Goal: Communication & Community: Answer question/provide support

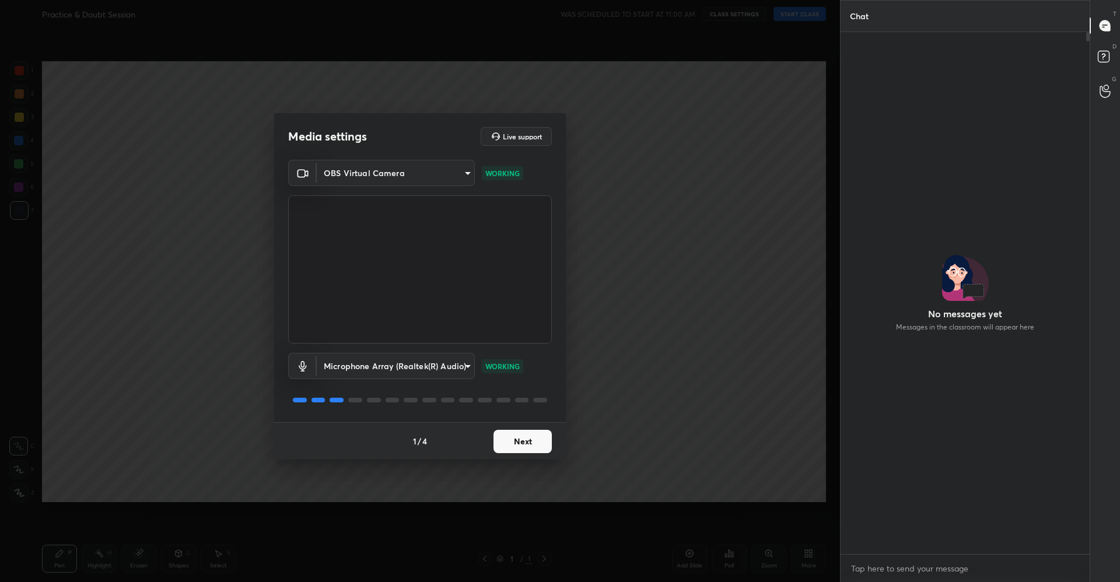
scroll to position [519, 246]
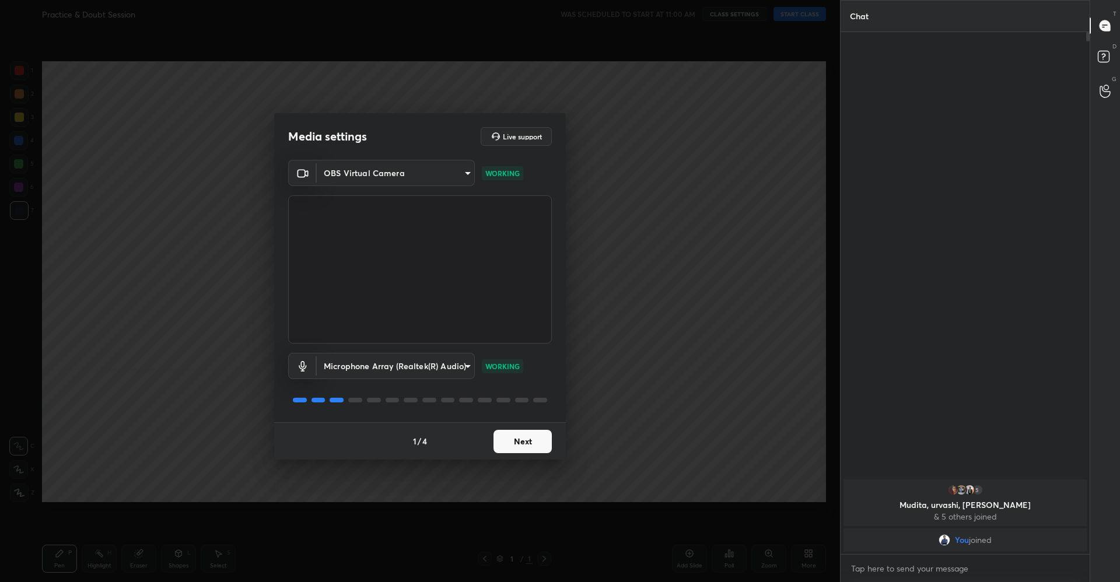
click at [397, 176] on body "1 2 3 4 5 6 7 C X Z C X Z E E Erase all H H Practice & Doubt Session WAS SCHEDU…" at bounding box center [560, 291] width 1120 height 582
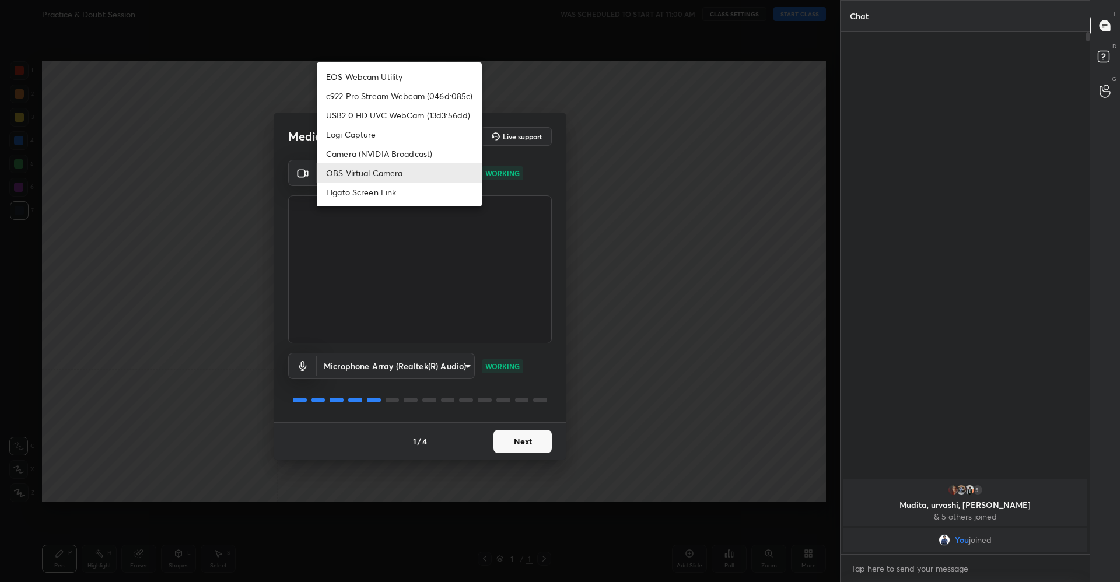
click at [502, 446] on div at bounding box center [560, 291] width 1120 height 582
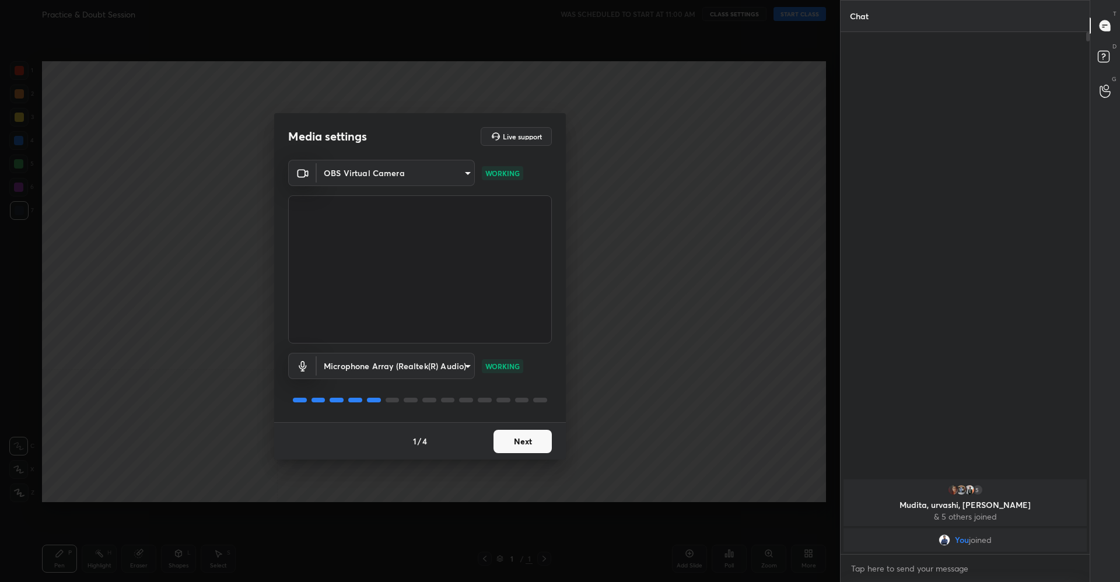
click at [502, 441] on button "Next" at bounding box center [523, 441] width 58 height 23
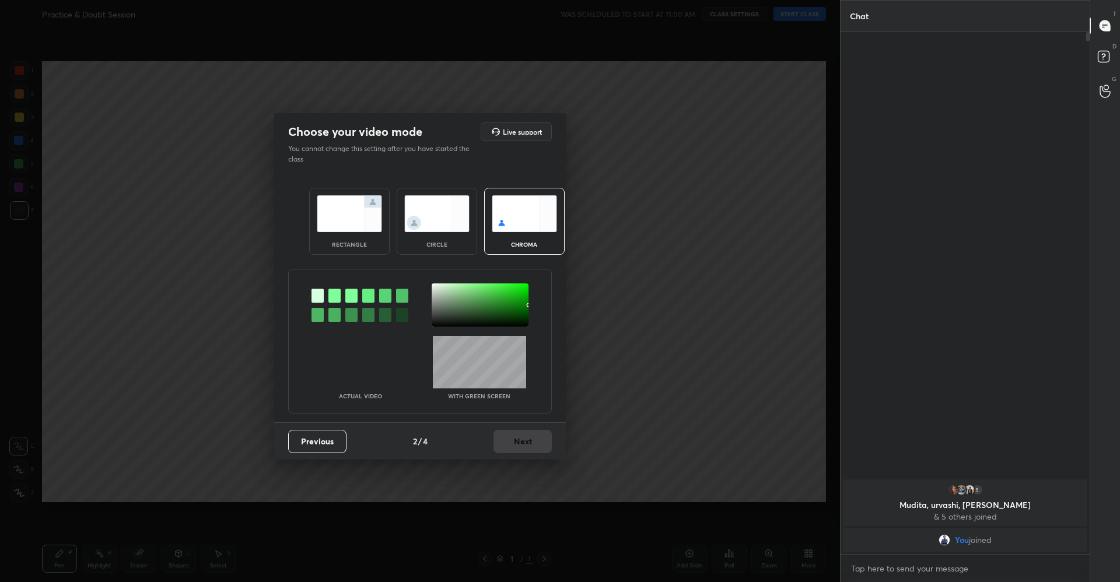
click at [334, 223] on img at bounding box center [349, 213] width 65 height 37
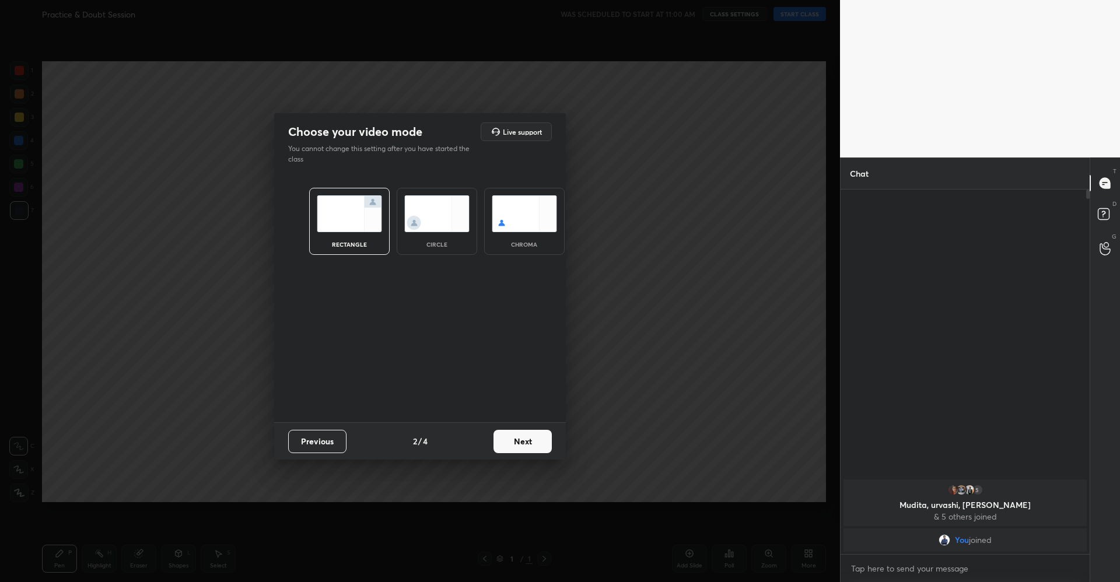
click at [522, 435] on button "Next" at bounding box center [523, 441] width 58 height 23
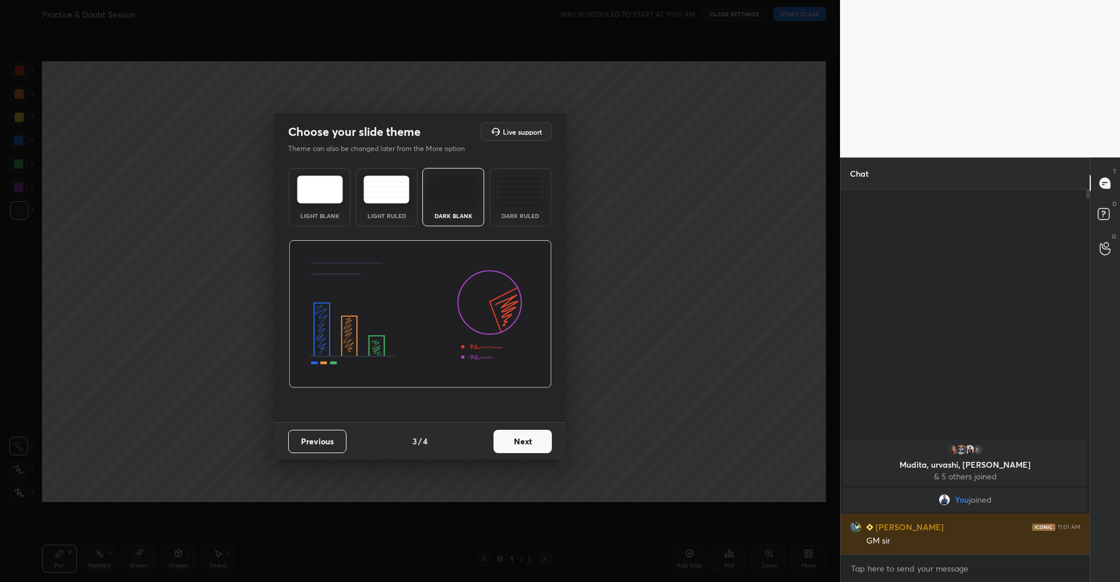
click at [520, 439] on button "Next" at bounding box center [523, 441] width 58 height 23
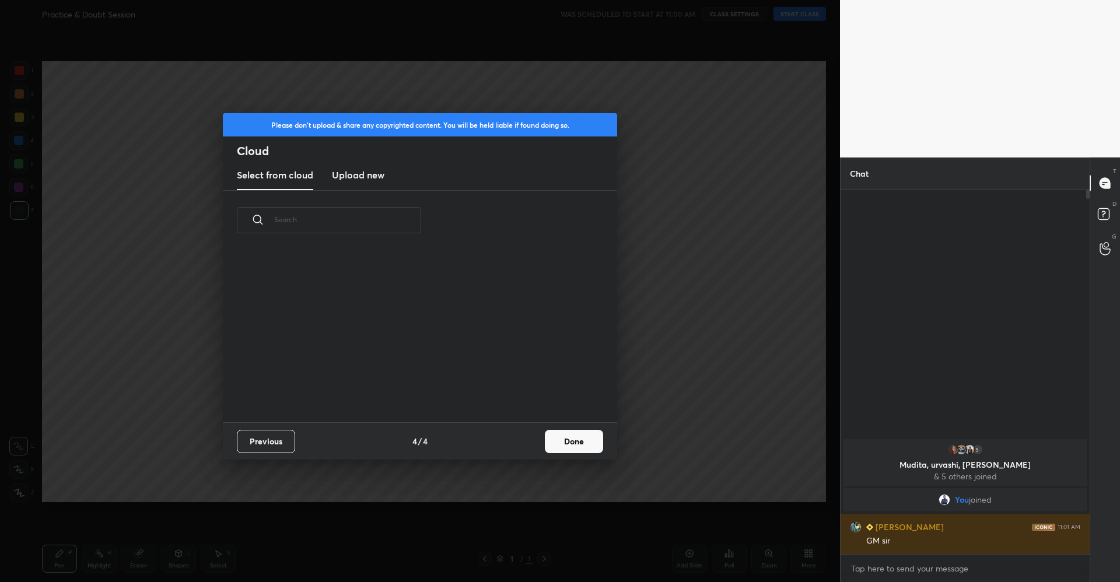
click at [0, 260] on div "Please don't upload & share any copyrighted content. You will be held liable if…" at bounding box center [420, 291] width 840 height 582
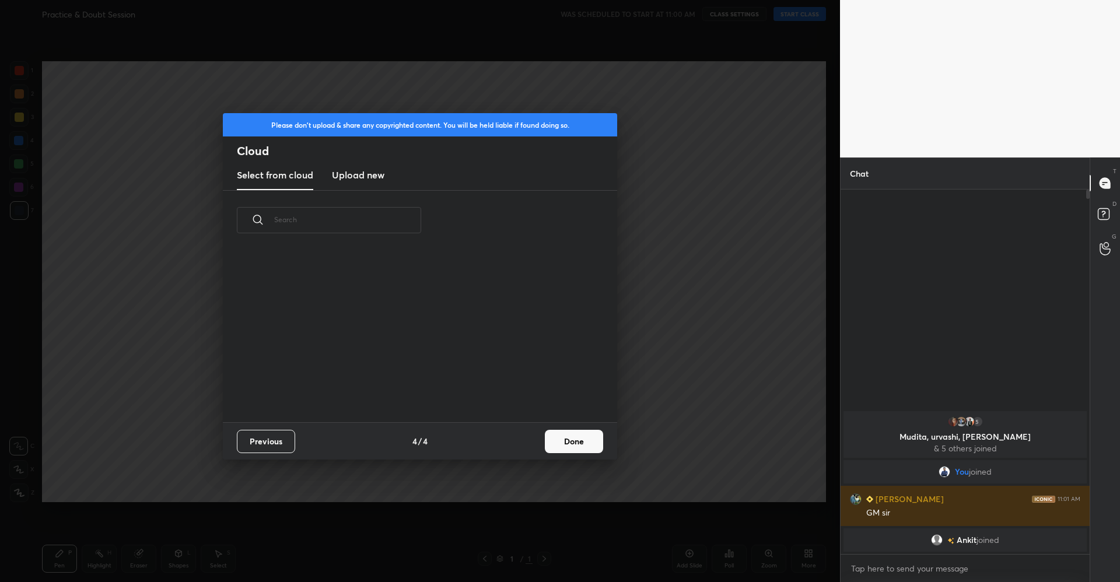
click at [574, 444] on button "Done" at bounding box center [574, 441] width 58 height 23
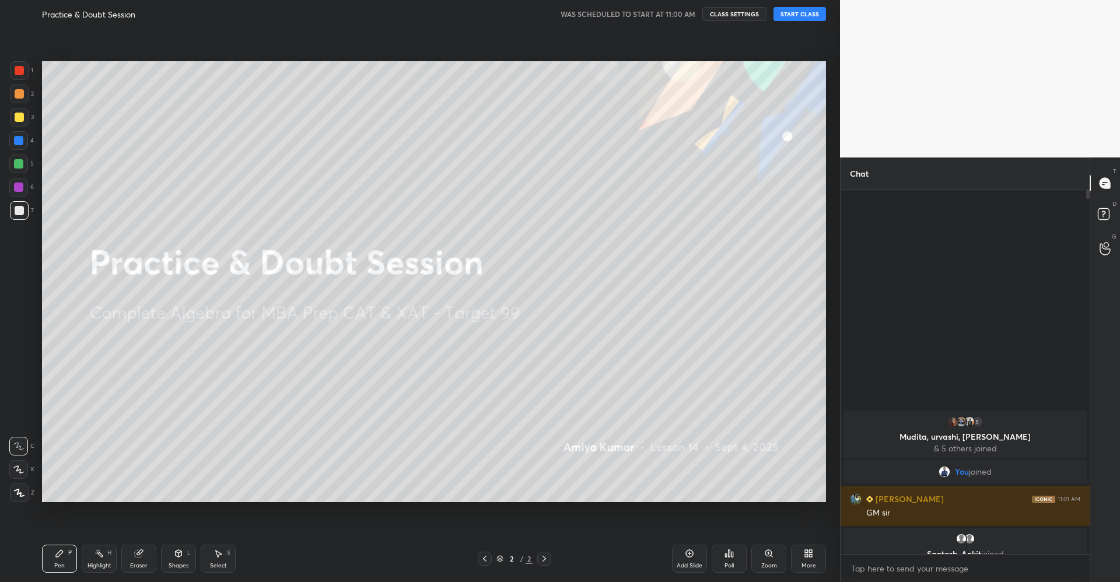
click at [804, 11] on button "START CLASS" at bounding box center [800, 14] width 53 height 14
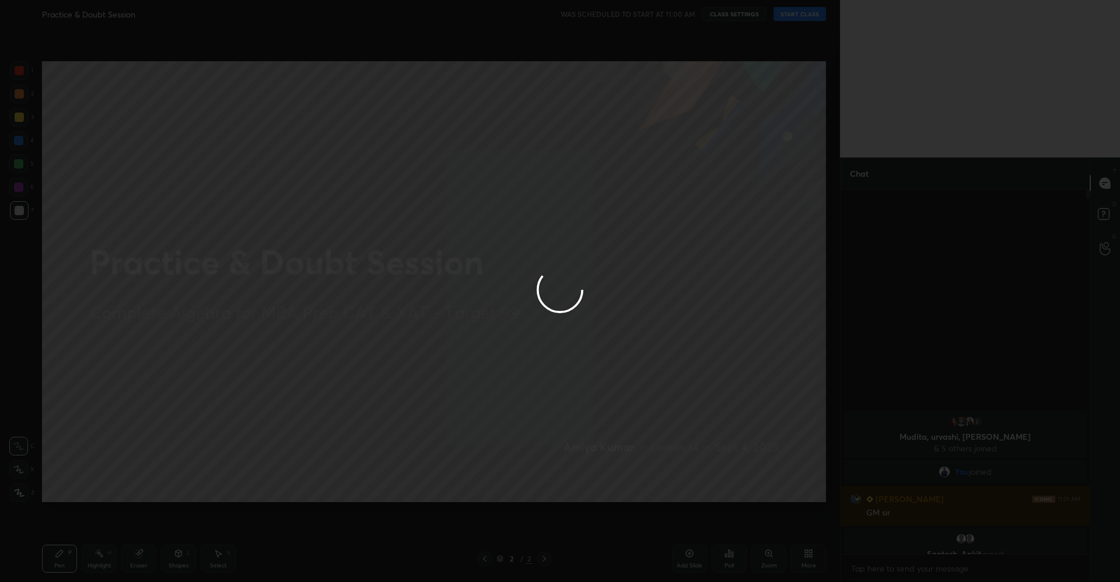
type textarea "x"
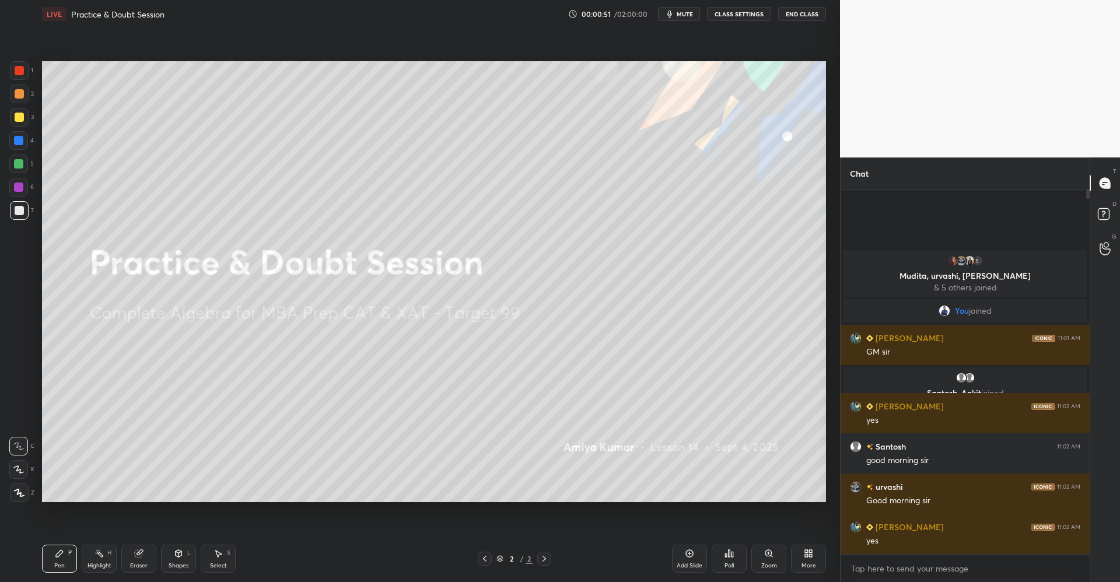
click at [22, 118] on div at bounding box center [19, 117] width 9 height 9
click at [180, 564] on div "Shapes" at bounding box center [179, 566] width 20 height 6
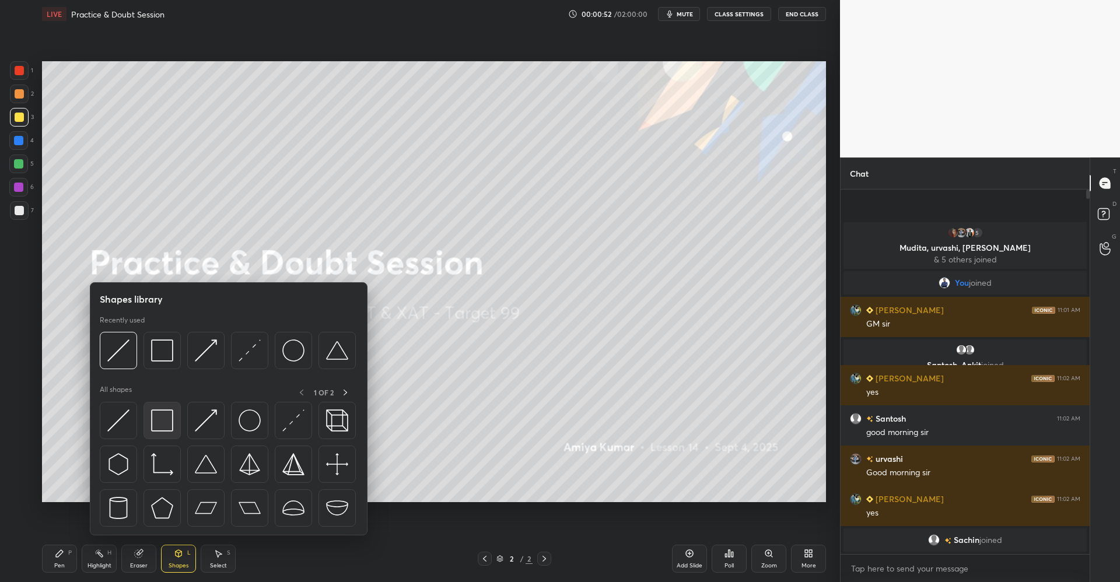
click at [165, 422] on img at bounding box center [162, 421] width 22 height 22
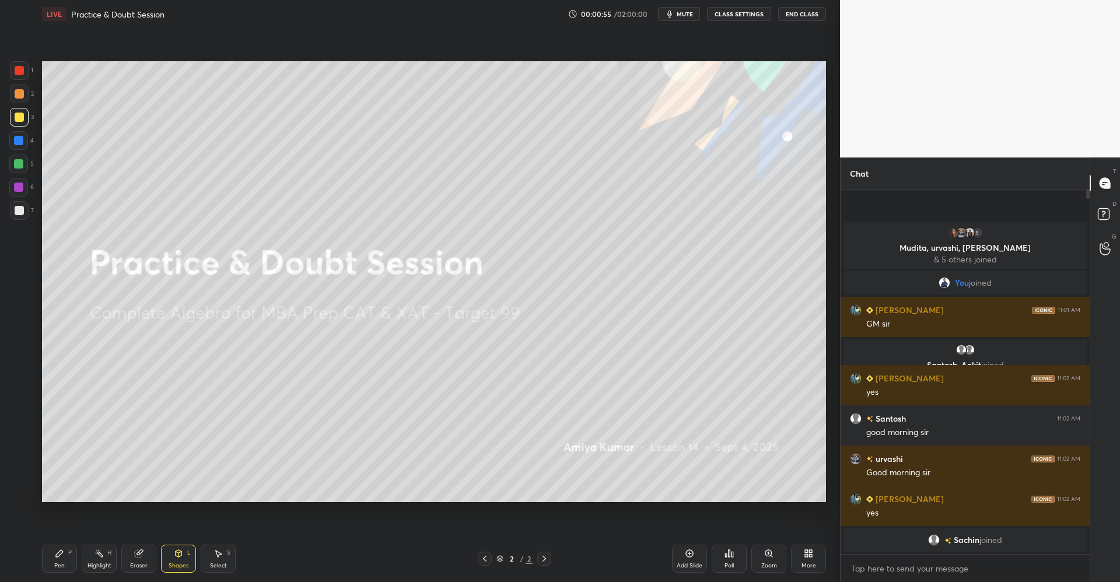
click at [68, 553] on div "P" at bounding box center [70, 553] width 4 height 6
click at [21, 162] on div at bounding box center [18, 163] width 9 height 9
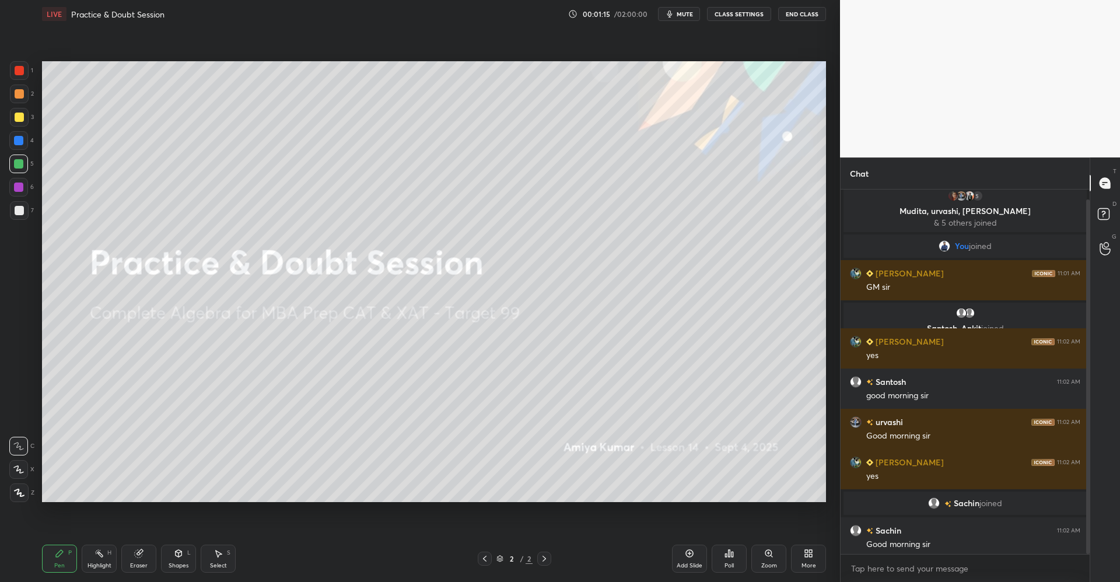
scroll to position [10, 0]
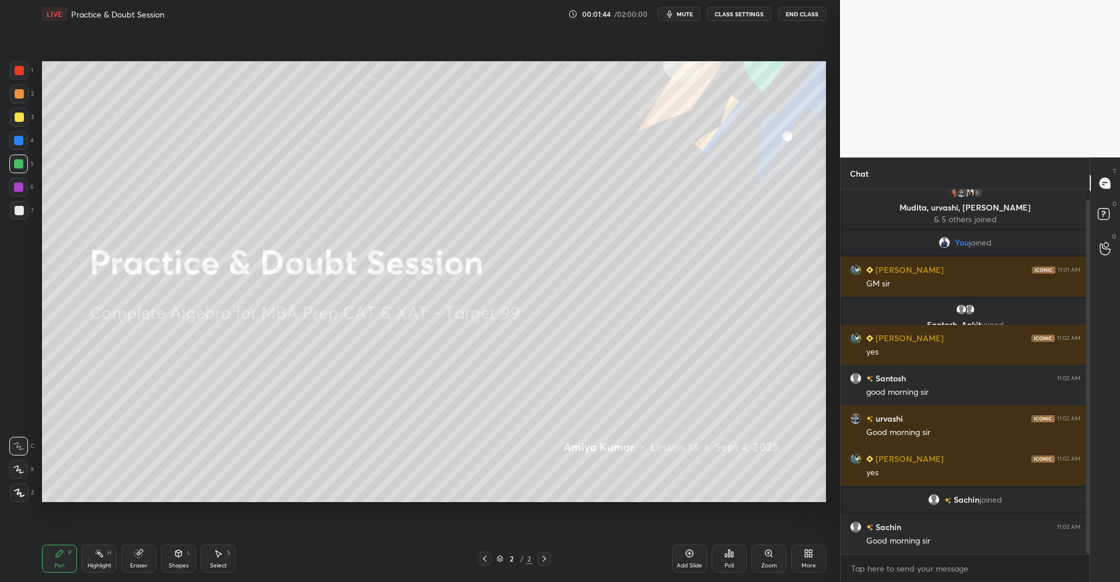
click at [184, 563] on div "Shapes" at bounding box center [179, 566] width 20 height 6
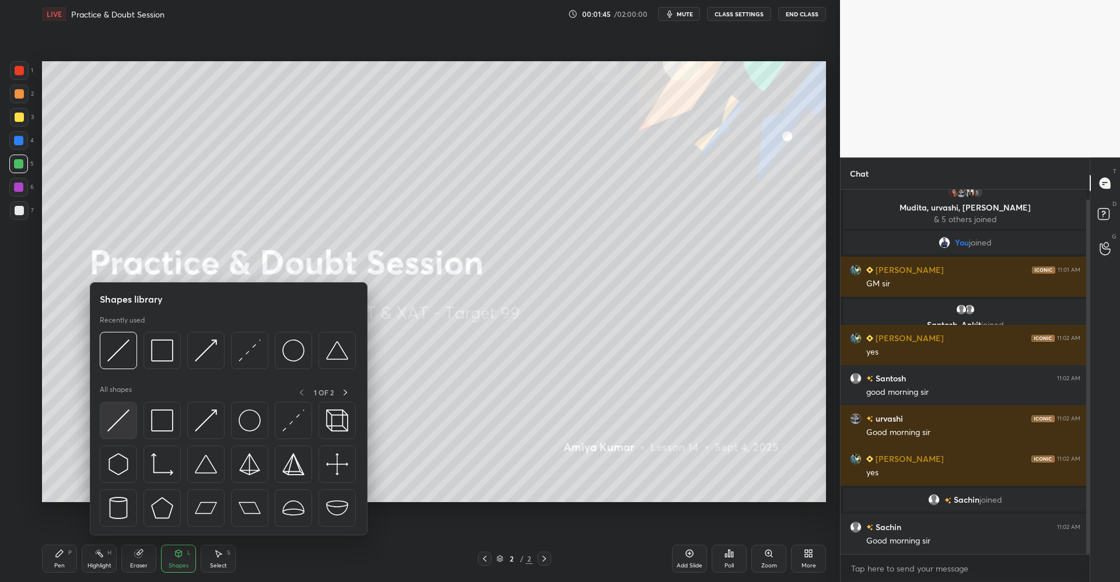
click at [134, 417] on div at bounding box center [118, 420] width 37 height 37
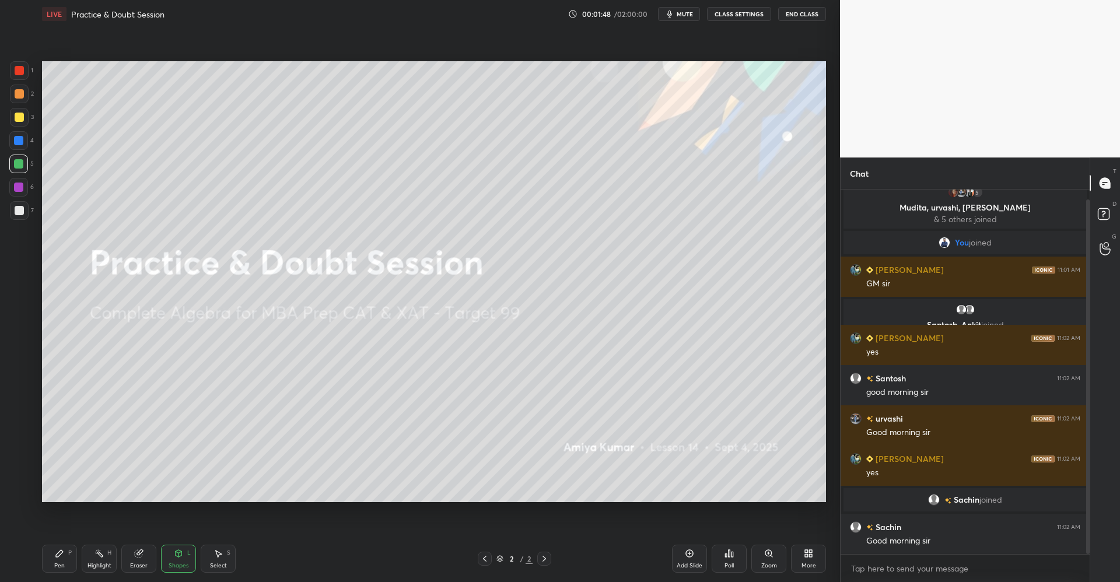
click at [75, 547] on div "Pen P" at bounding box center [59, 559] width 35 height 28
click at [20, 116] on div at bounding box center [19, 117] width 9 height 9
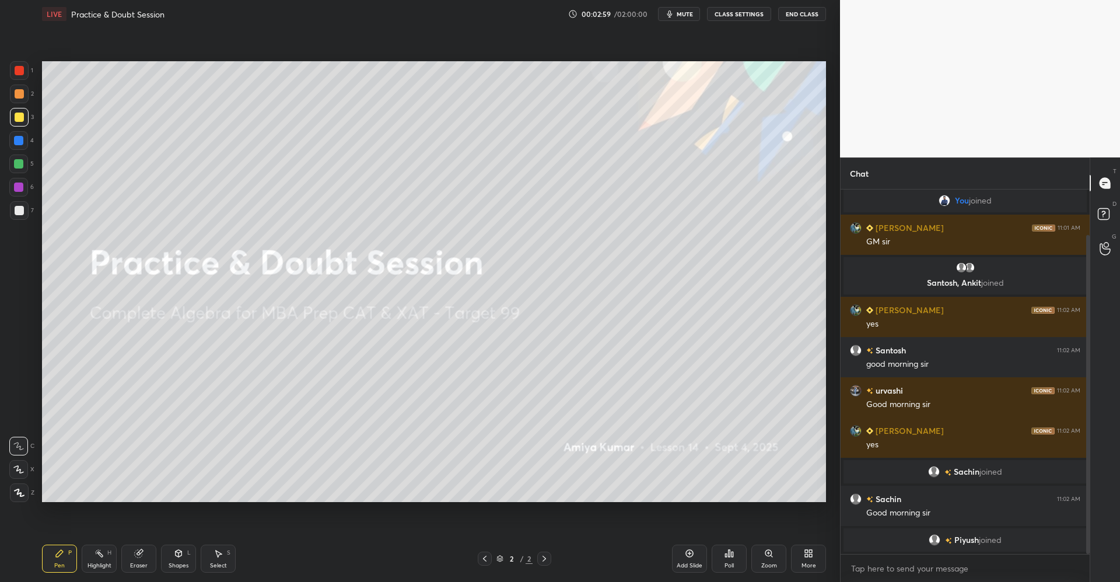
click at [693, 554] on icon at bounding box center [689, 553] width 9 height 9
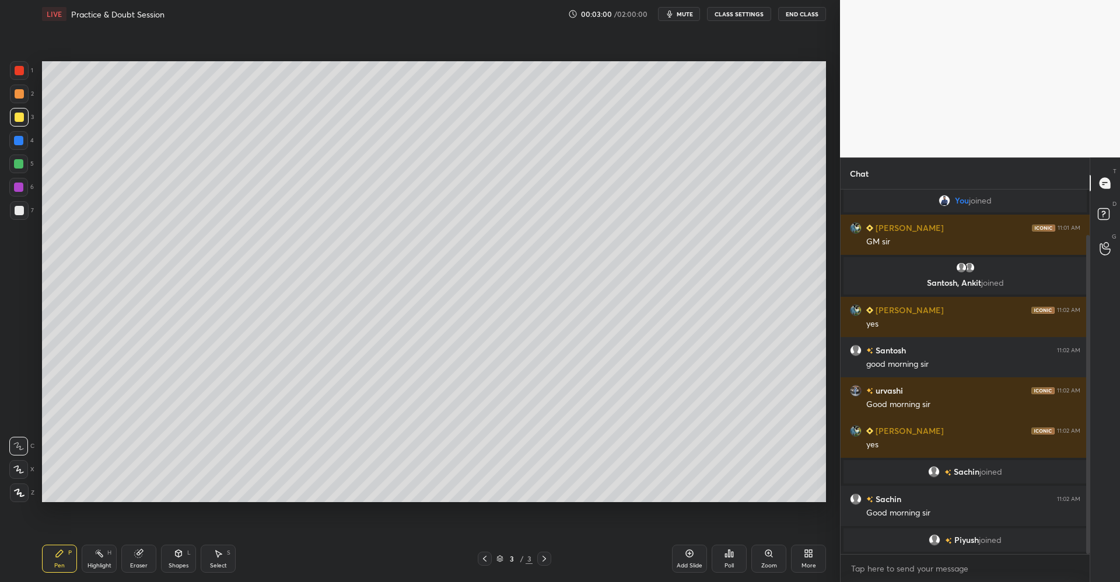
click at [20, 93] on div at bounding box center [19, 93] width 9 height 9
click at [727, 560] on div "Poll" at bounding box center [729, 559] width 35 height 28
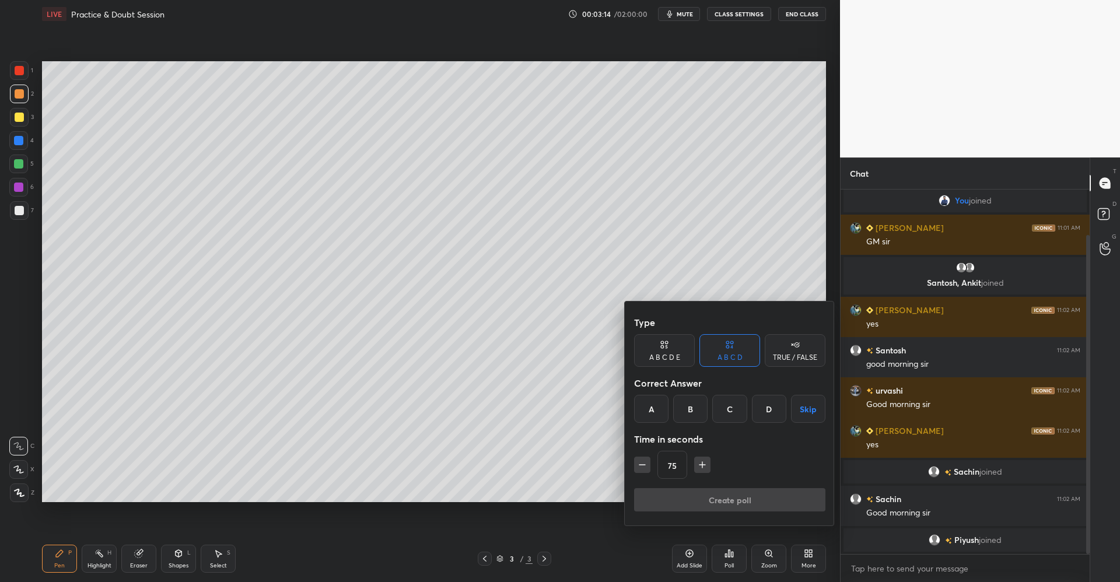
click at [770, 348] on div "TRUE / FALSE" at bounding box center [795, 350] width 61 height 33
click at [797, 405] on button "Skip" at bounding box center [795, 409] width 61 height 28
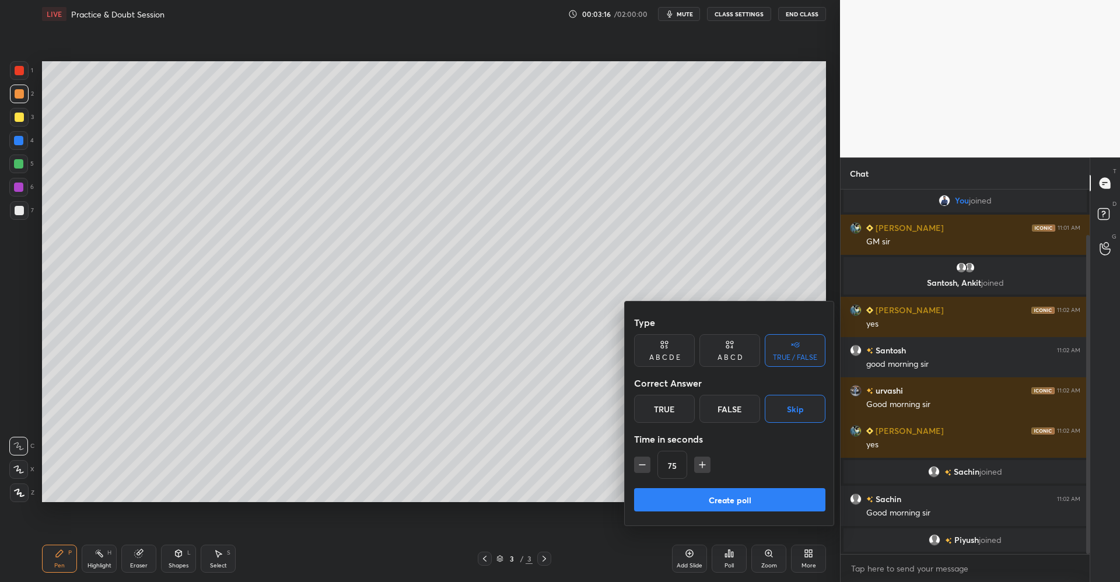
click at [642, 463] on icon "button" at bounding box center [643, 465] width 12 height 12
type input "60"
click at [672, 496] on button "Create poll" at bounding box center [729, 499] width 191 height 23
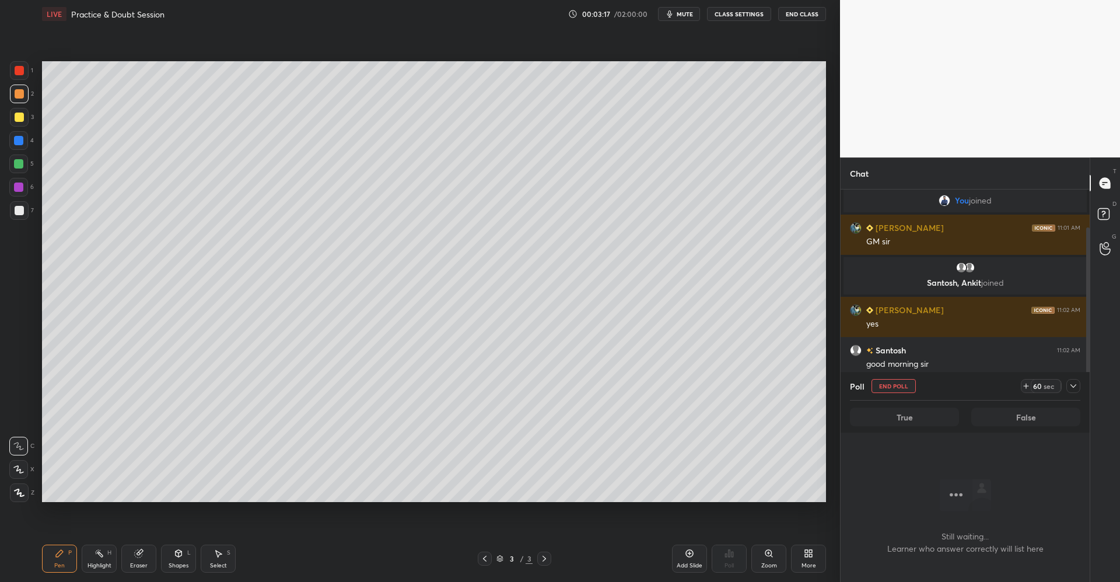
scroll to position [329, 246]
click at [18, 121] on div at bounding box center [19, 117] width 9 height 9
click at [1070, 384] on icon at bounding box center [1073, 386] width 9 height 9
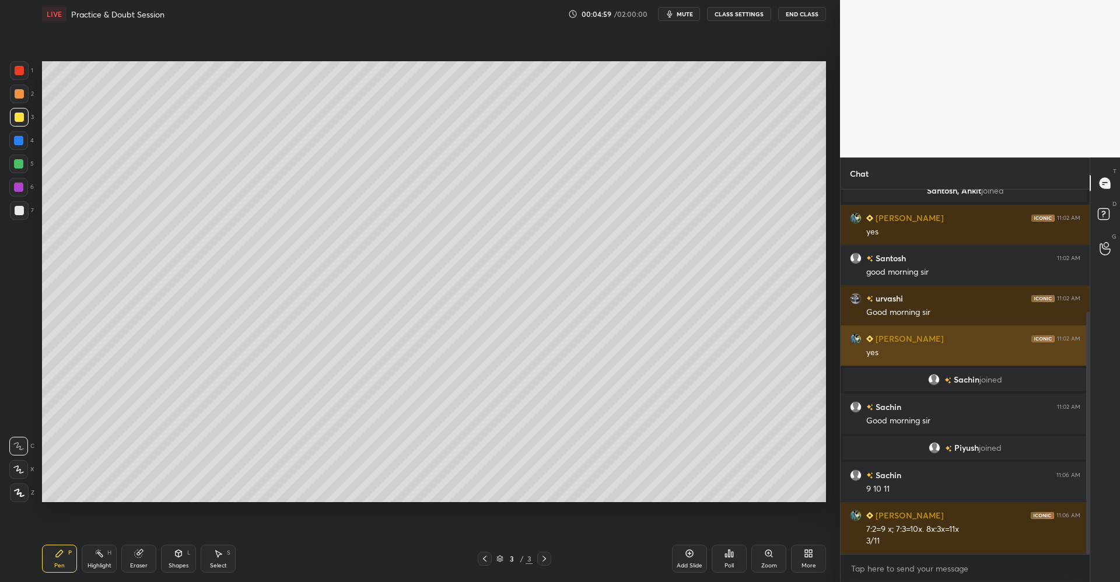
scroll to position [184, 0]
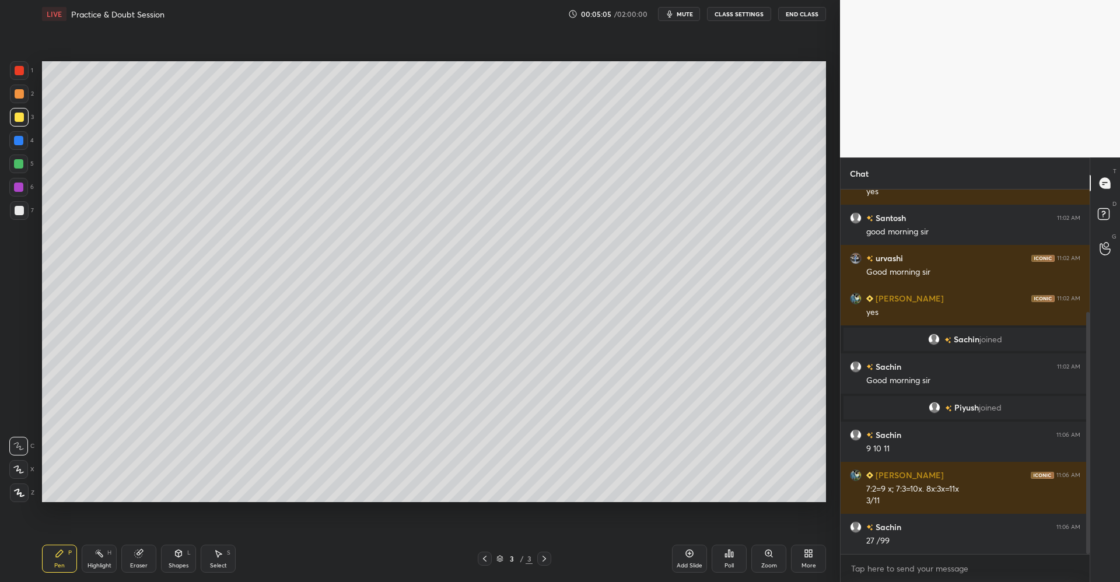
click at [180, 553] on icon at bounding box center [179, 553] width 6 height 2
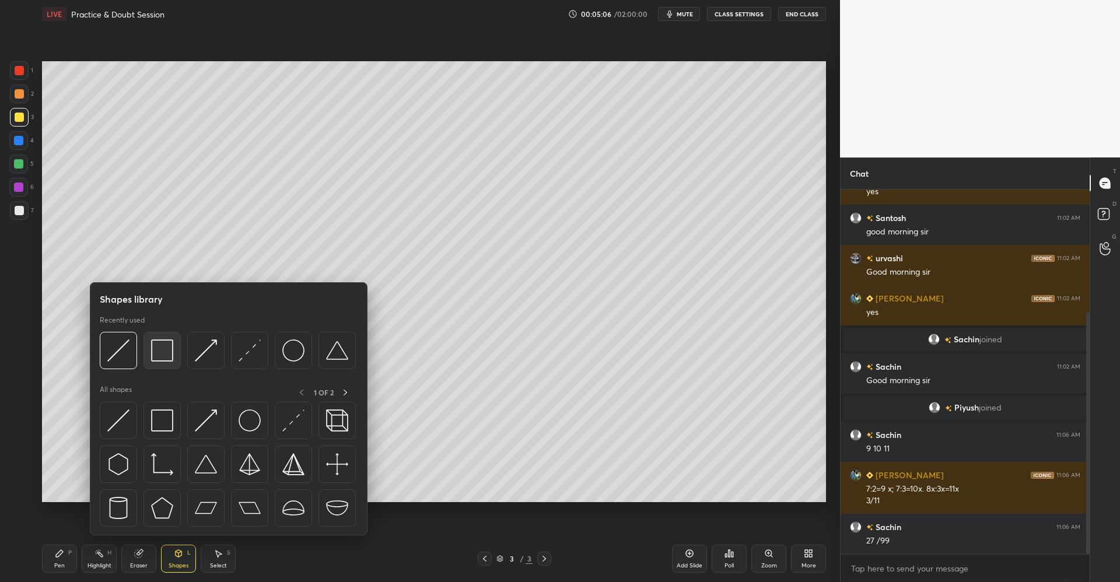
click at [161, 352] on img at bounding box center [162, 351] width 22 height 22
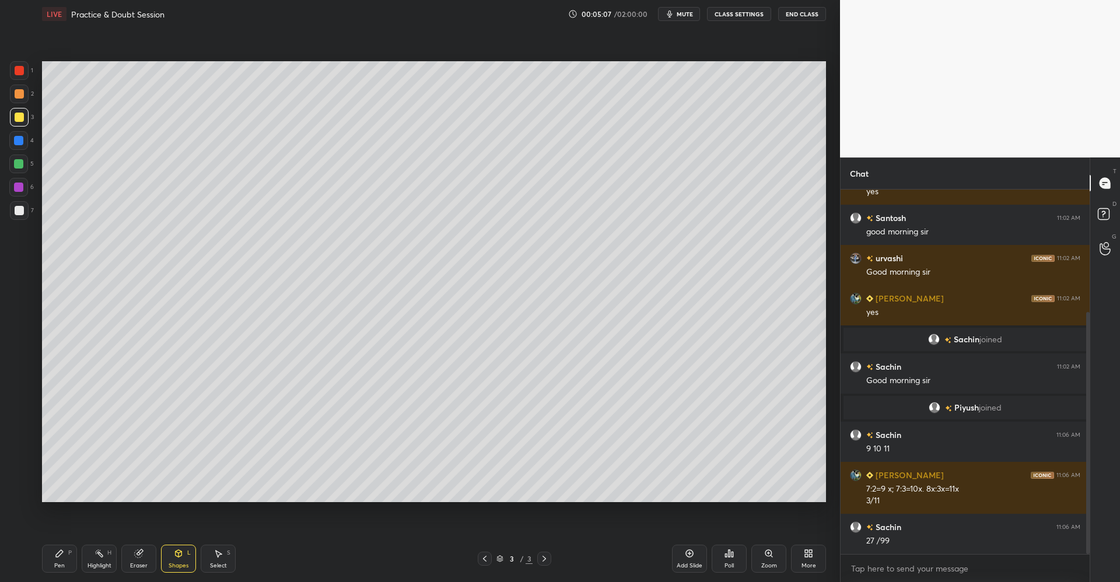
click at [16, 117] on div at bounding box center [19, 117] width 9 height 9
click at [68, 563] on div "Pen P" at bounding box center [59, 559] width 35 height 28
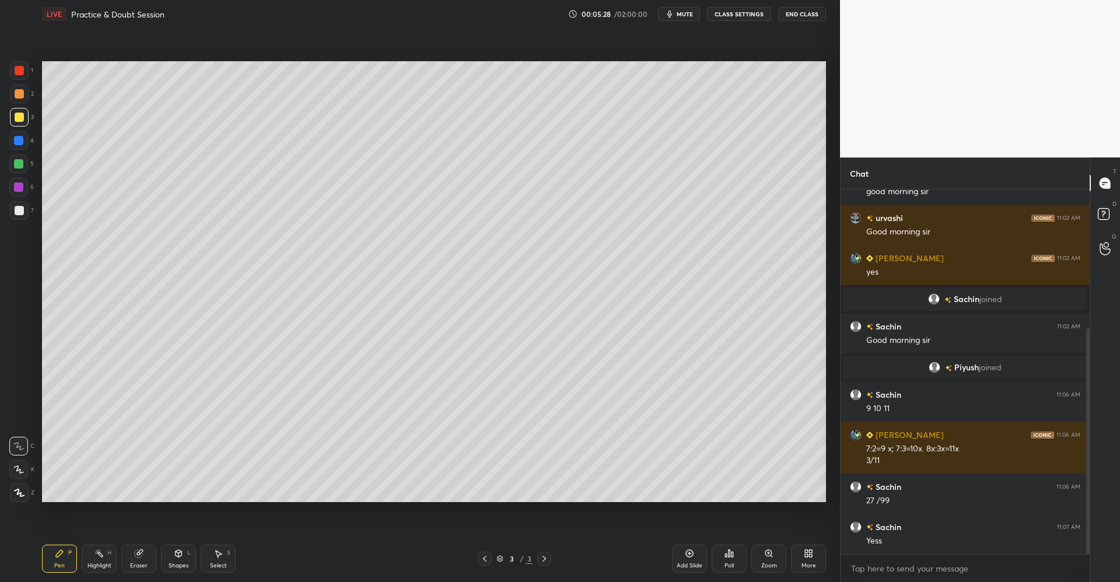
scroll to position [265, 0]
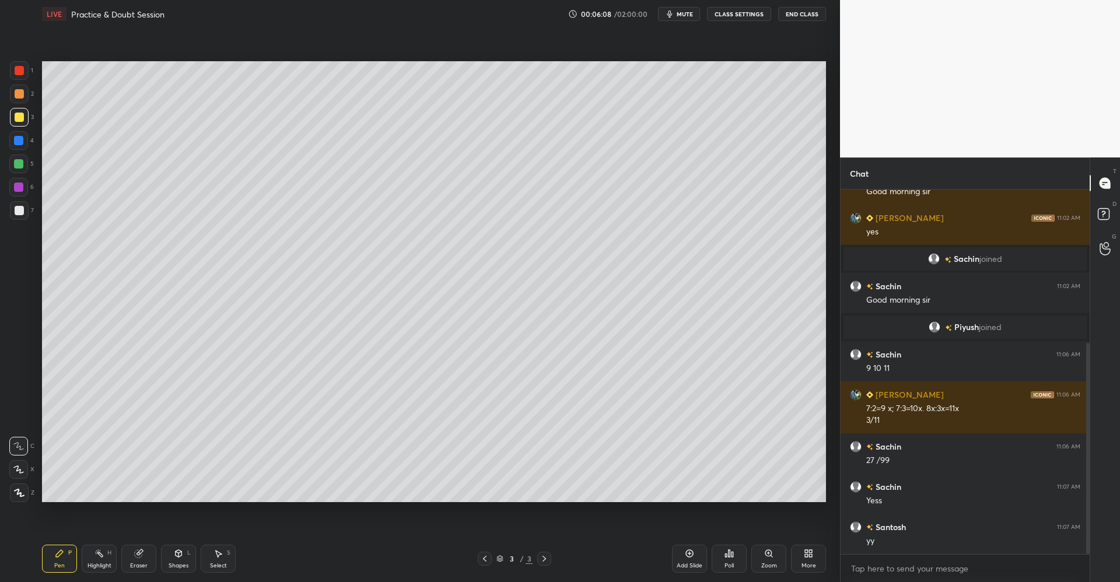
click at [187, 550] on div "L" at bounding box center [189, 553] width 4 height 6
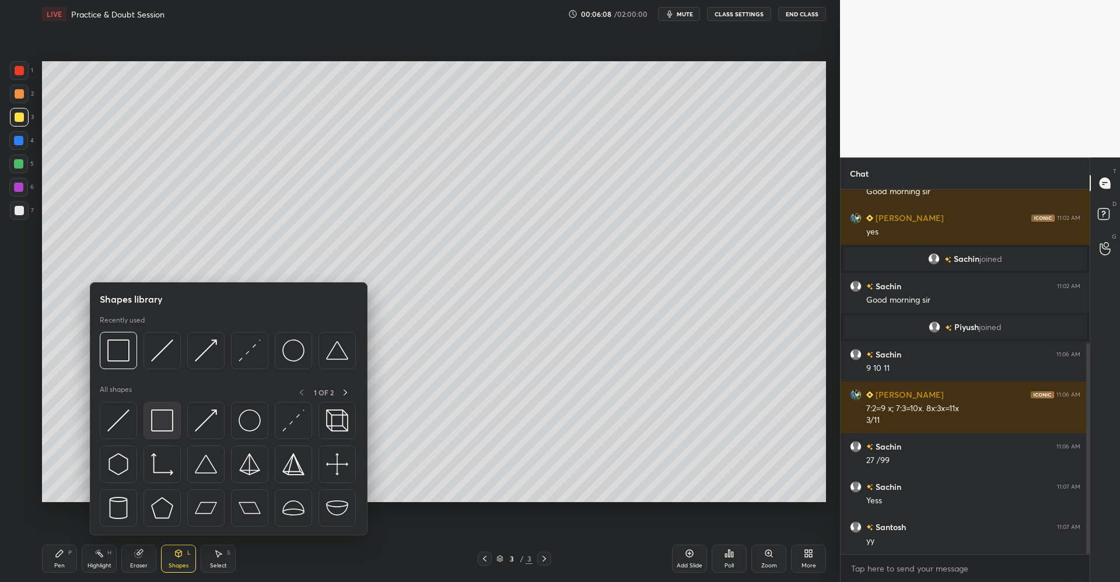
click at [163, 417] on img at bounding box center [162, 421] width 22 height 22
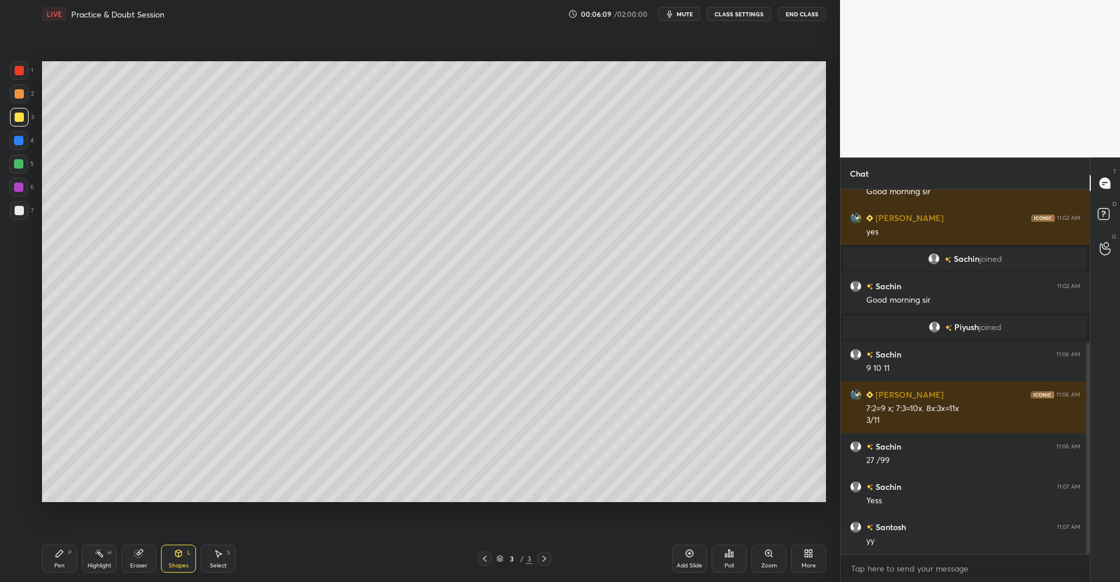
click at [21, 211] on div at bounding box center [19, 210] width 9 height 9
click at [75, 552] on div "Pen P" at bounding box center [59, 559] width 35 height 28
click at [22, 121] on div at bounding box center [19, 117] width 9 height 9
click at [687, 564] on div "Add Slide" at bounding box center [690, 566] width 26 height 6
click at [20, 95] on div at bounding box center [19, 93] width 9 height 9
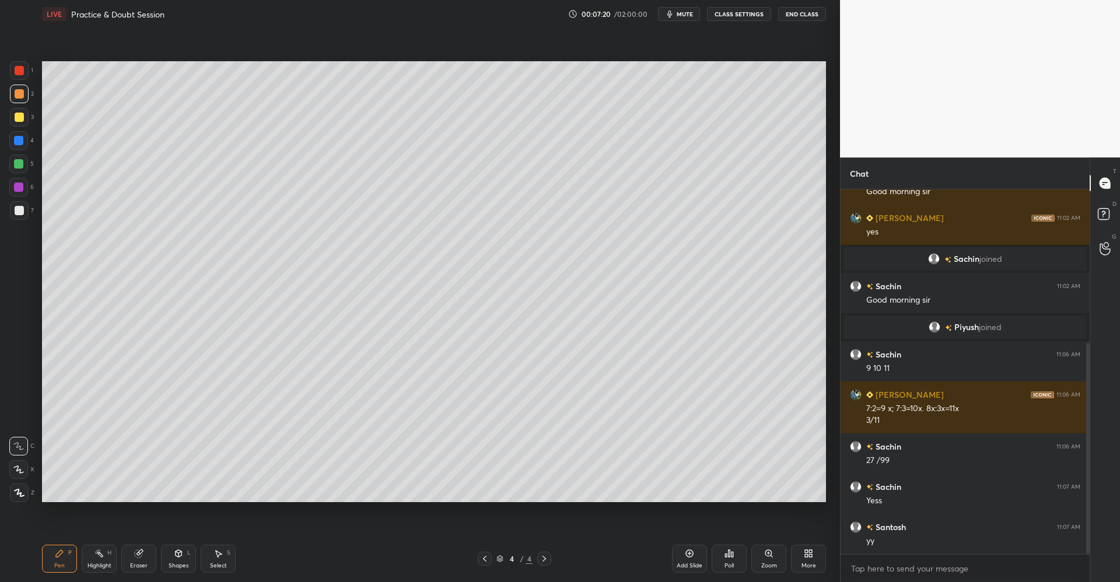
click at [18, 121] on div at bounding box center [19, 117] width 9 height 9
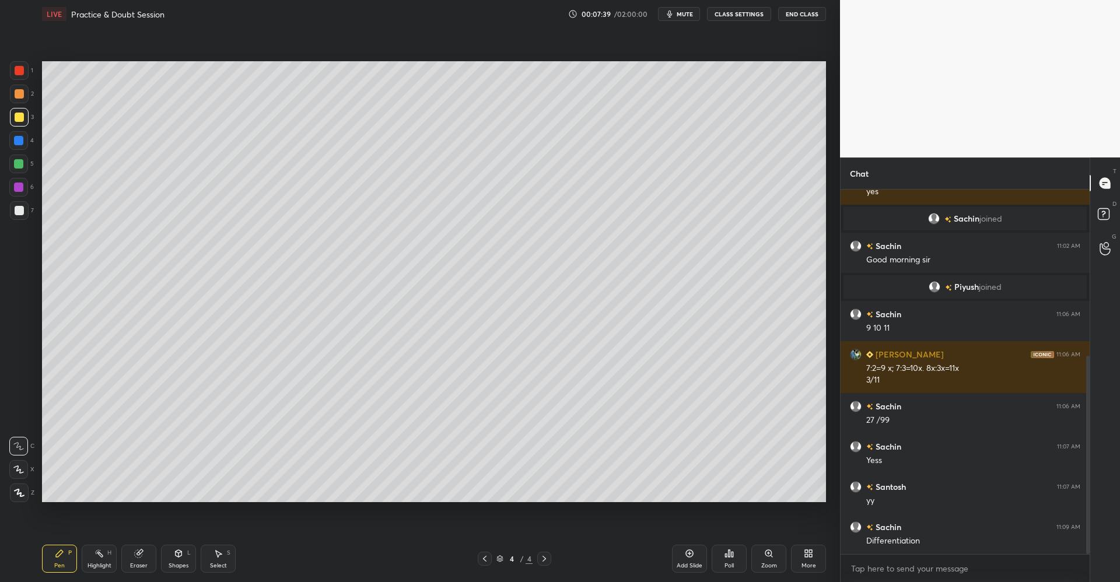
click at [175, 557] on icon at bounding box center [178, 553] width 9 height 9
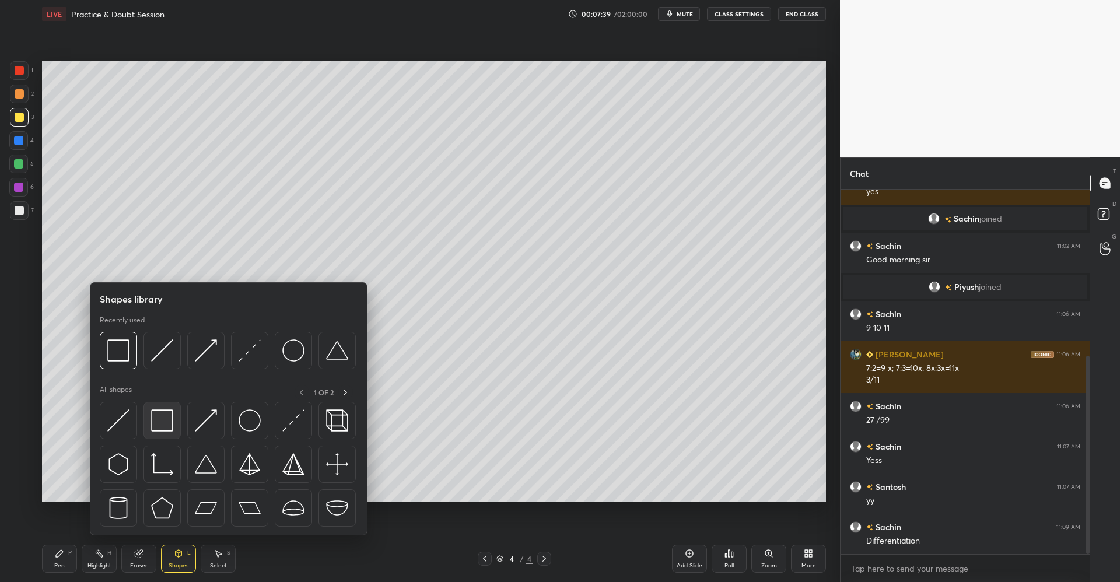
click at [165, 414] on img at bounding box center [162, 421] width 22 height 22
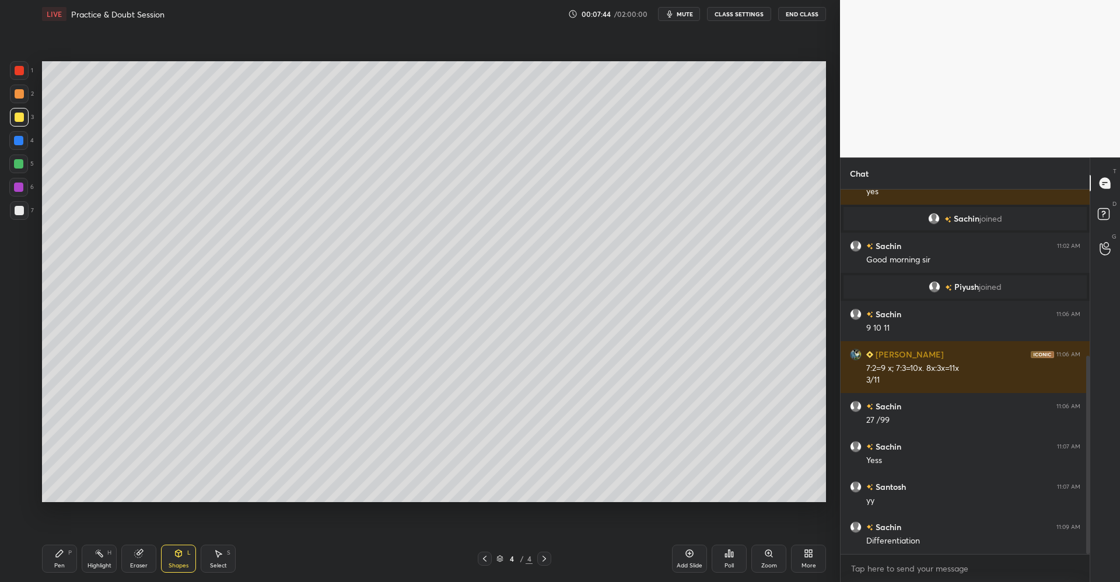
click at [65, 553] on div "Pen P" at bounding box center [59, 559] width 35 height 28
click at [25, 211] on div at bounding box center [19, 210] width 19 height 19
click at [23, 116] on div at bounding box center [19, 117] width 9 height 9
click at [220, 553] on icon at bounding box center [219, 554] width 6 height 7
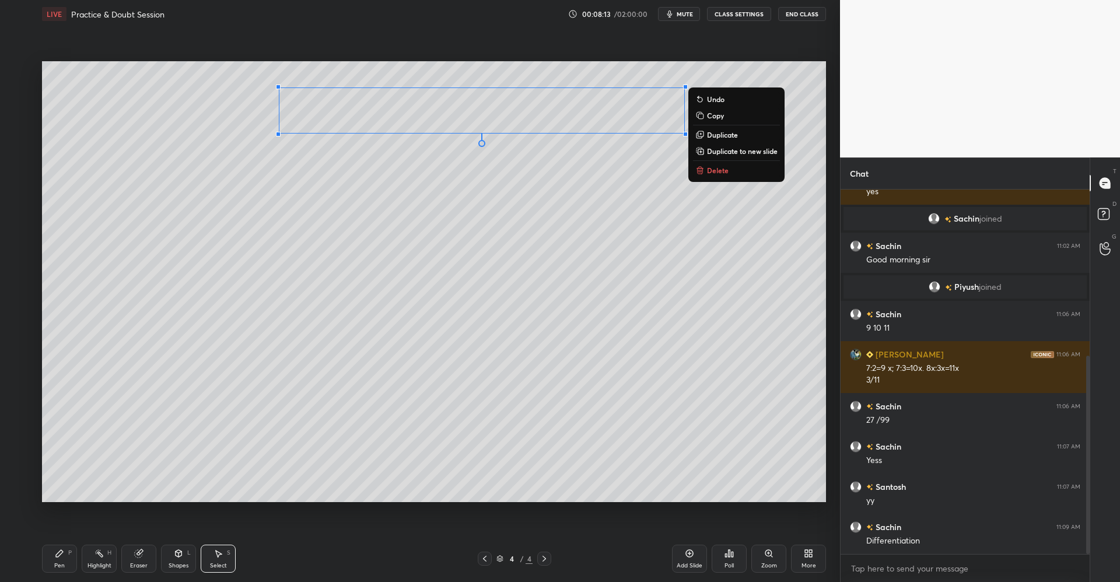
click at [721, 153] on p "Duplicate to new slide" at bounding box center [742, 150] width 71 height 9
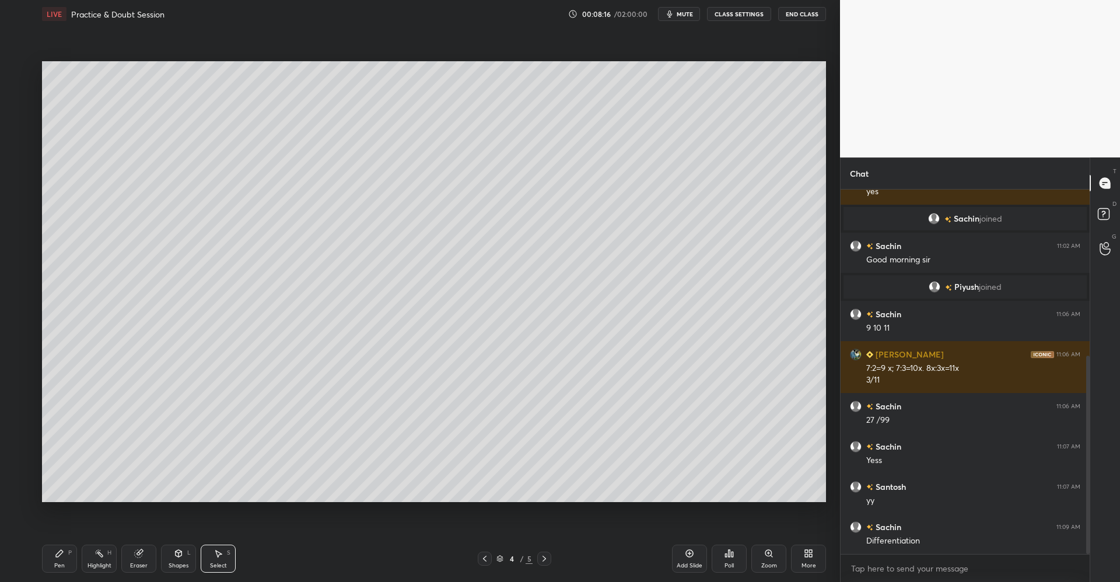
click at [64, 548] on div "Pen P" at bounding box center [59, 559] width 35 height 28
click at [22, 89] on div at bounding box center [19, 93] width 9 height 9
click at [218, 556] on icon at bounding box center [219, 554] width 6 height 7
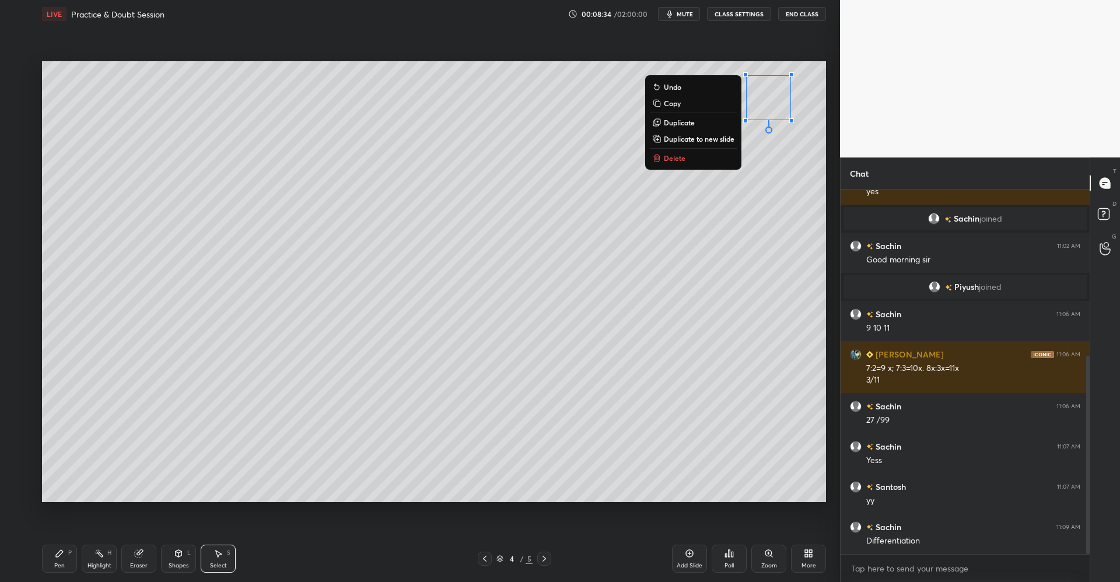
click at [669, 160] on p "Delete" at bounding box center [675, 157] width 22 height 9
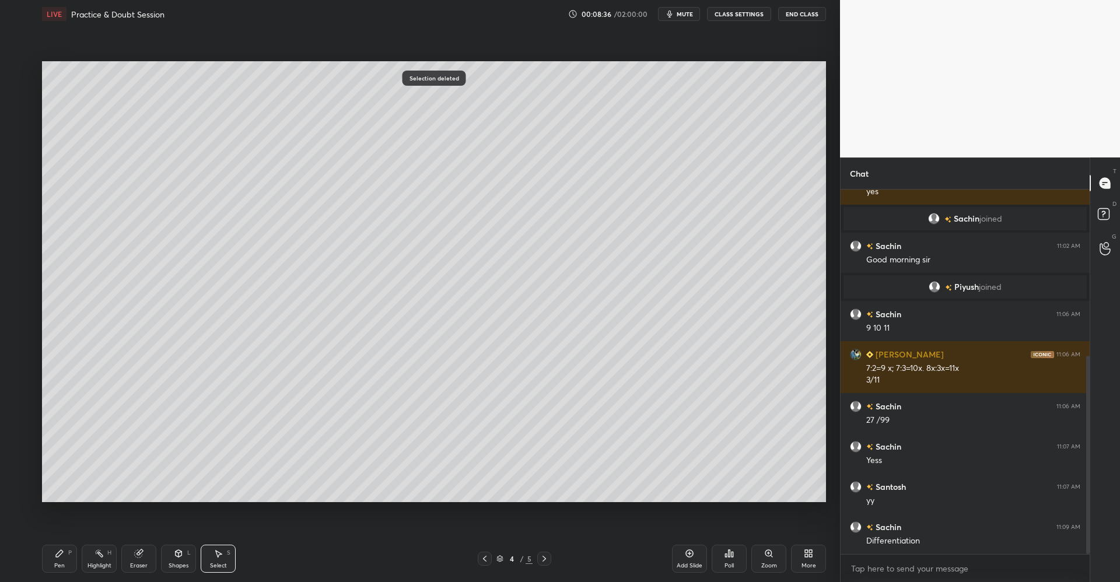
click at [62, 554] on icon at bounding box center [59, 553] width 9 height 9
click at [22, 118] on div at bounding box center [19, 117] width 9 height 9
click at [180, 554] on icon at bounding box center [179, 553] width 6 height 7
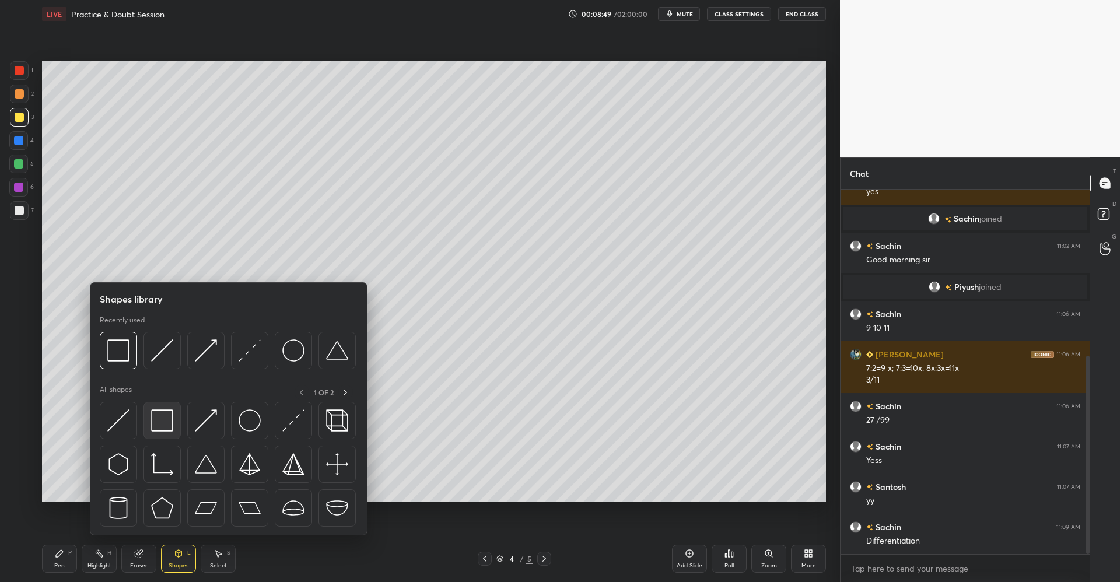
click at [166, 417] on img at bounding box center [162, 421] width 22 height 22
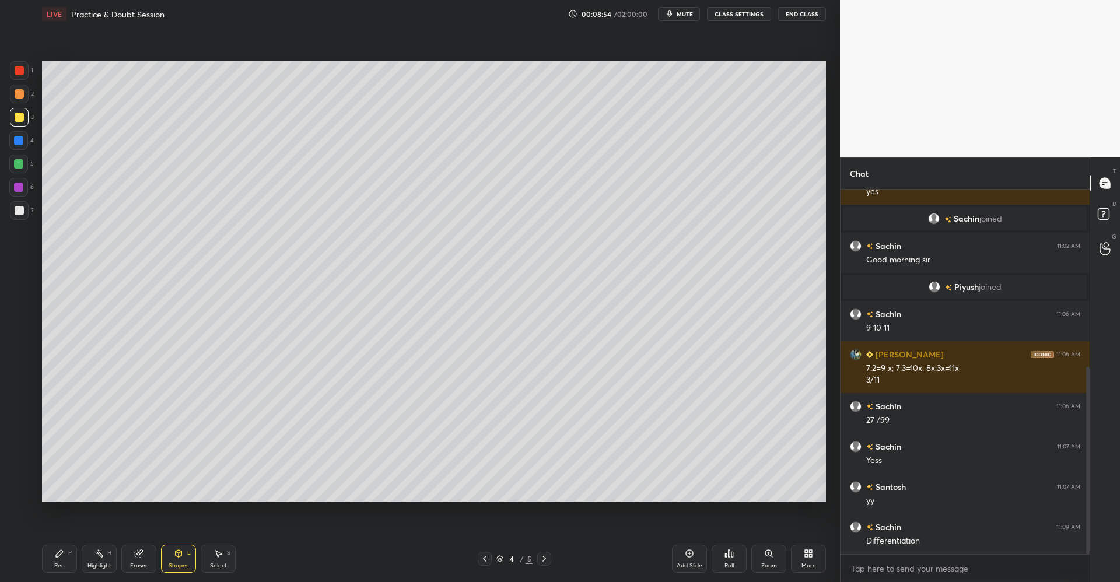
scroll to position [345, 0]
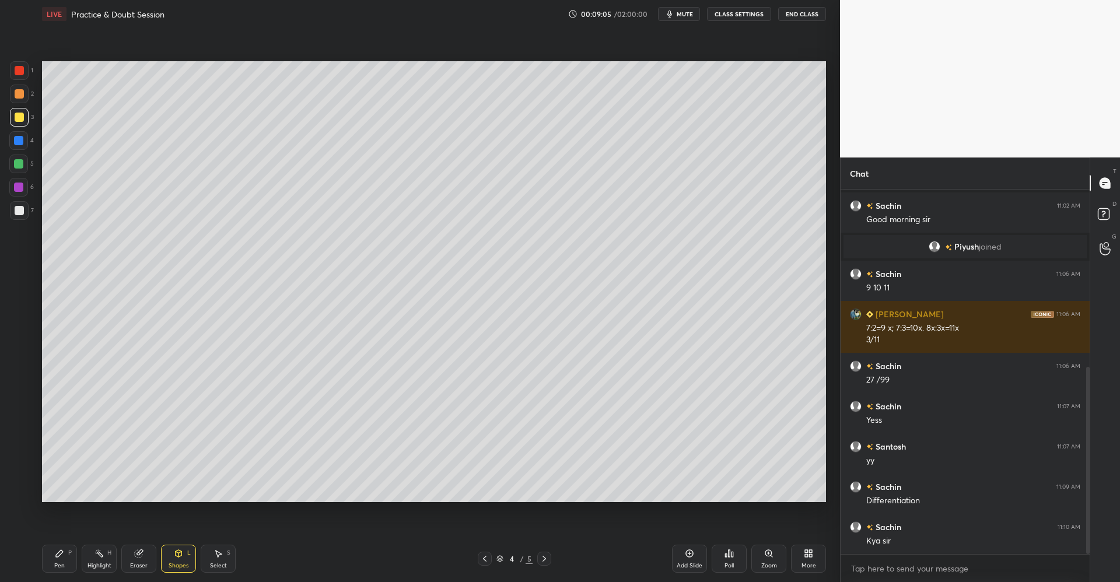
click at [222, 556] on icon at bounding box center [218, 553] width 9 height 9
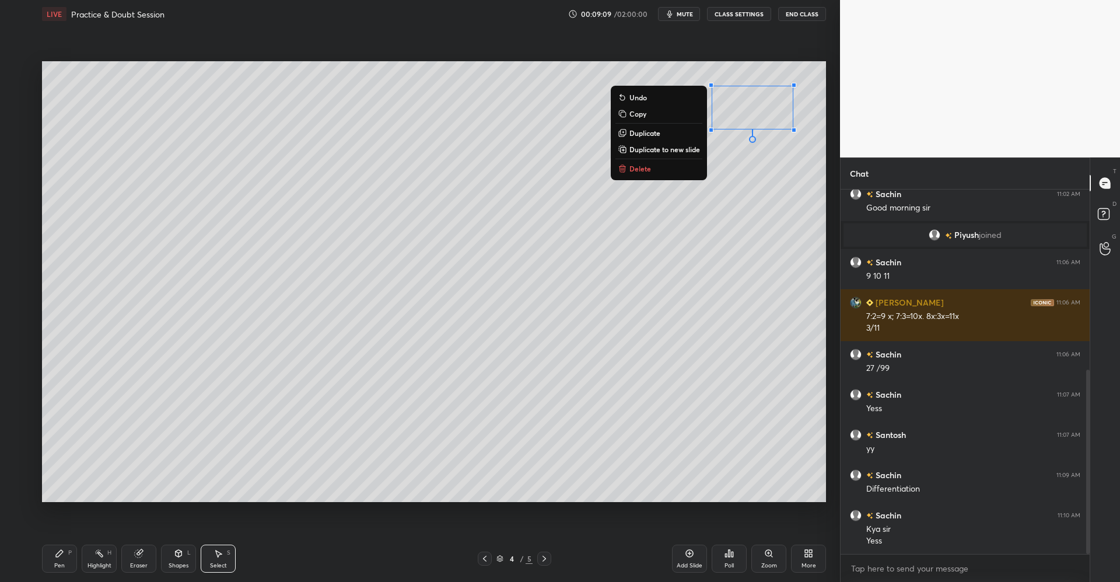
click at [633, 174] on button "Delete" at bounding box center [659, 169] width 87 height 14
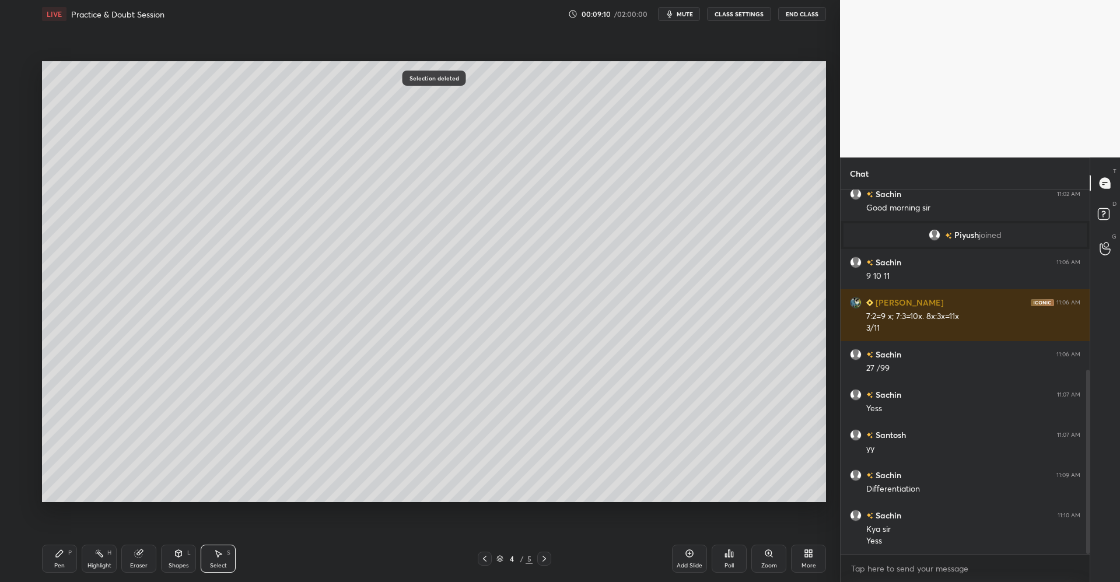
click at [69, 559] on div "Pen P" at bounding box center [59, 559] width 35 height 28
click at [18, 91] on div at bounding box center [19, 93] width 9 height 9
click at [172, 560] on div "Shapes L" at bounding box center [178, 559] width 35 height 28
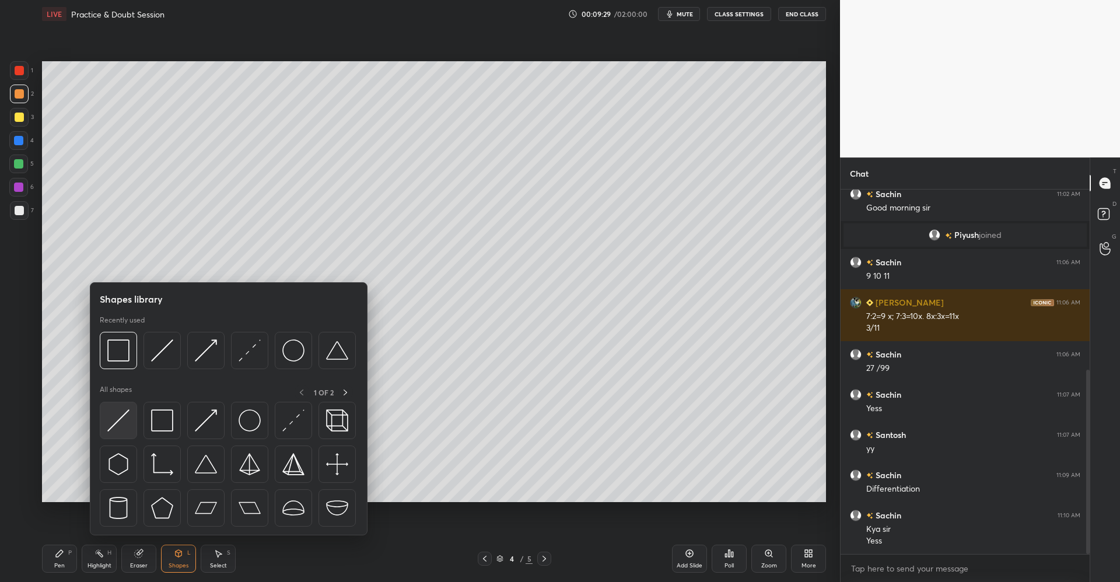
click at [128, 423] on img at bounding box center [118, 421] width 22 height 22
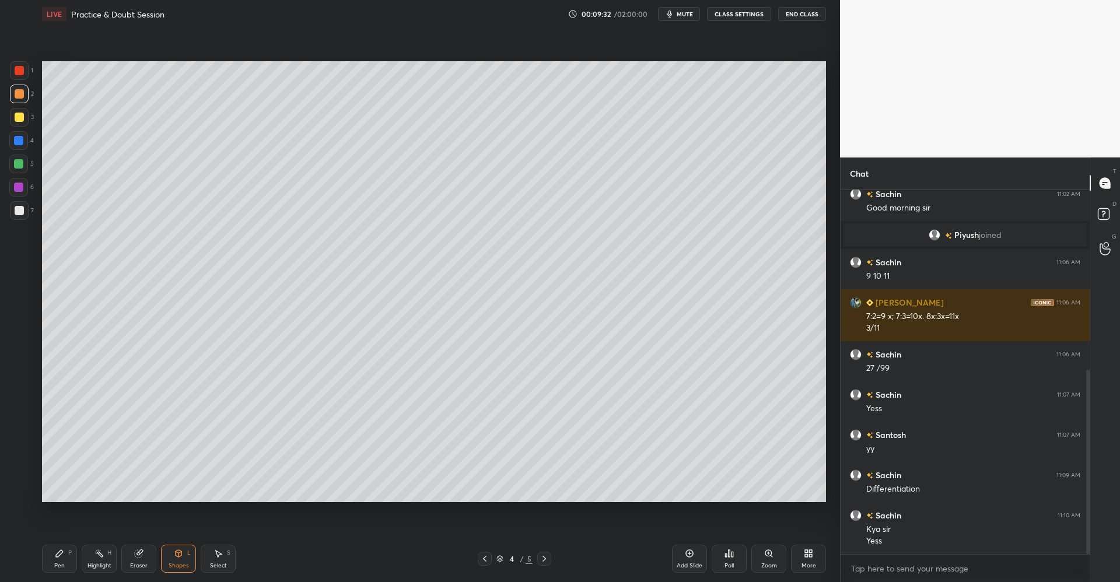
click at [65, 549] on div "Pen P" at bounding box center [59, 559] width 35 height 28
click at [176, 550] on icon at bounding box center [178, 553] width 9 height 9
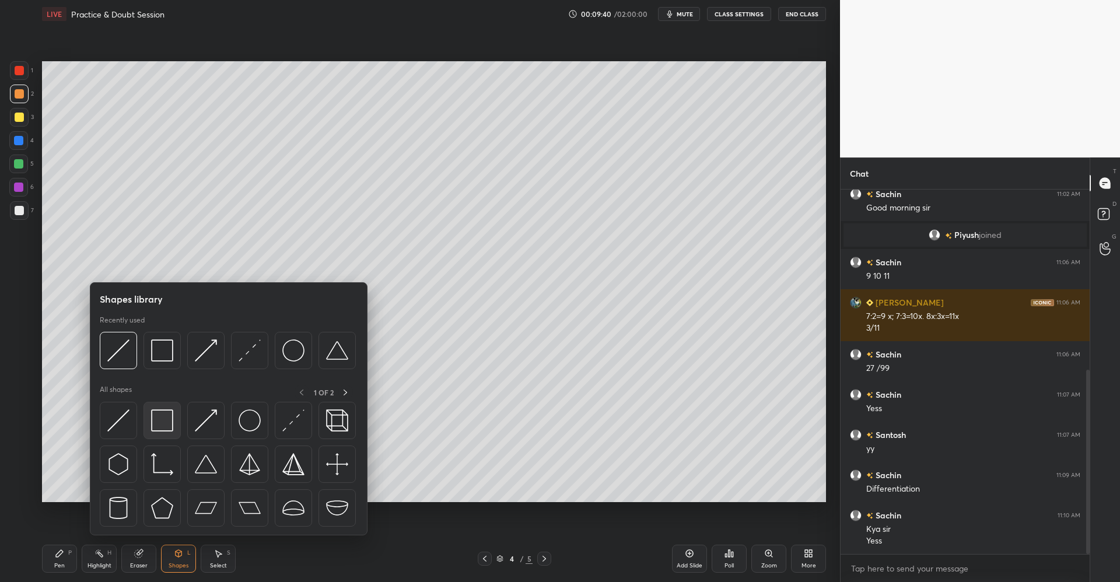
click at [164, 420] on img at bounding box center [162, 421] width 22 height 22
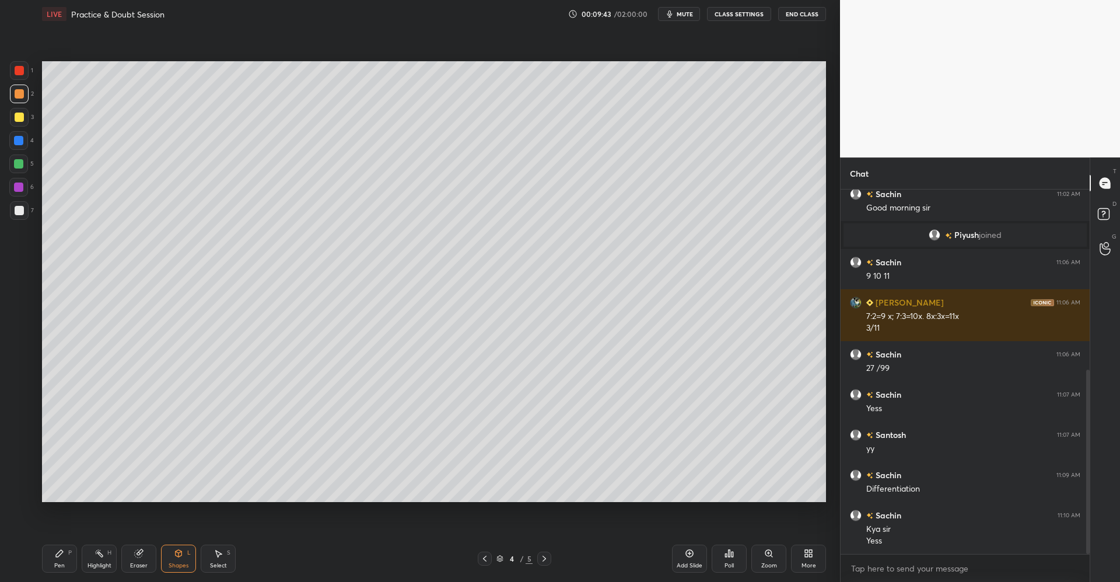
click at [54, 560] on div "Pen P" at bounding box center [59, 559] width 35 height 28
click at [225, 549] on div "Select S" at bounding box center [218, 559] width 35 height 28
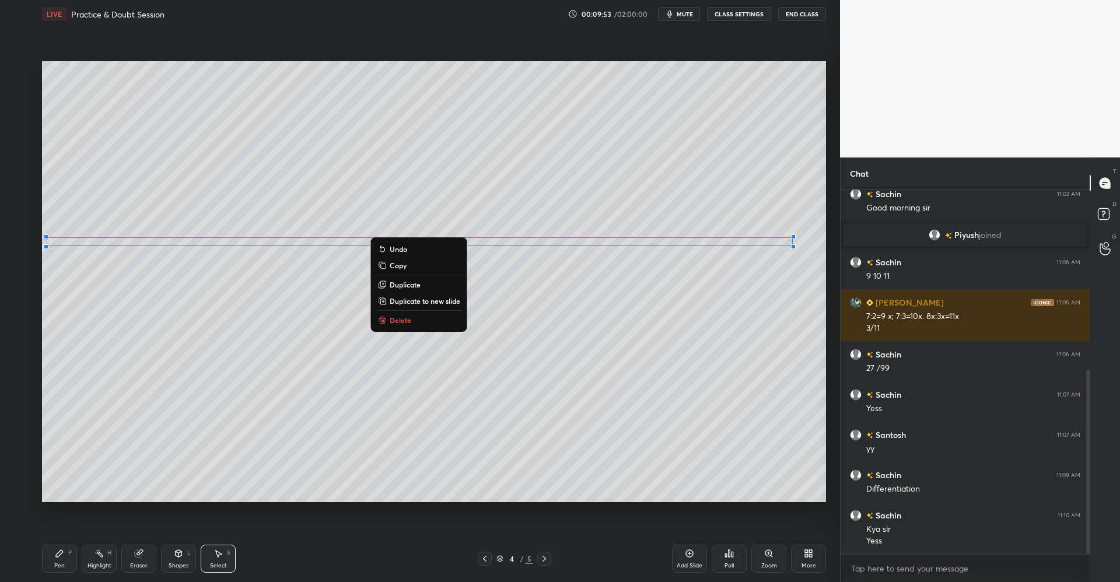
click at [623, 380] on div "0 ° Undo Copy Duplicate Duplicate to new slide Delete" at bounding box center [434, 281] width 784 height 441
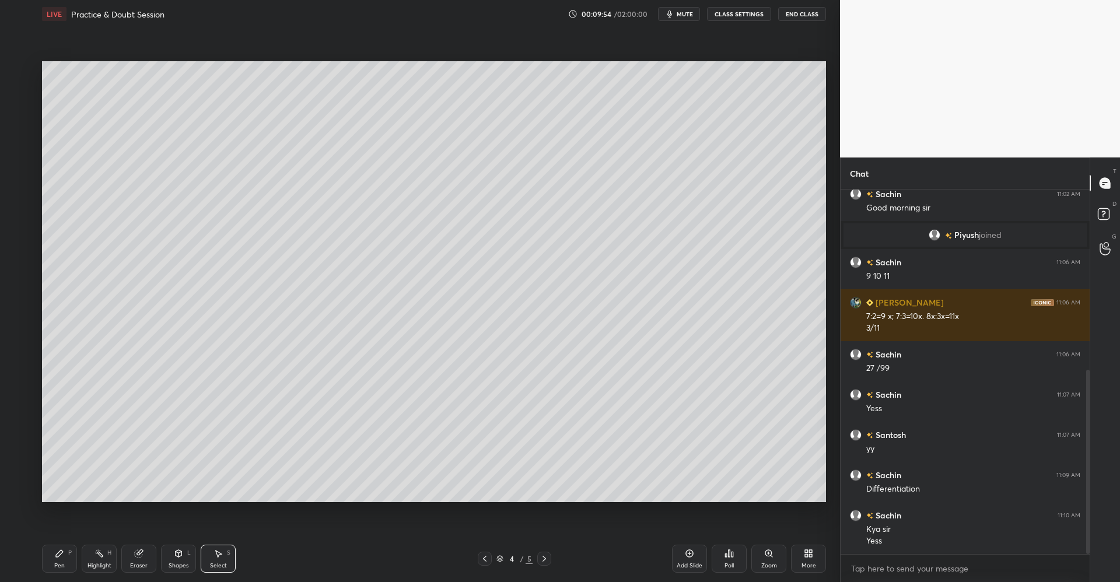
click at [56, 549] on icon at bounding box center [59, 553] width 9 height 9
click at [26, 123] on div at bounding box center [19, 117] width 19 height 19
click at [146, 556] on div "Eraser" at bounding box center [138, 559] width 35 height 28
click at [72, 555] on div "Pen P" at bounding box center [59, 559] width 35 height 28
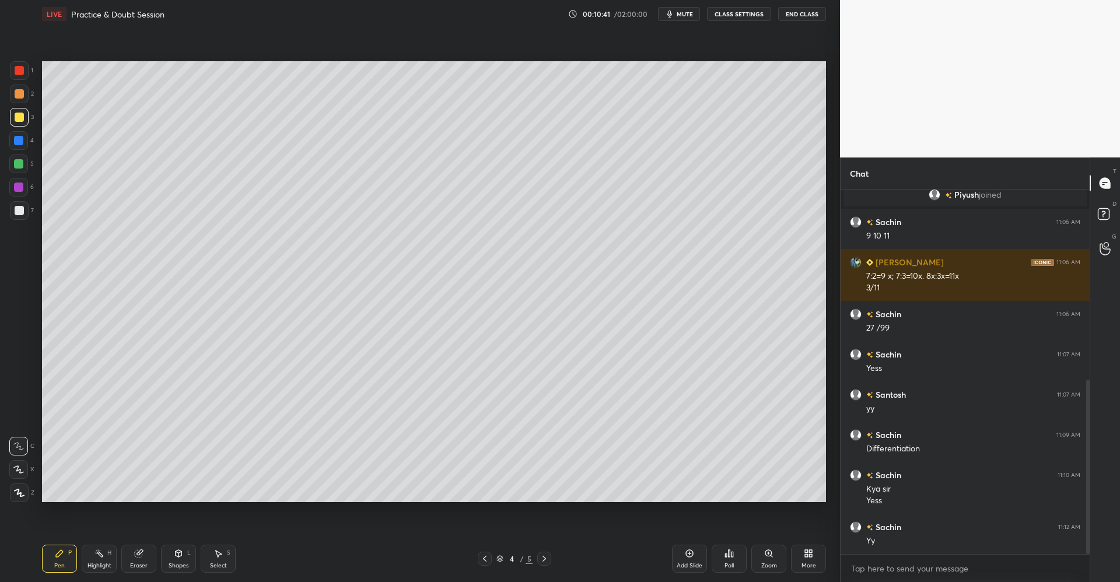
click at [18, 97] on div at bounding box center [19, 93] width 9 height 9
click at [129, 554] on div "Eraser" at bounding box center [138, 559] width 35 height 28
click at [64, 556] on div "Pen P" at bounding box center [59, 559] width 35 height 28
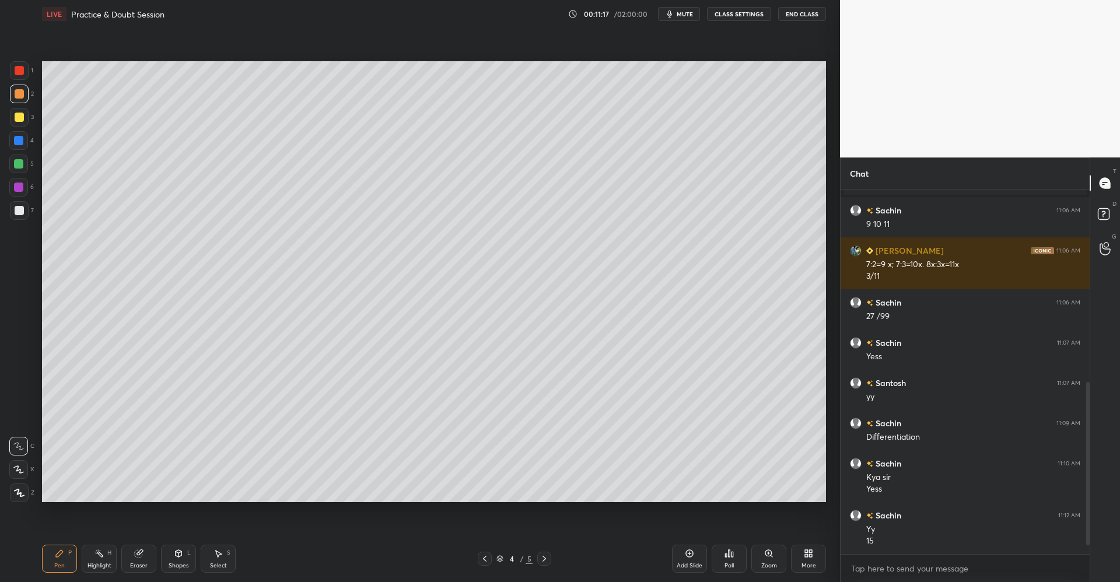
scroll to position [449, 0]
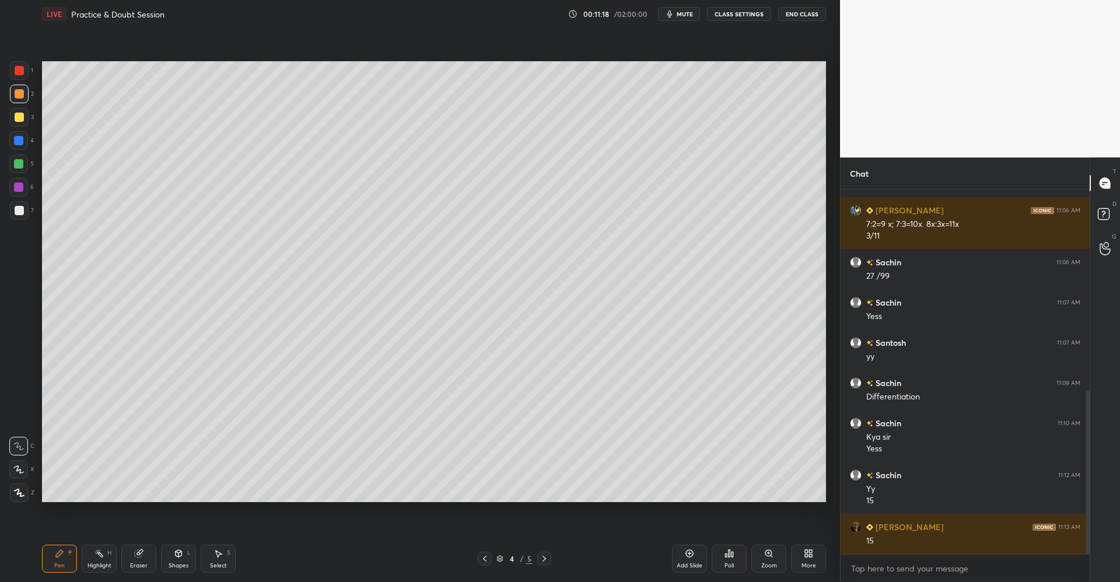
click at [21, 166] on div at bounding box center [18, 163] width 9 height 9
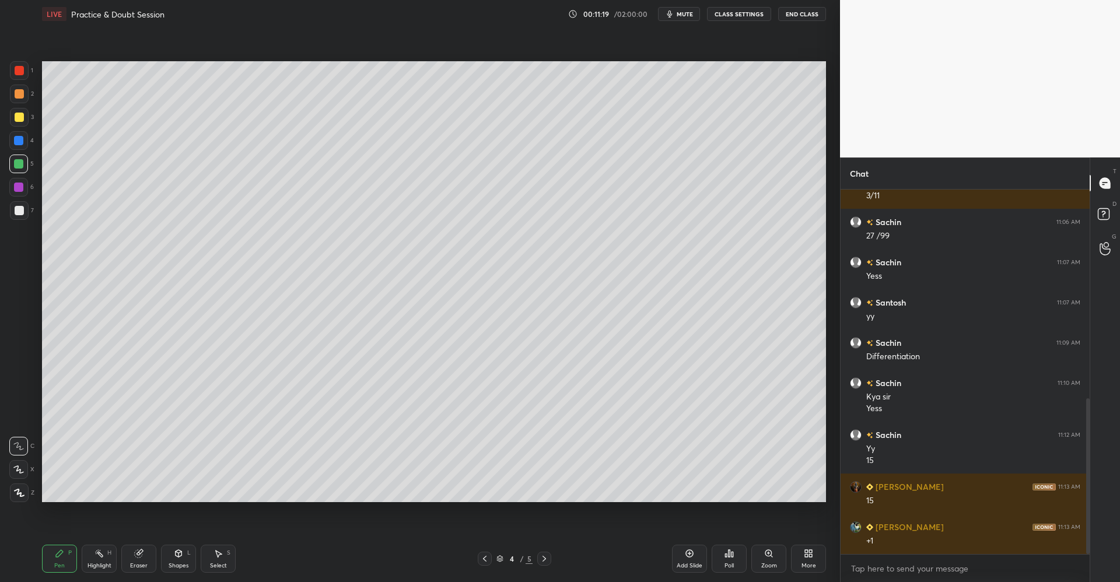
click at [177, 560] on div "Shapes L" at bounding box center [178, 559] width 35 height 28
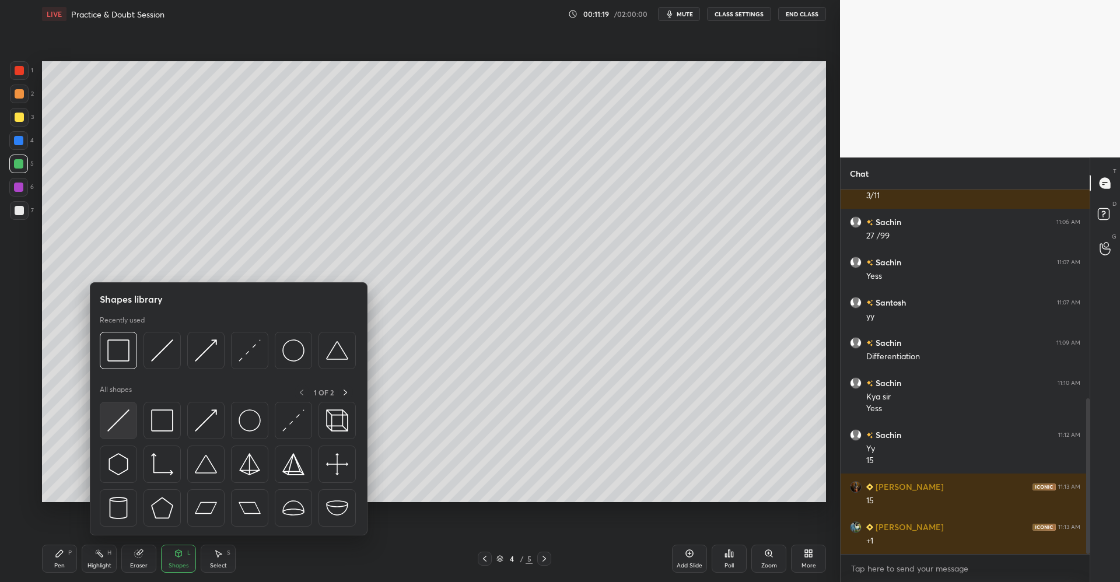
click at [120, 421] on img at bounding box center [118, 421] width 22 height 22
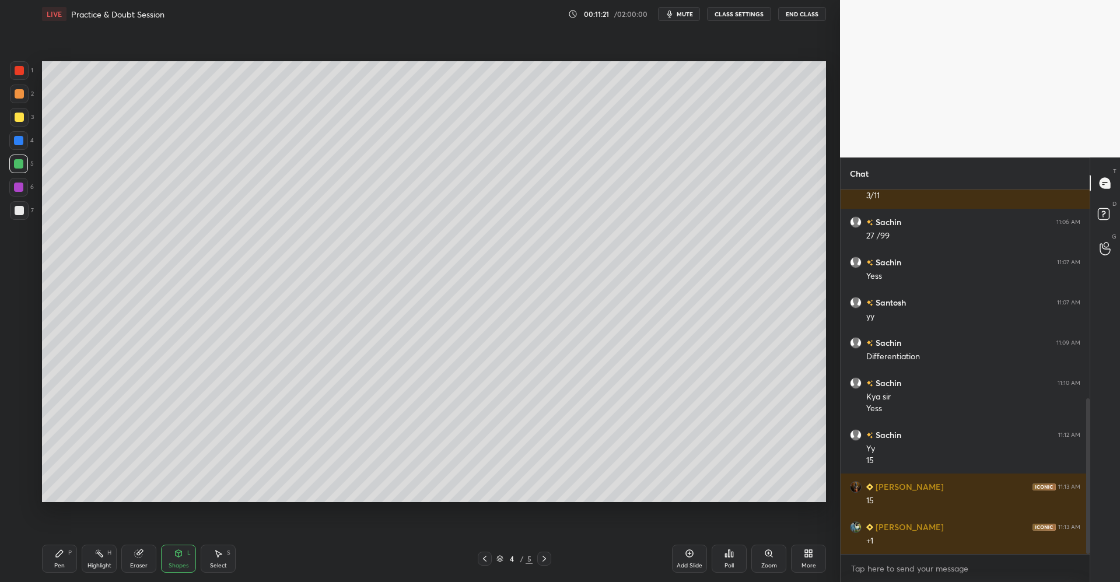
scroll to position [530, 0]
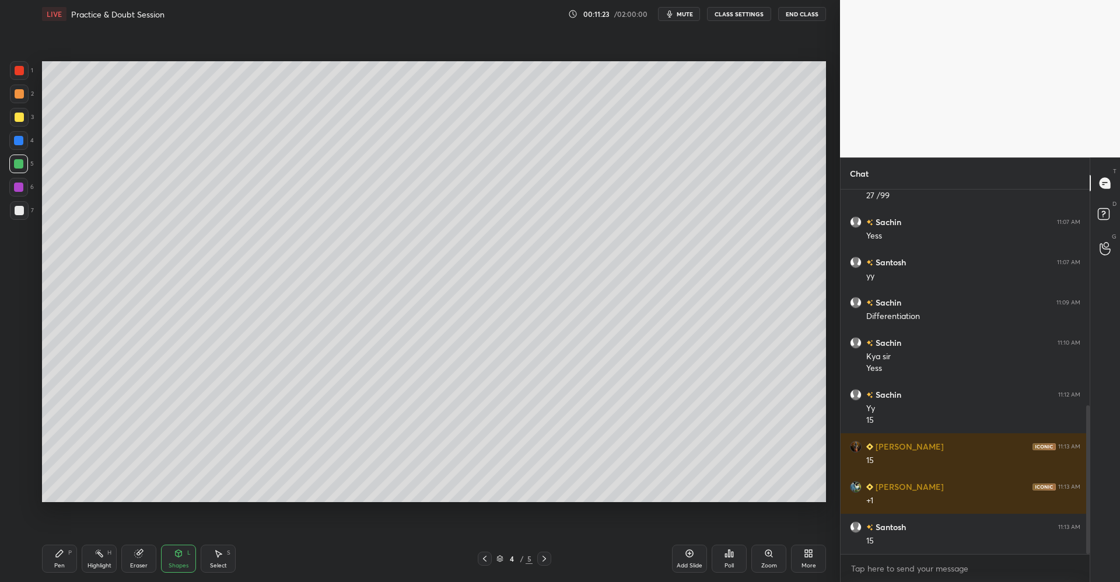
click at [67, 563] on div "Pen P" at bounding box center [59, 559] width 35 height 28
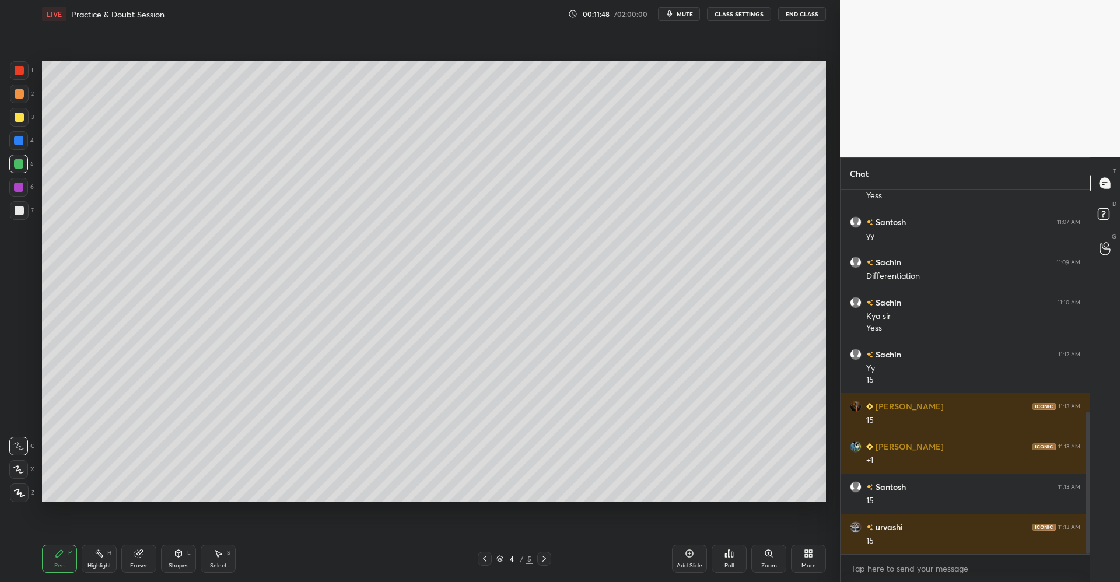
click at [23, 96] on div at bounding box center [19, 93] width 9 height 9
click at [24, 122] on div at bounding box center [19, 117] width 19 height 19
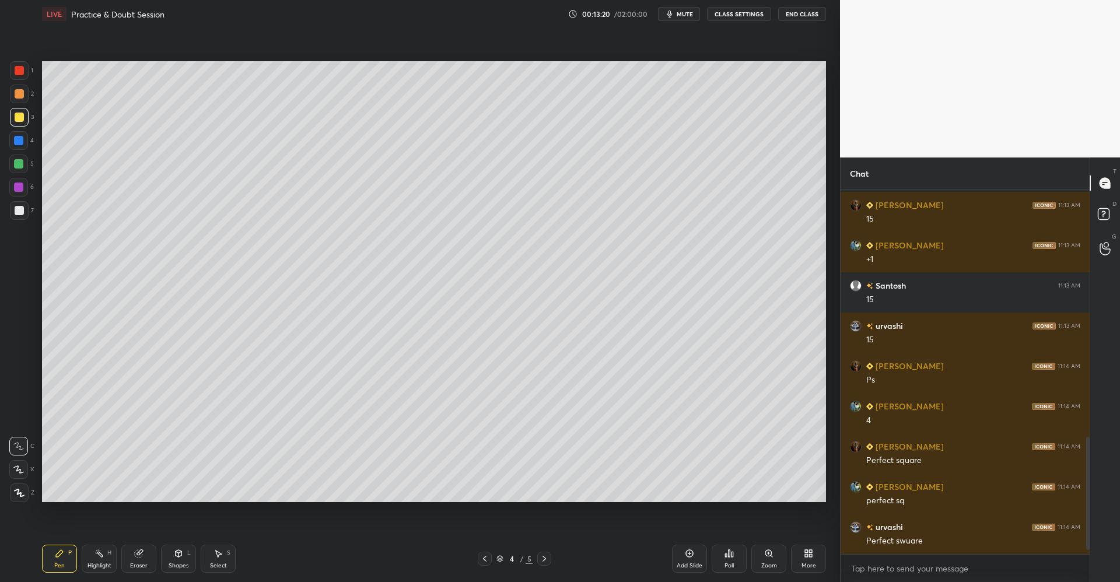
scroll to position [812, 0]
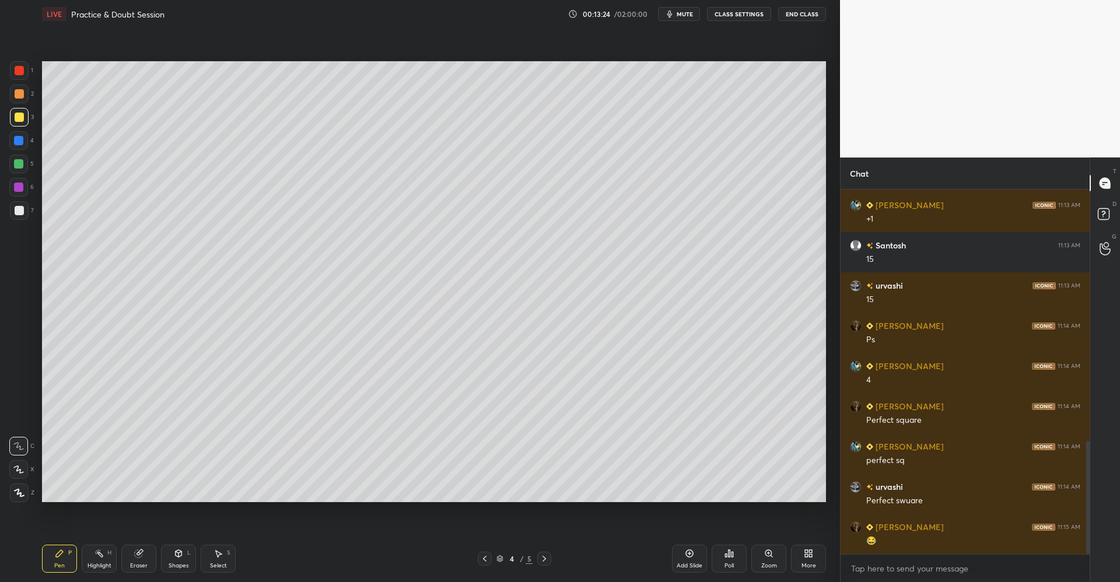
click at [18, 93] on div at bounding box center [19, 93] width 9 height 9
click at [216, 559] on div "Select S" at bounding box center [218, 559] width 35 height 28
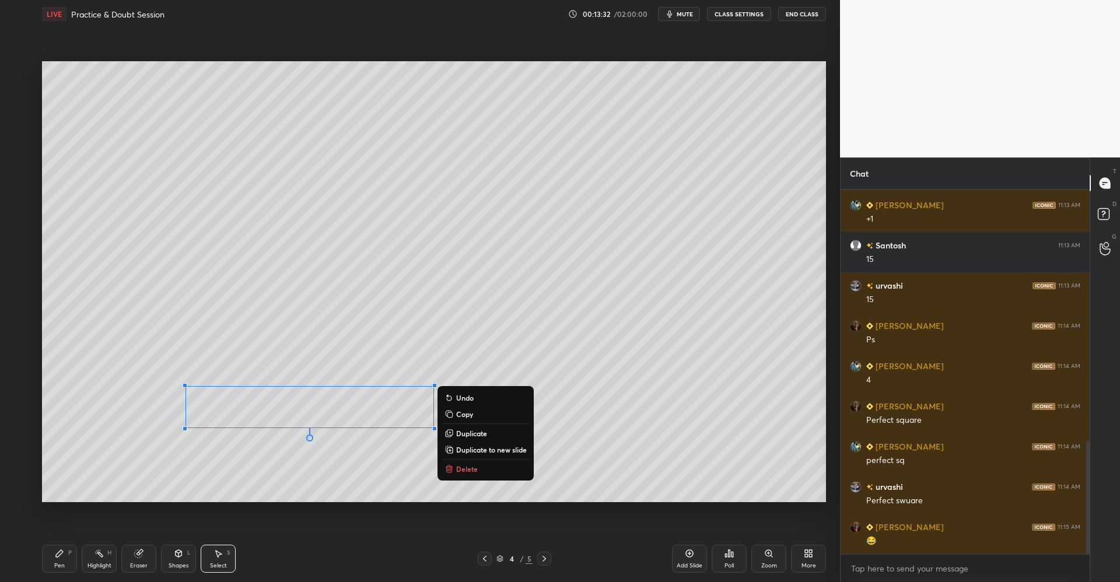
click at [491, 451] on p "Duplicate to new slide" at bounding box center [491, 449] width 71 height 9
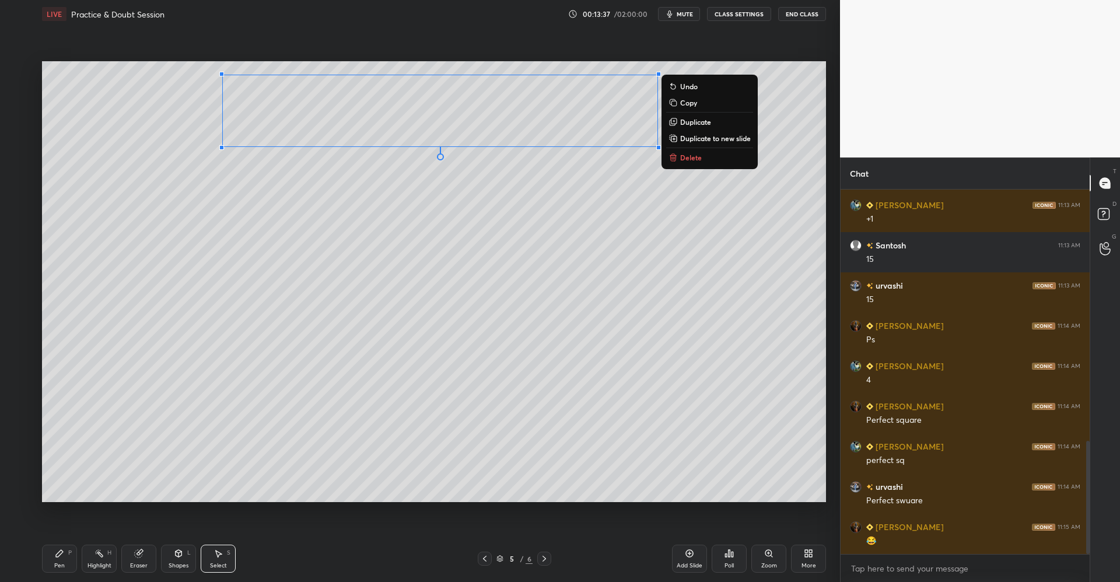
click at [530, 266] on div "0 ° Undo Copy Duplicate Duplicate to new slide Delete" at bounding box center [434, 281] width 784 height 441
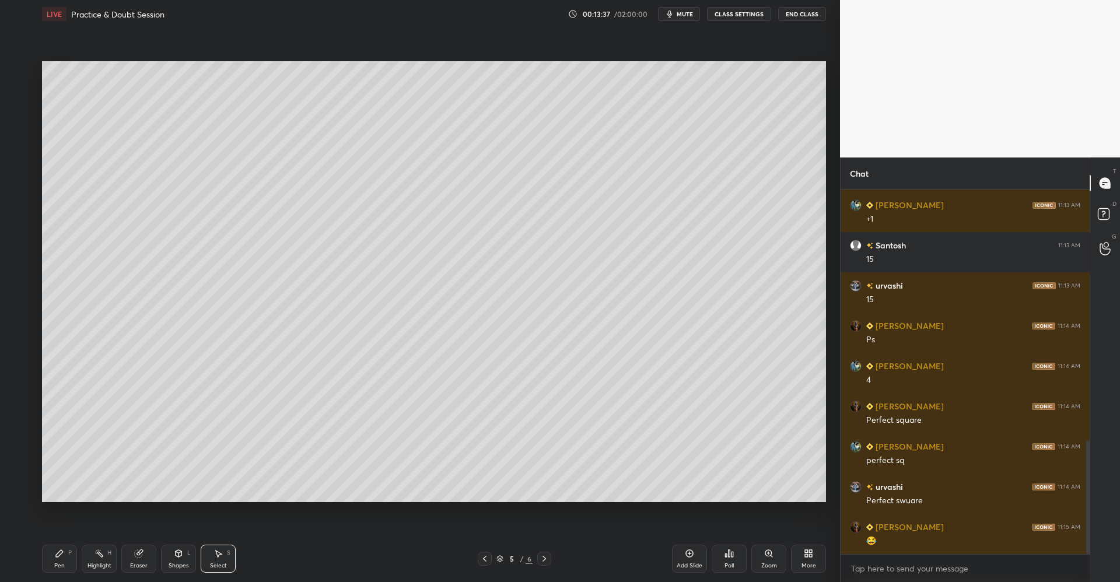
click at [74, 551] on div "Pen P" at bounding box center [59, 559] width 35 height 28
click at [21, 118] on div at bounding box center [19, 117] width 9 height 9
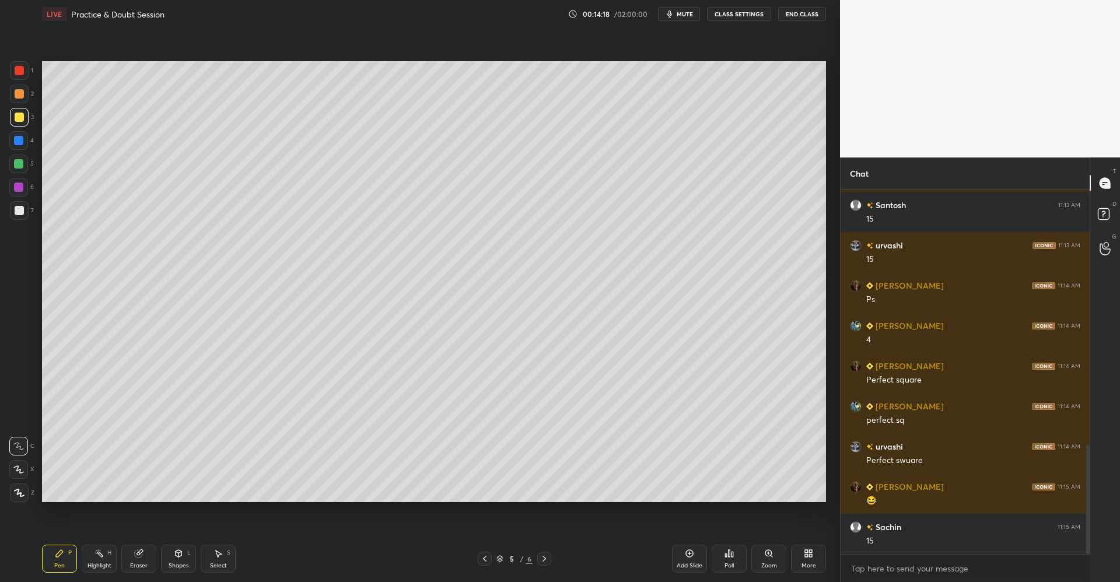
click at [19, 92] on div at bounding box center [19, 93] width 9 height 9
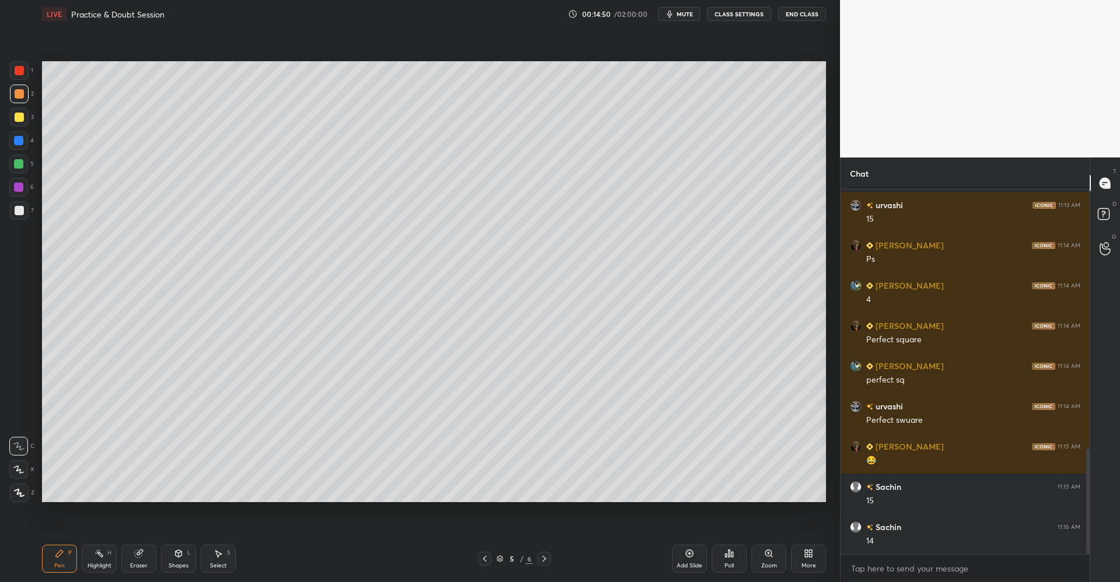
click at [178, 554] on icon at bounding box center [179, 553] width 6 height 7
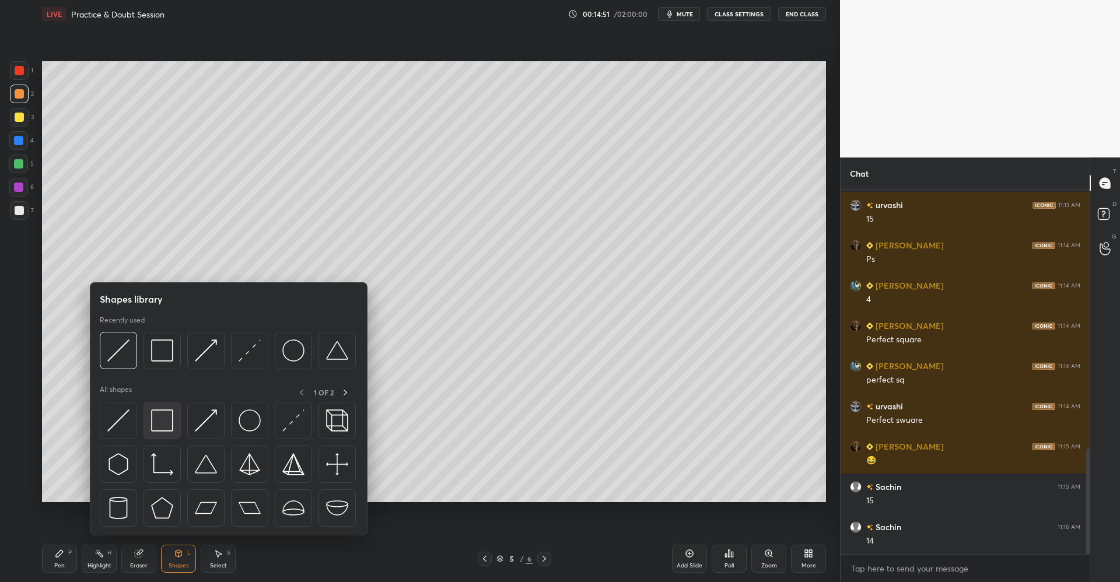
click at [166, 419] on img at bounding box center [162, 421] width 22 height 22
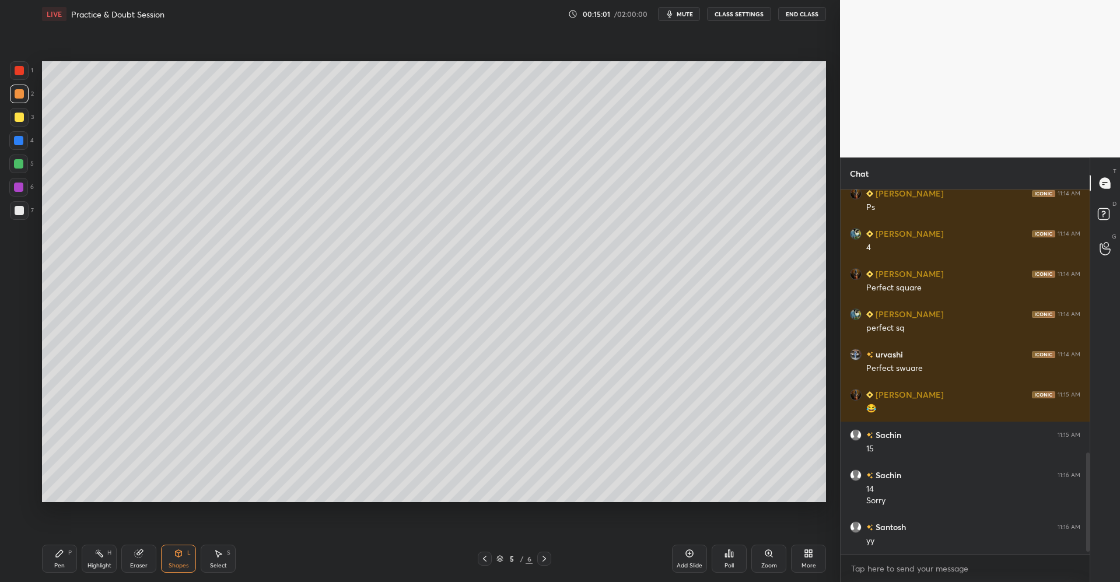
scroll to position [984, 0]
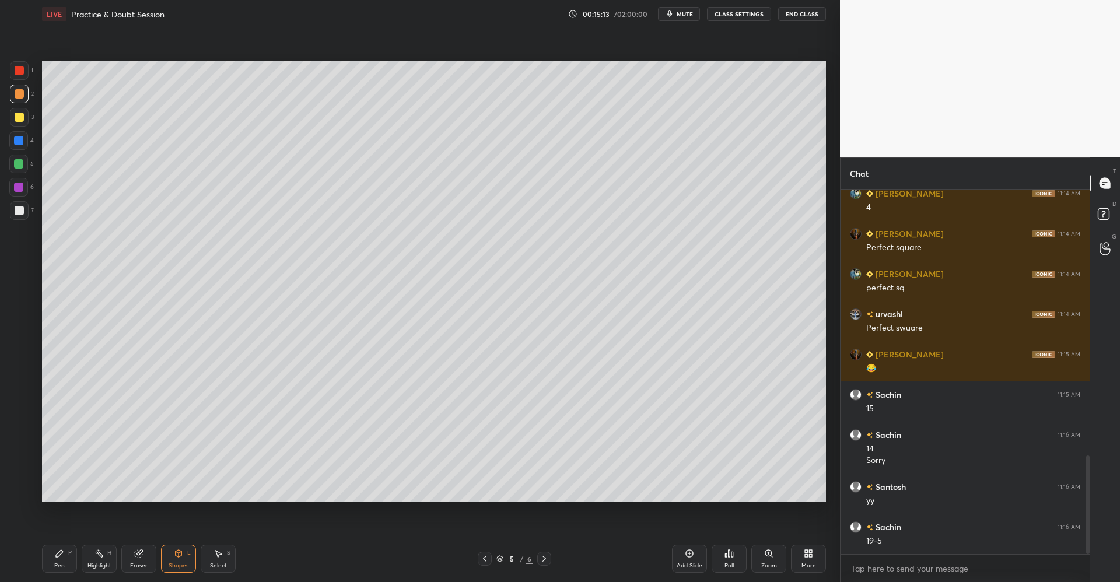
click at [64, 564] on div "Pen" at bounding box center [59, 566] width 11 height 6
click at [690, 546] on div "Add Slide" at bounding box center [689, 559] width 35 height 28
click at [22, 119] on div at bounding box center [19, 117] width 9 height 9
click at [19, 93] on div at bounding box center [19, 93] width 9 height 9
click at [16, 169] on div at bounding box center [18, 164] width 19 height 19
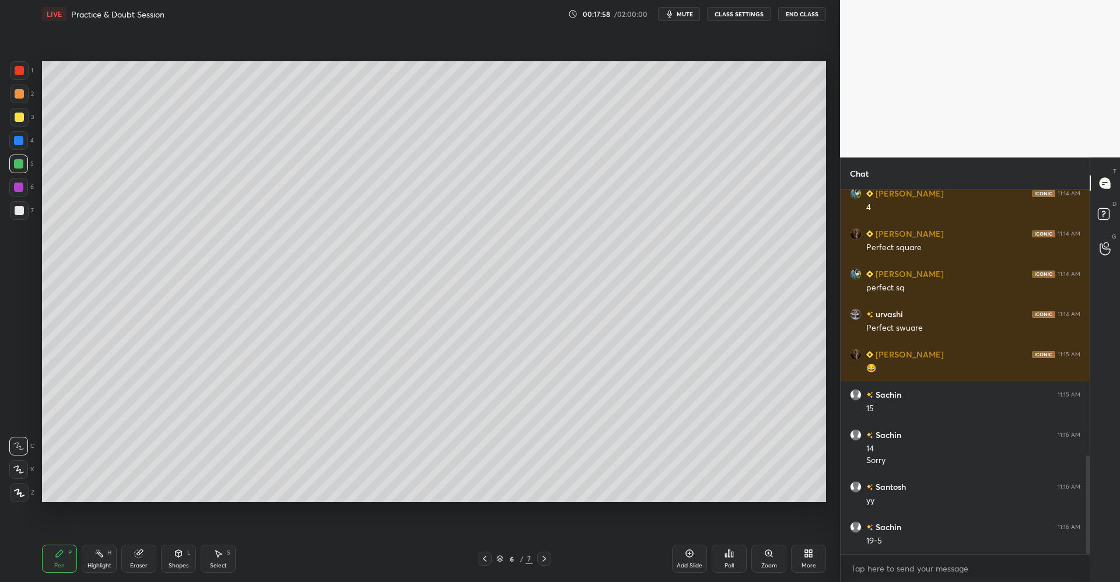
click at [22, 121] on div at bounding box center [19, 117] width 9 height 9
click at [141, 553] on icon at bounding box center [139, 554] width 8 height 8
click at [67, 554] on div "Pen P" at bounding box center [59, 559] width 35 height 28
click at [22, 93] on div at bounding box center [19, 93] width 9 height 9
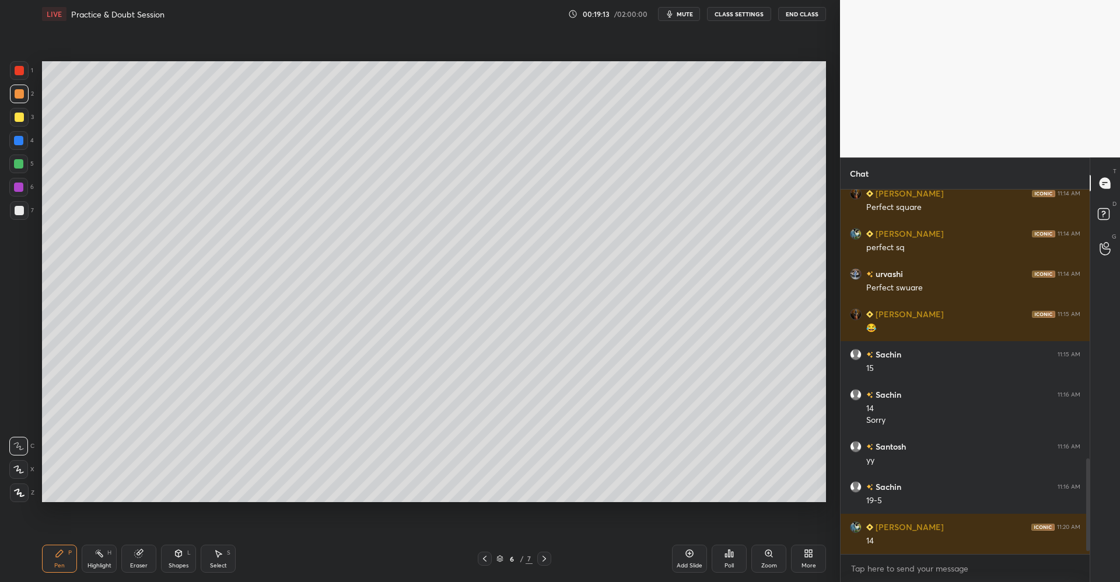
scroll to position [1065, 0]
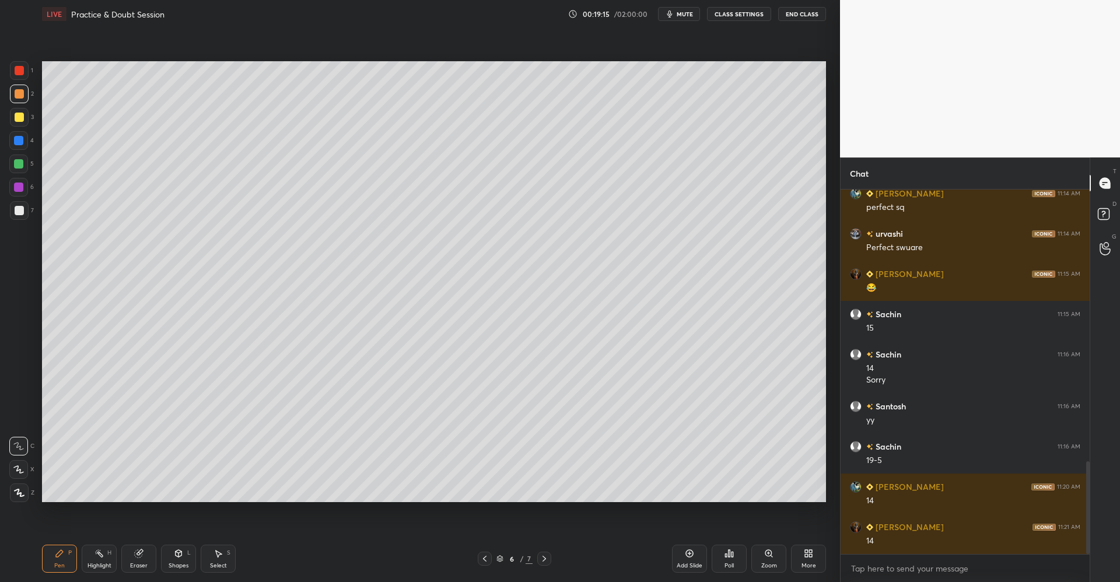
click at [146, 554] on div "Eraser" at bounding box center [138, 559] width 35 height 28
click at [67, 558] on div "Pen P" at bounding box center [59, 559] width 35 height 28
click at [21, 120] on div at bounding box center [19, 117] width 9 height 9
click at [222, 547] on div "Select S" at bounding box center [218, 559] width 35 height 28
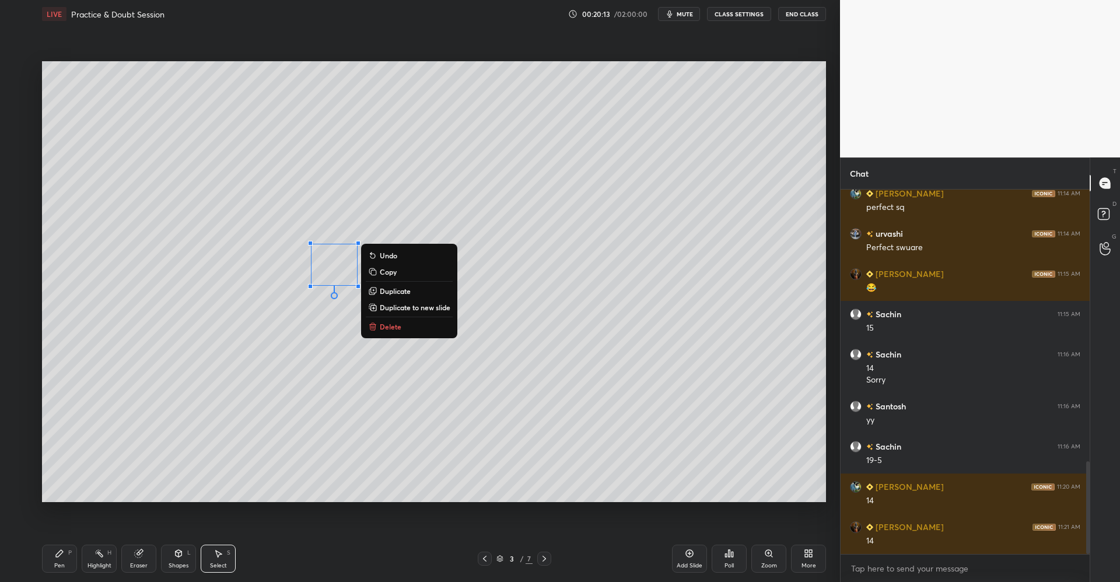
click at [387, 328] on p "Delete" at bounding box center [391, 326] width 22 height 9
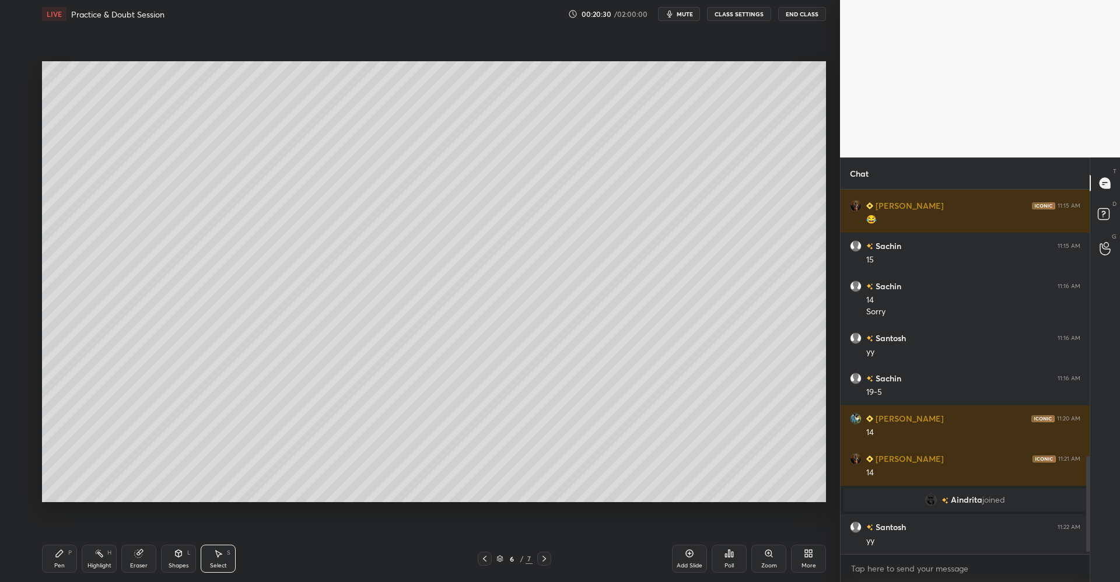
scroll to position [1033, 0]
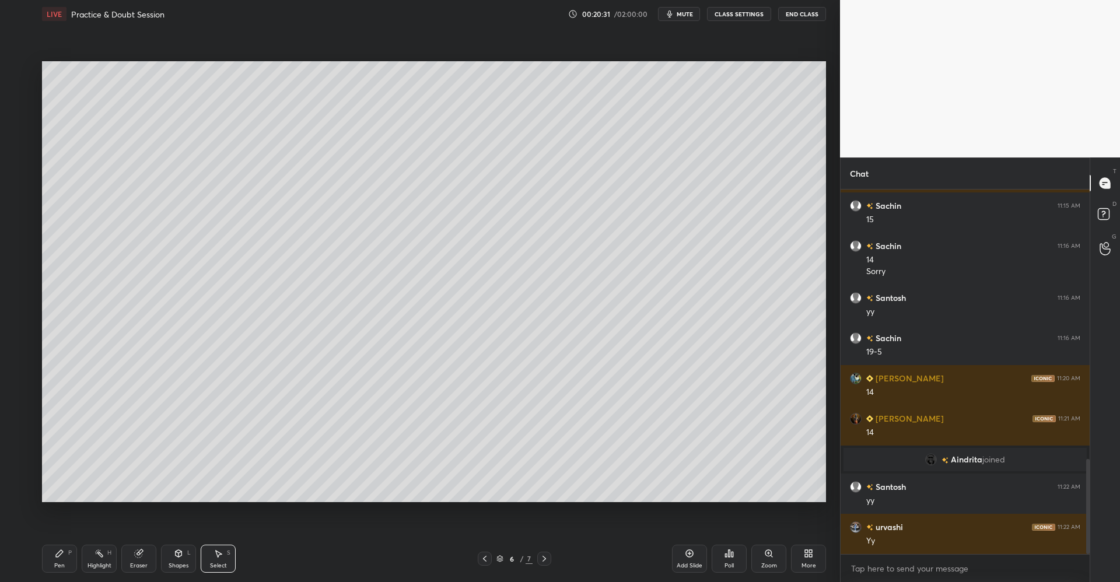
click at [688, 557] on icon at bounding box center [690, 554] width 8 height 8
click at [61, 551] on icon at bounding box center [59, 553] width 7 height 7
click at [20, 93] on div at bounding box center [19, 93] width 9 height 9
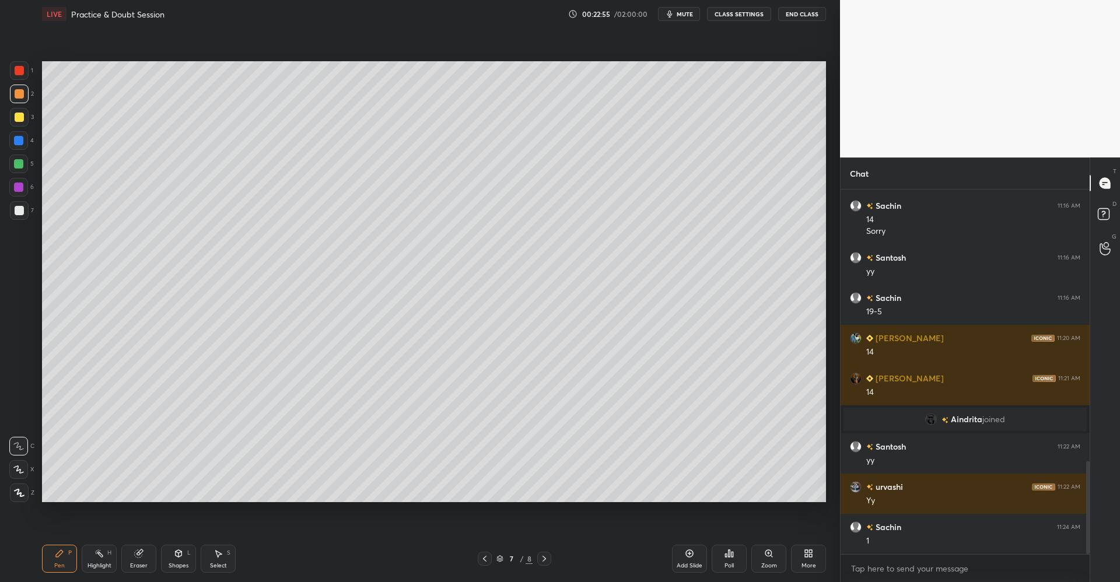
click at [23, 123] on div at bounding box center [19, 117] width 19 height 19
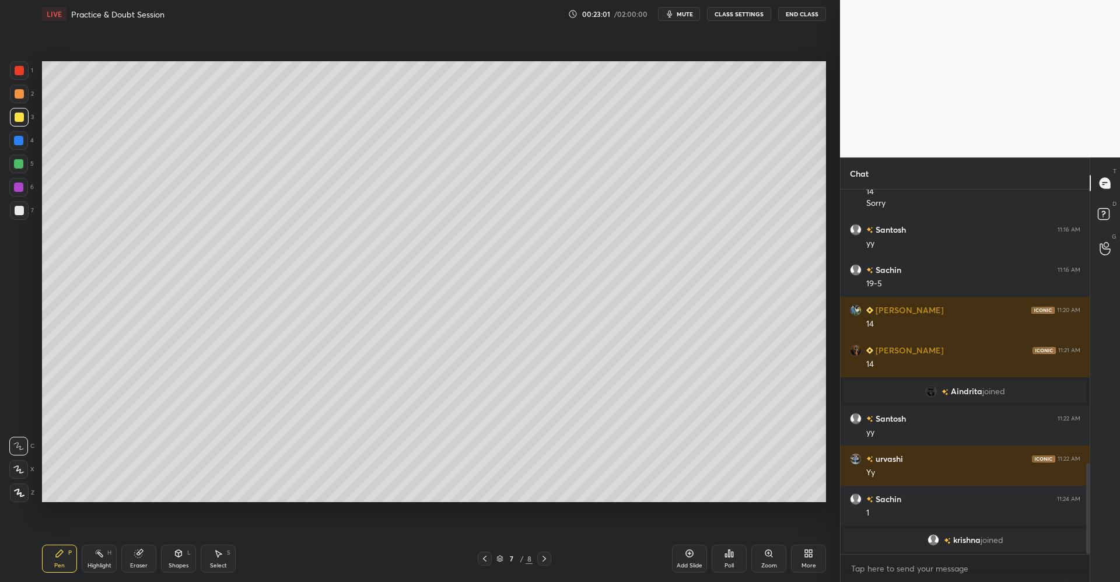
click at [25, 466] on div at bounding box center [18, 469] width 19 height 19
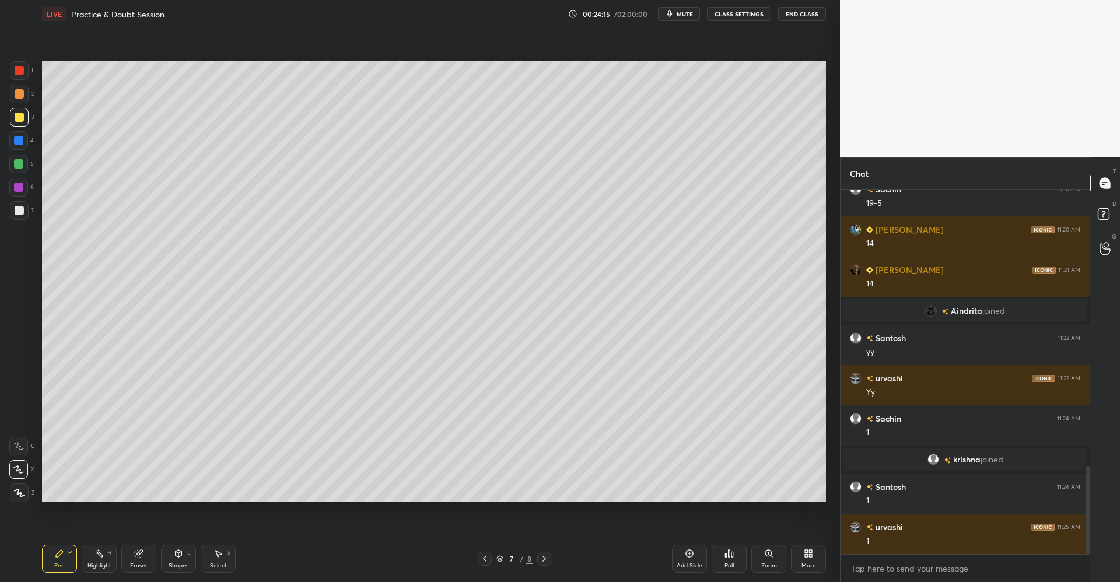
scroll to position [1143, 0]
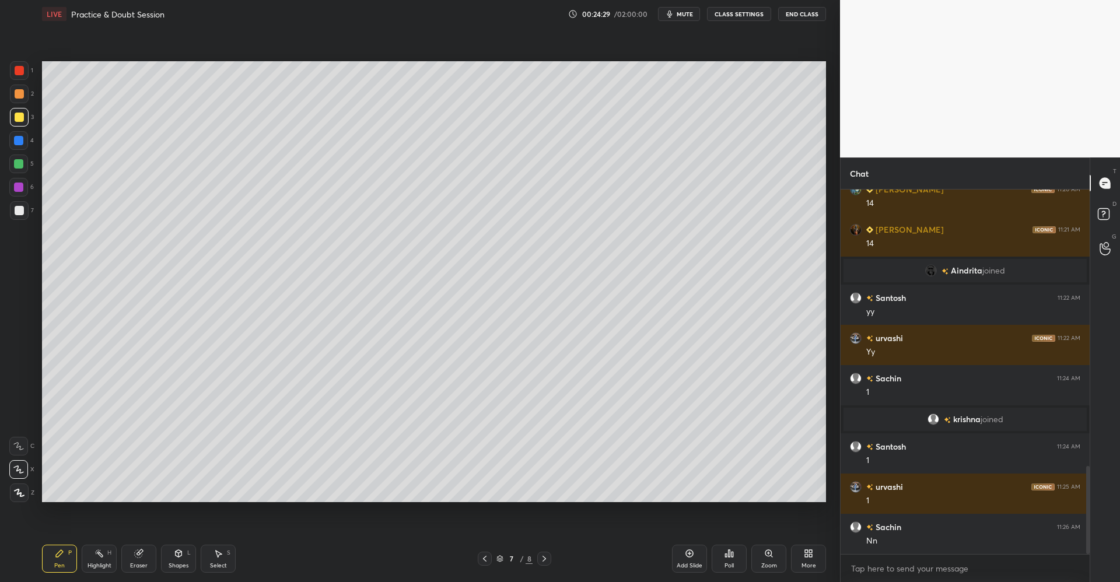
click at [684, 567] on div "Add Slide" at bounding box center [690, 566] width 26 height 6
click at [20, 92] on div at bounding box center [19, 93] width 9 height 9
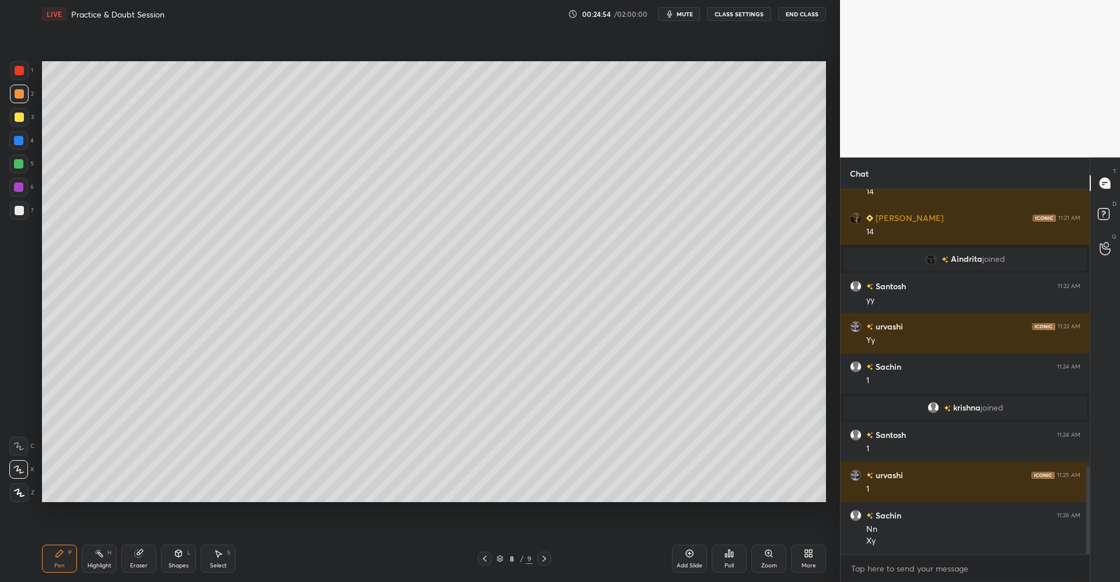
click at [22, 122] on div at bounding box center [19, 117] width 19 height 19
click at [19, 164] on div at bounding box center [18, 163] width 9 height 9
click at [181, 557] on icon at bounding box center [178, 553] width 9 height 9
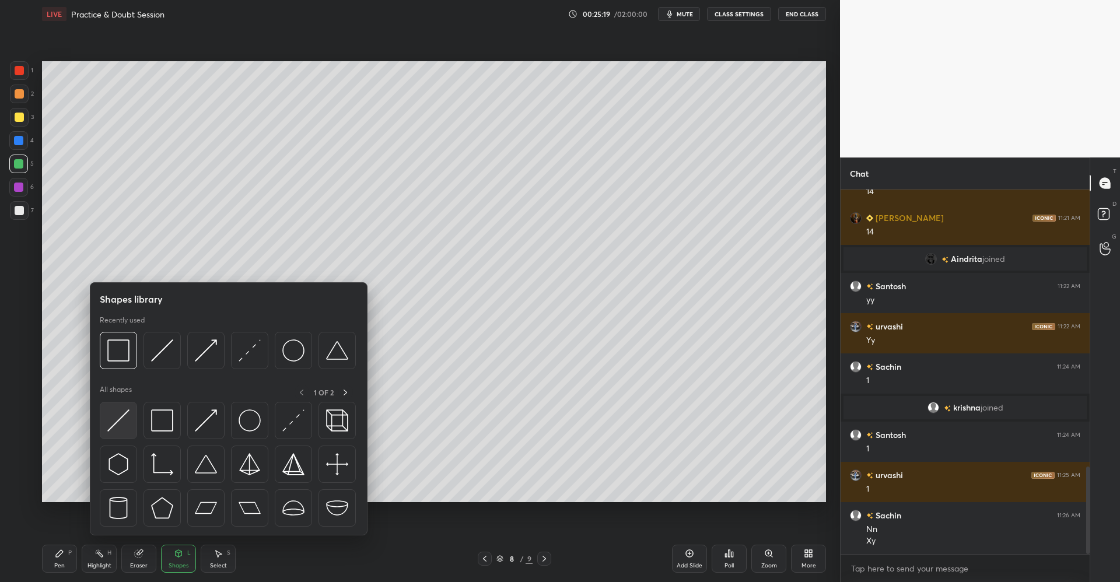
click at [127, 417] on img at bounding box center [118, 421] width 22 height 22
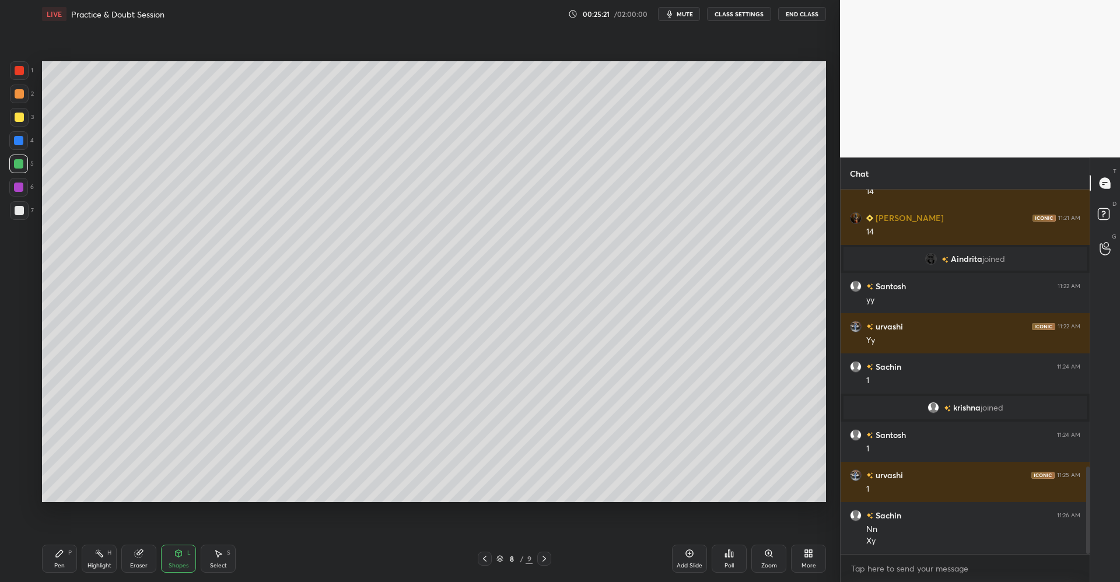
click at [55, 552] on icon at bounding box center [59, 553] width 9 height 9
click at [20, 120] on div at bounding box center [19, 117] width 9 height 9
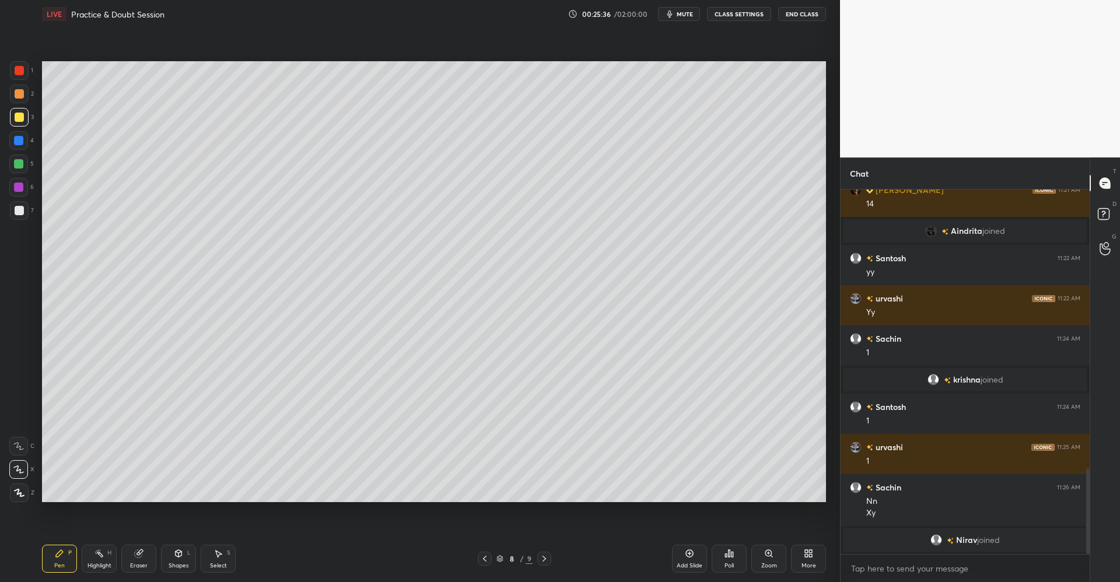
click at [103, 545] on div "Highlight H" at bounding box center [99, 559] width 35 height 28
click at [173, 553] on div "Shapes L" at bounding box center [178, 559] width 35 height 28
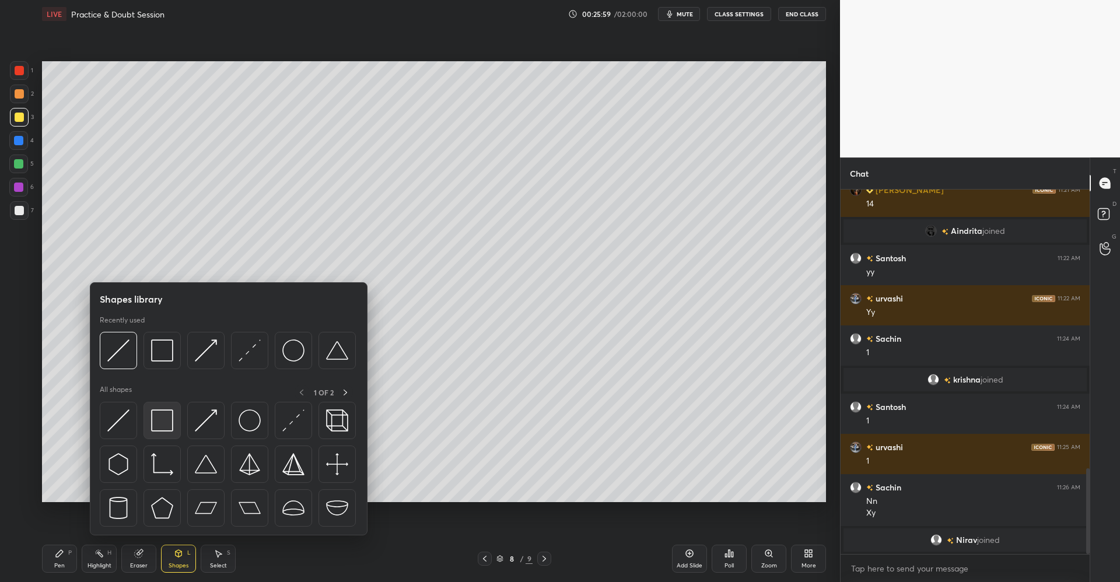
click at [166, 420] on img at bounding box center [162, 421] width 22 height 22
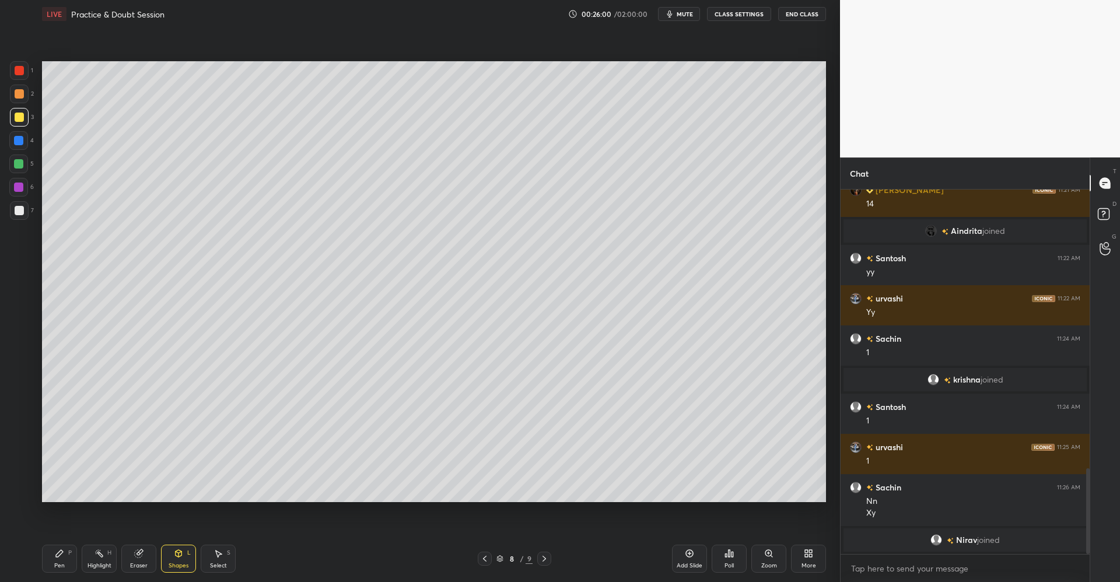
click at [21, 208] on div at bounding box center [19, 210] width 9 height 9
click at [55, 558] on icon at bounding box center [59, 553] width 9 height 9
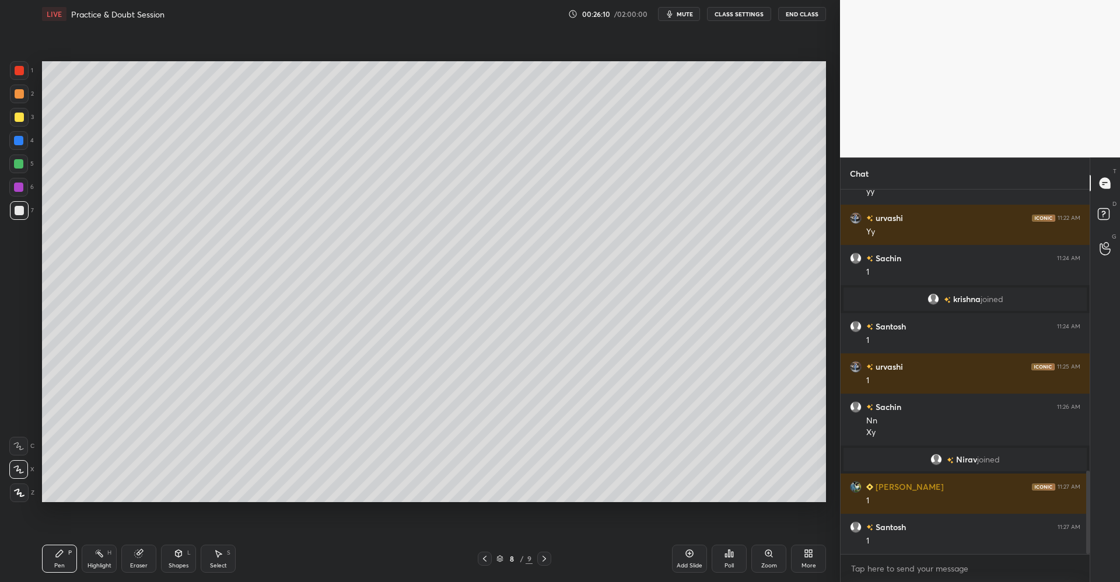
scroll to position [1270, 0]
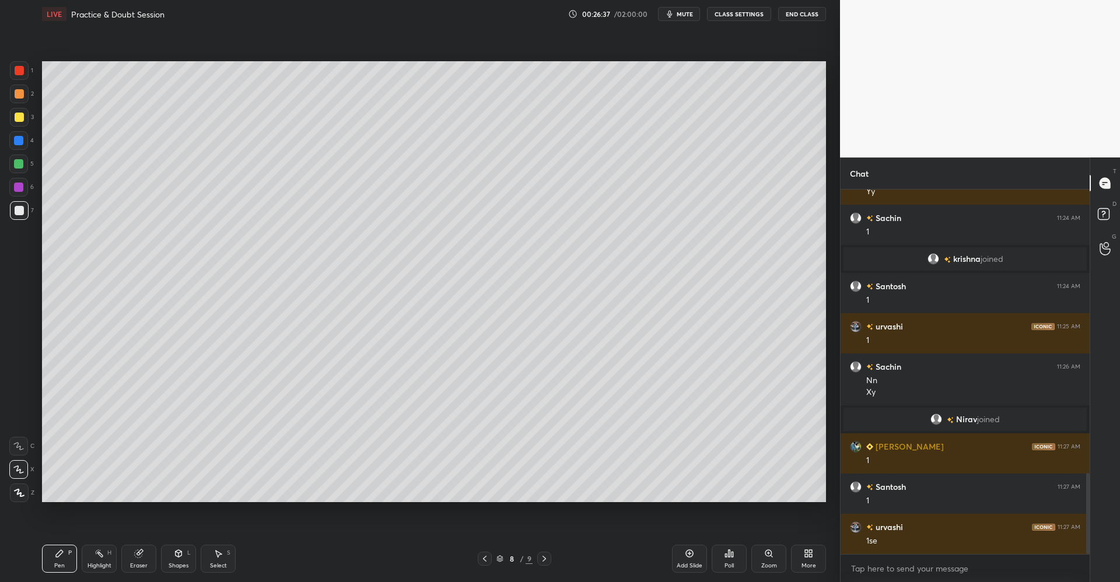
click at [690, 560] on div "Add Slide" at bounding box center [689, 559] width 35 height 28
click at [23, 119] on div at bounding box center [19, 117] width 9 height 9
click at [173, 554] on div "Shapes L" at bounding box center [178, 559] width 35 height 28
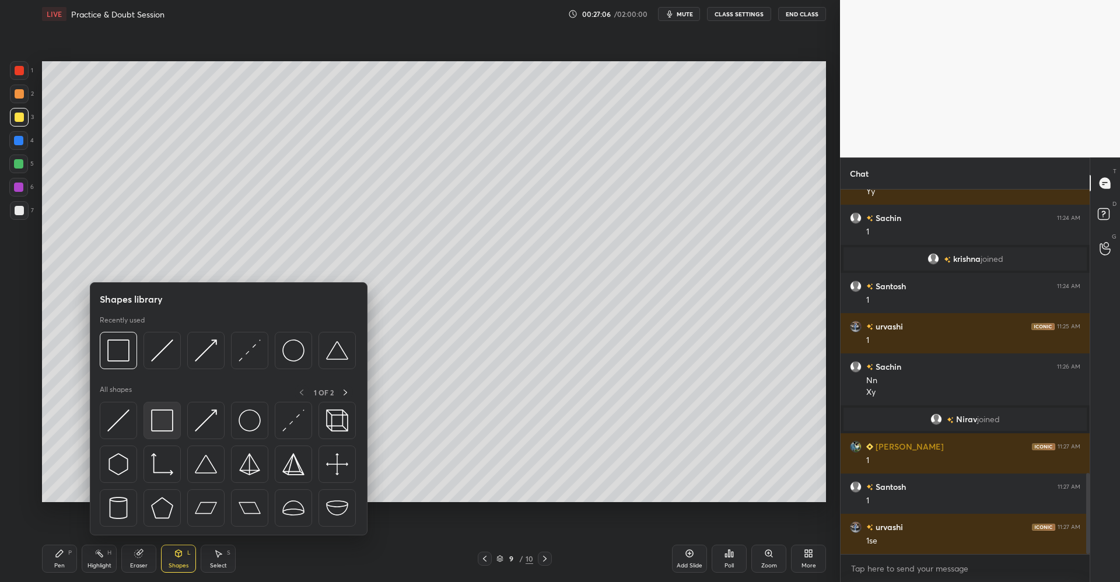
click at [165, 419] on img at bounding box center [162, 421] width 22 height 22
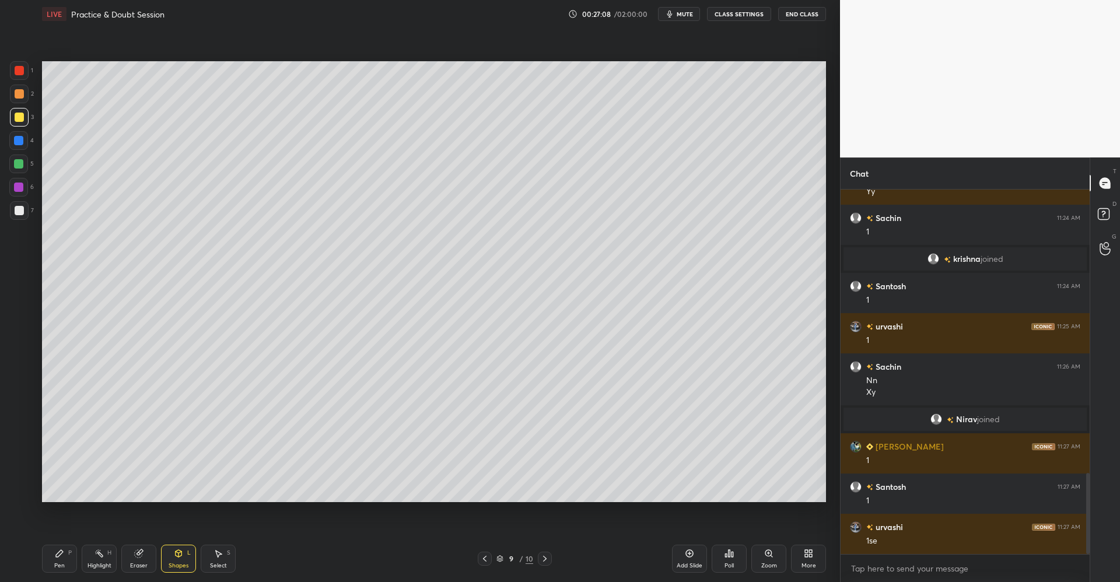
click at [216, 550] on icon at bounding box center [218, 553] width 9 height 9
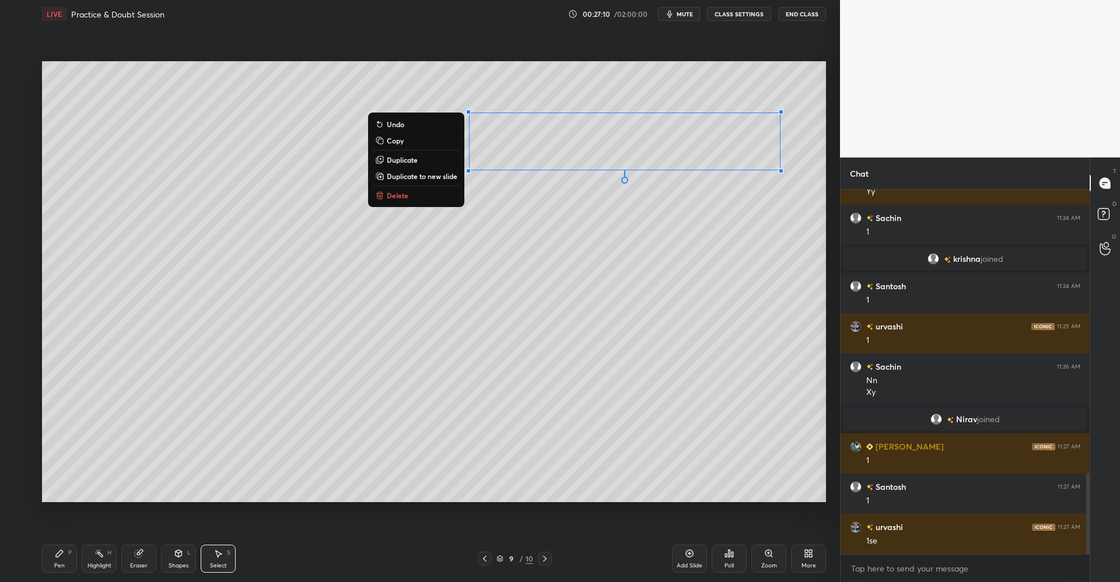
click at [396, 199] on p "Delete" at bounding box center [398, 195] width 22 height 9
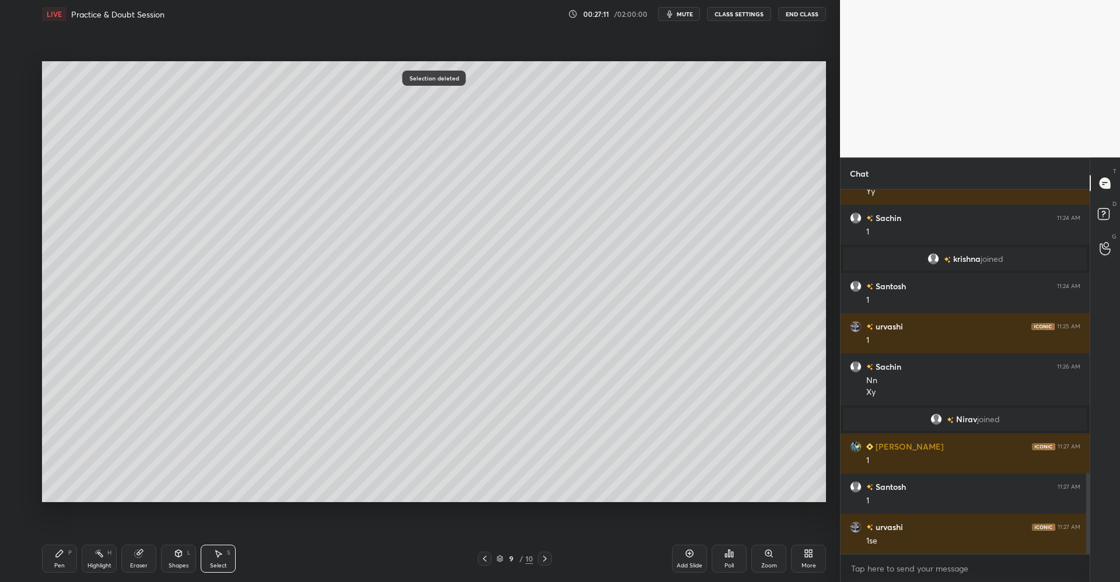
click at [60, 559] on div "Pen P" at bounding box center [59, 559] width 35 height 28
click at [18, 165] on div at bounding box center [18, 163] width 9 height 9
click at [141, 551] on icon at bounding box center [140, 553] width 6 height 6
click at [70, 551] on div "P" at bounding box center [70, 553] width 4 height 6
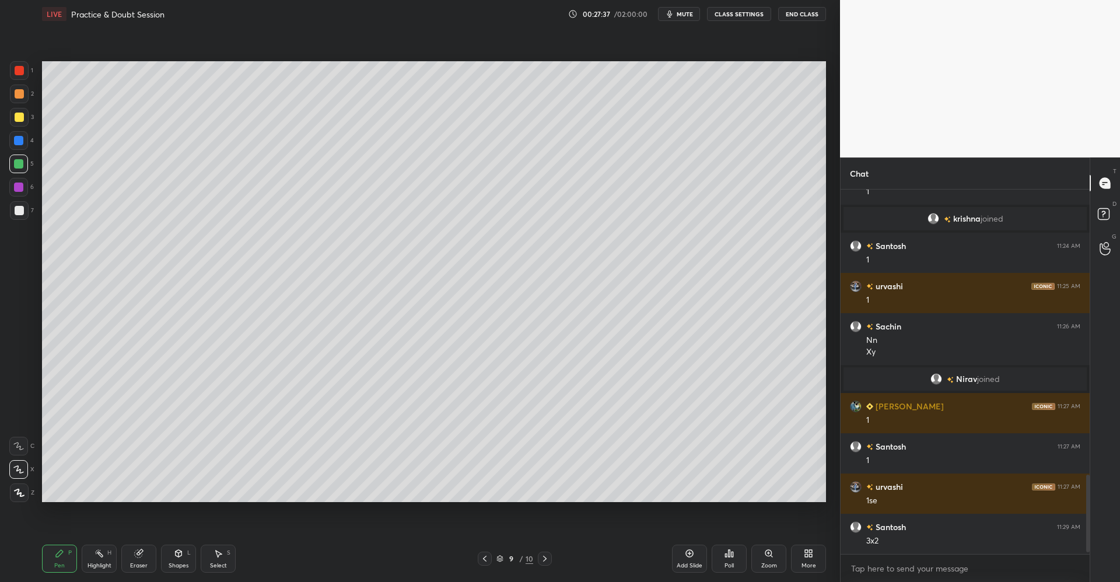
scroll to position [1351, 0]
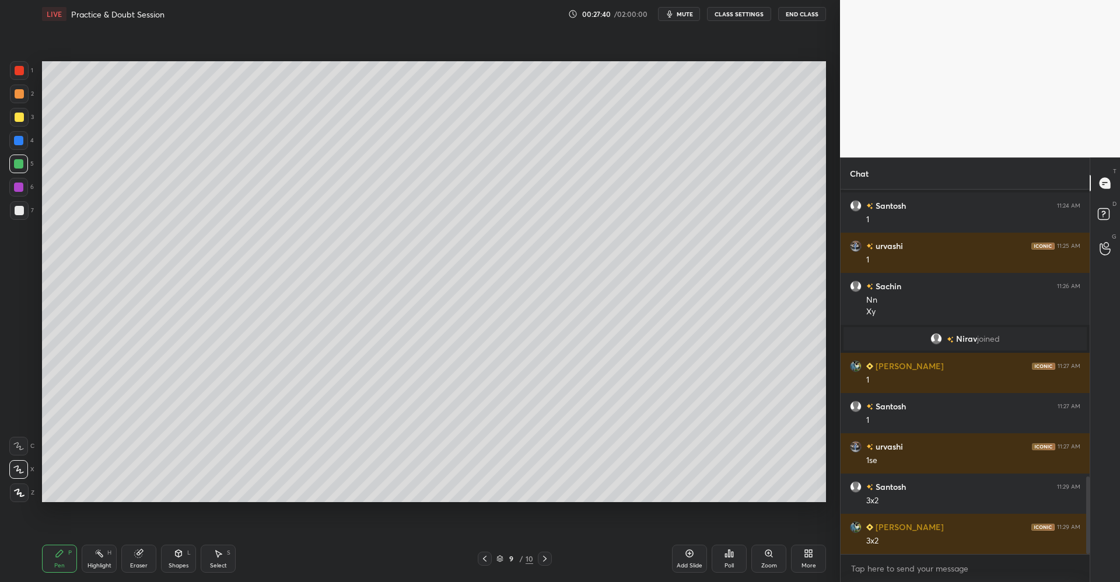
click at [180, 553] on icon at bounding box center [179, 553] width 6 height 2
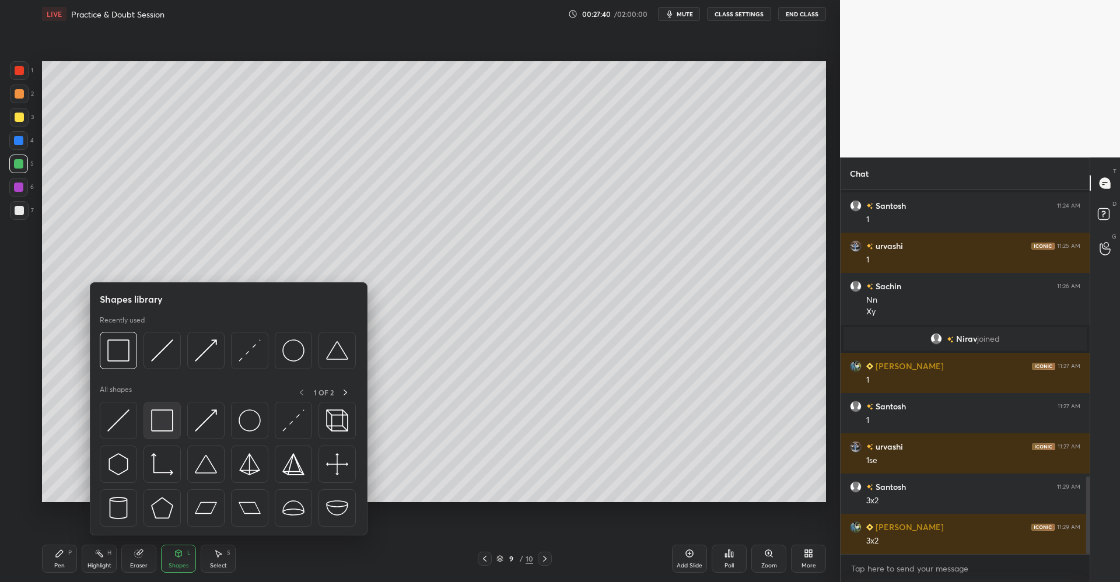
click at [172, 421] on img at bounding box center [162, 421] width 22 height 22
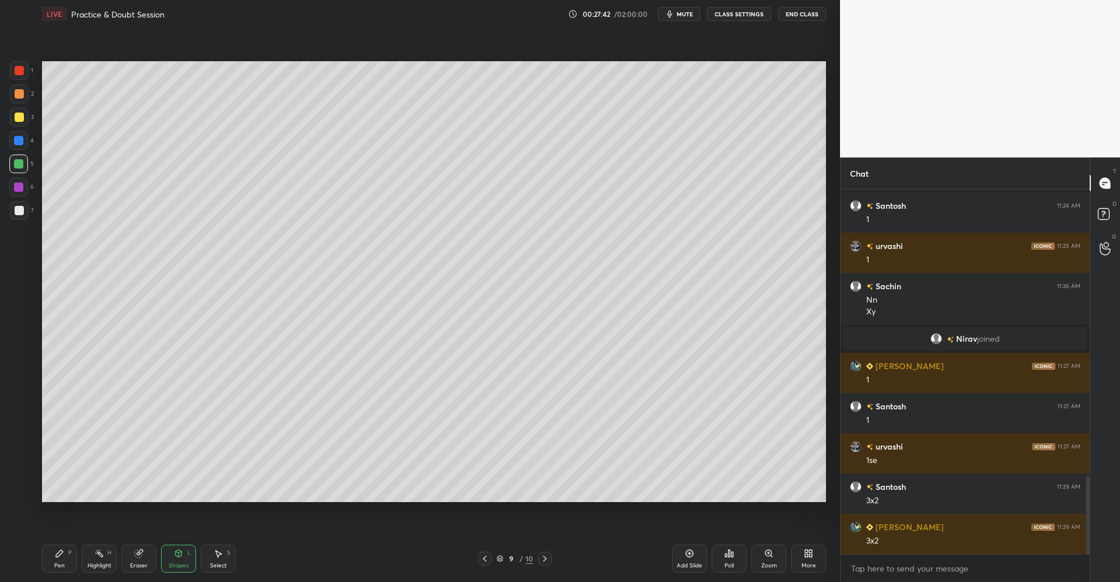
click at [65, 565] on div "Pen P" at bounding box center [59, 559] width 35 height 28
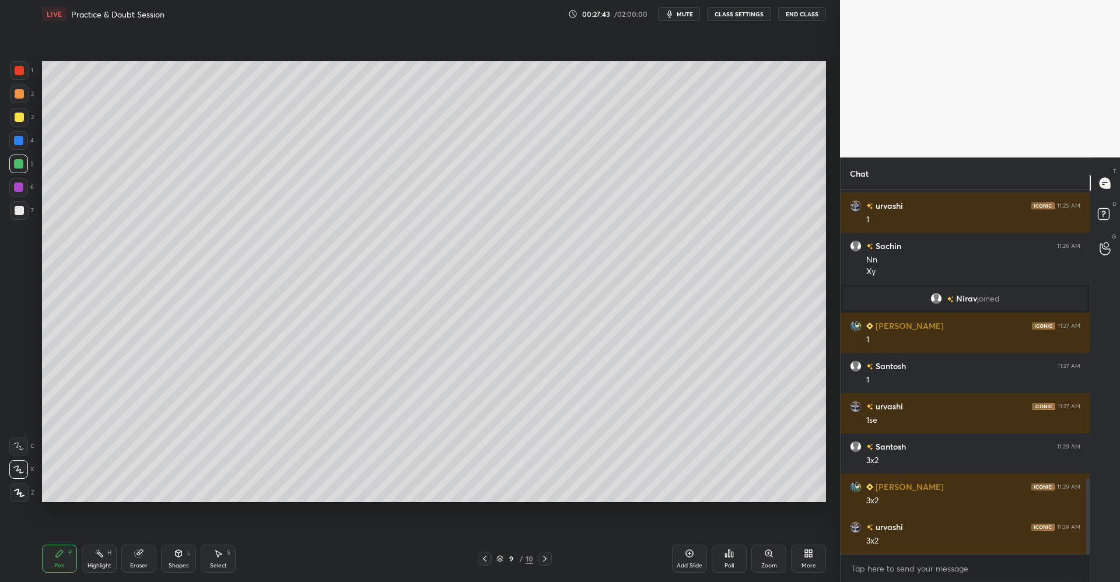
click at [26, 210] on div at bounding box center [19, 210] width 19 height 19
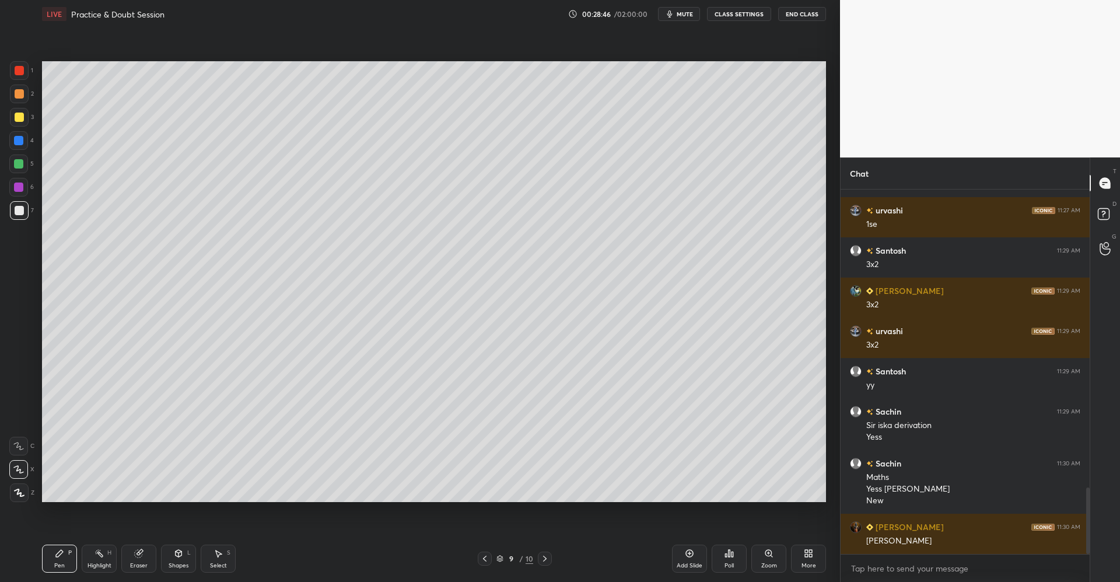
scroll to position [1628, 0]
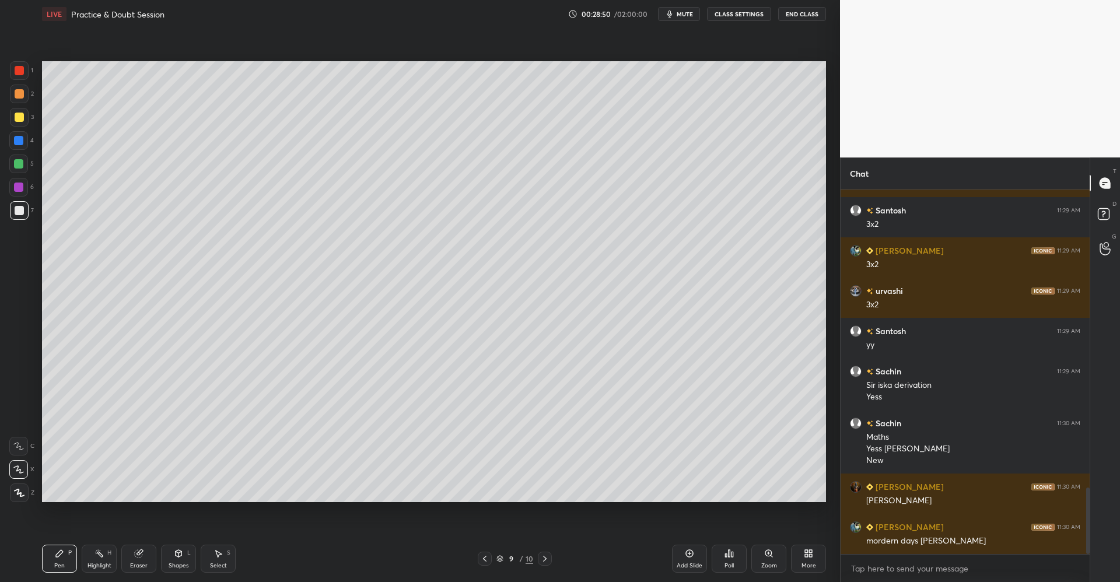
click at [18, 93] on div at bounding box center [19, 93] width 9 height 9
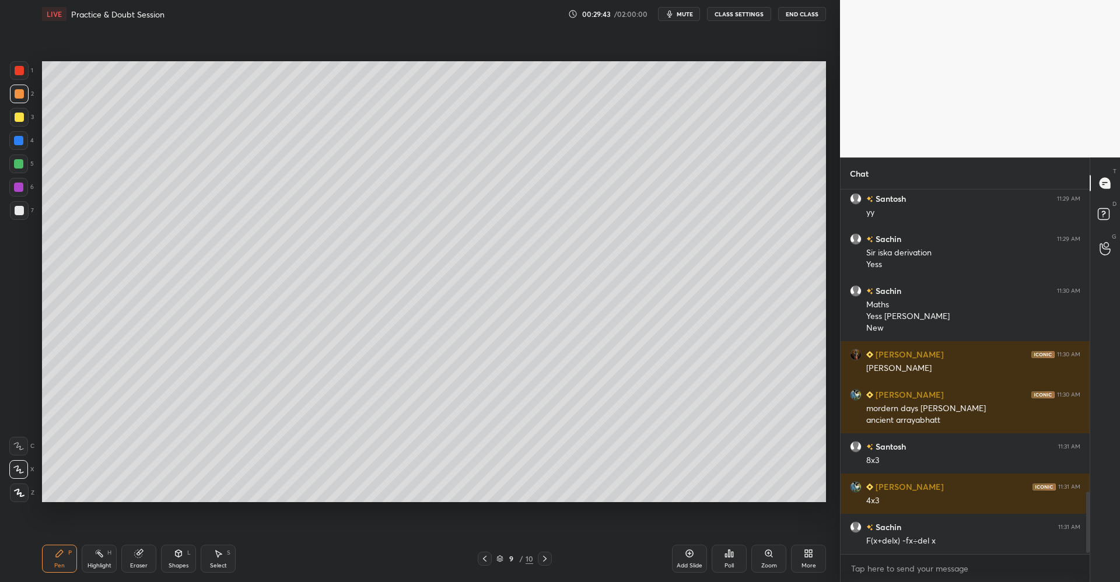
scroll to position [1800, 0]
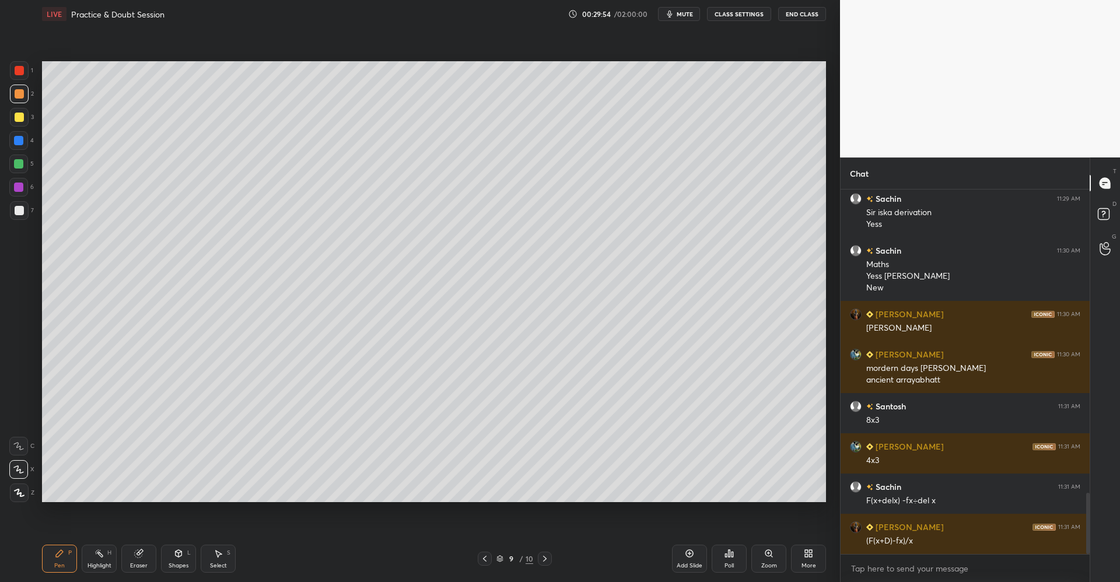
click at [180, 549] on icon at bounding box center [178, 553] width 9 height 9
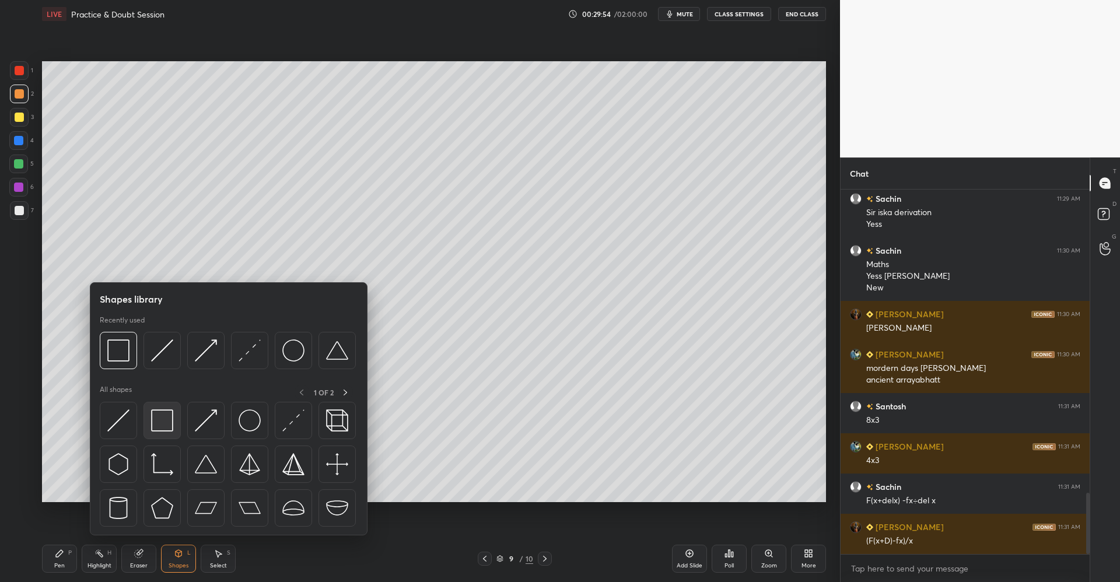
click at [169, 429] on img at bounding box center [162, 421] width 22 height 22
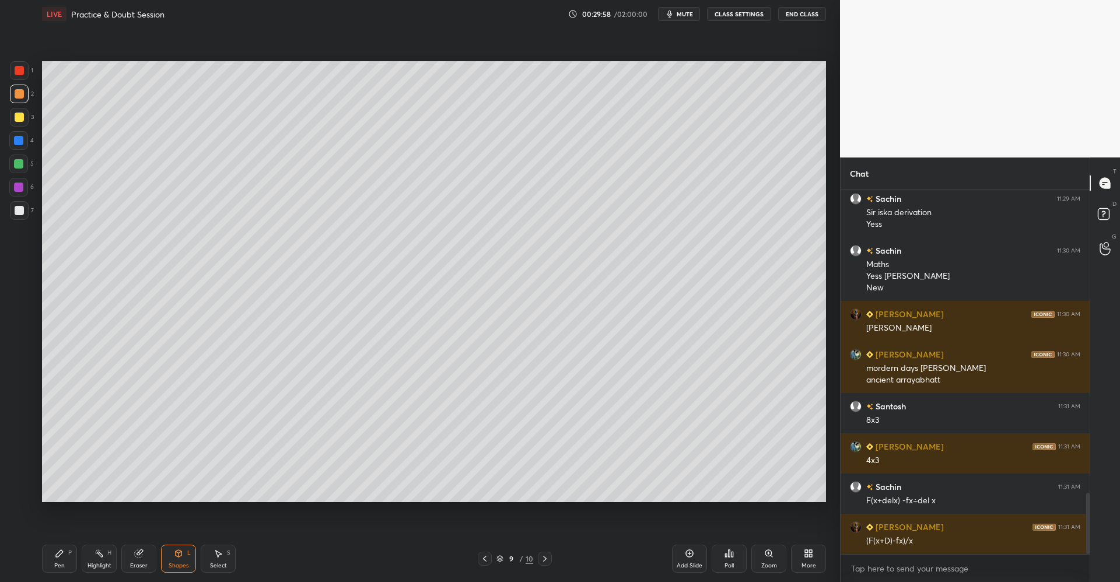
scroll to position [1812, 0]
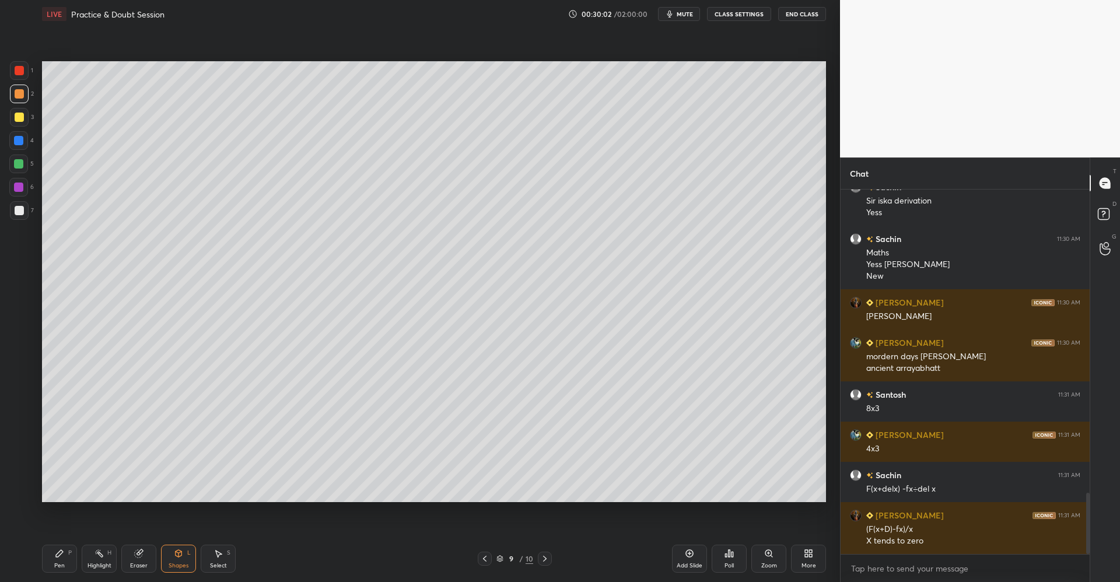
click at [62, 557] on icon at bounding box center [59, 553] width 9 height 9
click at [26, 118] on div at bounding box center [19, 117] width 19 height 19
click at [221, 553] on icon at bounding box center [218, 553] width 9 height 9
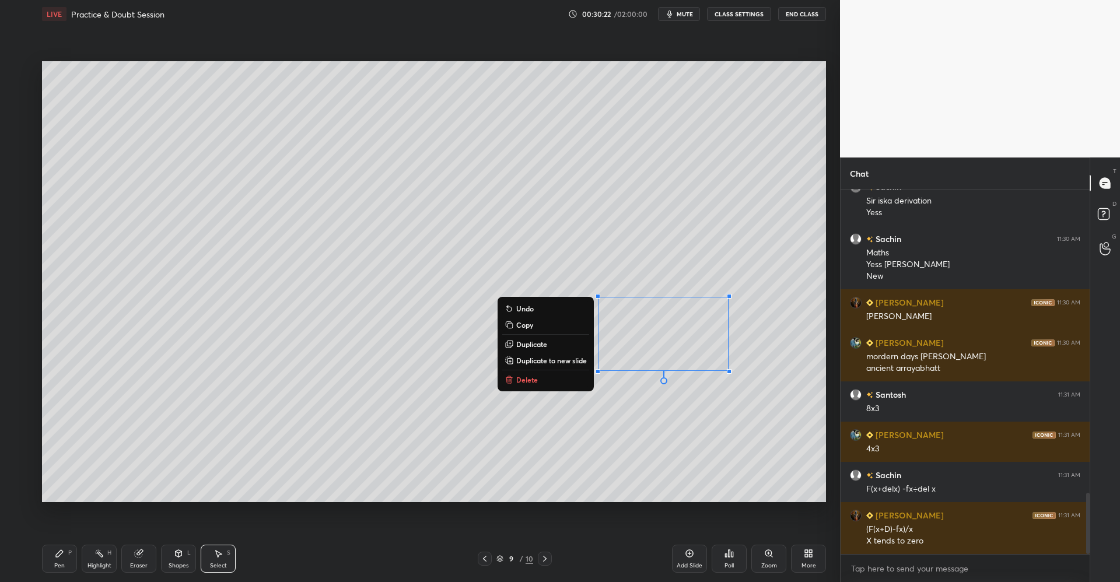
click at [529, 378] on p "Delete" at bounding box center [527, 379] width 22 height 9
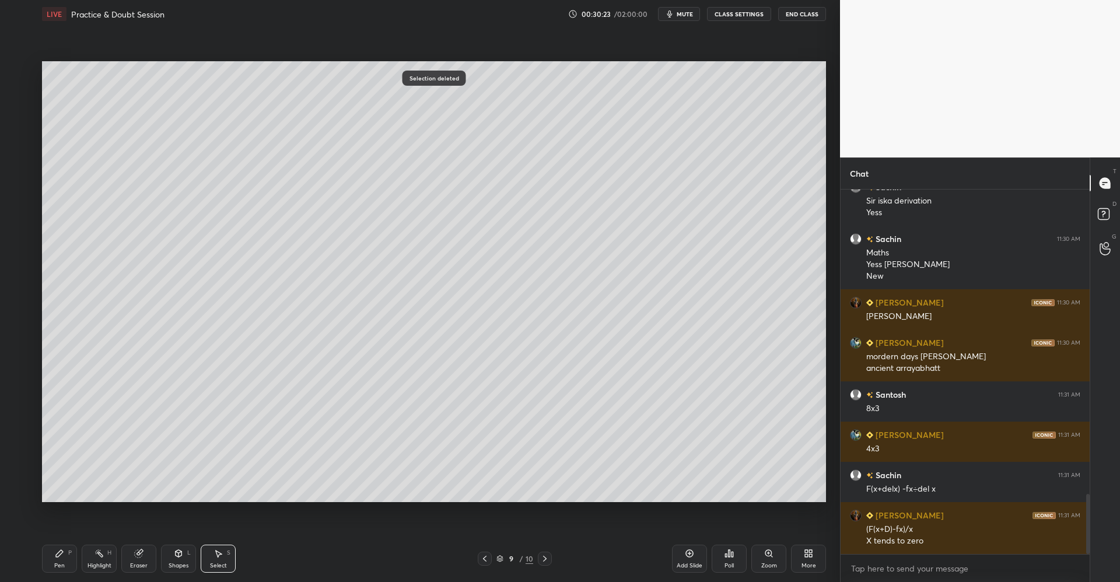
scroll to position [1852, 0]
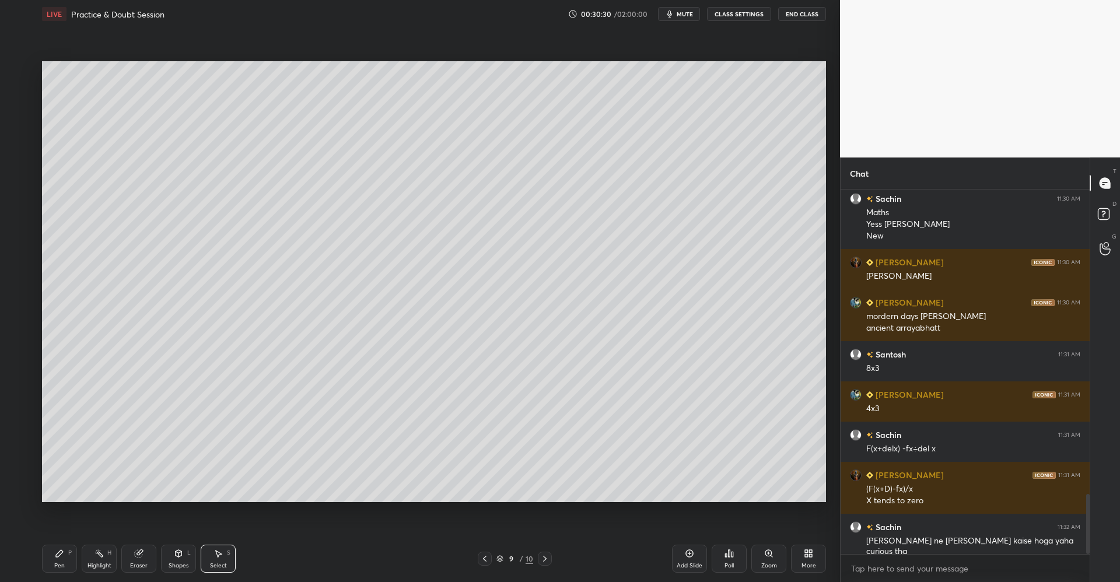
click at [59, 558] on icon at bounding box center [59, 553] width 9 height 9
click at [20, 94] on div at bounding box center [19, 93] width 9 height 9
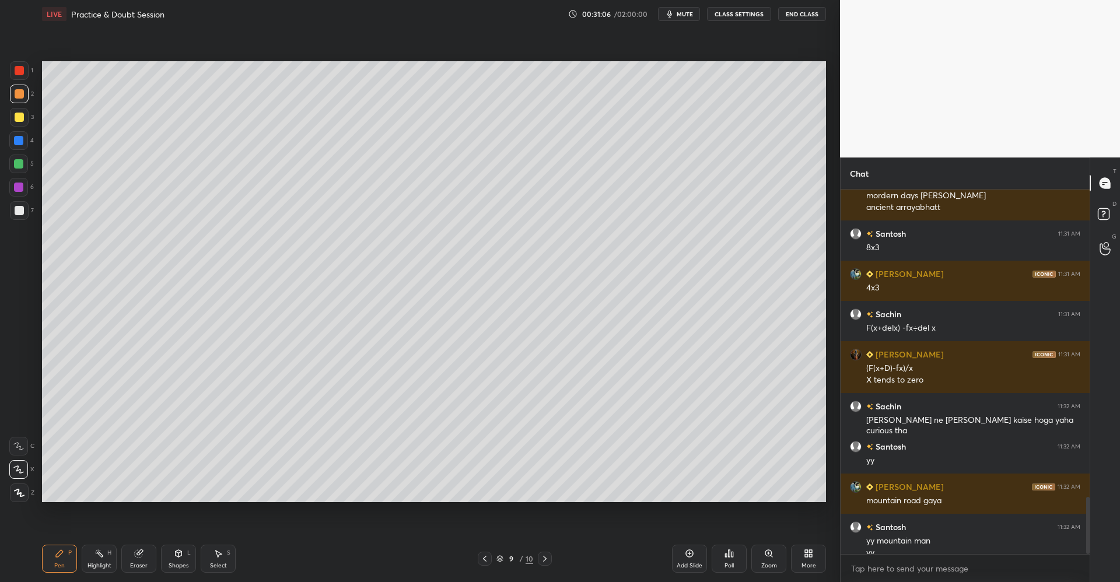
scroll to position [1985, 0]
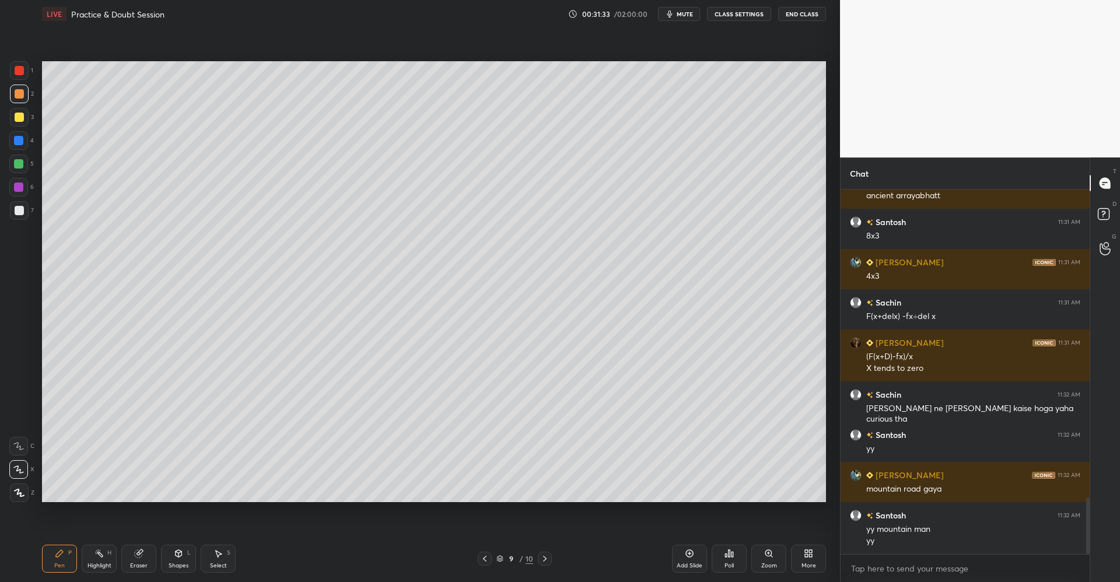
click at [147, 551] on div "Eraser" at bounding box center [138, 559] width 35 height 28
click at [67, 553] on div "Pen P" at bounding box center [59, 559] width 35 height 28
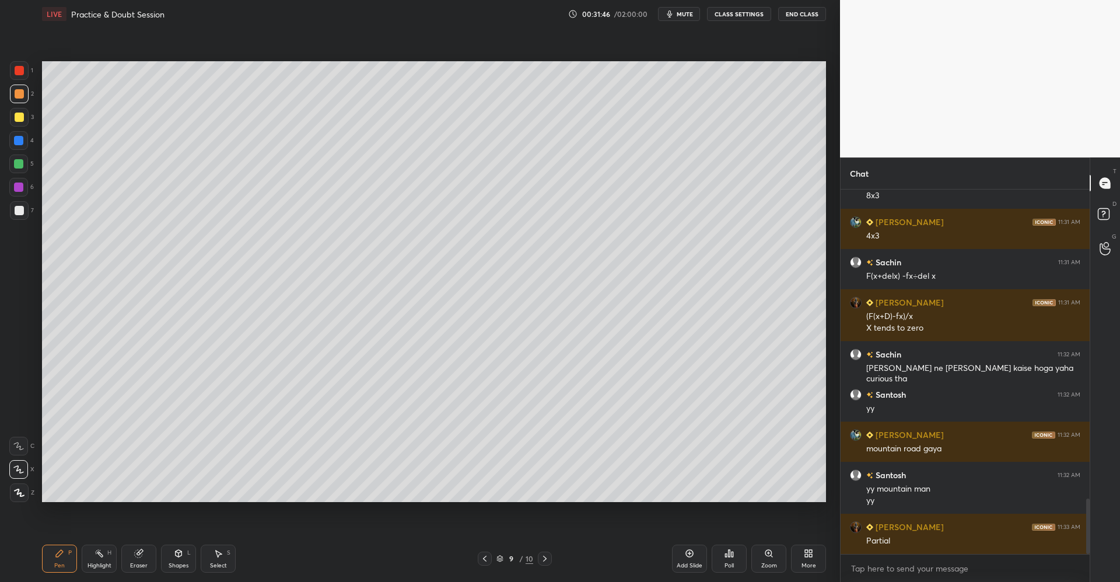
click at [20, 116] on div at bounding box center [19, 117] width 9 height 9
click at [181, 555] on icon at bounding box center [179, 553] width 6 height 7
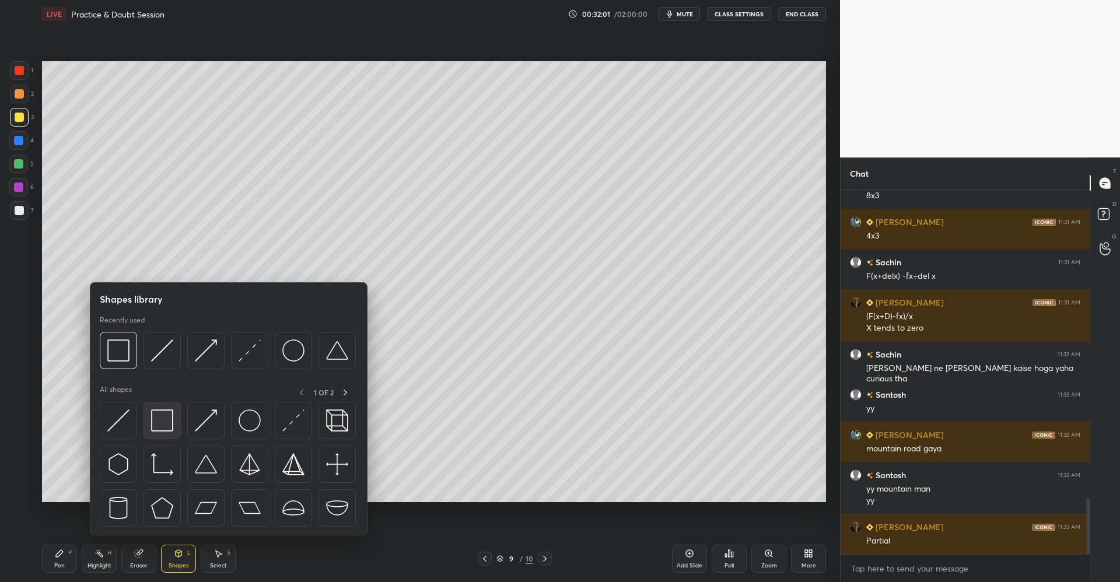
click at [169, 423] on img at bounding box center [162, 421] width 22 height 22
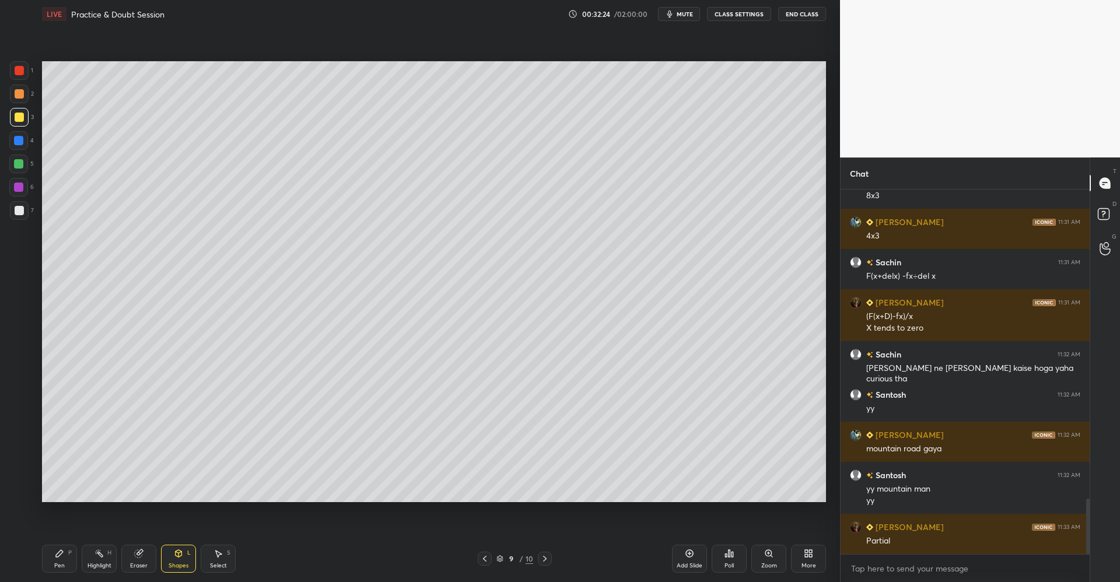
click at [141, 546] on div "Eraser" at bounding box center [138, 559] width 35 height 28
click at [68, 547] on div "Pen P" at bounding box center [59, 559] width 35 height 28
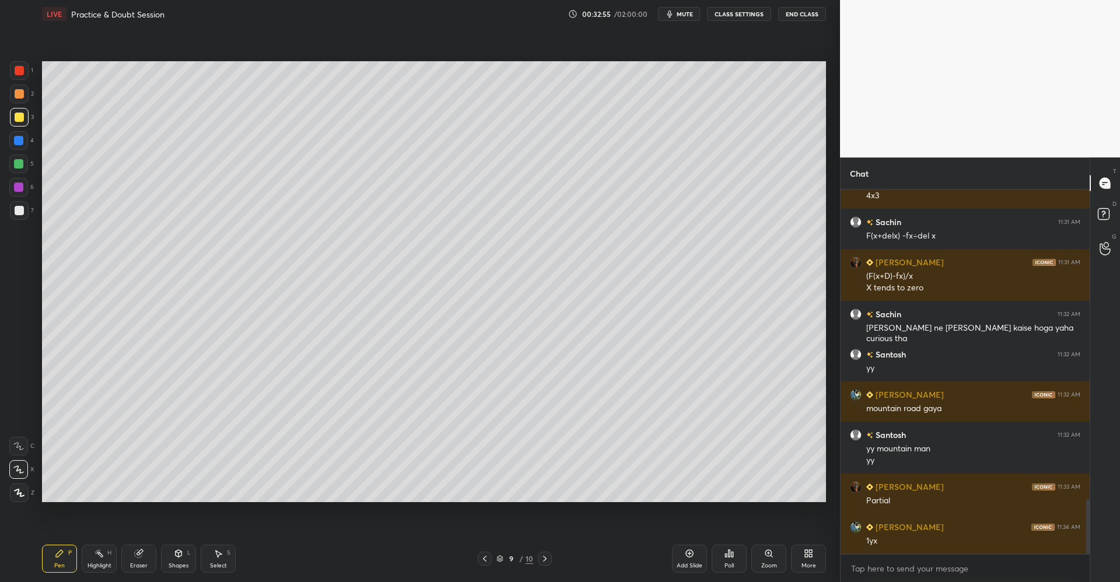
scroll to position [2077, 0]
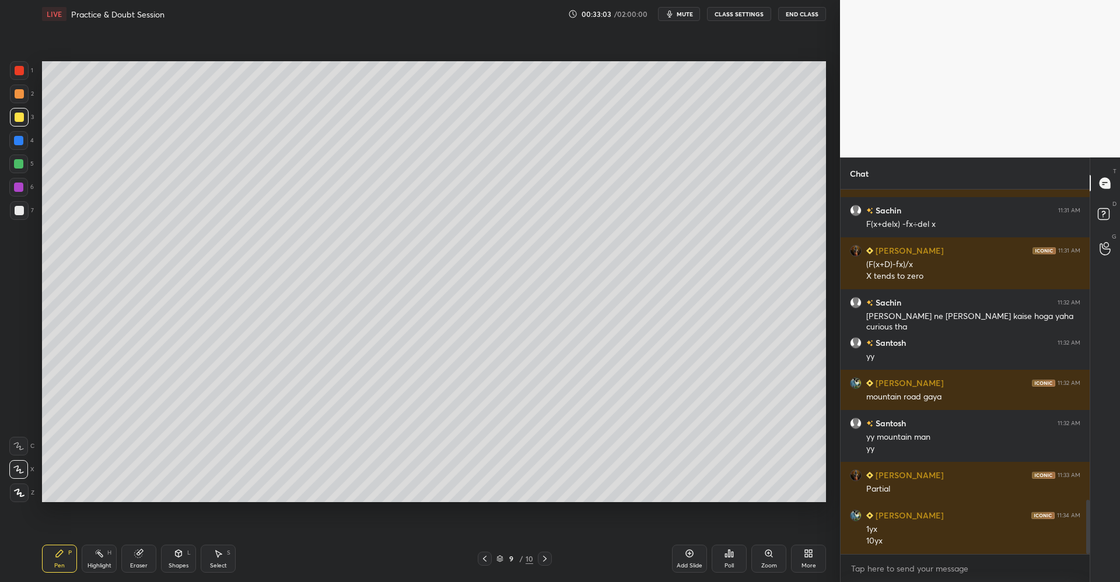
click at [145, 553] on div "Eraser" at bounding box center [138, 559] width 35 height 28
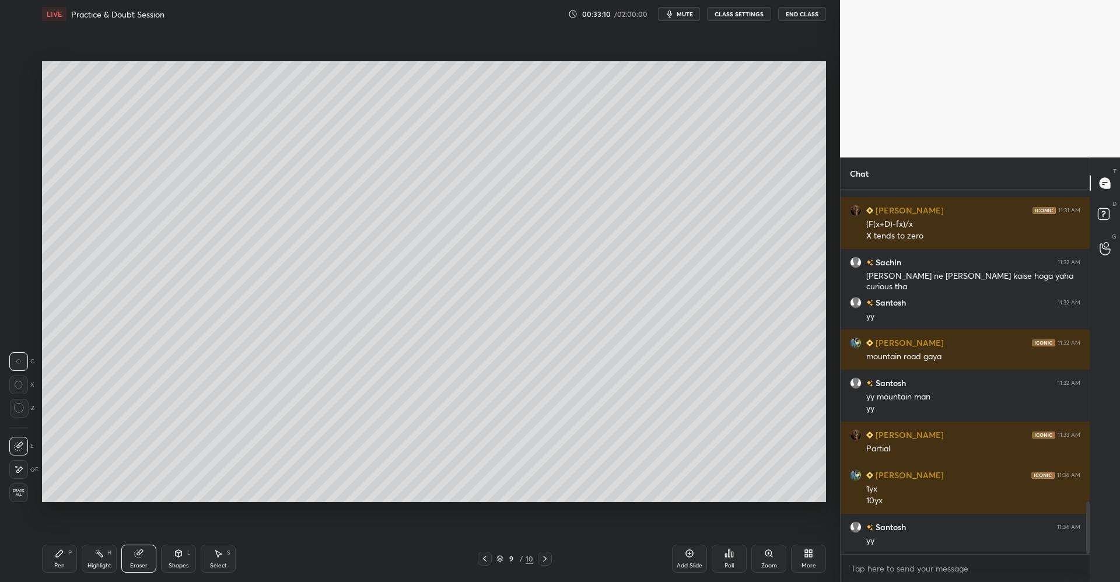
scroll to position [2157, 0]
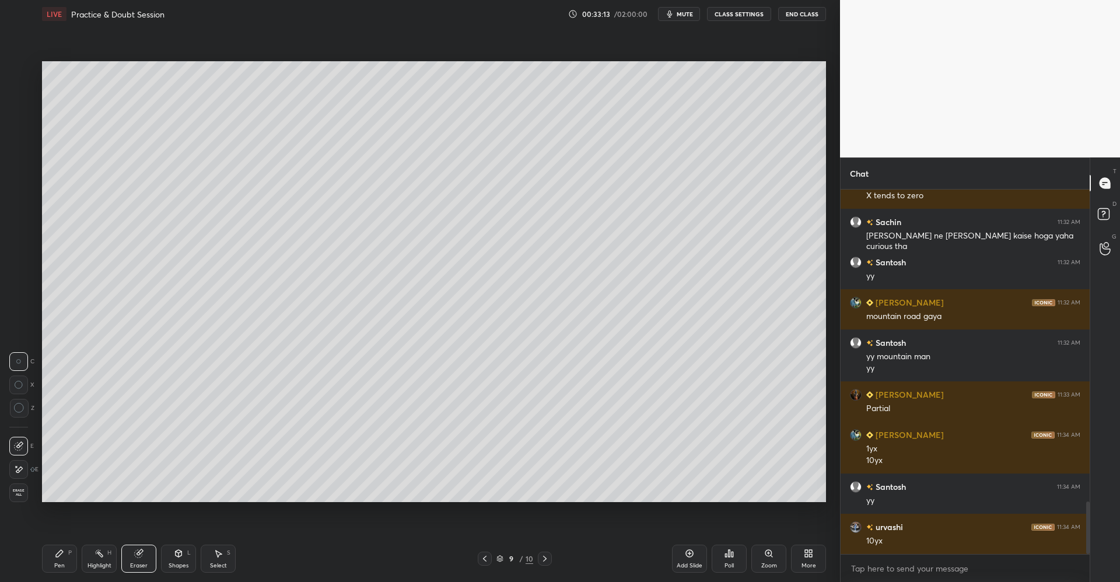
click at [180, 549] on div "Shapes L" at bounding box center [178, 559] width 35 height 28
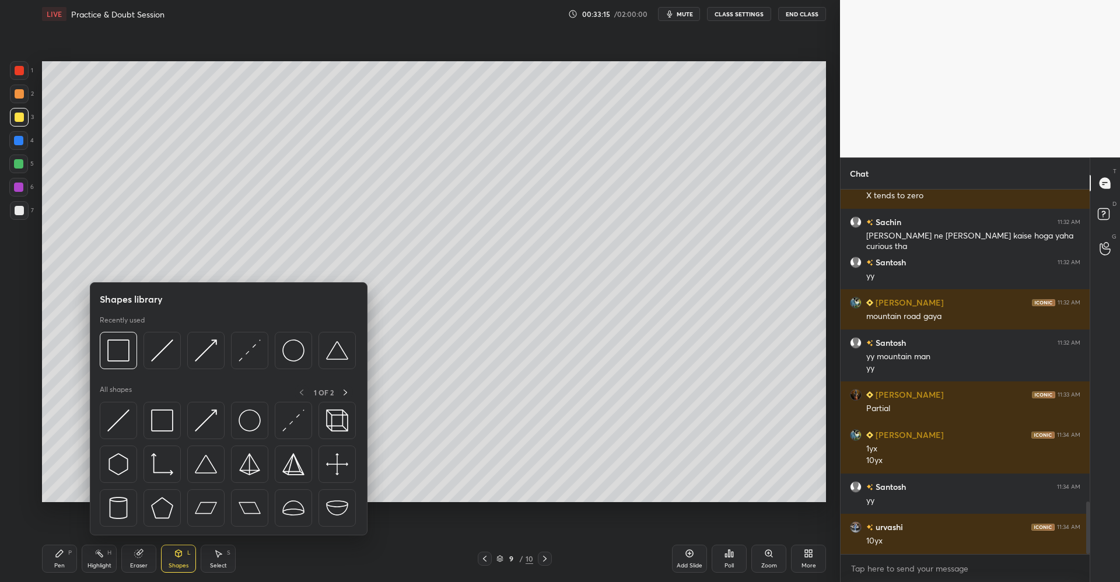
click at [22, 90] on div at bounding box center [19, 93] width 9 height 9
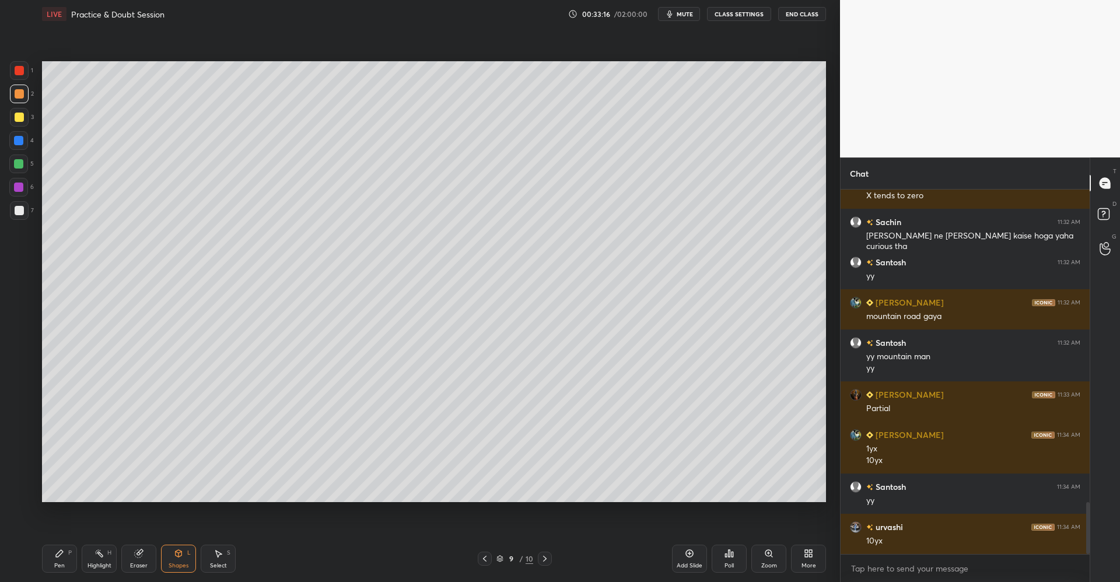
scroll to position [2198, 0]
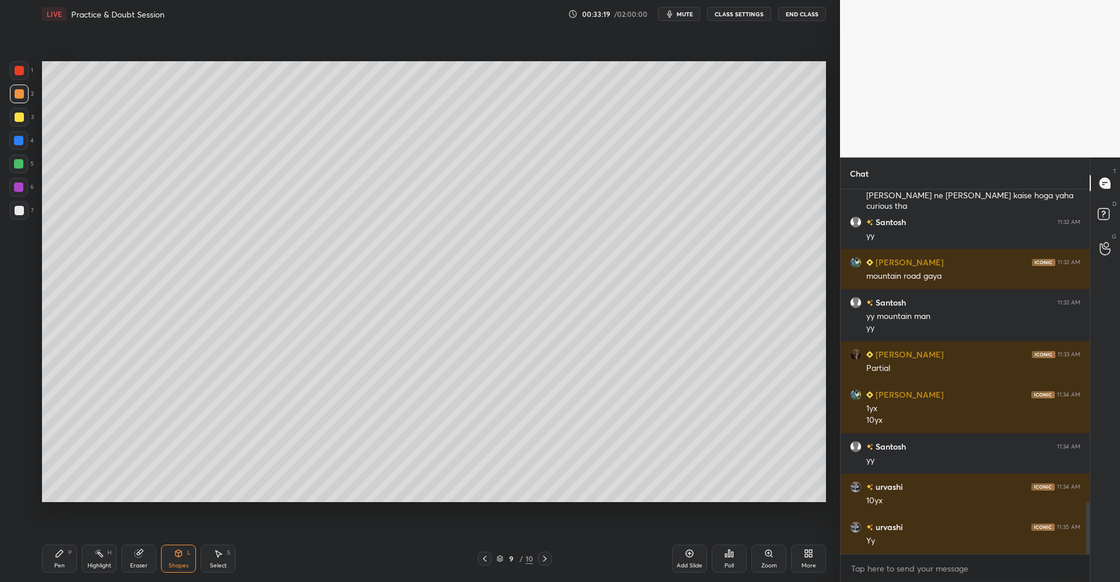
click at [68, 551] on div "P" at bounding box center [70, 553] width 4 height 6
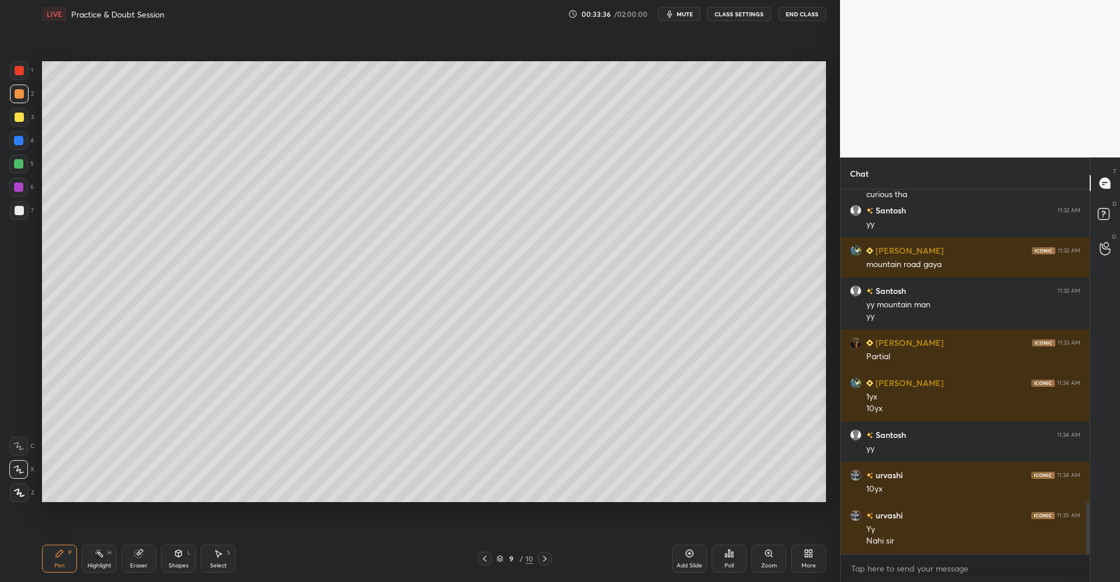
click at [554, 558] on div "9 / 10" at bounding box center [514, 559] width 315 height 14
click at [547, 554] on div at bounding box center [545, 559] width 14 height 14
click at [23, 165] on div at bounding box center [18, 163] width 9 height 9
click at [182, 556] on icon at bounding box center [178, 553] width 9 height 9
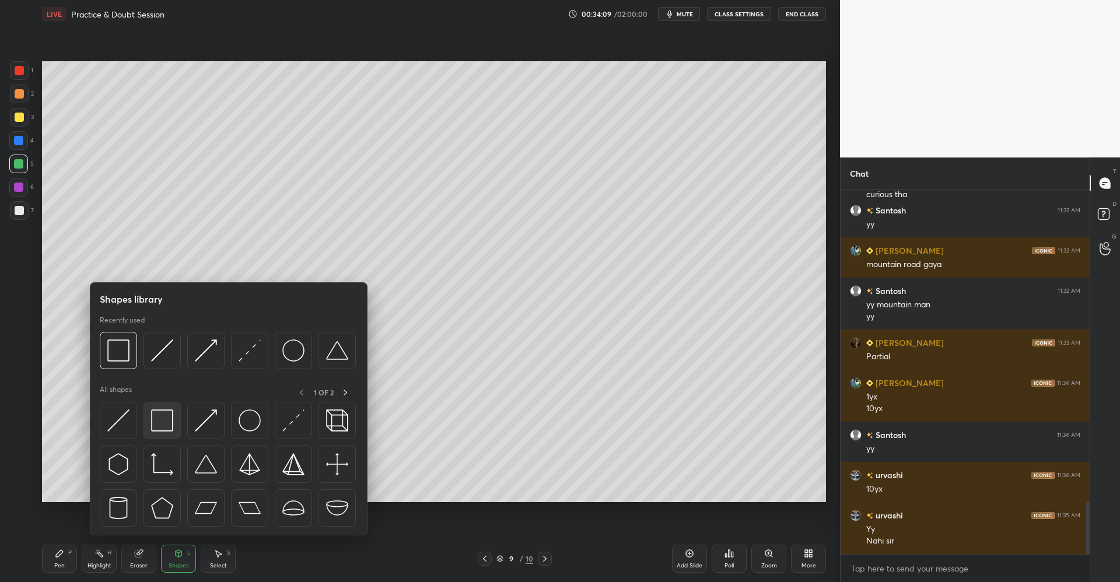
click at [172, 421] on img at bounding box center [162, 421] width 22 height 22
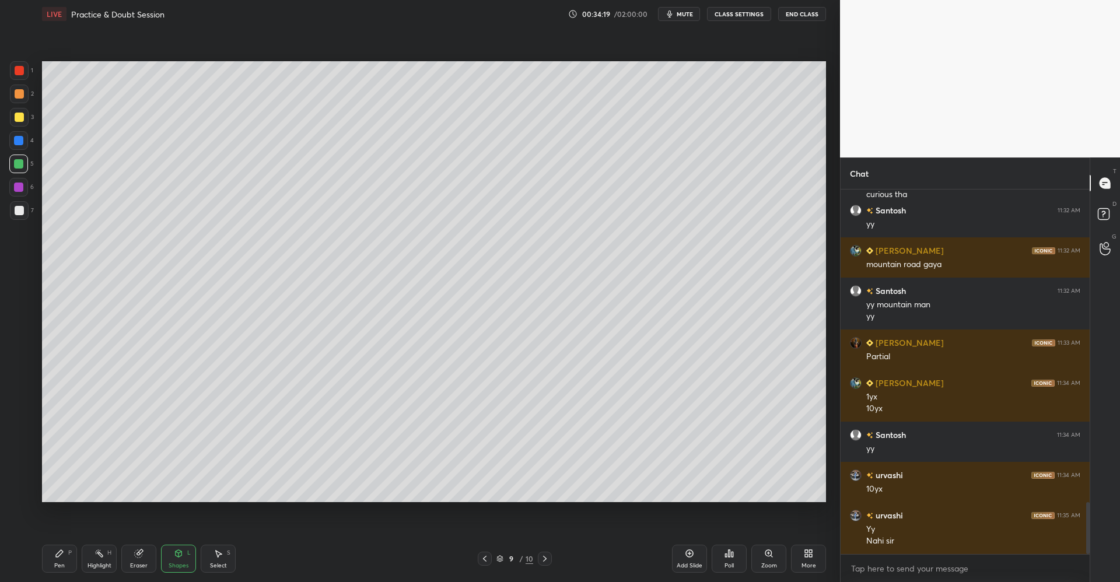
click at [55, 550] on icon at bounding box center [59, 553] width 9 height 9
click at [18, 214] on div at bounding box center [19, 210] width 9 height 9
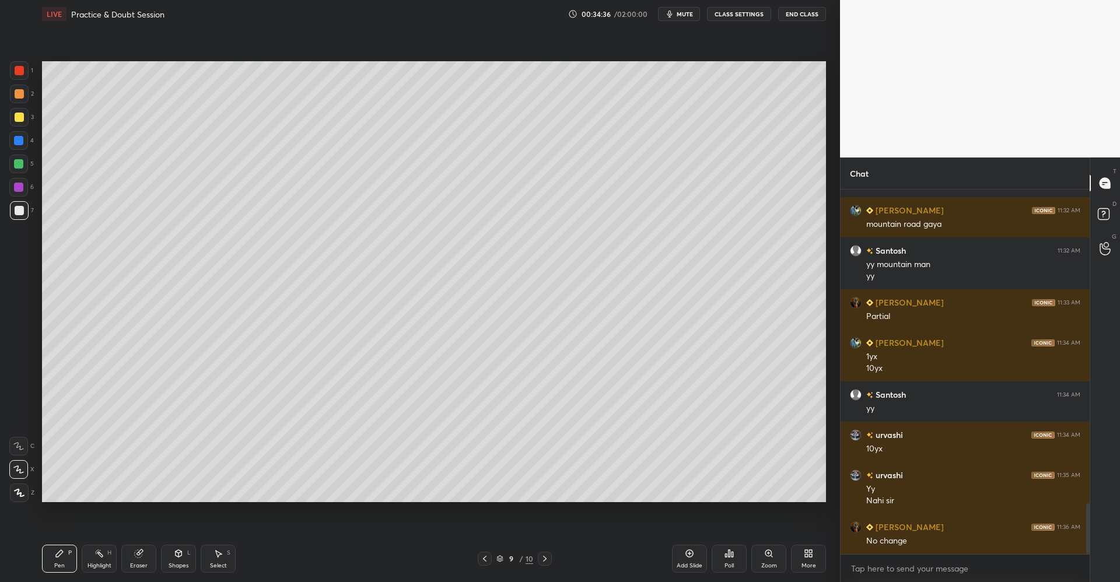
click at [171, 555] on div "Shapes L" at bounding box center [178, 559] width 35 height 28
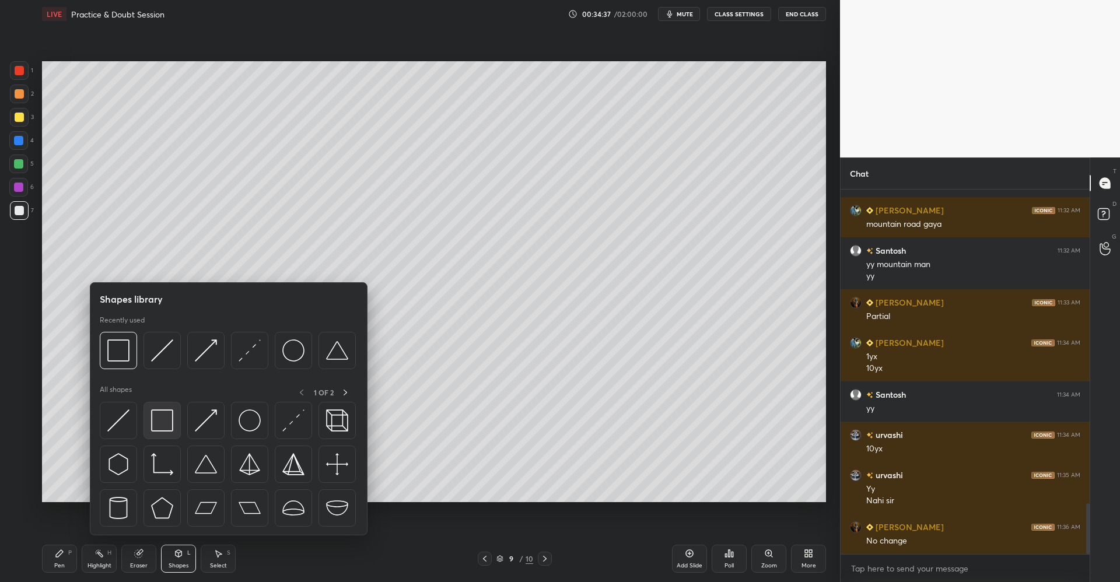
click at [166, 421] on img at bounding box center [162, 421] width 22 height 22
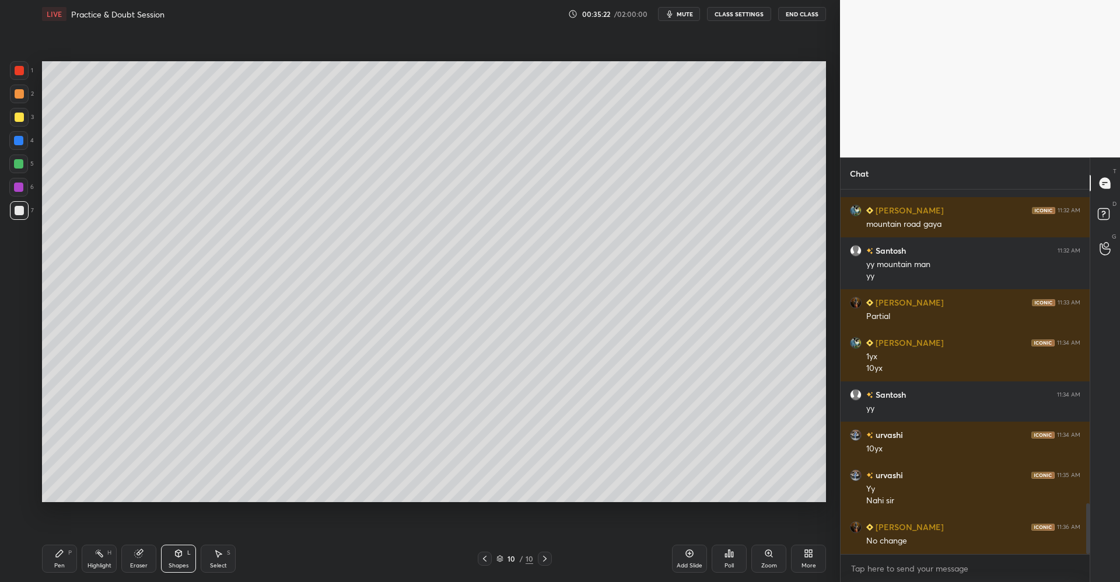
click at [22, 118] on div at bounding box center [19, 117] width 9 height 9
click at [58, 555] on icon at bounding box center [59, 553] width 7 height 7
click at [178, 560] on div "Shapes L" at bounding box center [178, 559] width 35 height 28
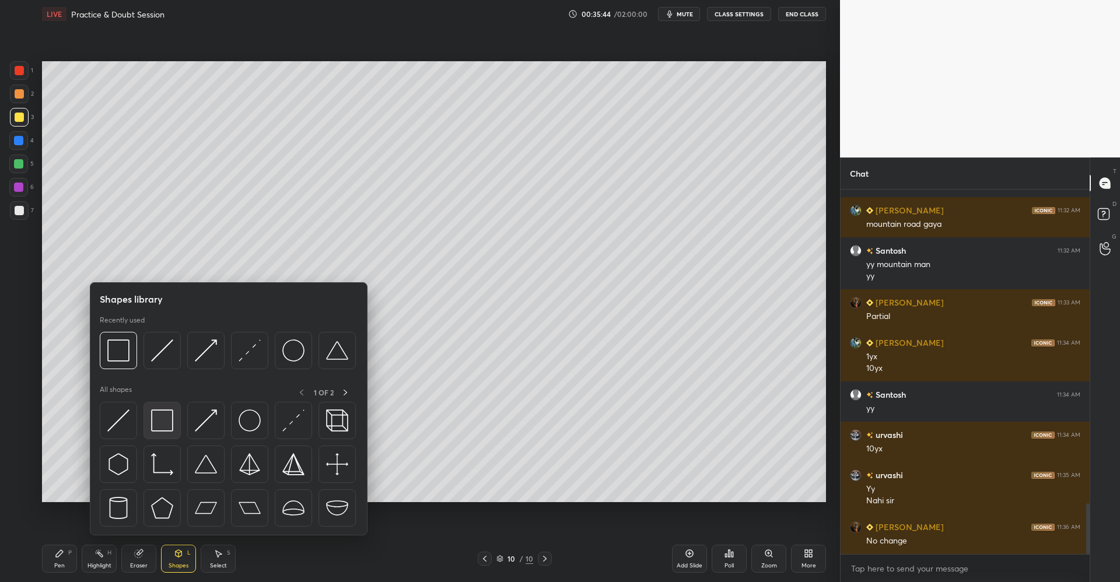
click at [165, 418] on img at bounding box center [162, 421] width 22 height 22
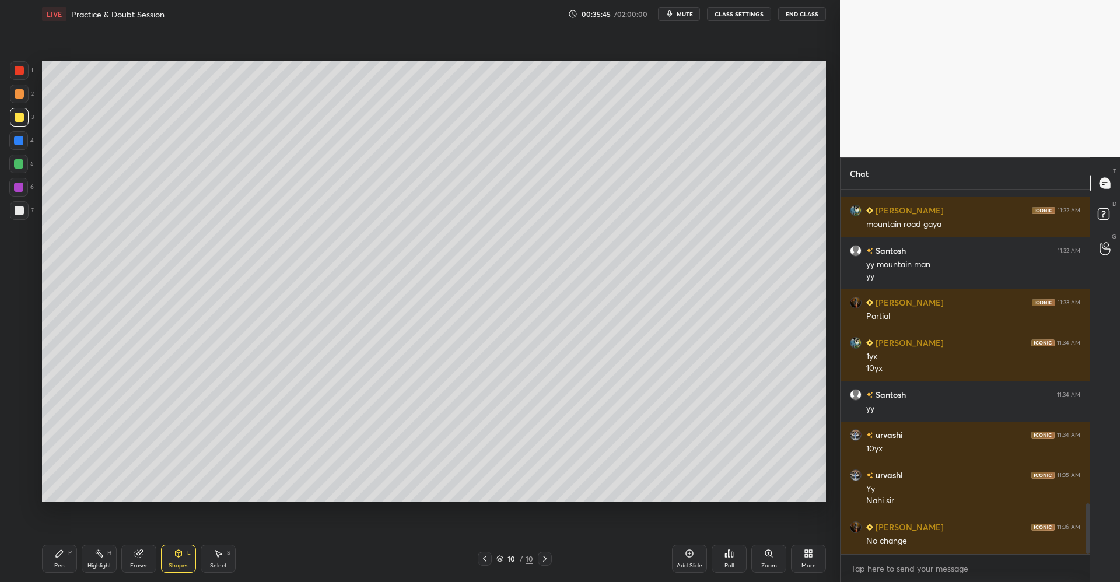
click at [62, 551] on icon at bounding box center [59, 553] width 7 height 7
click at [148, 553] on div "Eraser" at bounding box center [138, 559] width 35 height 28
click at [75, 553] on div "Pen P" at bounding box center [59, 559] width 35 height 28
click at [183, 557] on icon at bounding box center [178, 553] width 9 height 9
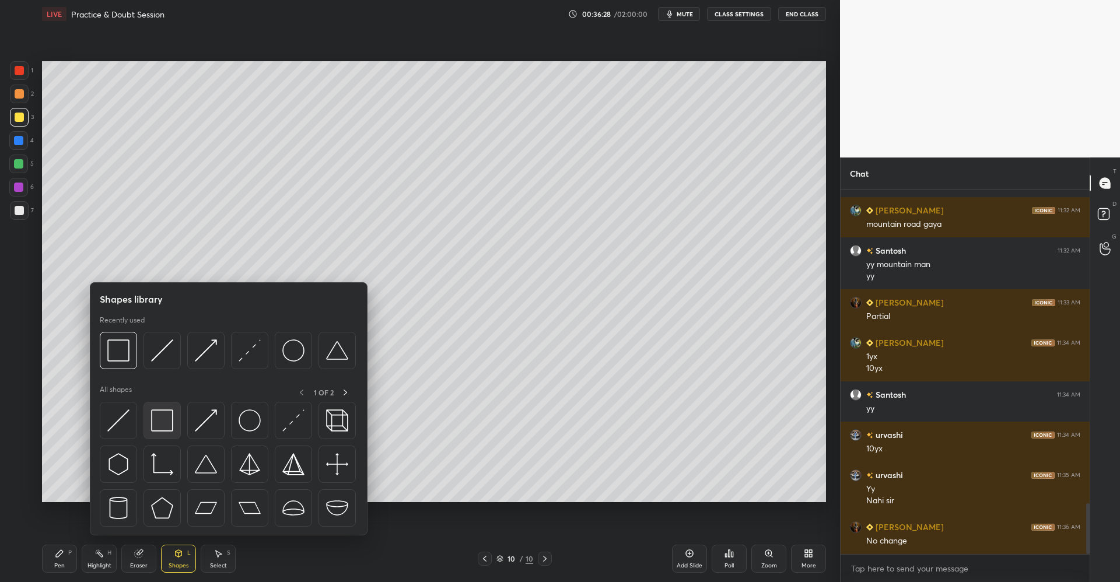
click at [167, 423] on img at bounding box center [162, 421] width 22 height 22
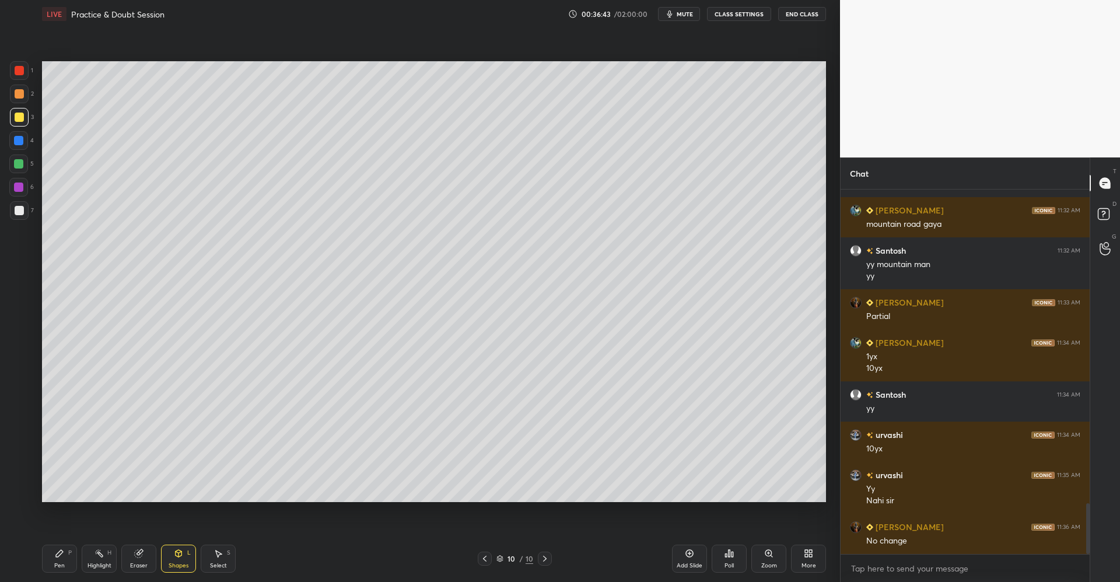
click at [60, 553] on icon at bounding box center [59, 553] width 7 height 7
click at [22, 166] on div at bounding box center [18, 163] width 9 height 9
click at [166, 550] on div "Shapes L" at bounding box center [178, 559] width 35 height 28
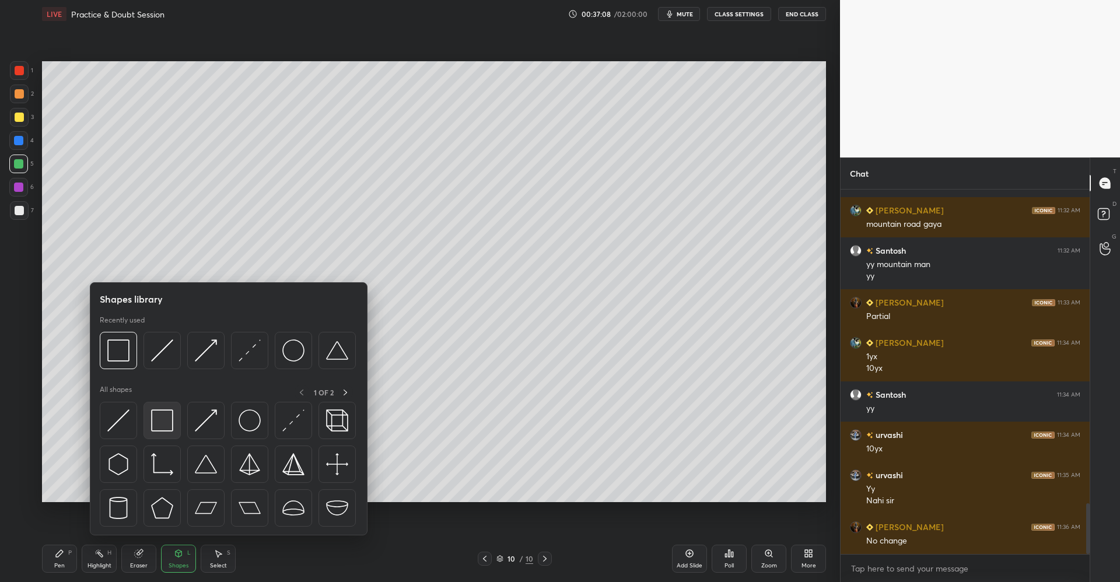
click at [163, 418] on img at bounding box center [162, 421] width 22 height 22
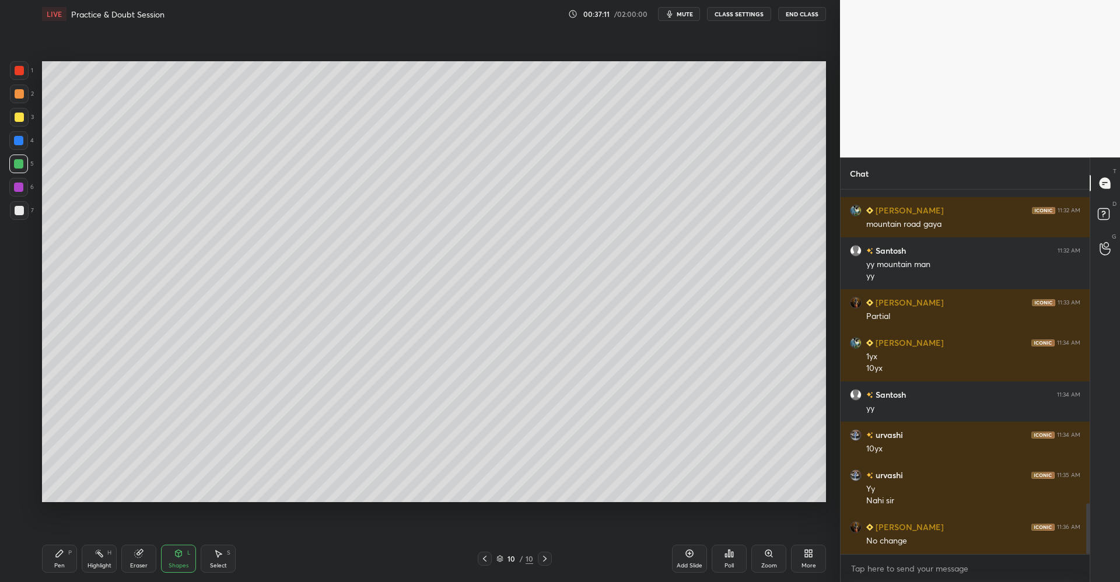
scroll to position [2278, 0]
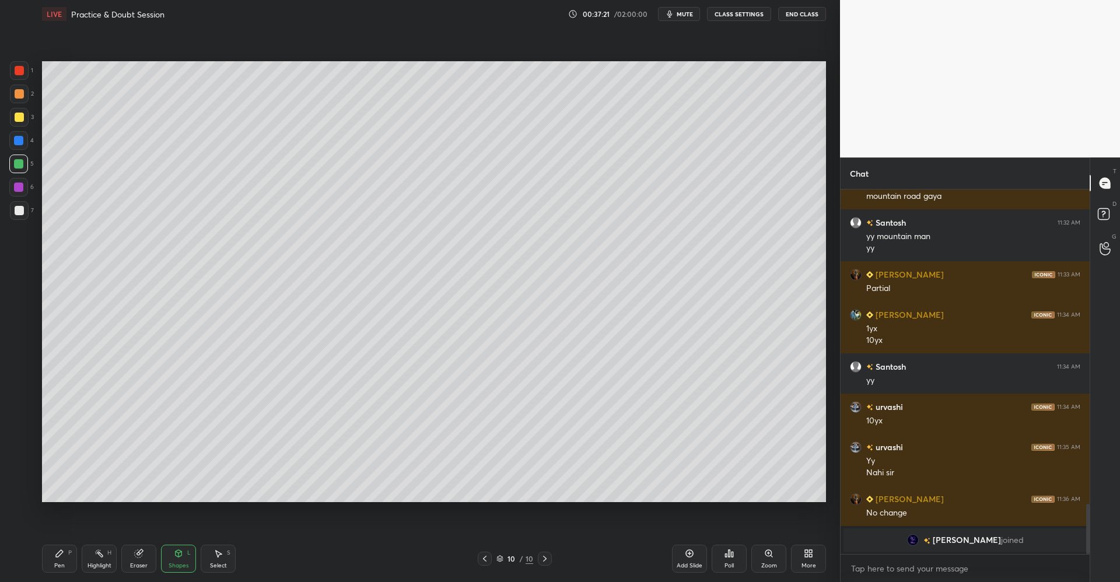
click at [687, 558] on icon at bounding box center [689, 553] width 9 height 9
click at [21, 122] on div at bounding box center [19, 117] width 19 height 19
click at [57, 554] on icon at bounding box center [59, 553] width 7 height 7
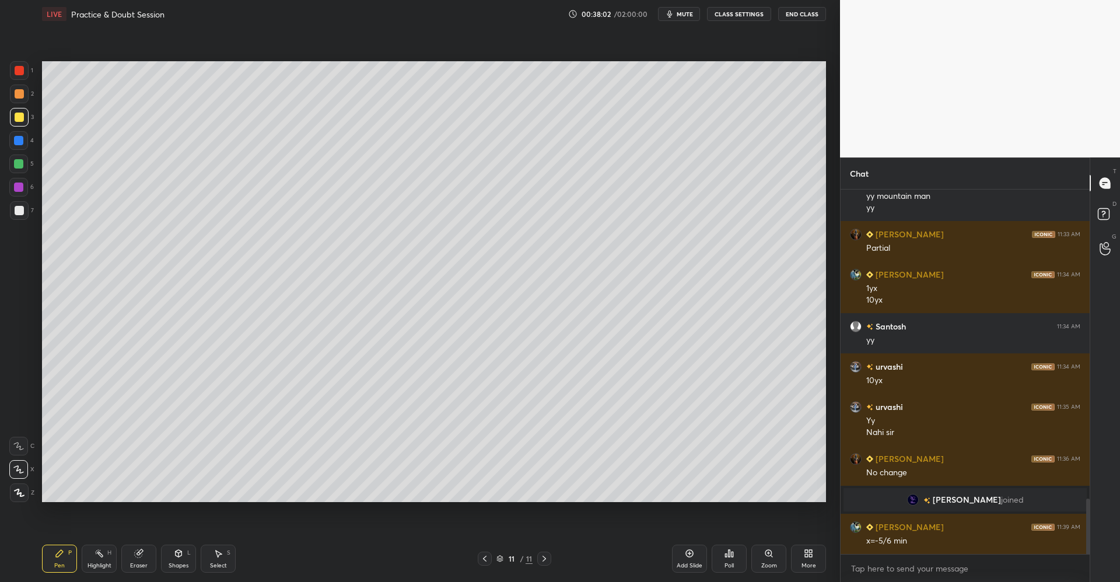
scroll to position [2043, 0]
click at [18, 165] on div at bounding box center [18, 163] width 9 height 9
click at [21, 123] on div at bounding box center [19, 117] width 19 height 19
click at [173, 557] on div "Shapes L" at bounding box center [178, 559] width 35 height 28
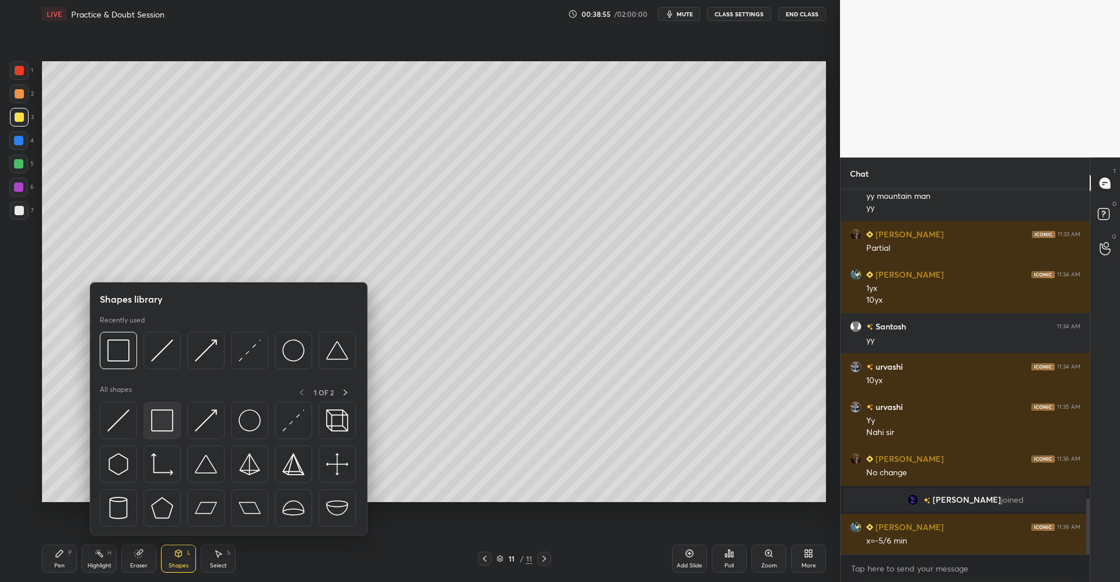
click at [167, 422] on img at bounding box center [162, 421] width 22 height 22
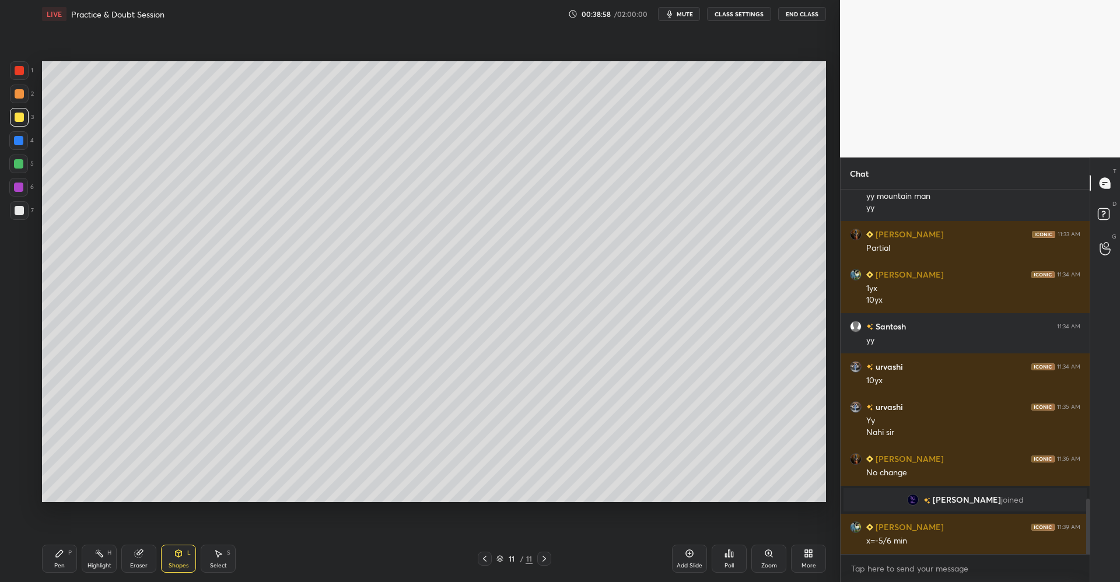
click at [58, 549] on div "Pen P" at bounding box center [59, 559] width 35 height 28
click at [26, 90] on div at bounding box center [19, 94] width 19 height 19
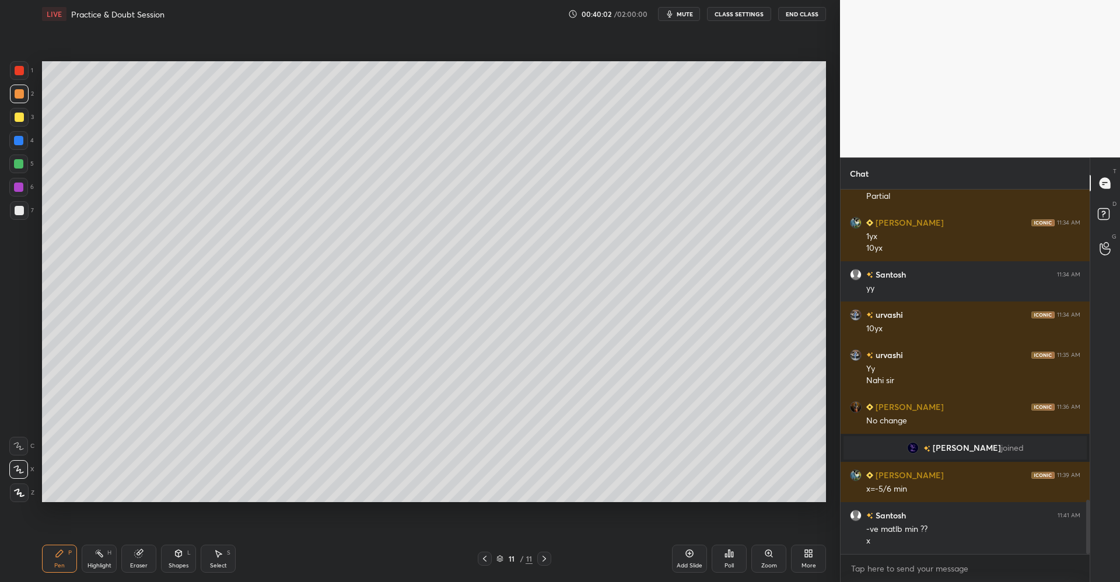
scroll to position [2107, 0]
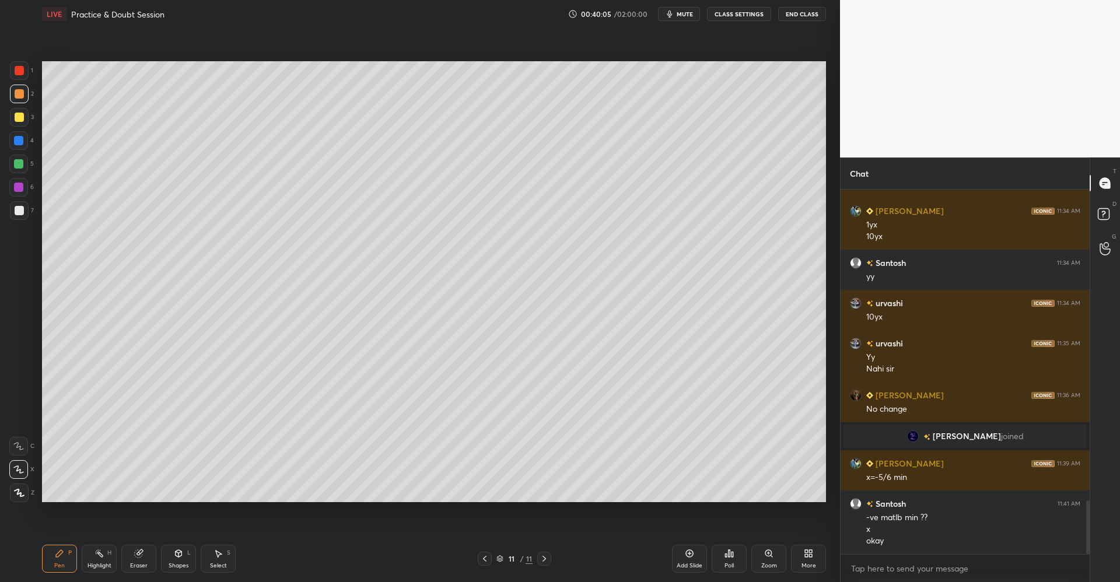
click at [687, 556] on icon at bounding box center [690, 554] width 8 height 8
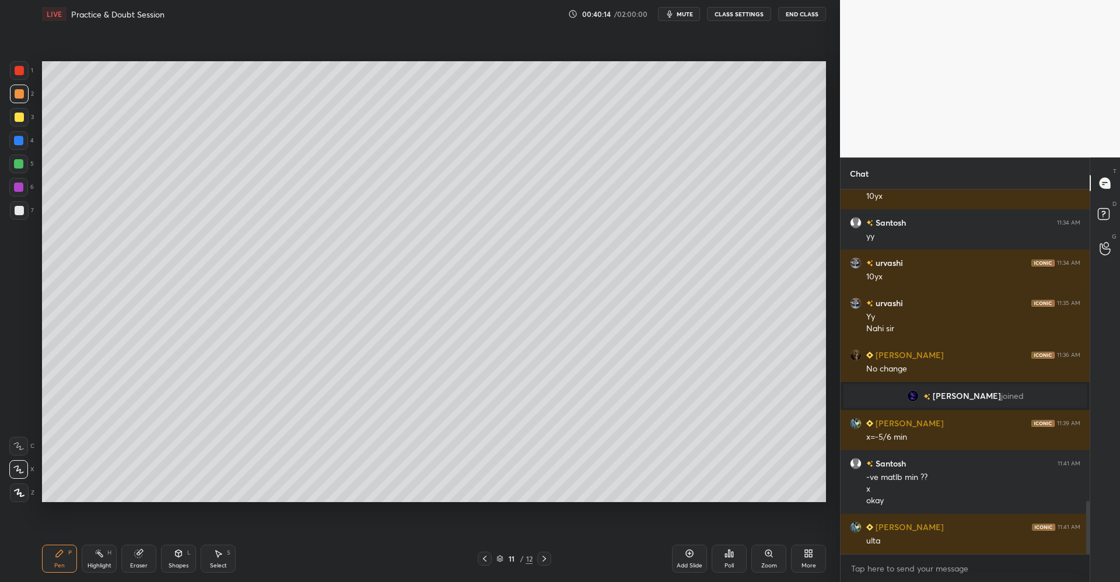
click at [144, 559] on div "Eraser" at bounding box center [138, 559] width 35 height 28
click at [62, 558] on icon at bounding box center [59, 553] width 9 height 9
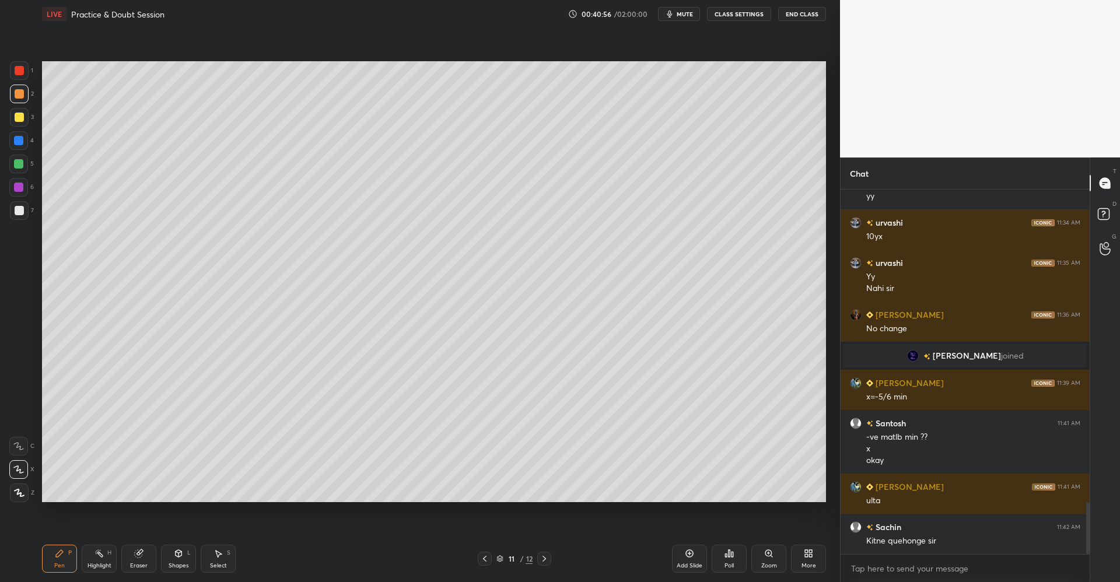
click at [22, 120] on div at bounding box center [19, 117] width 9 height 9
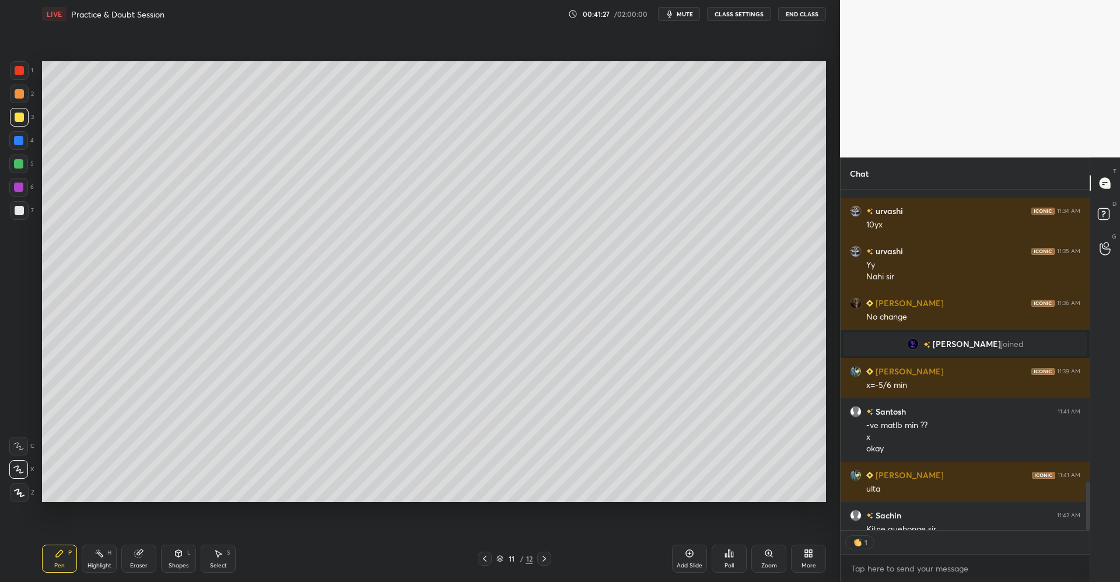
scroll to position [337, 246]
click at [692, 556] on icon at bounding box center [689, 553] width 9 height 9
click at [20, 97] on div at bounding box center [19, 93] width 9 height 9
click at [22, 118] on div at bounding box center [19, 117] width 9 height 9
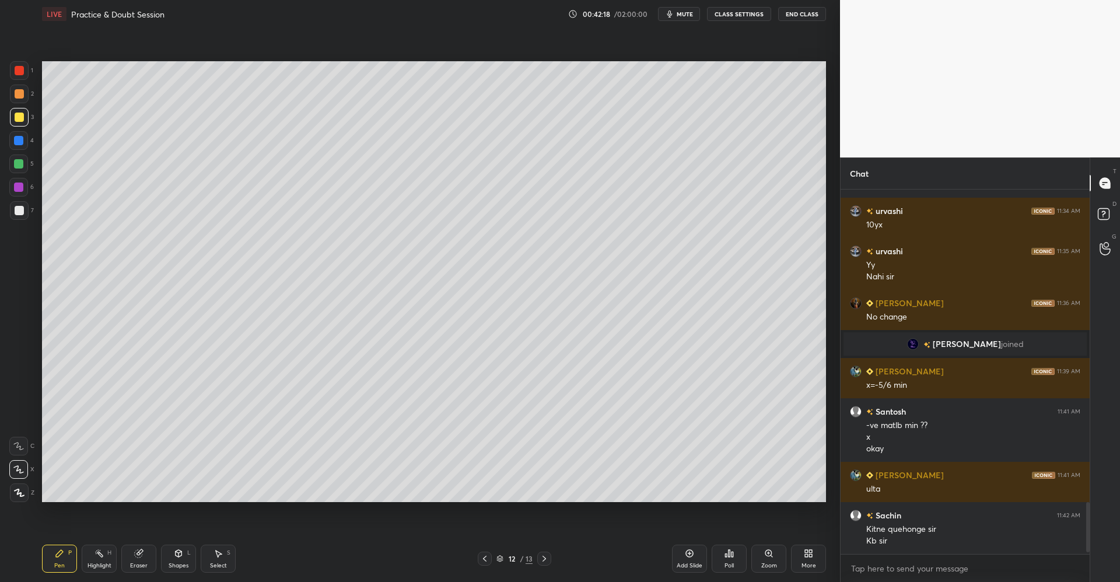
click at [224, 553] on div "Select S" at bounding box center [218, 559] width 35 height 28
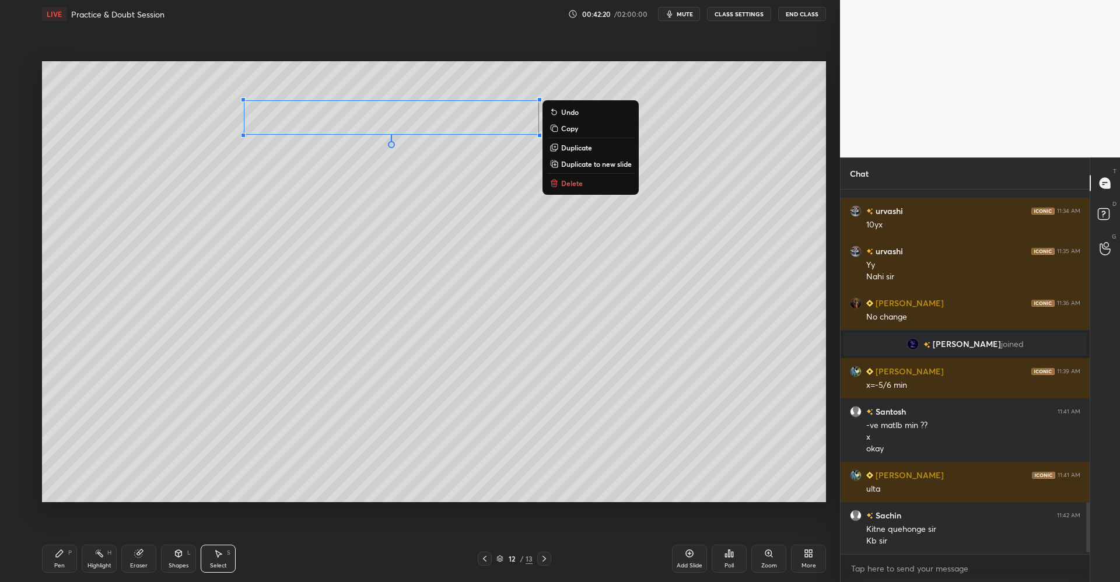
click at [470, 230] on div "0 ° Undo Copy Duplicate Duplicate to new slide Delete" at bounding box center [434, 281] width 784 height 441
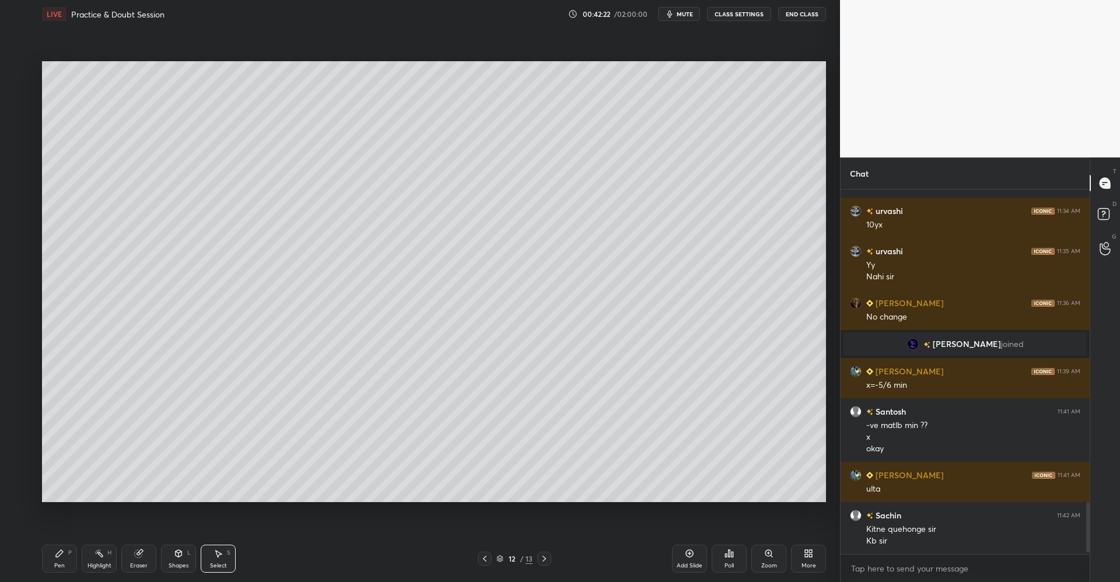
click at [180, 557] on icon at bounding box center [178, 553] width 9 height 9
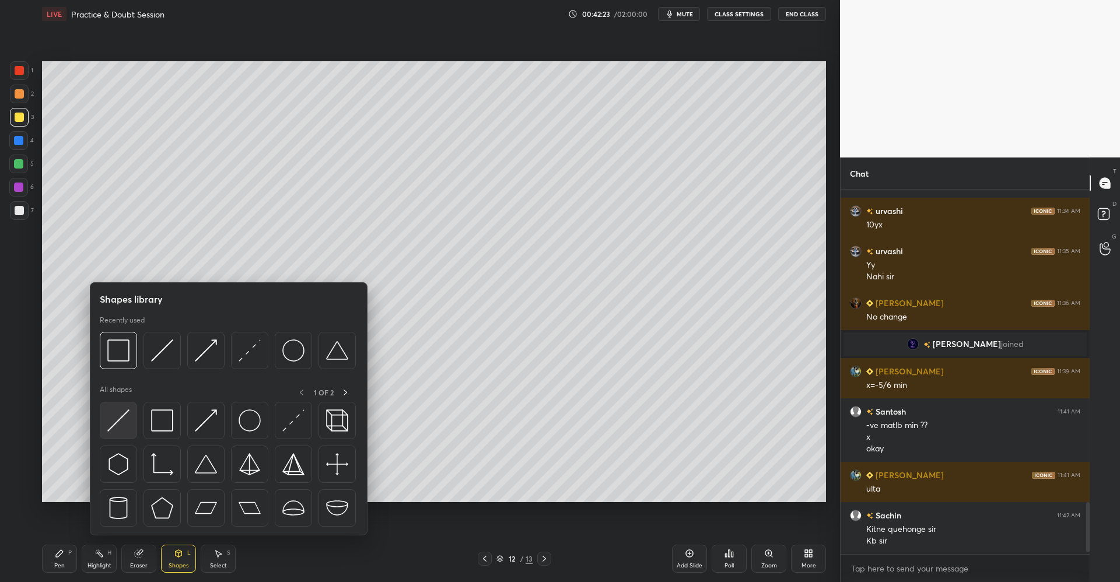
click at [130, 415] on div at bounding box center [118, 420] width 37 height 37
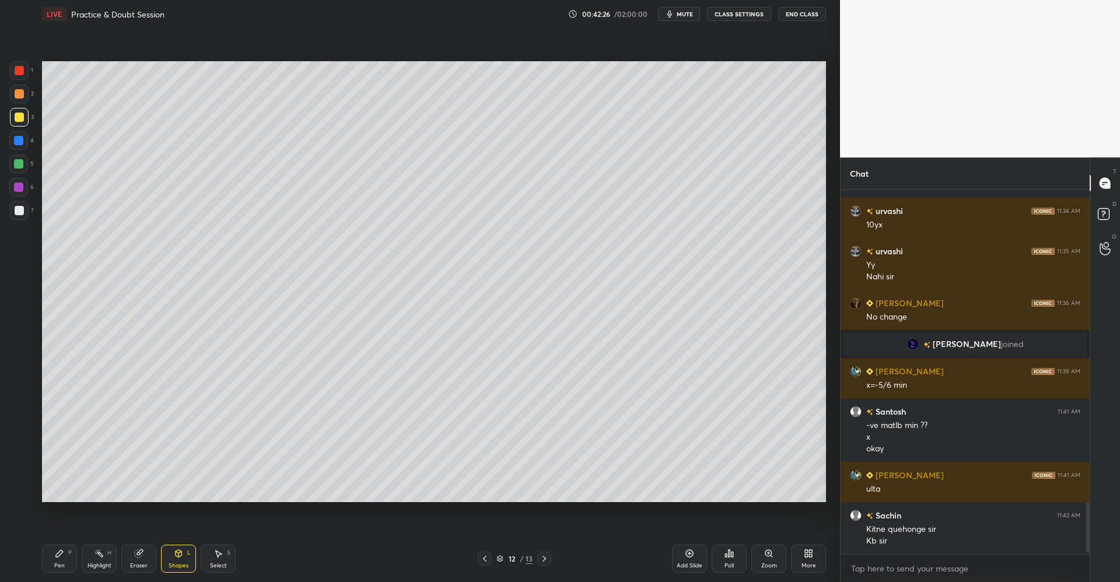
click at [67, 560] on div "Pen P" at bounding box center [59, 559] width 35 height 28
click at [20, 91] on div at bounding box center [19, 93] width 9 height 9
click at [22, 164] on div at bounding box center [18, 163] width 9 height 9
click at [142, 550] on icon at bounding box center [138, 553] width 9 height 9
click at [54, 555] on div "Pen P" at bounding box center [59, 559] width 35 height 28
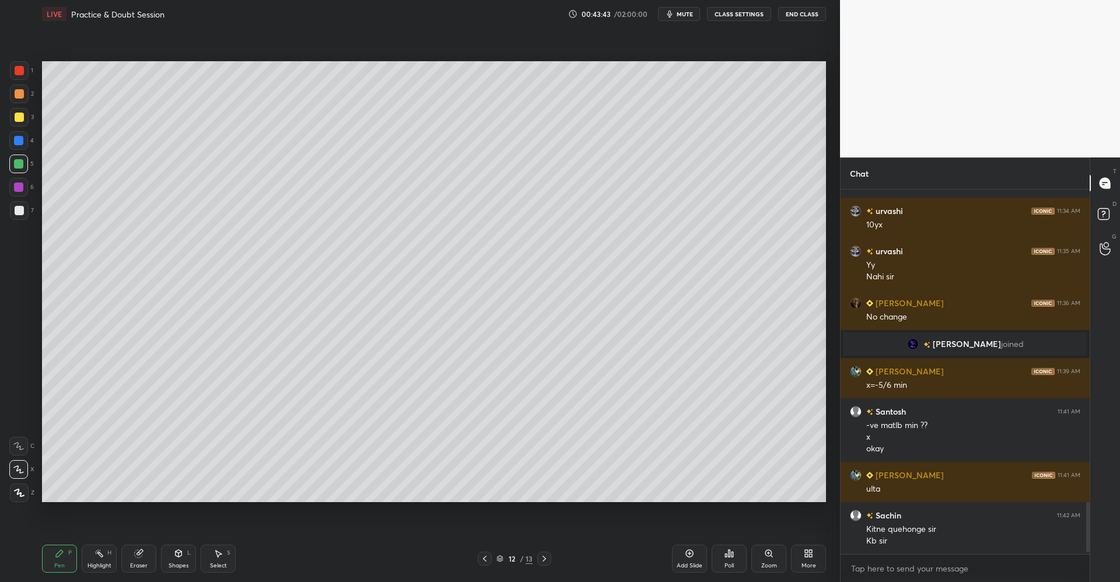
click at [106, 550] on div "Highlight H" at bounding box center [99, 559] width 35 height 28
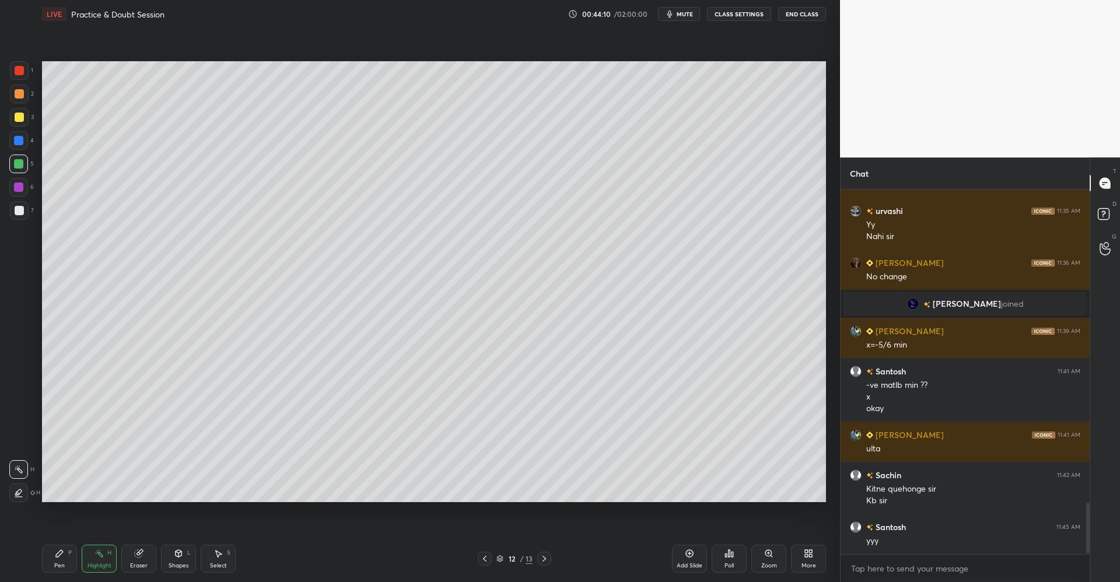
scroll to position [2279, 0]
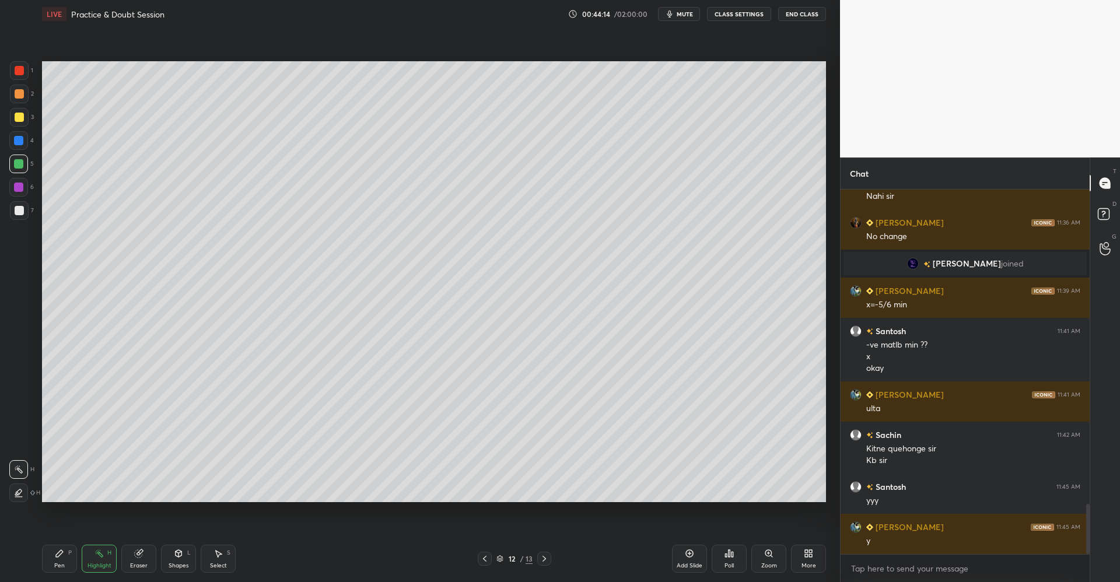
click at [53, 560] on div "Pen P" at bounding box center [59, 559] width 35 height 28
click at [18, 118] on div at bounding box center [19, 117] width 9 height 9
click at [178, 556] on icon at bounding box center [179, 553] width 6 height 7
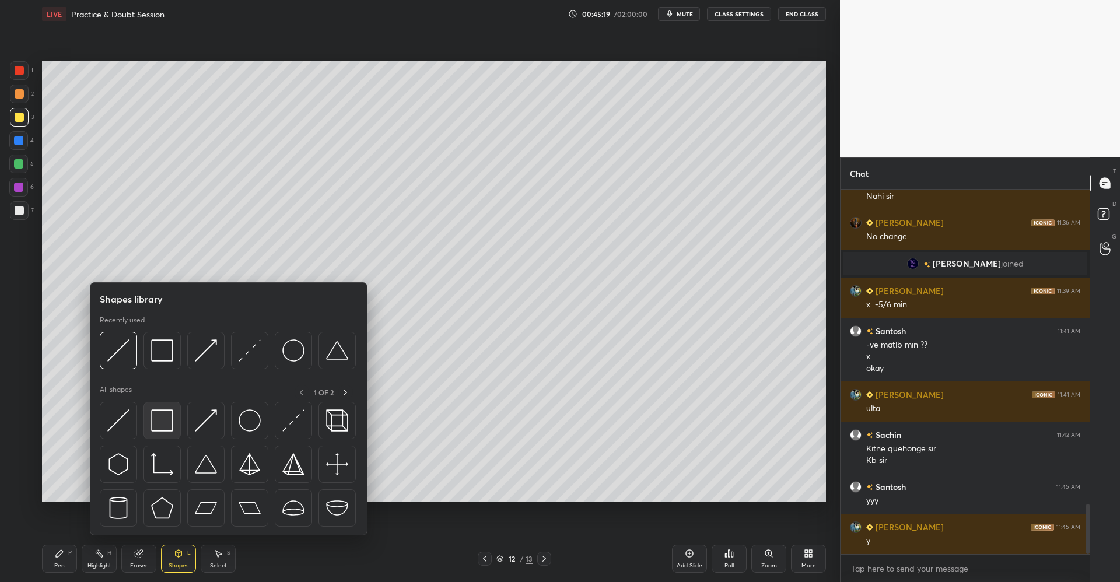
click at [166, 421] on img at bounding box center [162, 421] width 22 height 22
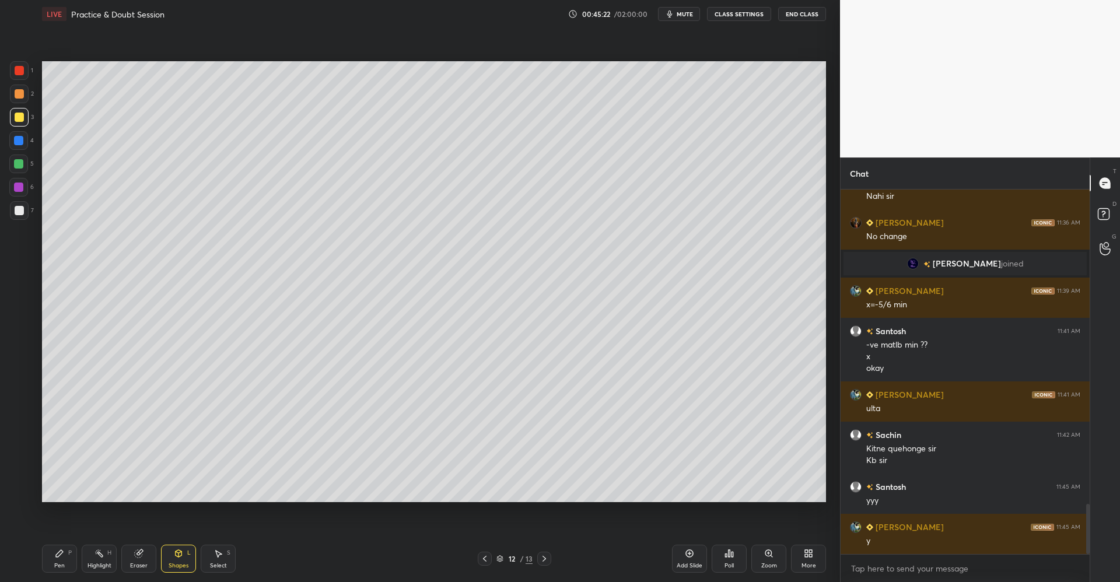
click at [58, 553] on icon at bounding box center [59, 553] width 7 height 7
click at [21, 164] on div at bounding box center [18, 163] width 9 height 9
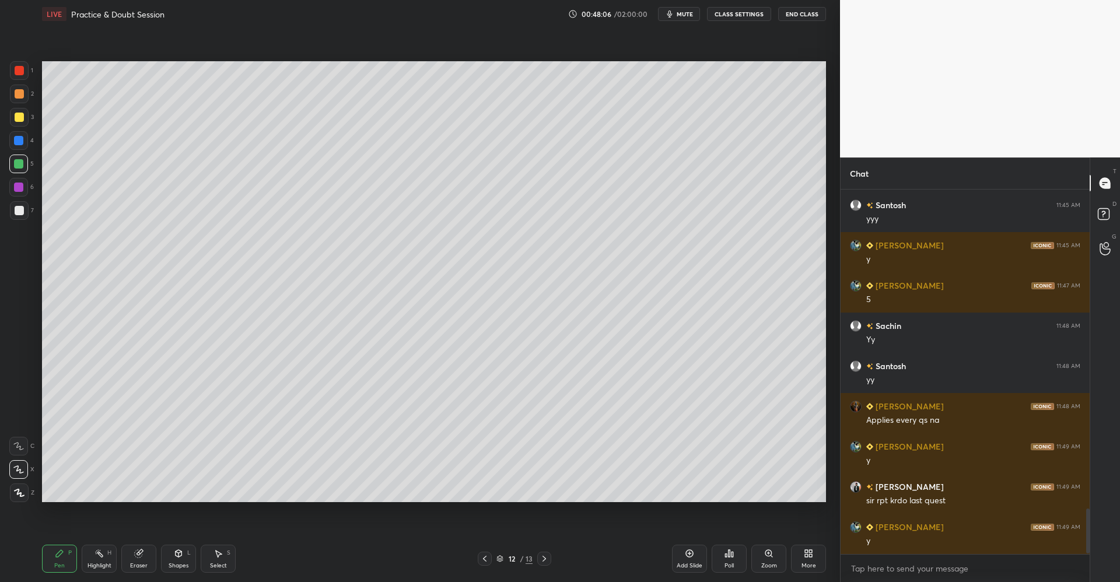
scroll to position [2602, 0]
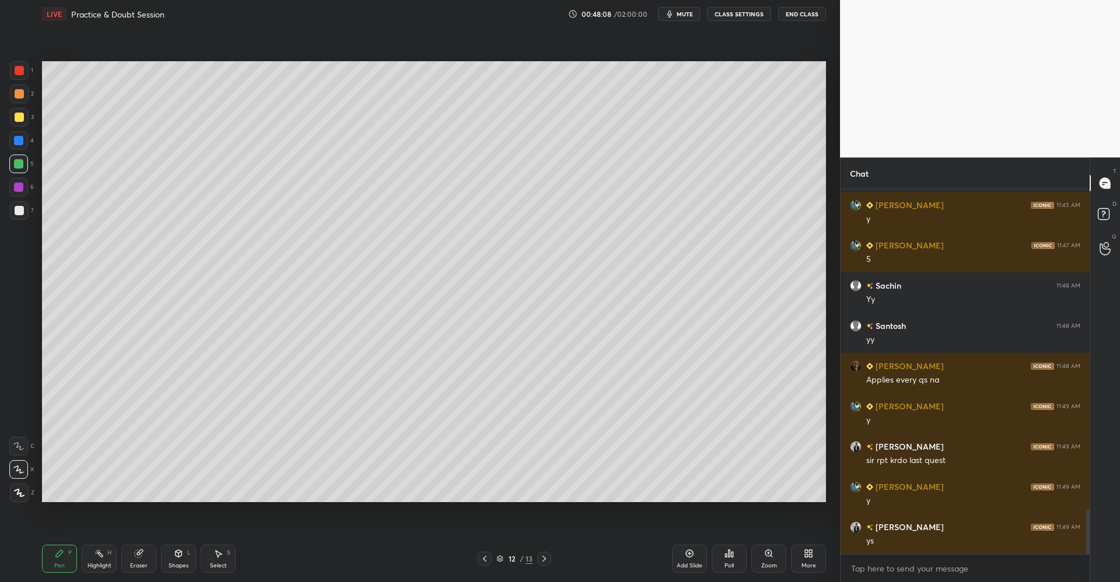
click at [700, 553] on div "Add Slide" at bounding box center [689, 559] width 35 height 28
click at [19, 113] on div at bounding box center [19, 117] width 9 height 9
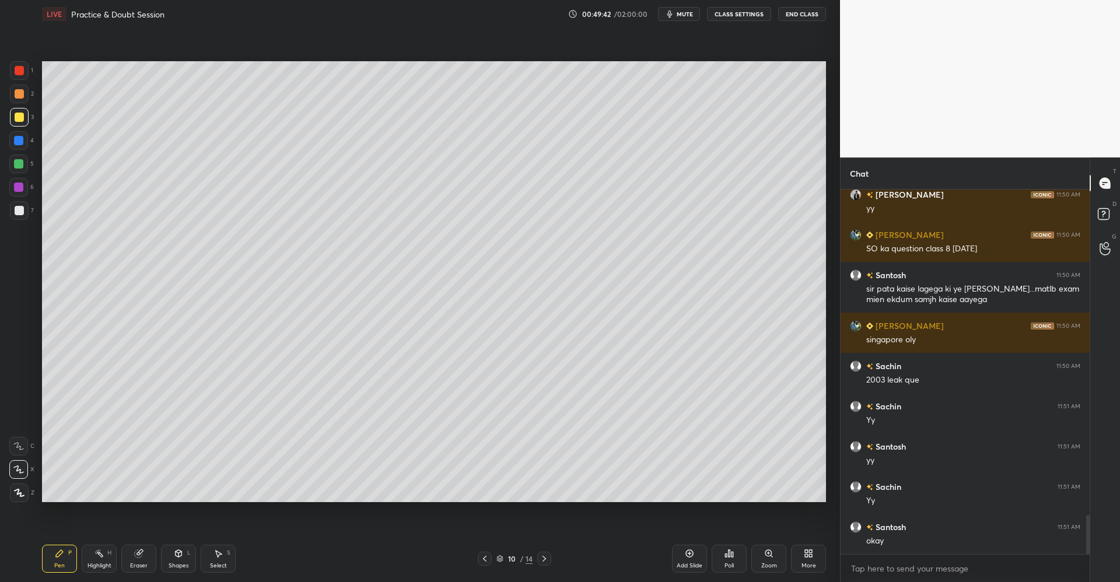
scroll to position [3015, 0]
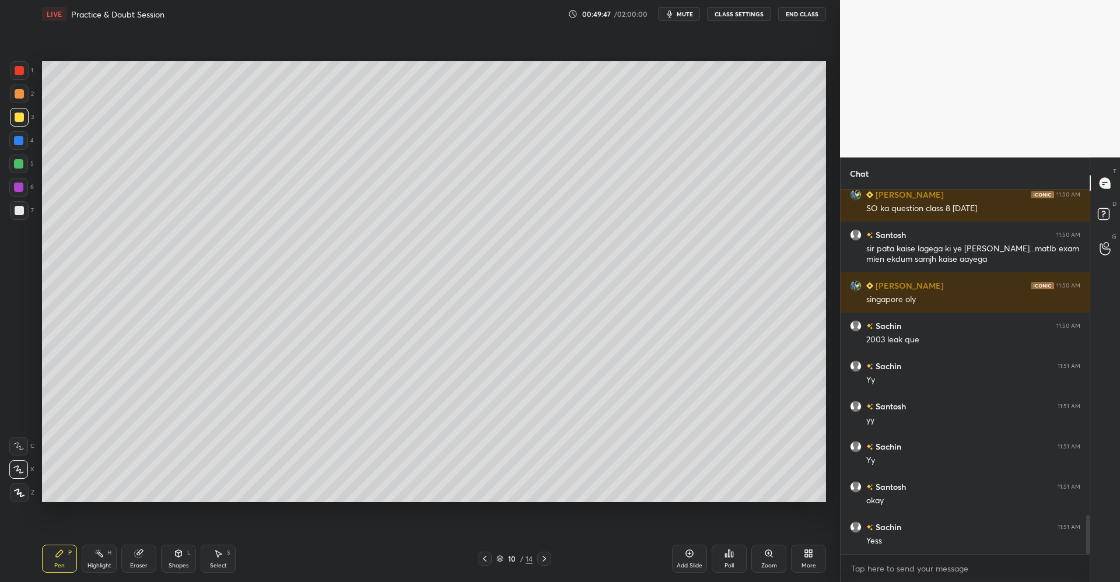
click at [216, 558] on div "Select S" at bounding box center [218, 559] width 35 height 28
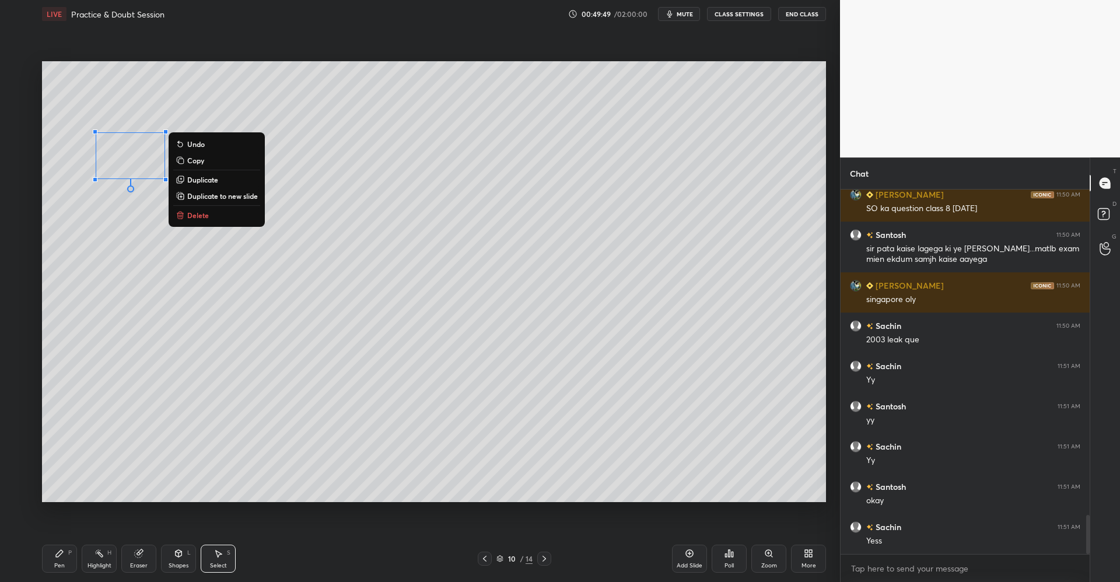
click at [175, 221] on button "Delete" at bounding box center [216, 215] width 87 height 14
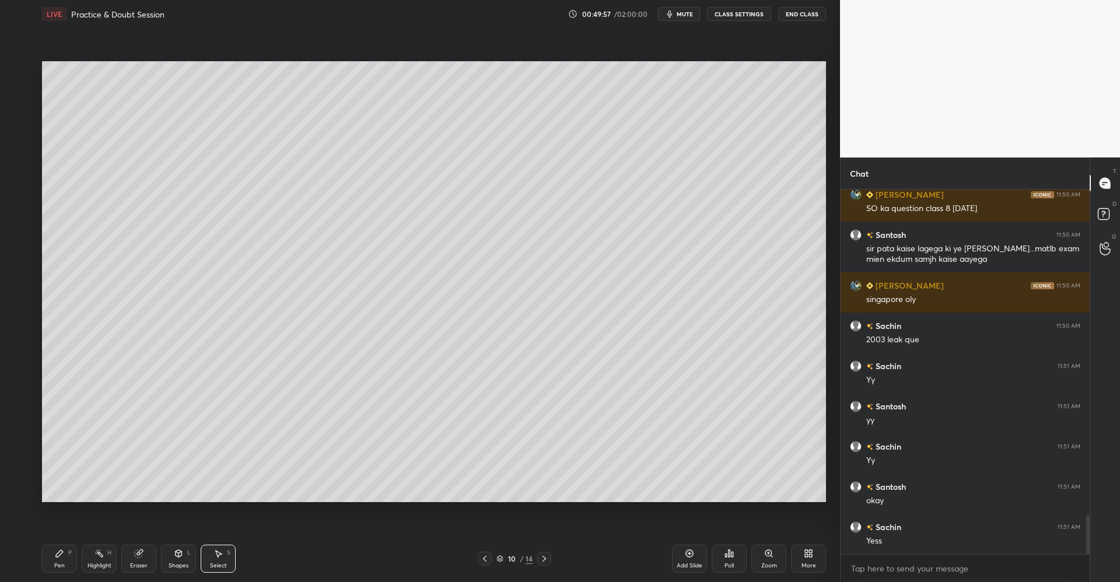
scroll to position [3055, 0]
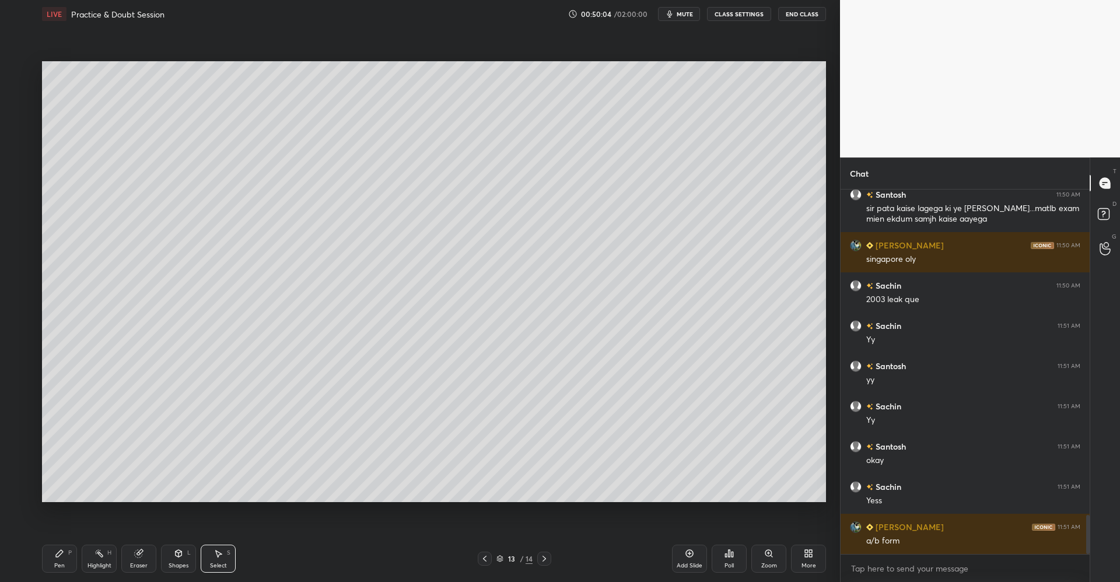
click at [63, 551] on icon at bounding box center [59, 553] width 9 height 9
click at [20, 95] on div at bounding box center [19, 93] width 9 height 9
click at [22, 117] on div at bounding box center [19, 117] width 9 height 9
click at [142, 554] on icon at bounding box center [139, 554] width 8 height 8
click at [52, 560] on div "Pen P" at bounding box center [59, 559] width 35 height 28
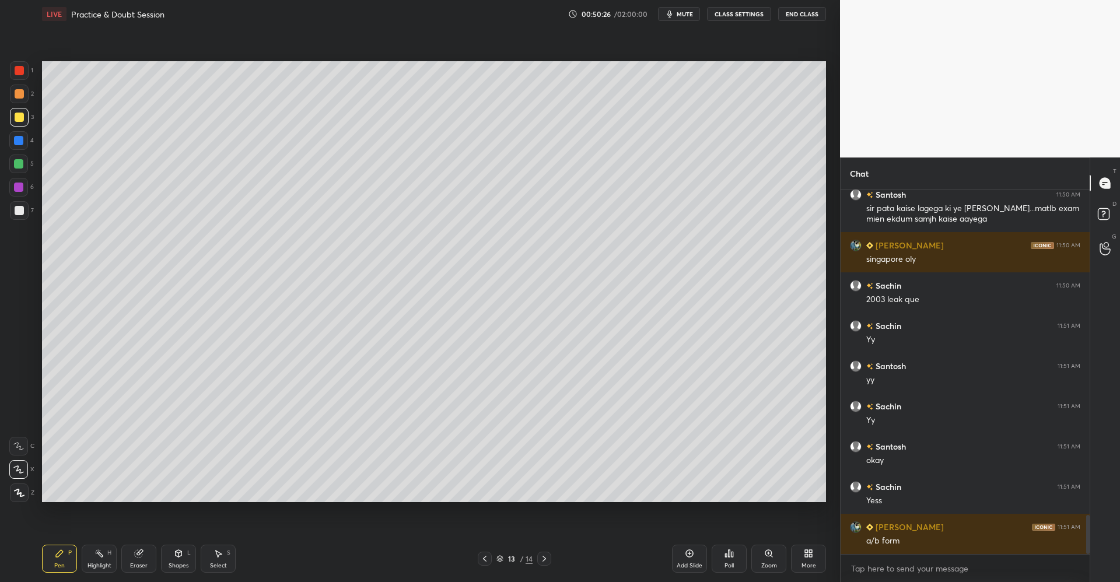
click at [18, 163] on div at bounding box center [18, 163] width 9 height 9
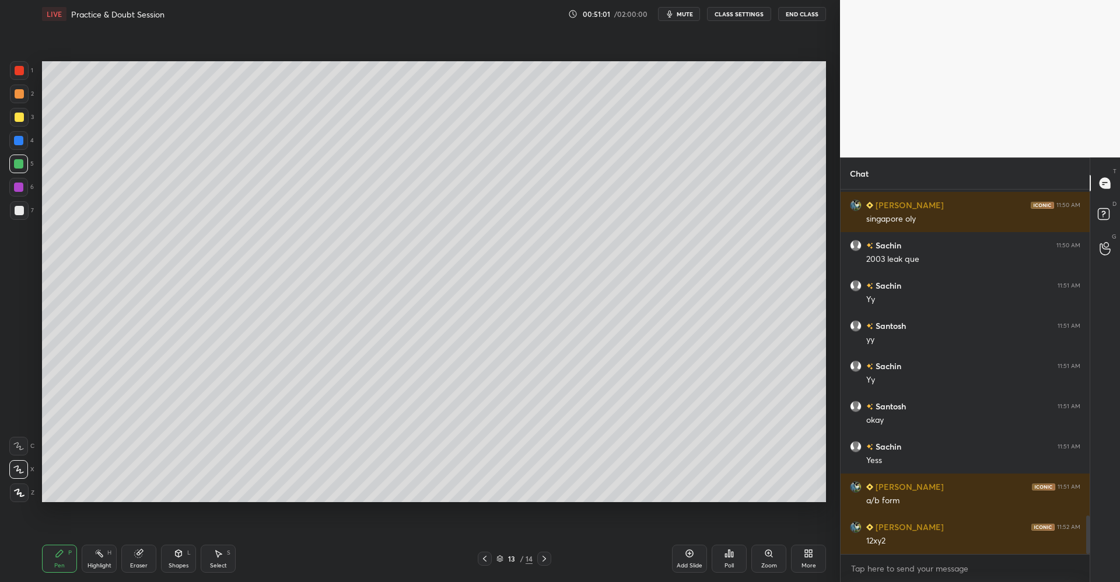
click at [18, 94] on div at bounding box center [19, 93] width 9 height 9
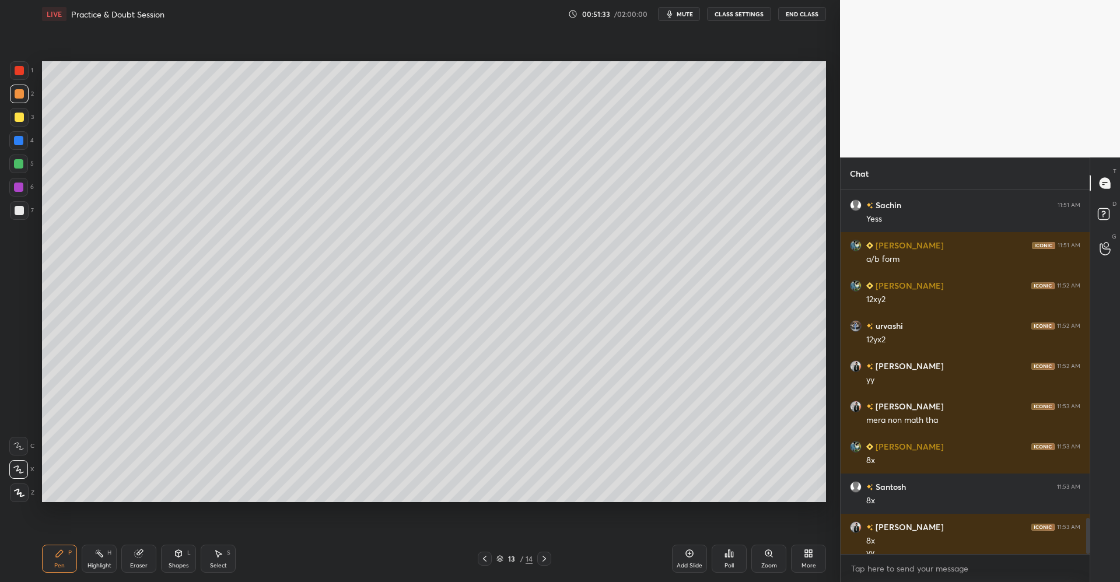
scroll to position [3349, 0]
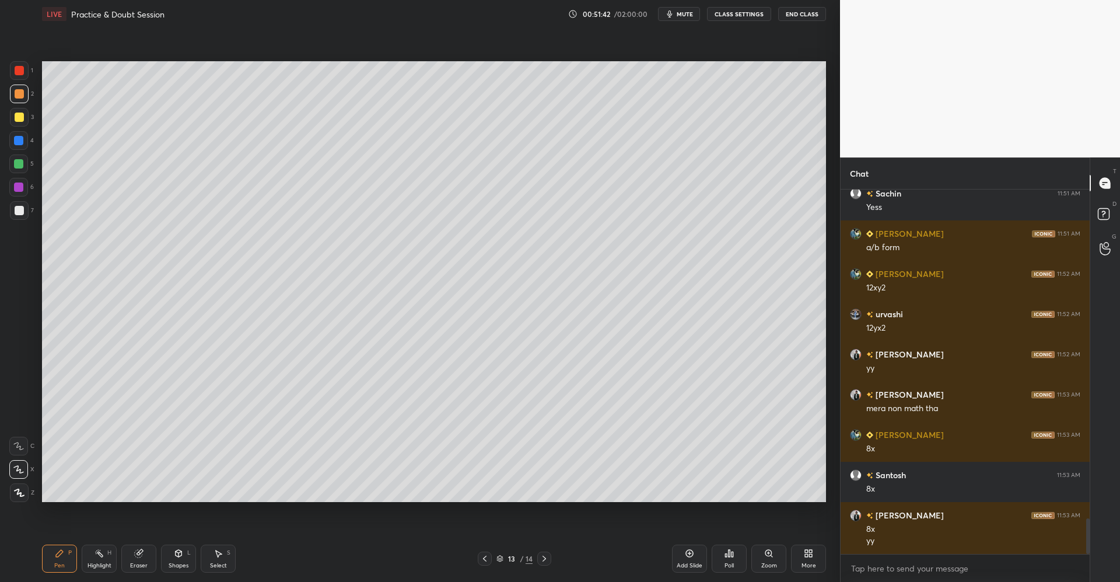
click at [222, 558] on icon at bounding box center [218, 553] width 9 height 9
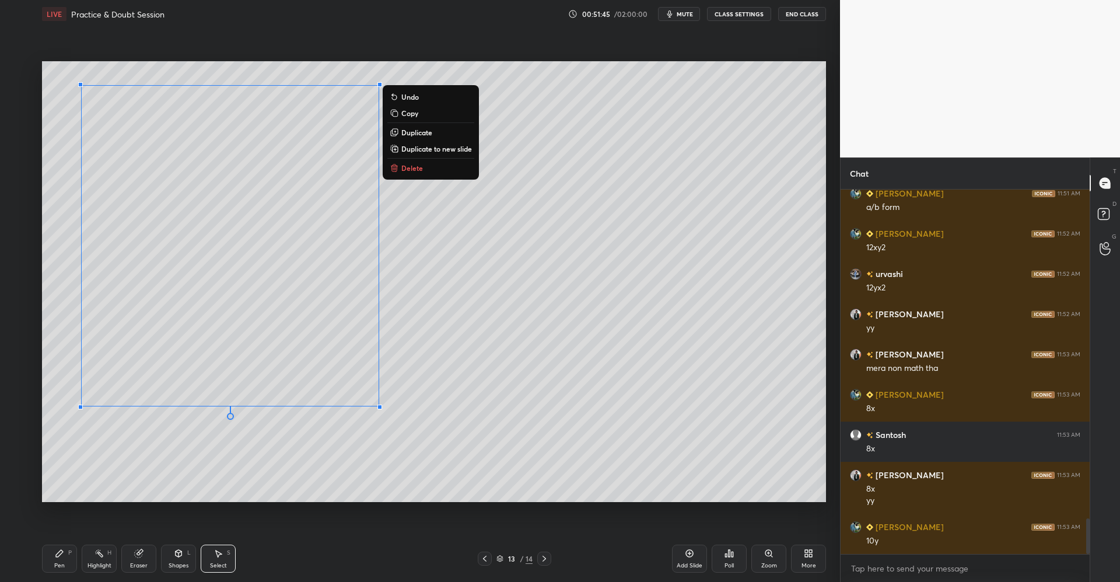
click at [61, 549] on icon at bounding box center [59, 553] width 9 height 9
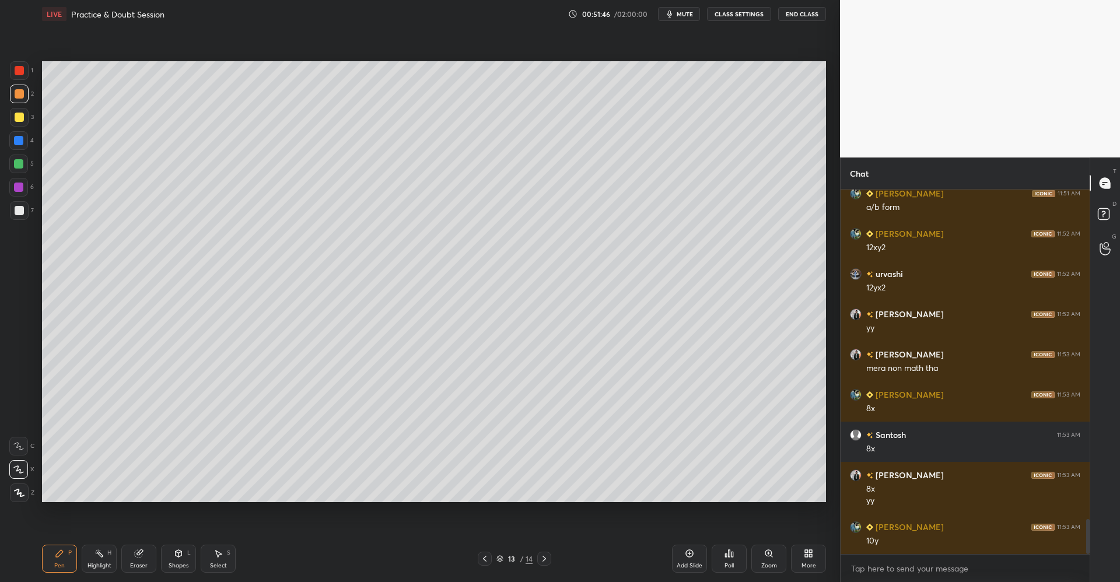
scroll to position [3429, 0]
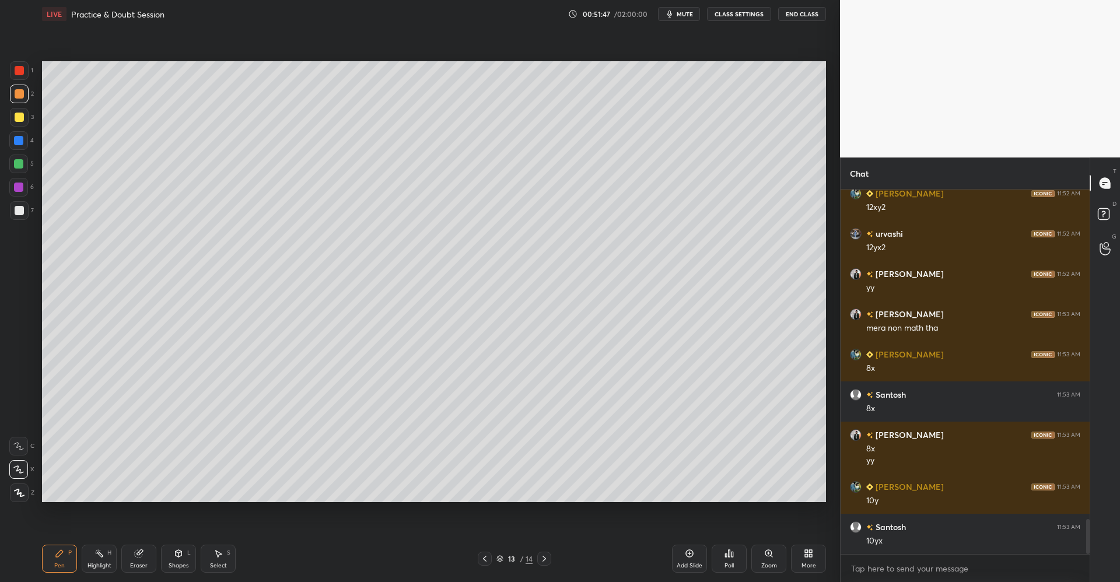
click at [19, 207] on div at bounding box center [19, 210] width 9 height 9
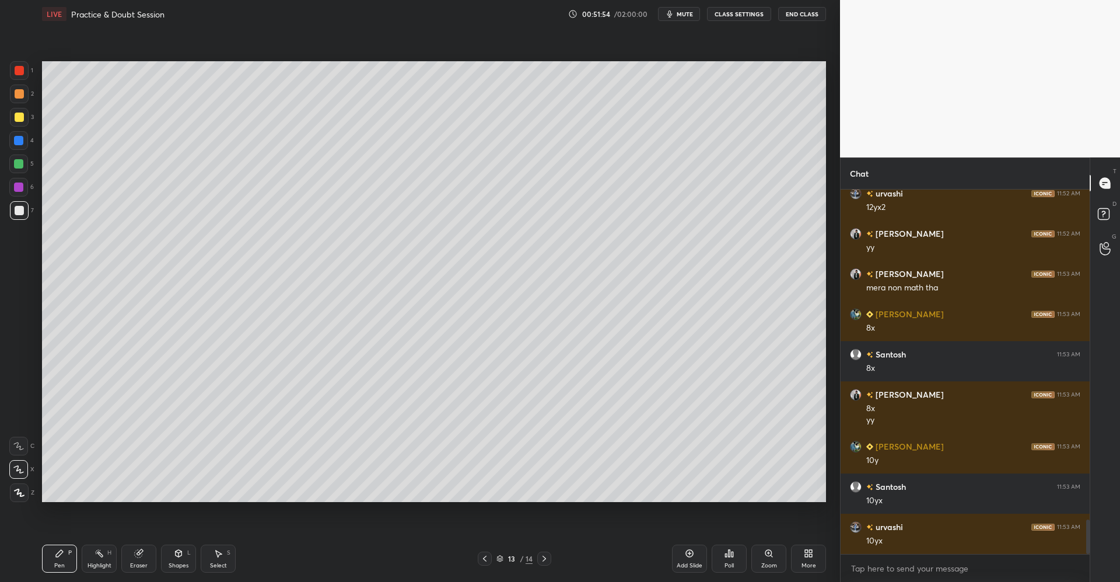
click at [173, 557] on div "Shapes L" at bounding box center [178, 559] width 35 height 28
click at [71, 557] on div "Pen P" at bounding box center [59, 559] width 35 height 28
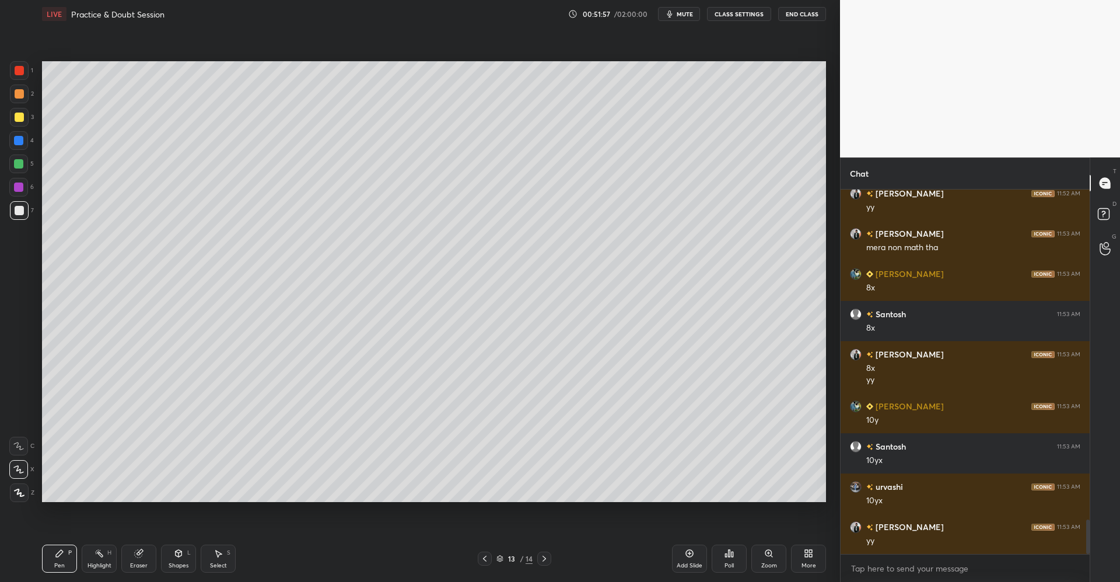
click at [20, 117] on div at bounding box center [19, 117] width 9 height 9
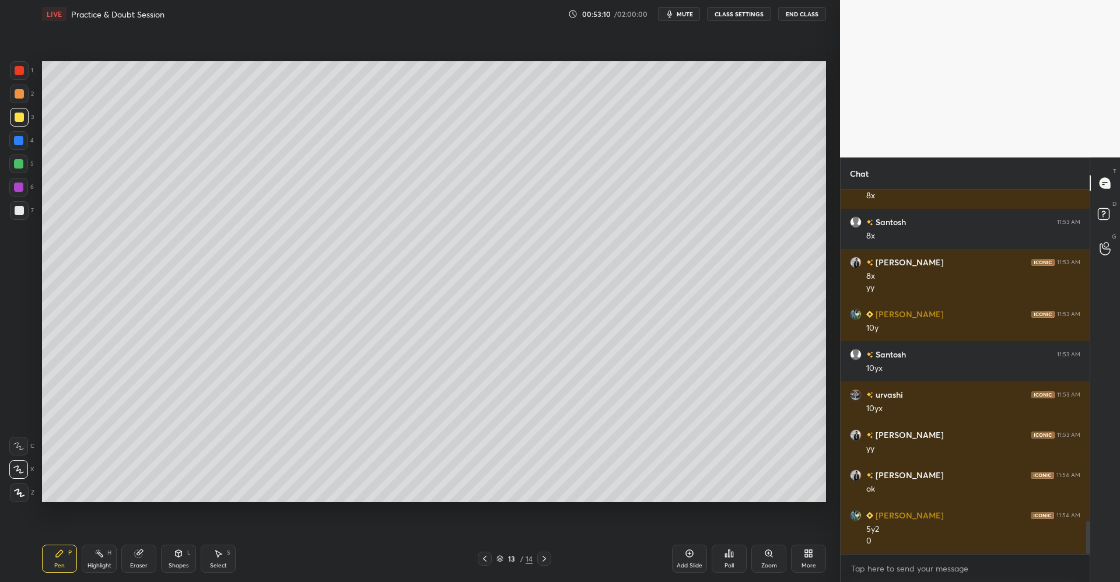
scroll to position [3642, 0]
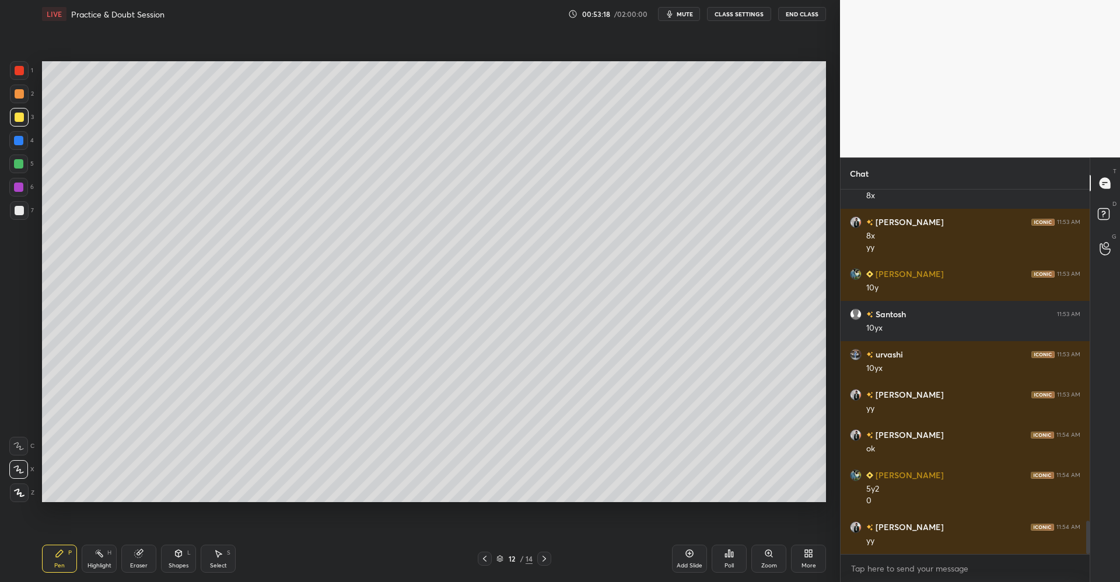
click at [104, 561] on div "Highlight H" at bounding box center [99, 559] width 35 height 28
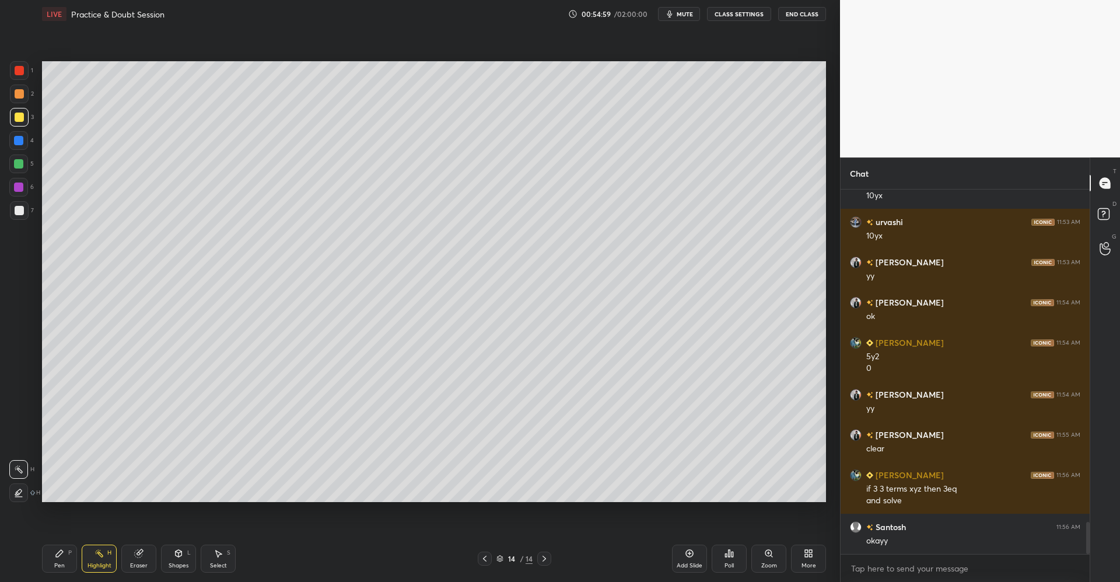
scroll to position [3786, 0]
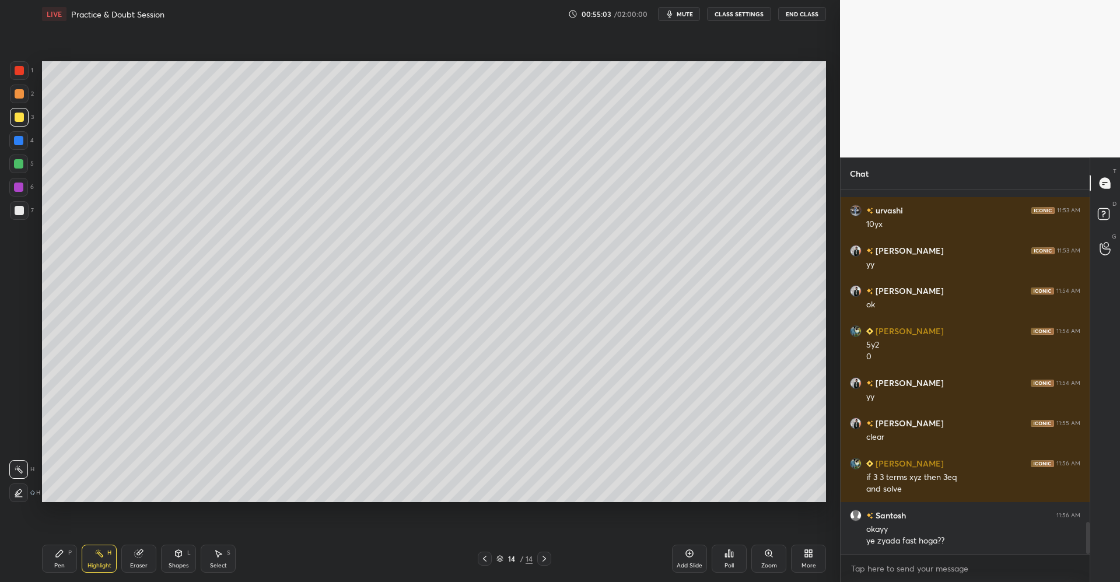
click at [23, 91] on div at bounding box center [19, 93] width 9 height 9
click at [60, 555] on icon at bounding box center [59, 553] width 7 height 7
click at [20, 116] on div at bounding box center [19, 117] width 9 height 9
click at [16, 94] on div at bounding box center [19, 93] width 9 height 9
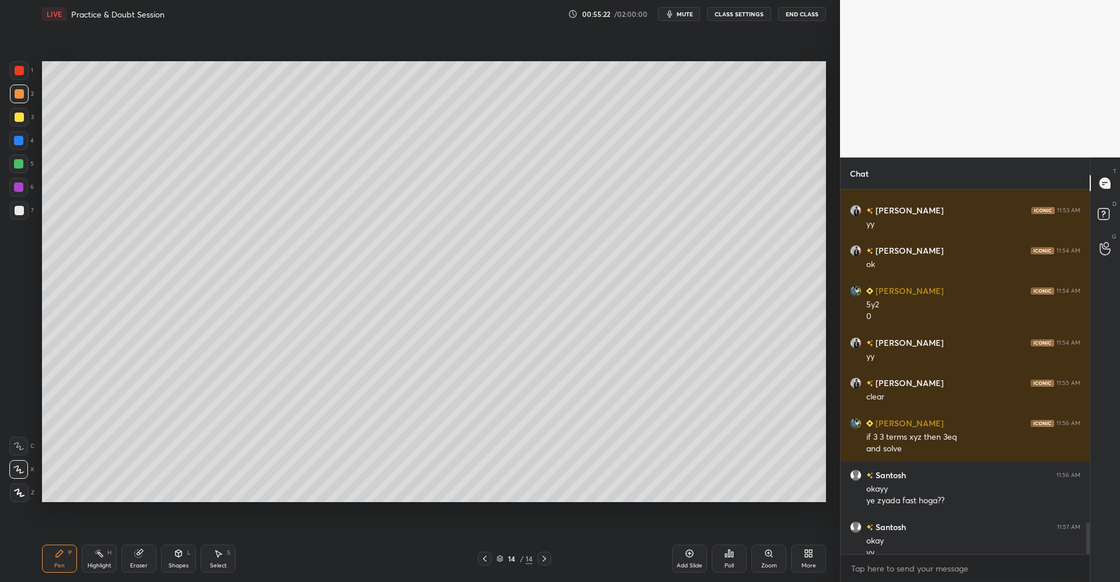
scroll to position [3838, 0]
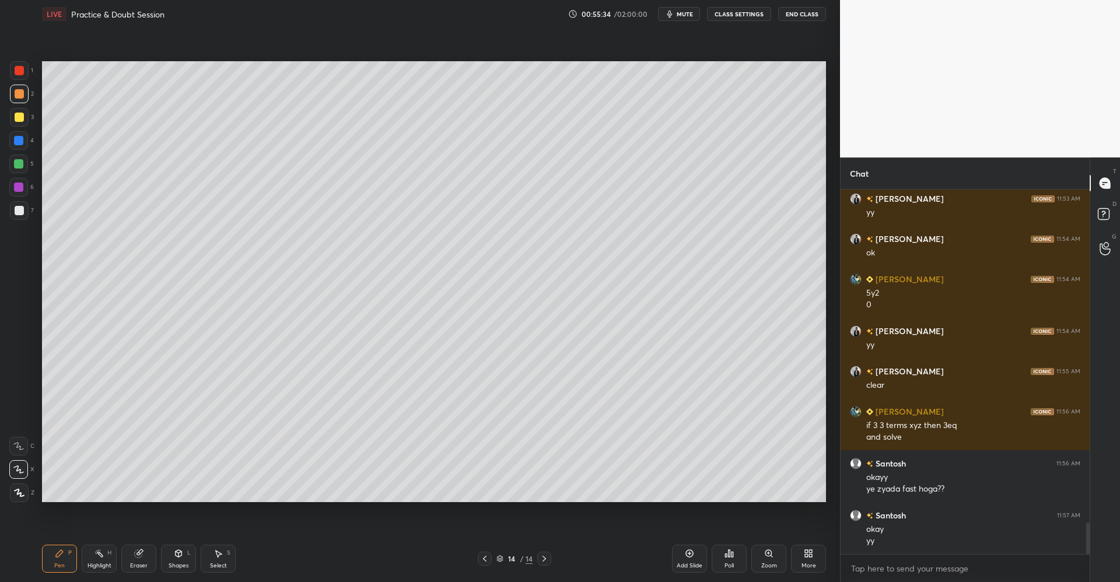
click at [173, 549] on div "Shapes L" at bounding box center [178, 559] width 35 height 28
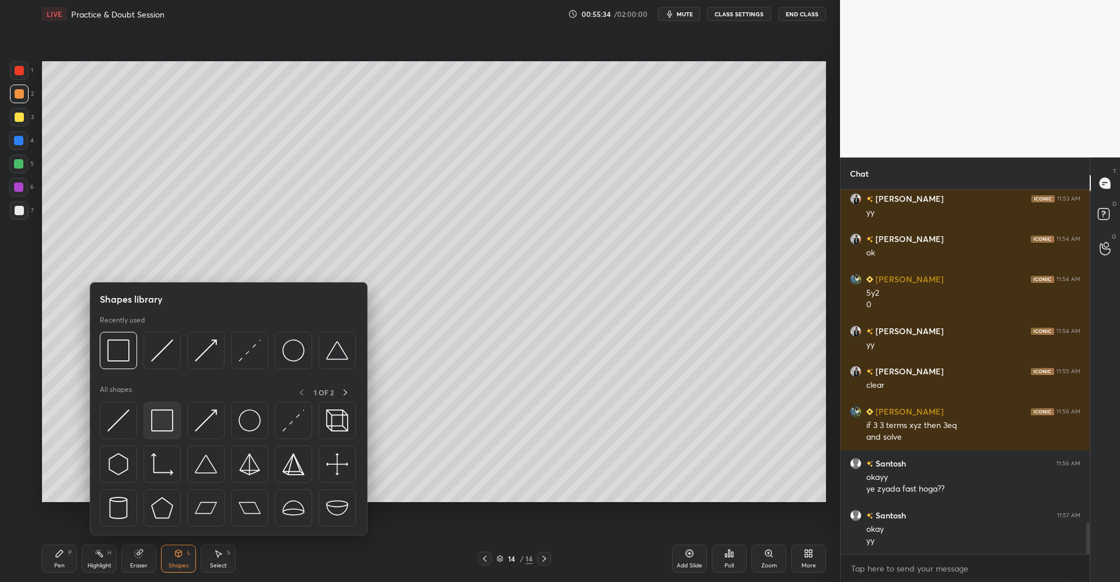
click at [165, 420] on img at bounding box center [162, 421] width 22 height 22
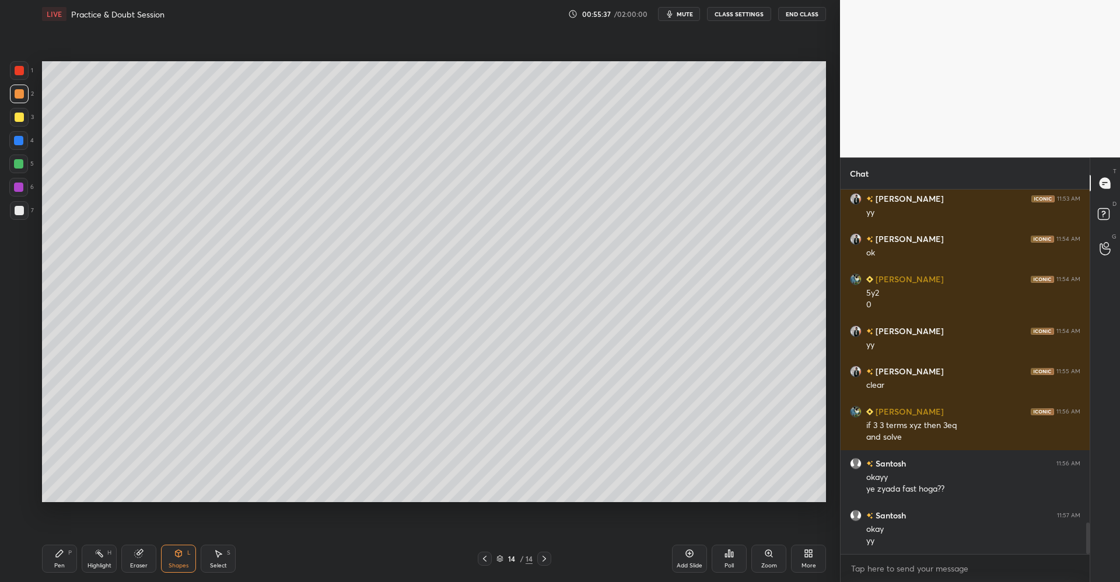
click at [59, 554] on icon at bounding box center [59, 553] width 7 height 7
click at [25, 120] on div at bounding box center [19, 117] width 19 height 19
click at [222, 557] on icon at bounding box center [218, 553] width 9 height 9
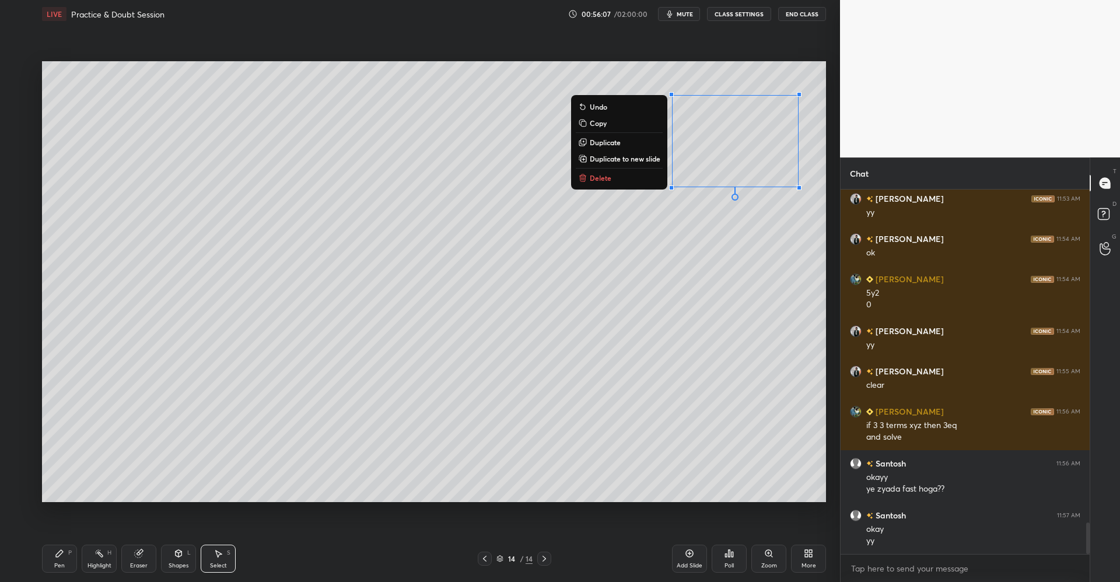
click at [598, 177] on p "Delete" at bounding box center [601, 177] width 22 height 9
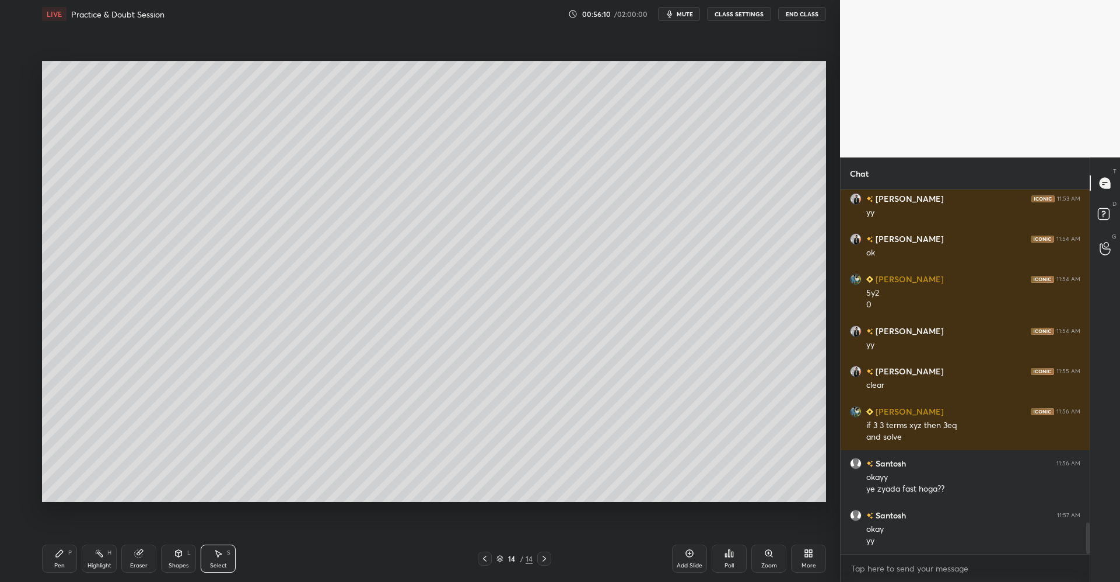
click at [64, 557] on icon at bounding box center [59, 553] width 9 height 9
click at [22, 95] on div at bounding box center [19, 93] width 9 height 9
click at [225, 550] on div "Select S" at bounding box center [218, 559] width 35 height 28
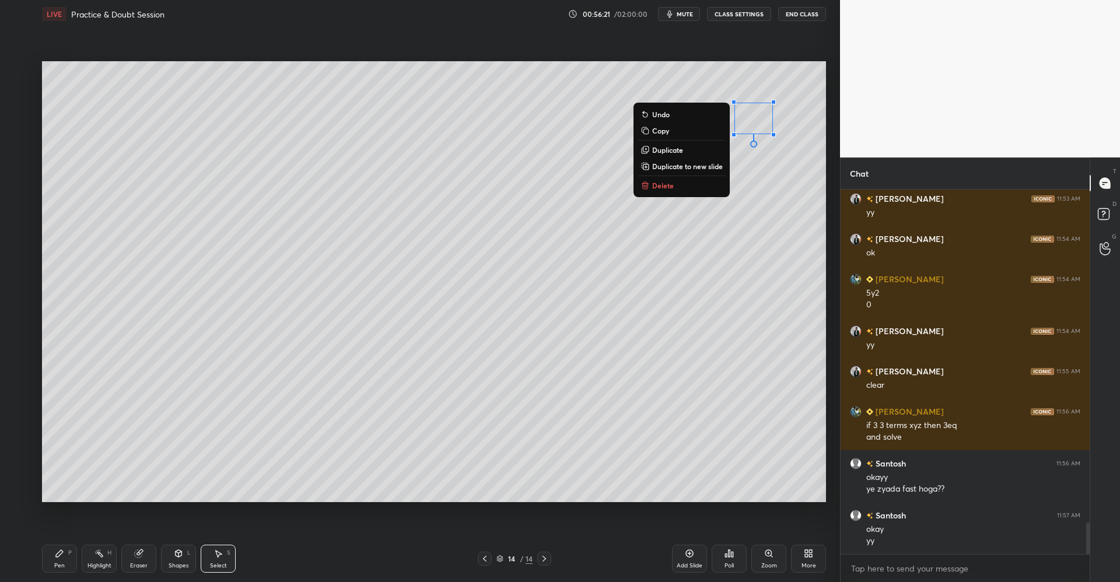
click at [658, 187] on p "Delete" at bounding box center [663, 185] width 22 height 9
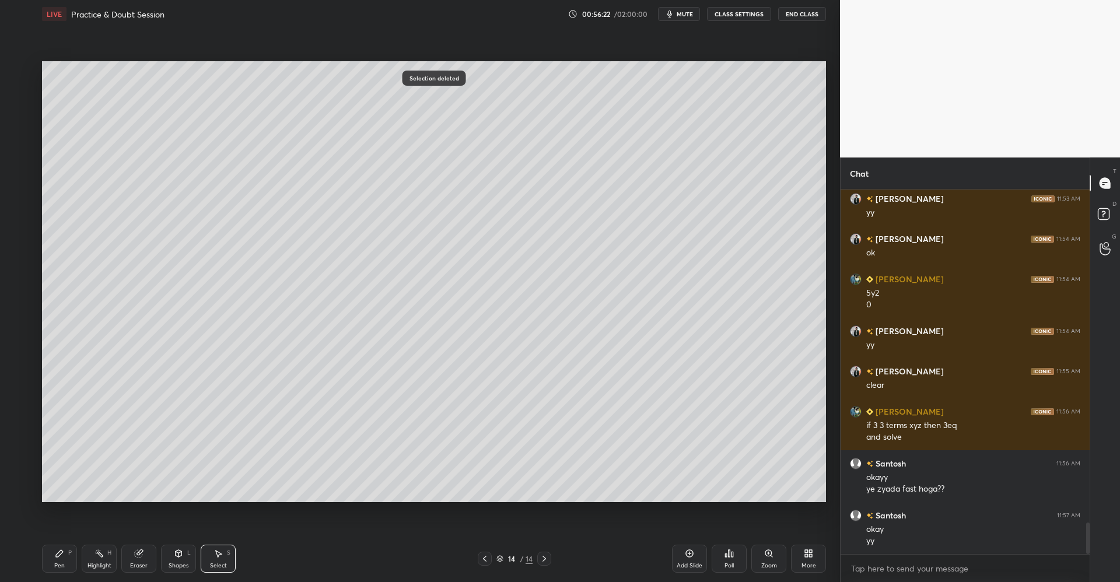
click at [64, 549] on div "Pen P" at bounding box center [59, 559] width 35 height 28
click at [18, 167] on div at bounding box center [18, 163] width 9 height 9
click at [19, 92] on div at bounding box center [19, 93] width 9 height 9
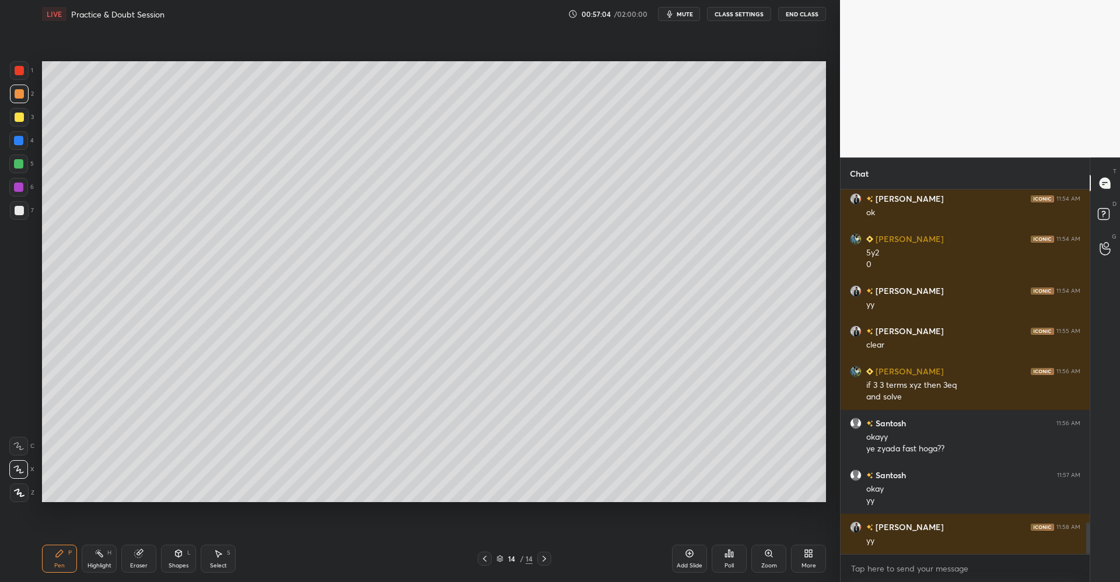
click at [20, 119] on div at bounding box center [19, 117] width 9 height 9
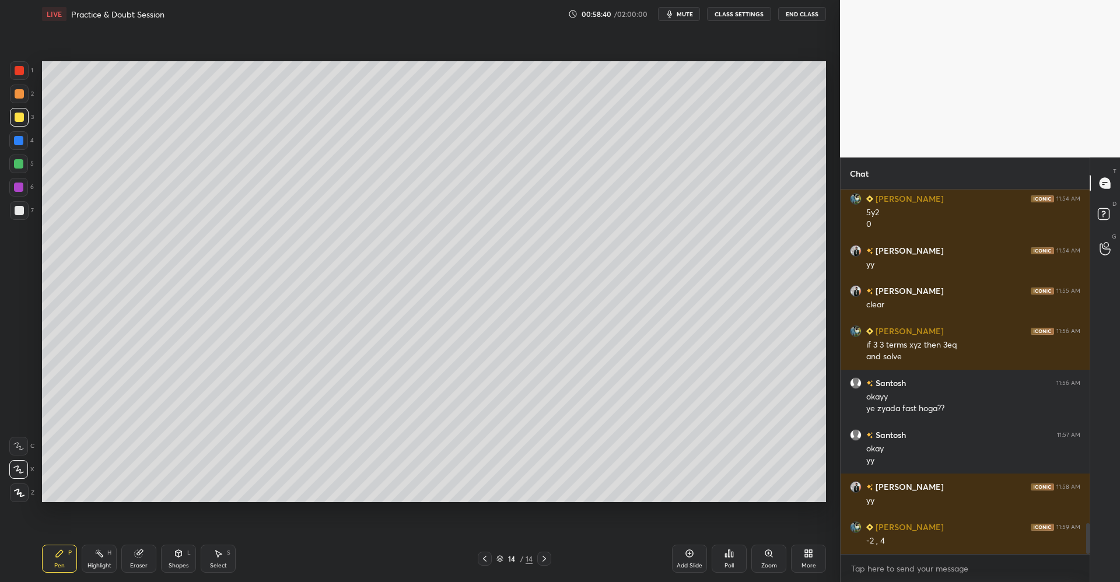
click at [23, 158] on div at bounding box center [18, 164] width 19 height 19
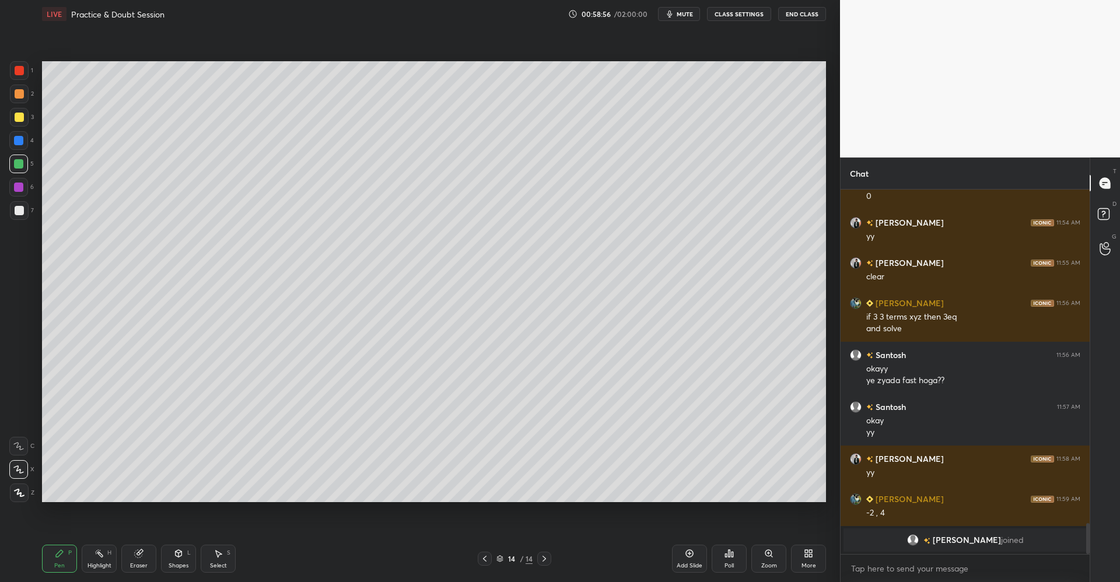
click at [177, 556] on icon at bounding box center [179, 553] width 6 height 7
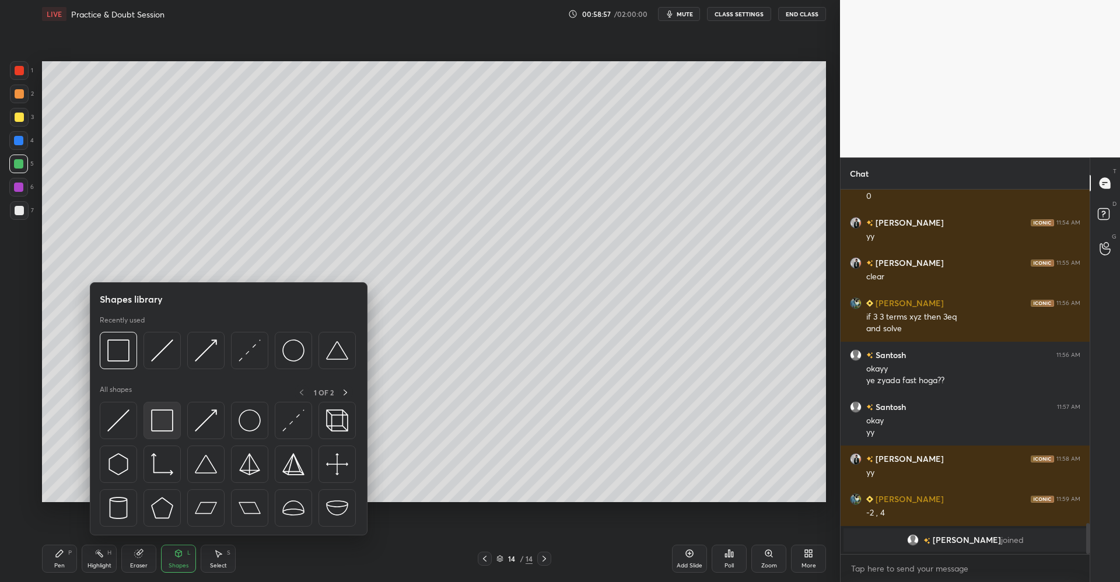
click at [174, 418] on div at bounding box center [162, 420] width 37 height 37
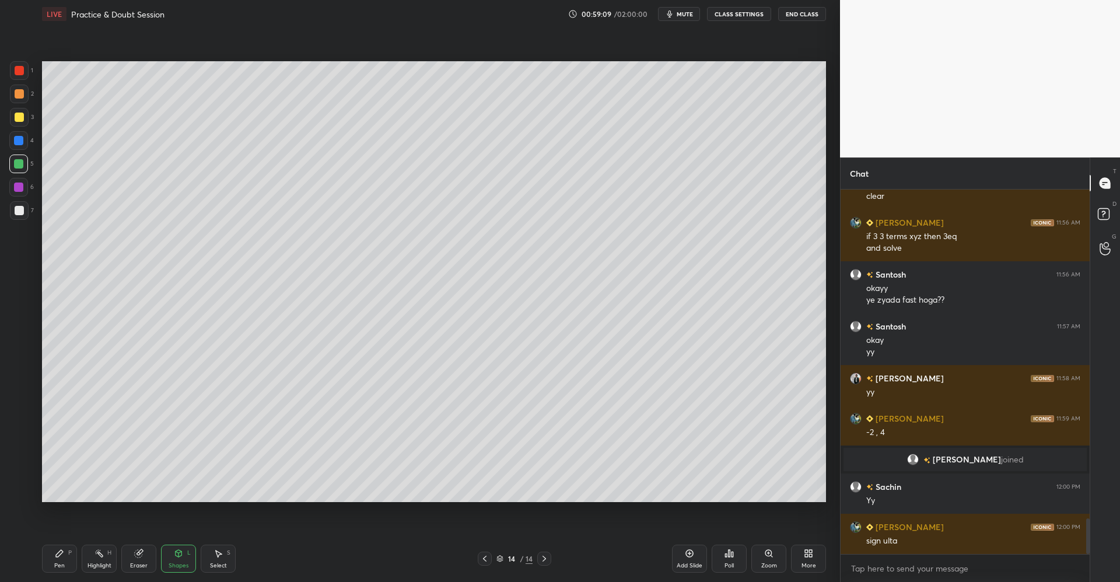
scroll to position [3420, 0]
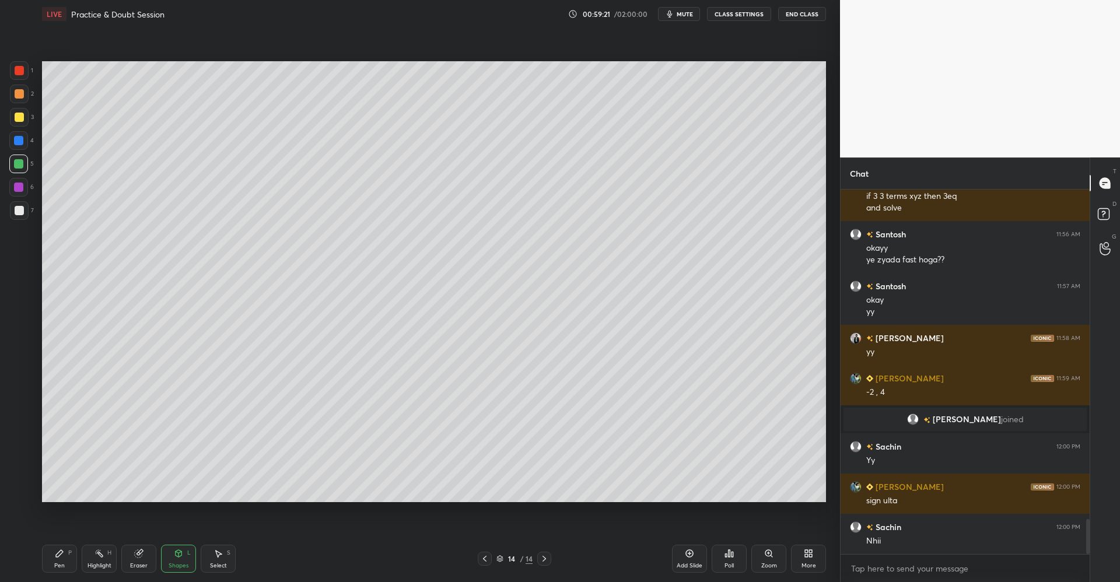
click at [58, 560] on div "Pen P" at bounding box center [59, 559] width 35 height 28
click at [25, 116] on div at bounding box center [19, 117] width 19 height 19
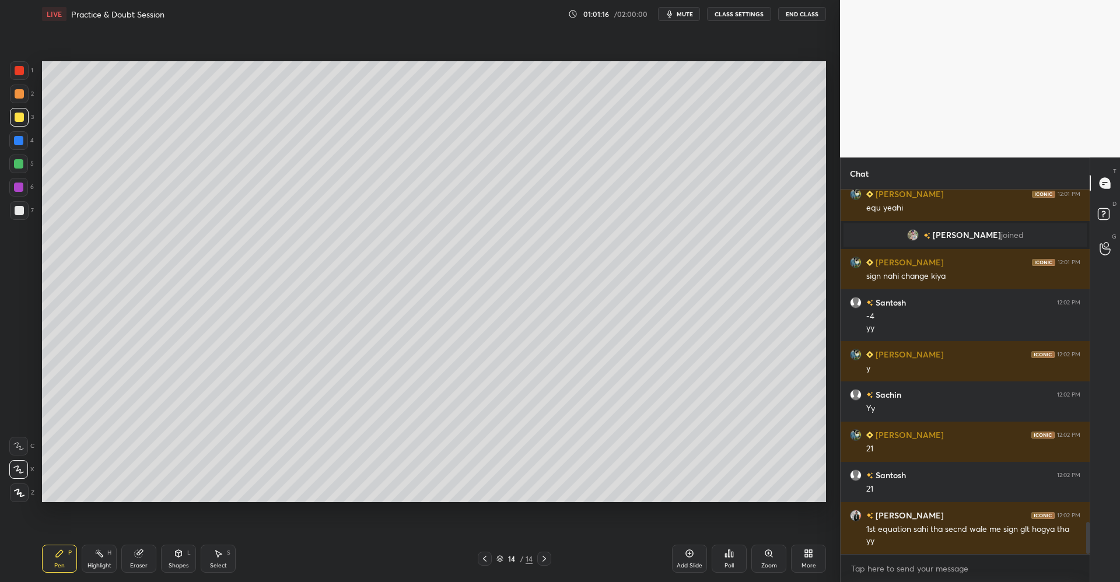
scroll to position [3847, 0]
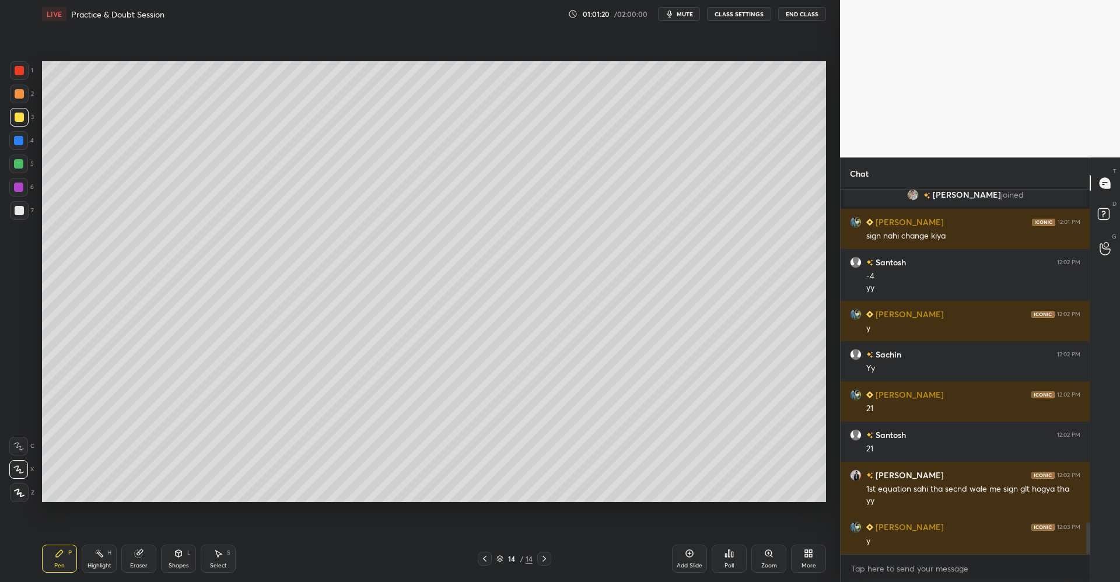
click at [808, 567] on div "More" at bounding box center [809, 566] width 15 height 6
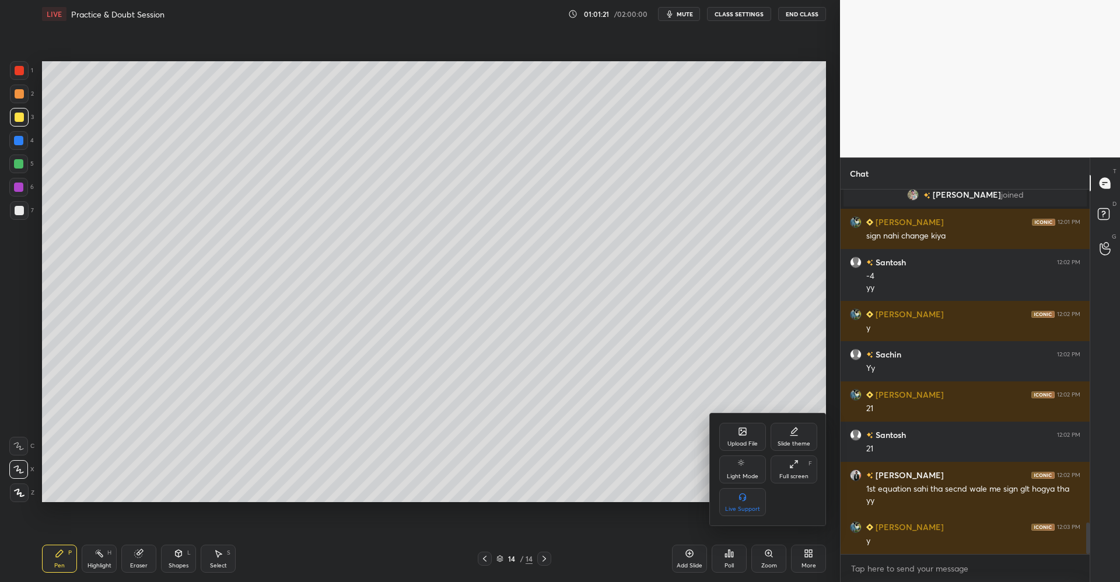
click at [745, 435] on icon at bounding box center [742, 431] width 7 height 7
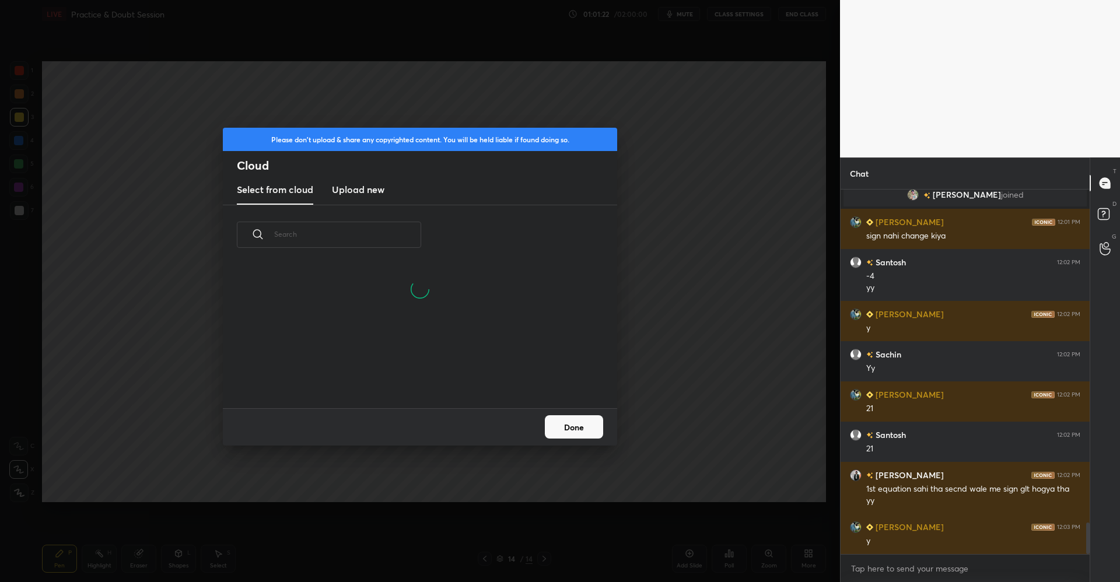
click at [377, 190] on h3 "Upload new" at bounding box center [358, 190] width 53 height 14
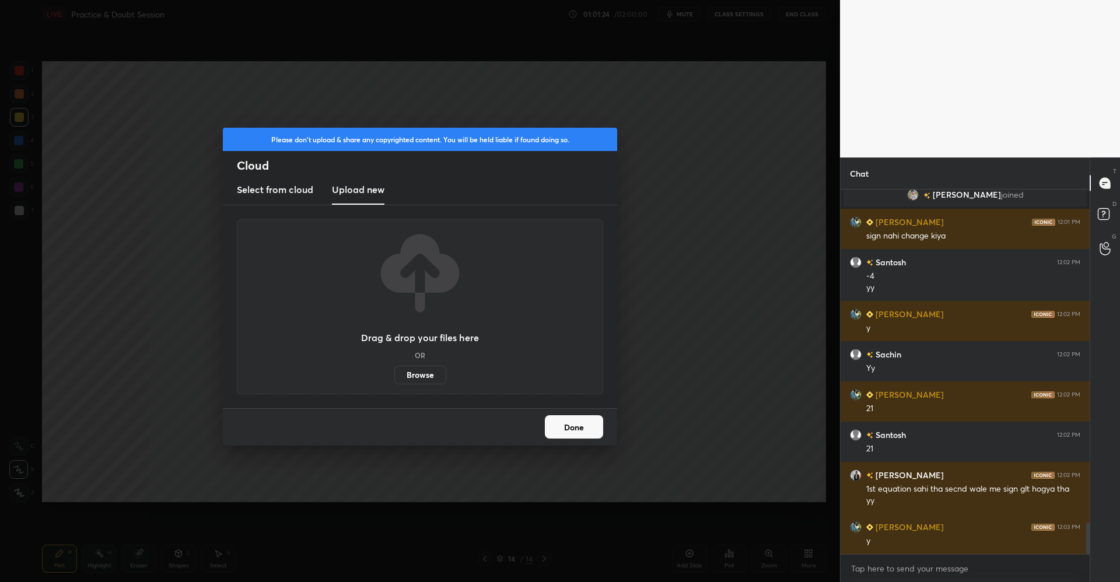
click at [423, 369] on label "Browse" at bounding box center [420, 375] width 52 height 19
click at [394, 369] on input "Browse" at bounding box center [394, 375] width 0 height 19
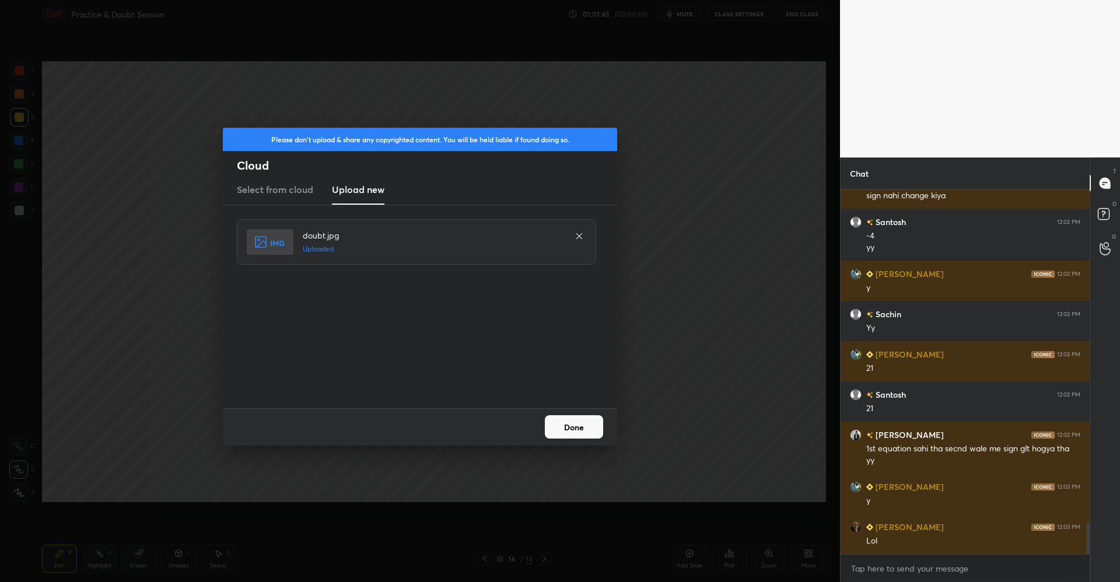
scroll to position [3899, 0]
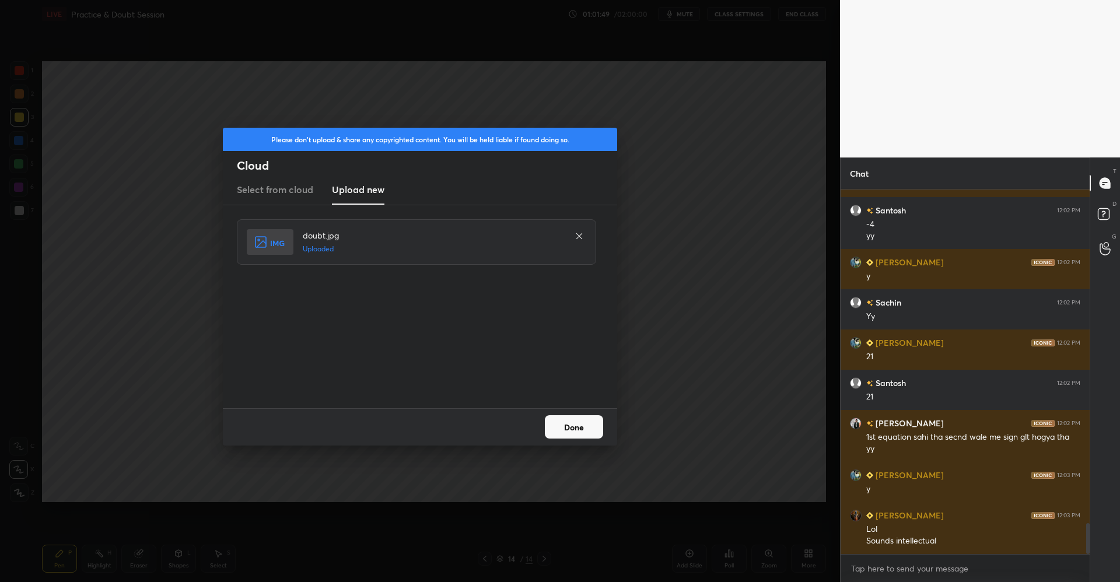
click at [567, 423] on button "Done" at bounding box center [574, 427] width 58 height 23
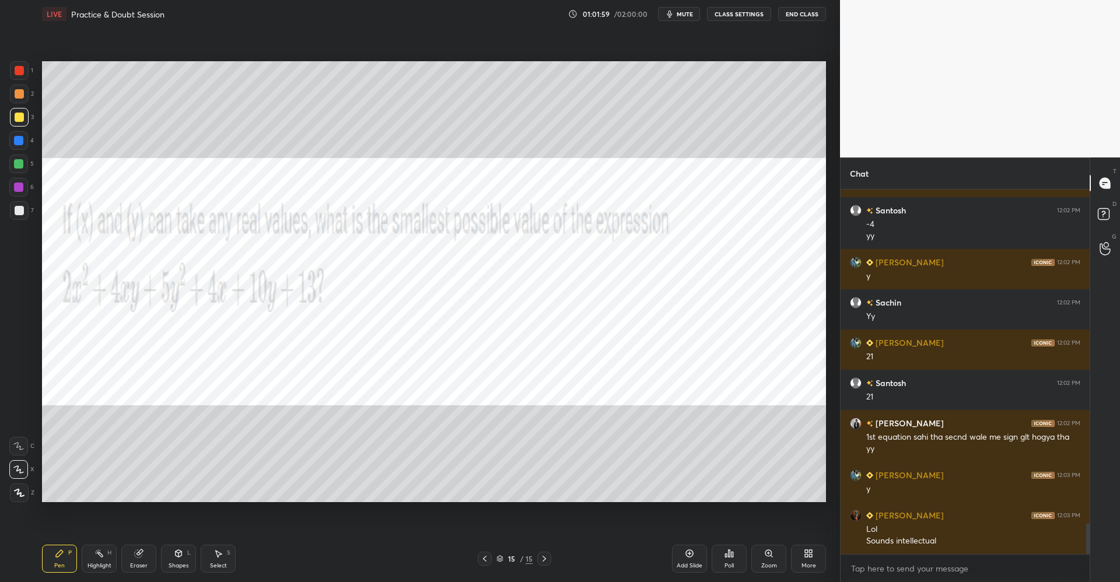
click at [27, 72] on div at bounding box center [19, 70] width 19 height 19
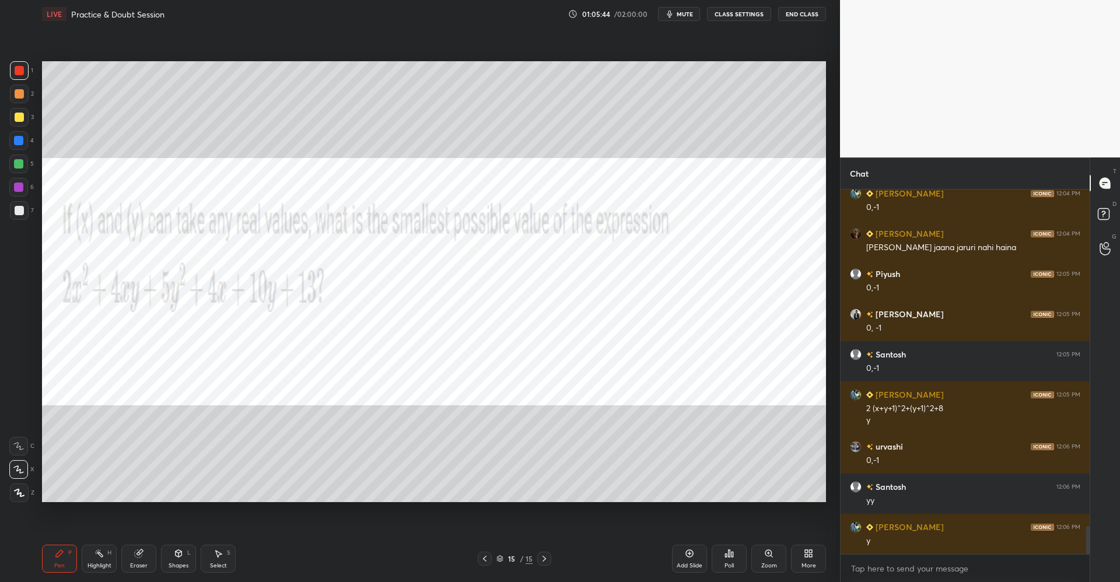
scroll to position [4354, 0]
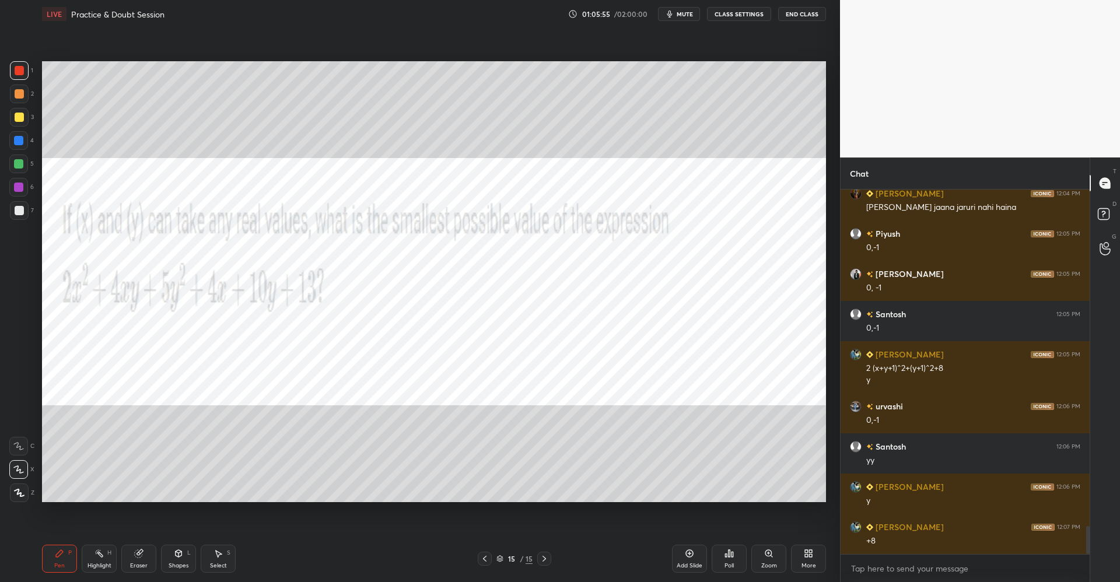
click at [145, 554] on div "Eraser" at bounding box center [138, 559] width 35 height 28
click at [60, 553] on icon at bounding box center [59, 553] width 7 height 7
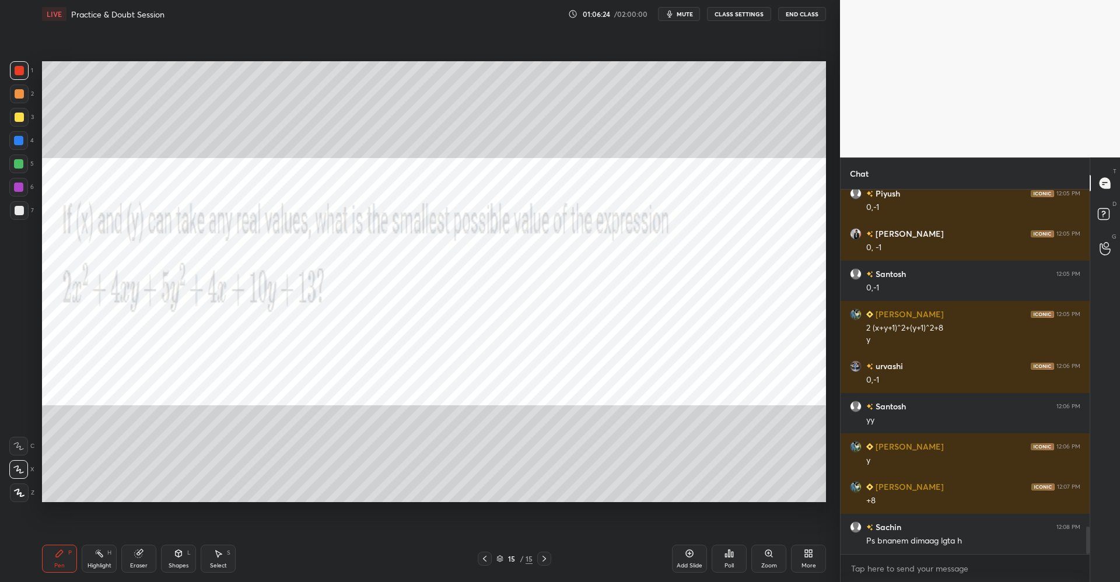
scroll to position [4435, 0]
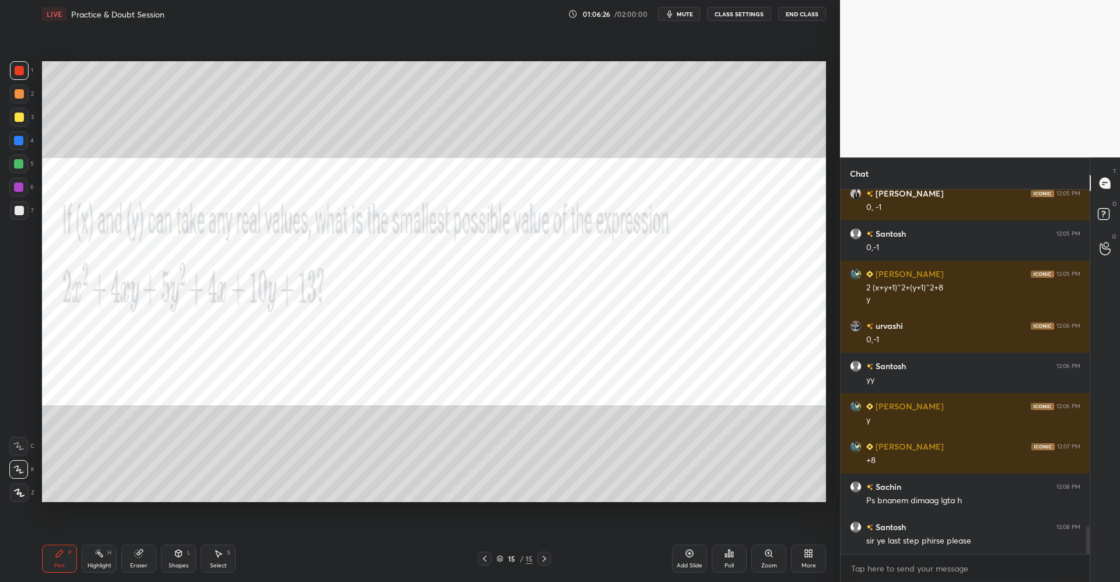
click at [222, 558] on div "Select S" at bounding box center [218, 559] width 35 height 28
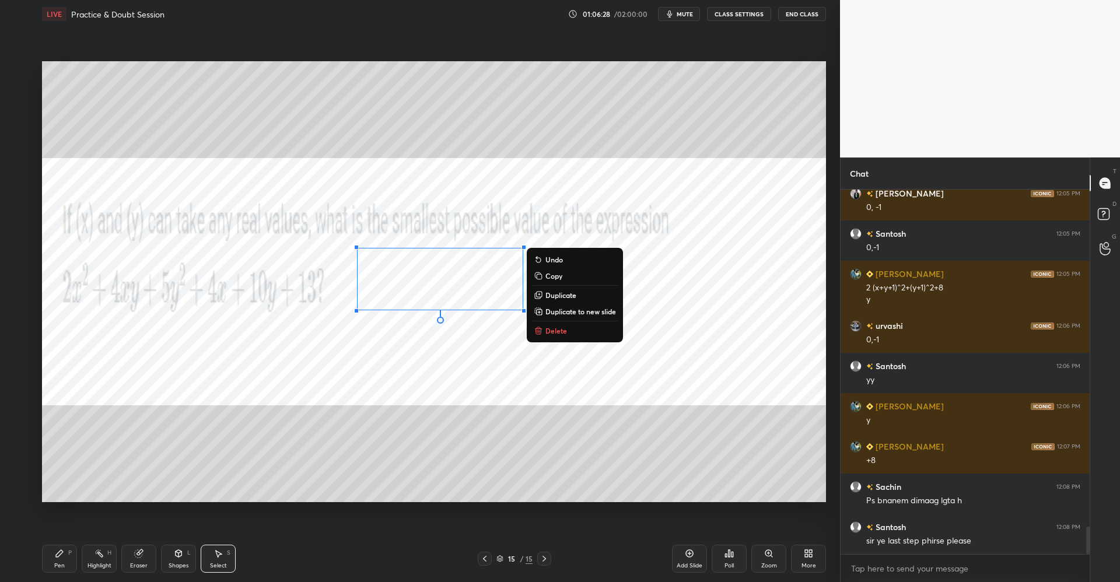
click at [499, 465] on div "0 ° Undo Copy Duplicate Duplicate to new slide Delete" at bounding box center [434, 281] width 784 height 441
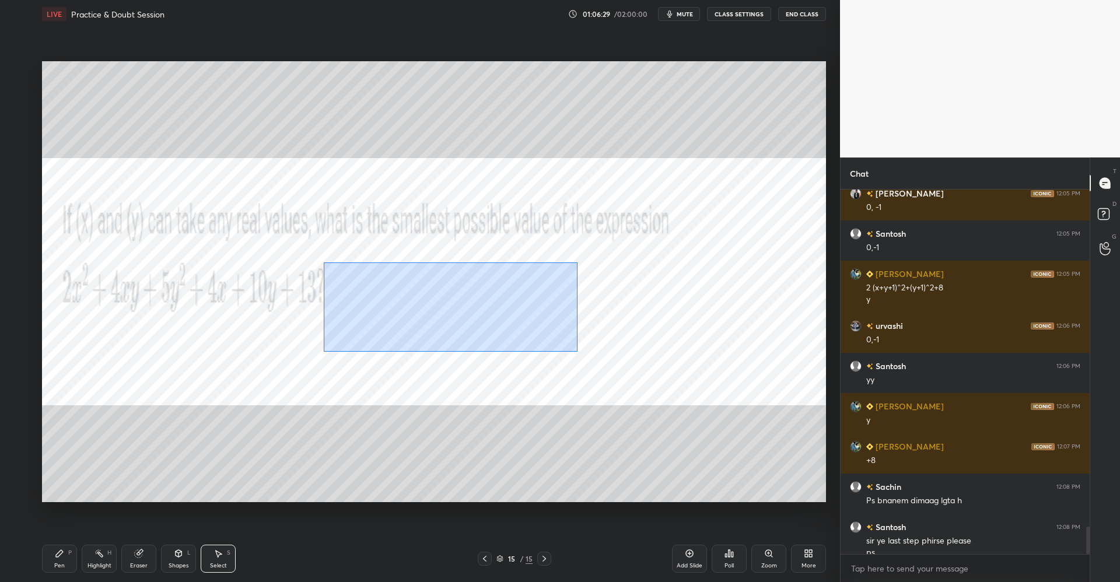
scroll to position [4446, 0]
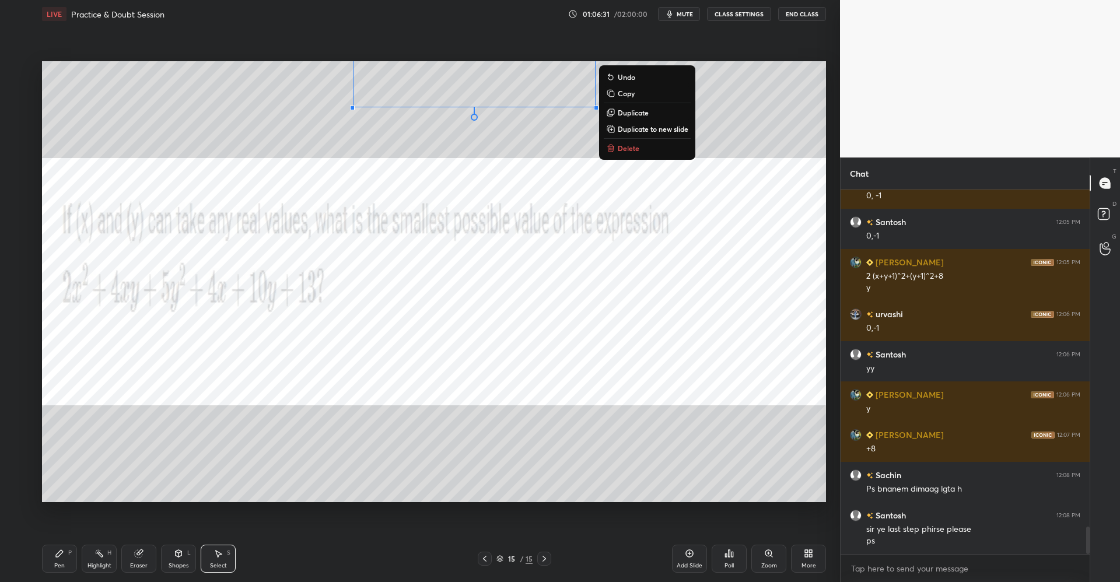
click at [519, 366] on div "0 ° Undo Copy Duplicate Duplicate to new slide Delete" at bounding box center [434, 281] width 784 height 441
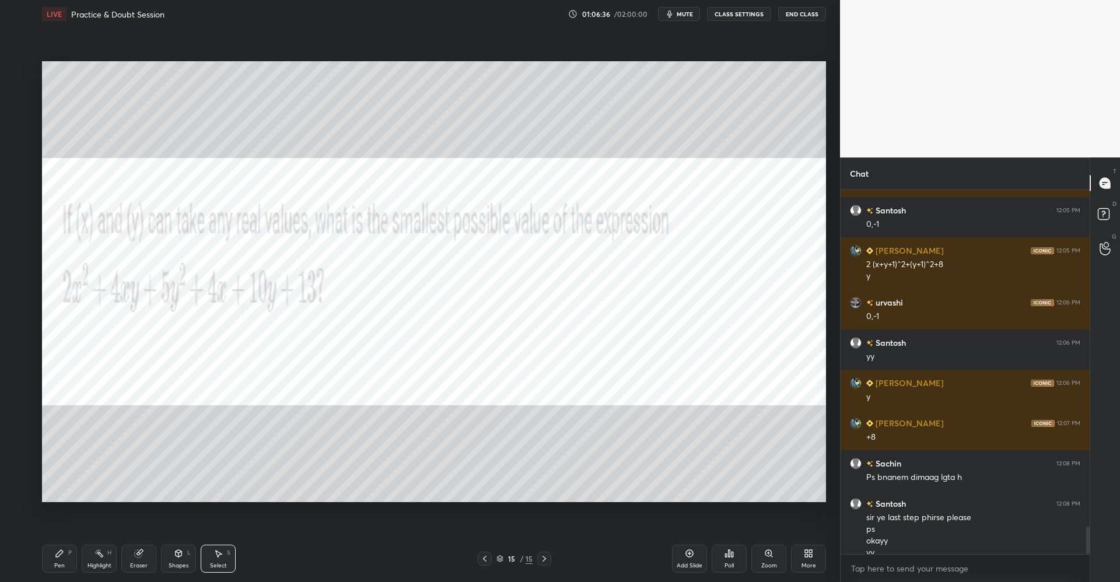
scroll to position [4470, 0]
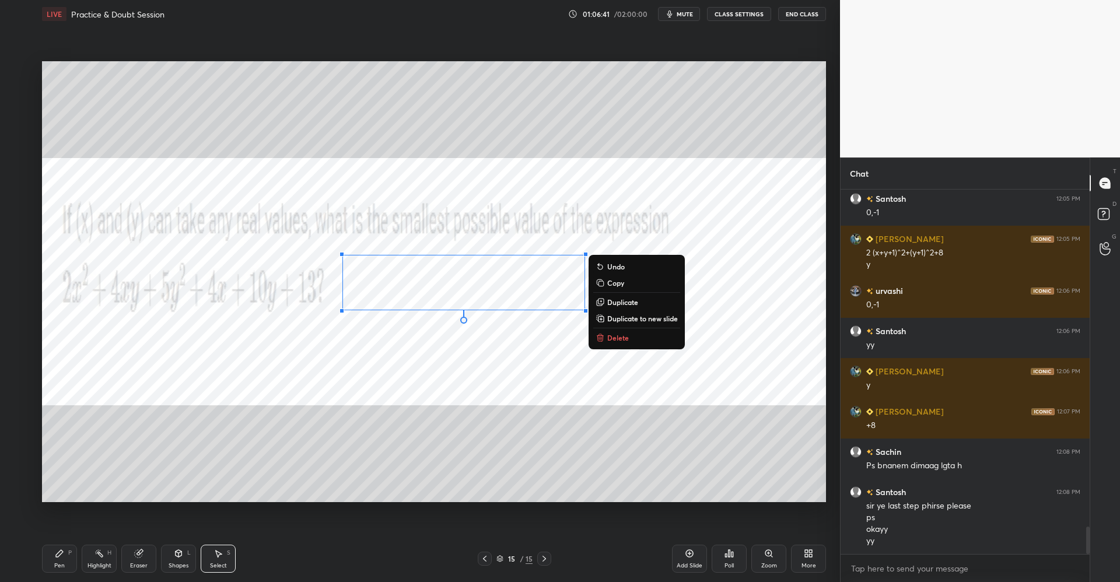
click at [612, 338] on p "Delete" at bounding box center [618, 337] width 22 height 9
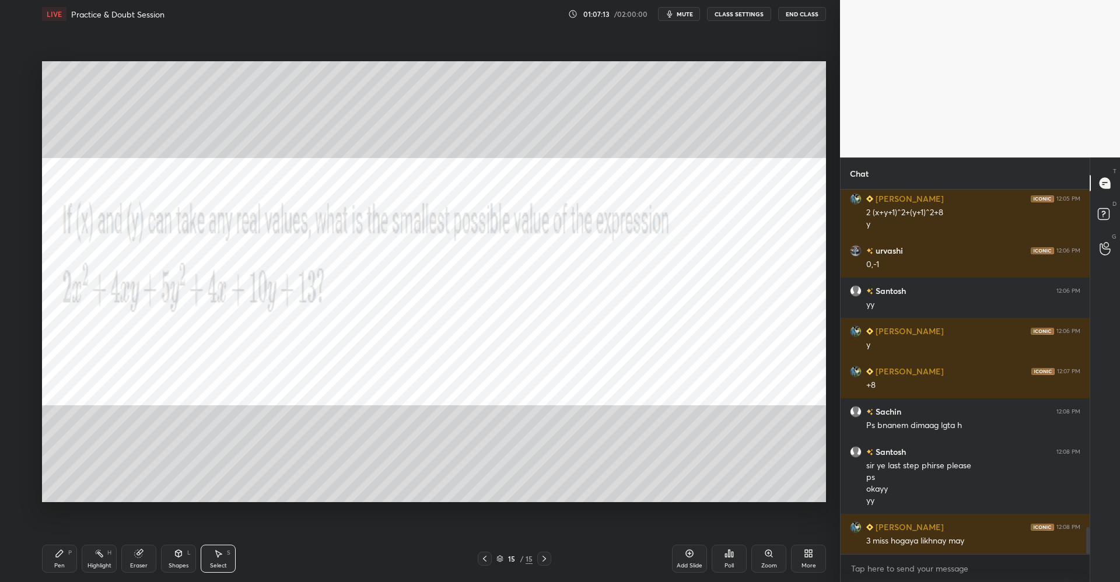
scroll to position [4550, 0]
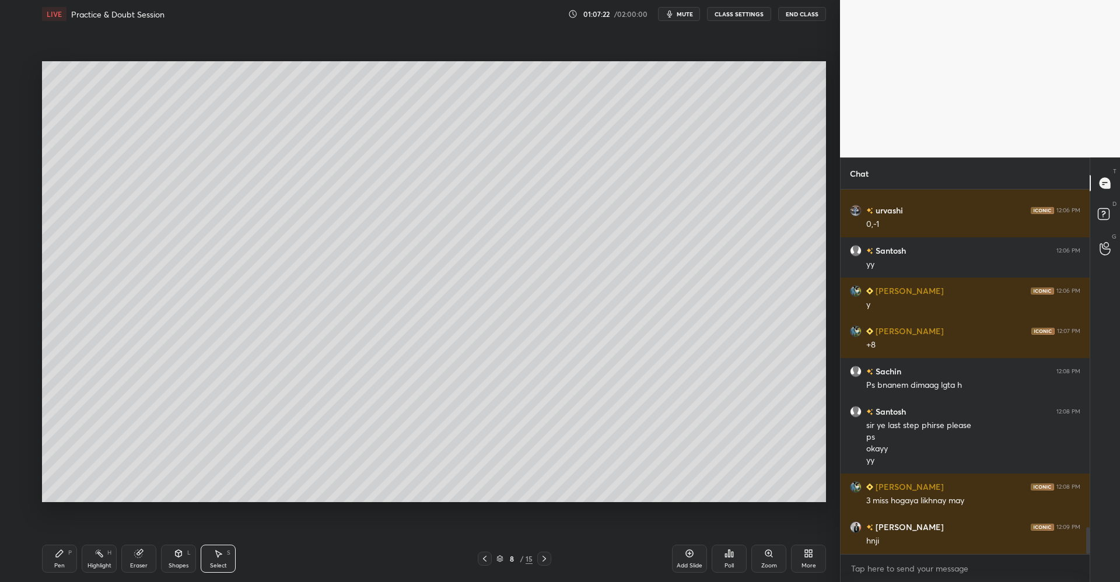
click at [179, 551] on icon at bounding box center [179, 553] width 6 height 7
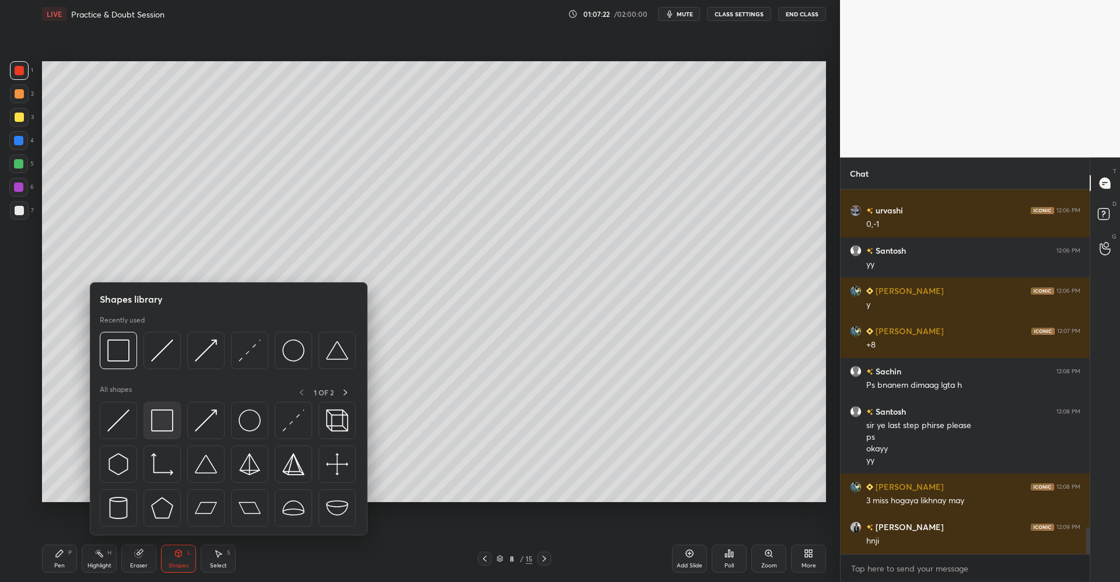
click at [169, 415] on img at bounding box center [162, 421] width 22 height 22
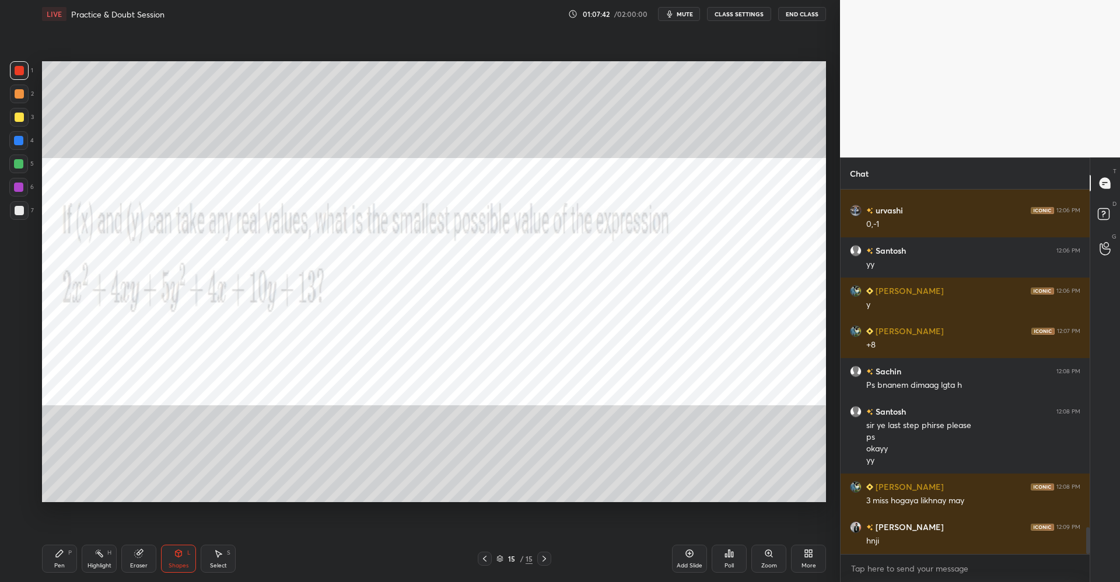
click at [60, 555] on icon at bounding box center [59, 553] width 7 height 7
click at [682, 557] on div "Add Slide" at bounding box center [689, 559] width 35 height 28
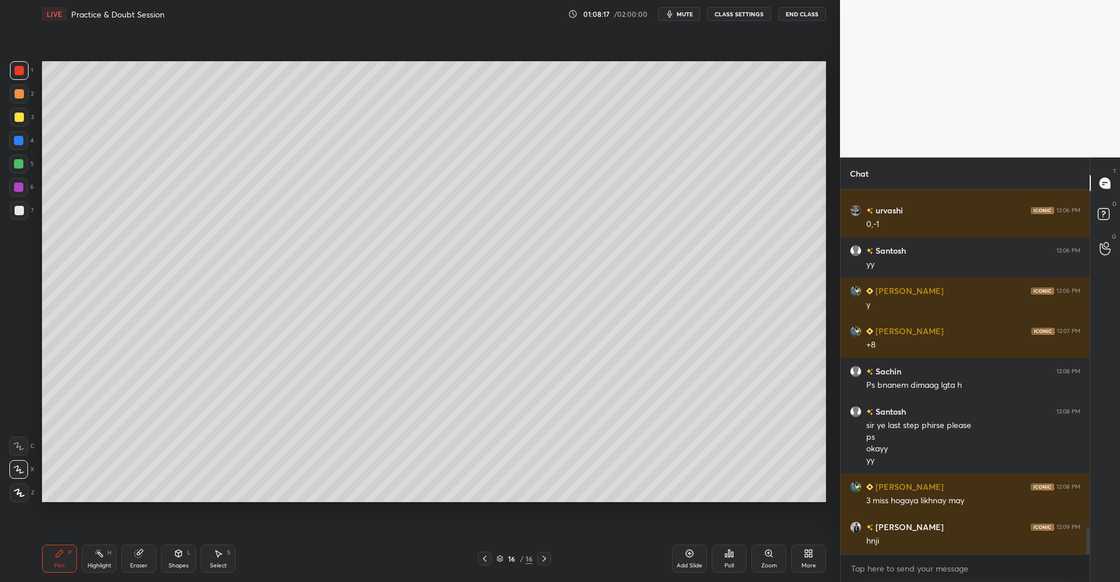
click at [24, 120] on div at bounding box center [19, 117] width 19 height 19
click at [176, 557] on icon at bounding box center [178, 553] width 9 height 9
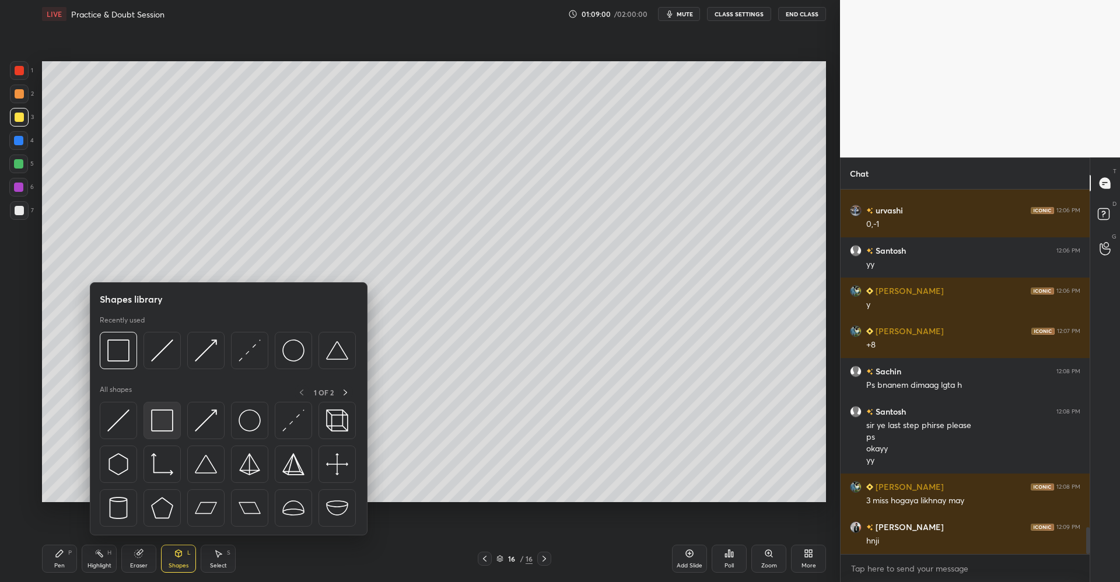
click at [168, 418] on img at bounding box center [162, 421] width 22 height 22
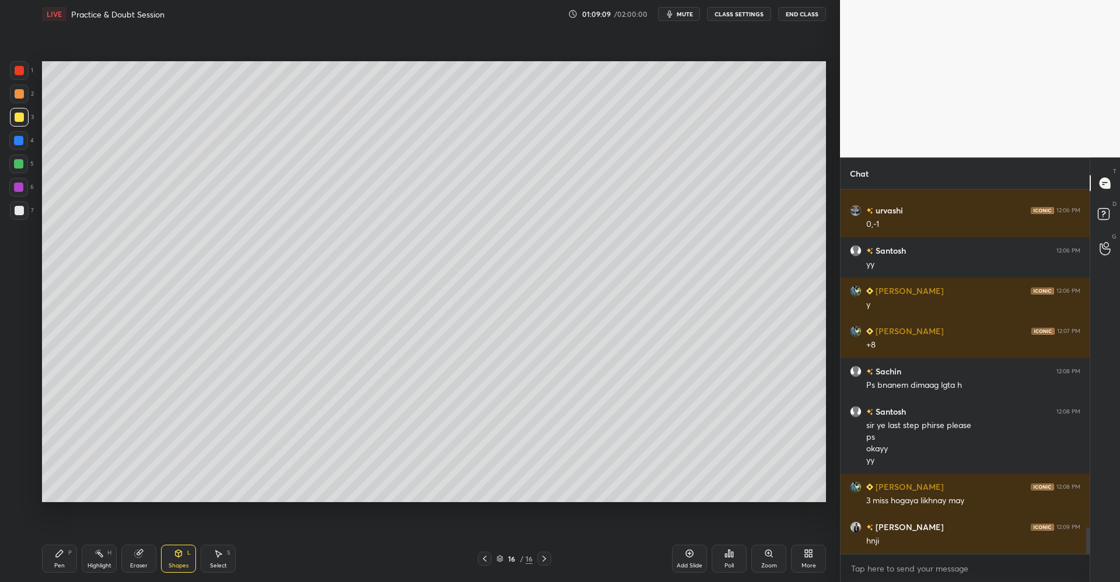
click at [58, 552] on icon at bounding box center [59, 553] width 9 height 9
click at [23, 92] on div at bounding box center [19, 93] width 9 height 9
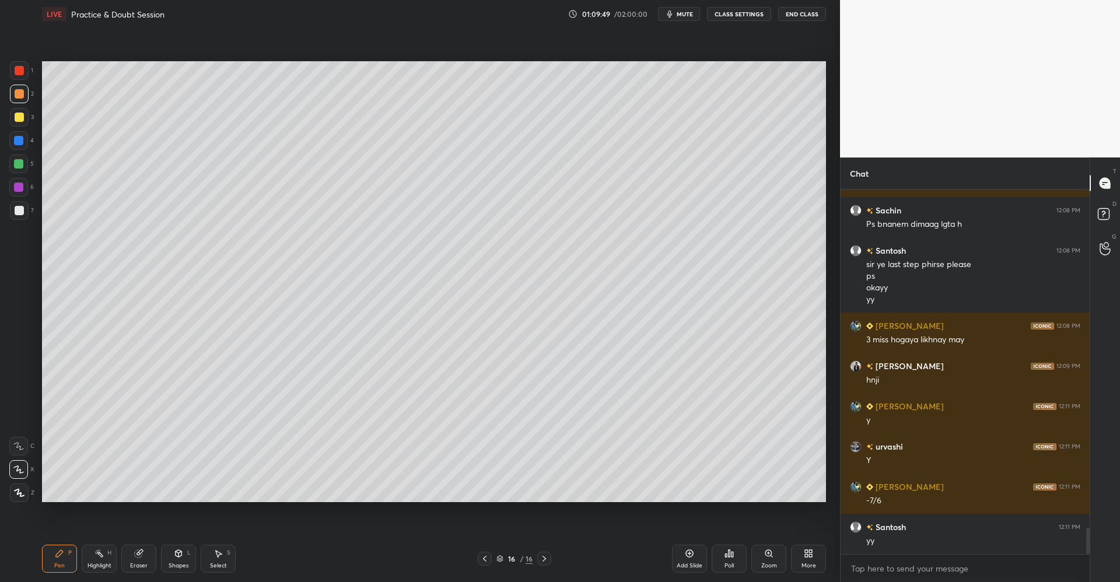
scroll to position [4792, 0]
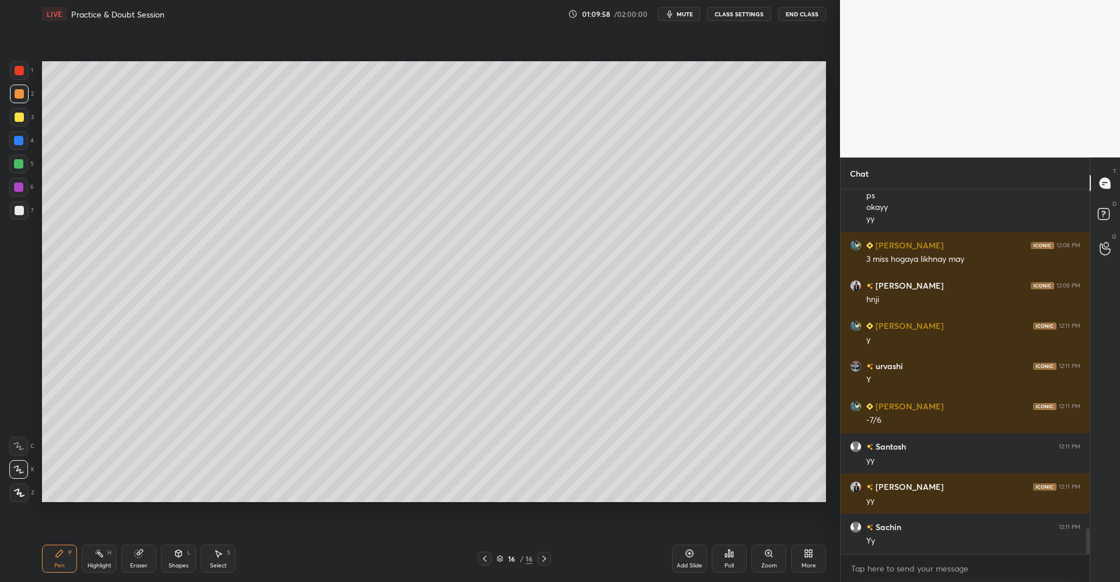
click at [18, 118] on div at bounding box center [19, 117] width 9 height 9
click at [687, 558] on icon at bounding box center [689, 553] width 9 height 9
click at [19, 93] on div at bounding box center [19, 93] width 9 height 9
click at [183, 553] on div "Shapes L" at bounding box center [178, 559] width 35 height 28
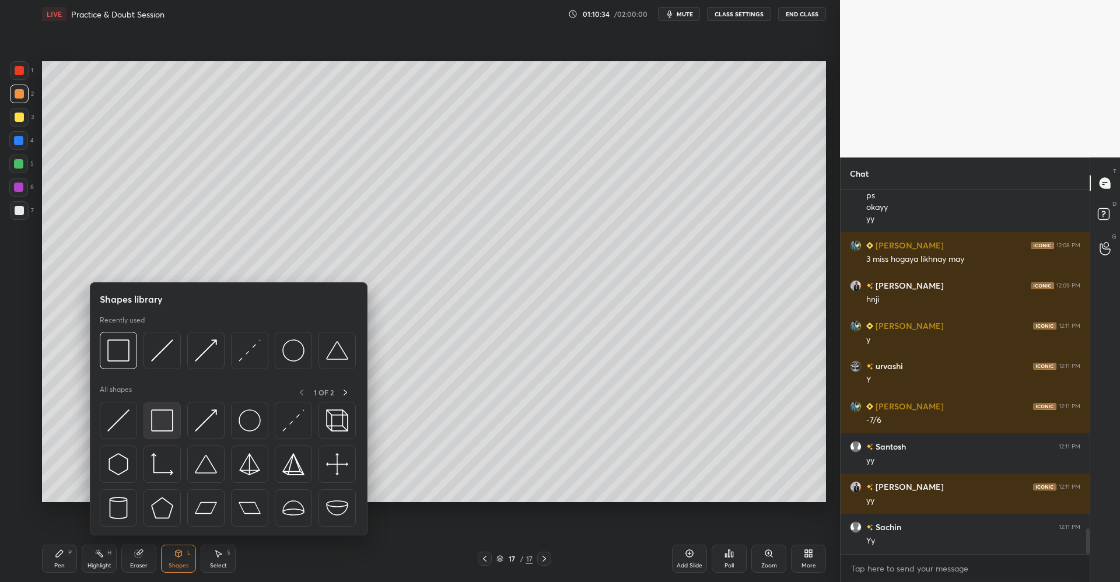
click at [165, 420] on img at bounding box center [162, 421] width 22 height 22
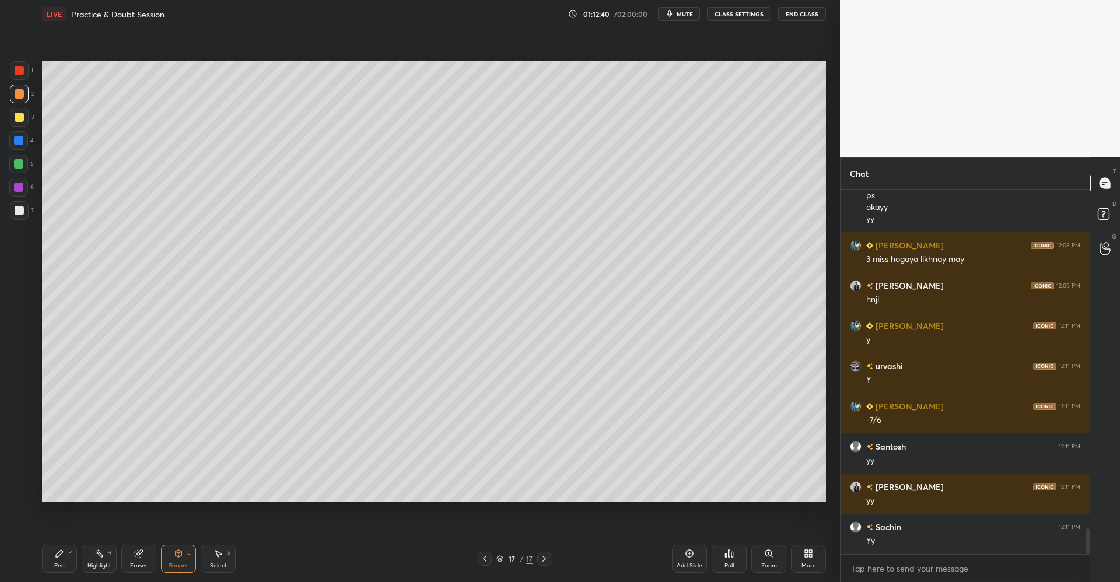
click at [137, 557] on icon at bounding box center [139, 554] width 8 height 8
click at [62, 554] on icon at bounding box center [59, 553] width 9 height 9
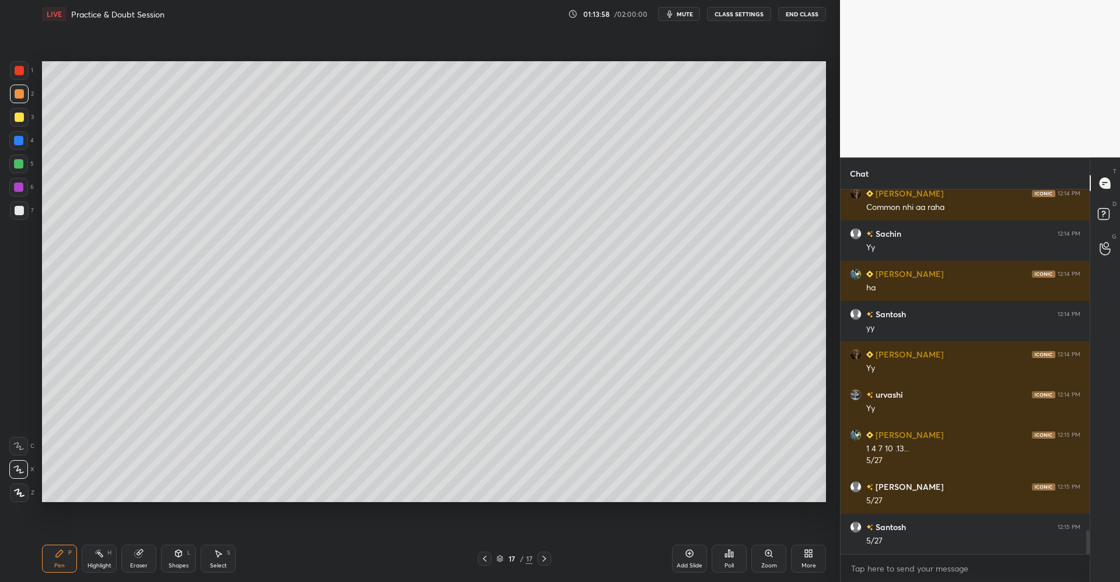
scroll to position [5206, 0]
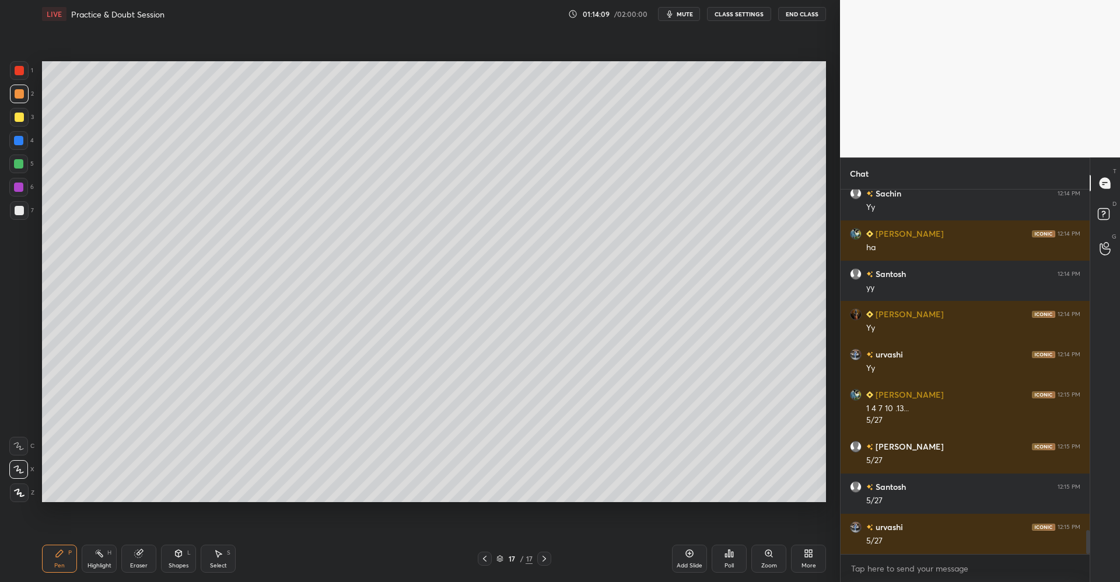
click at [20, 120] on div at bounding box center [19, 117] width 9 height 9
click at [175, 556] on icon at bounding box center [178, 553] width 9 height 9
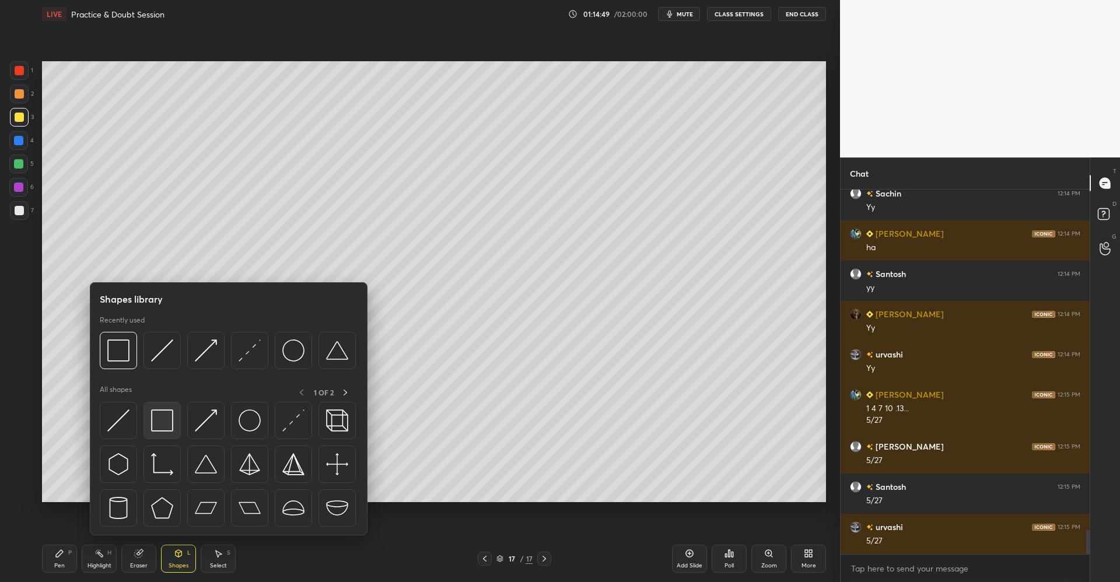
click at [167, 422] on img at bounding box center [162, 421] width 22 height 22
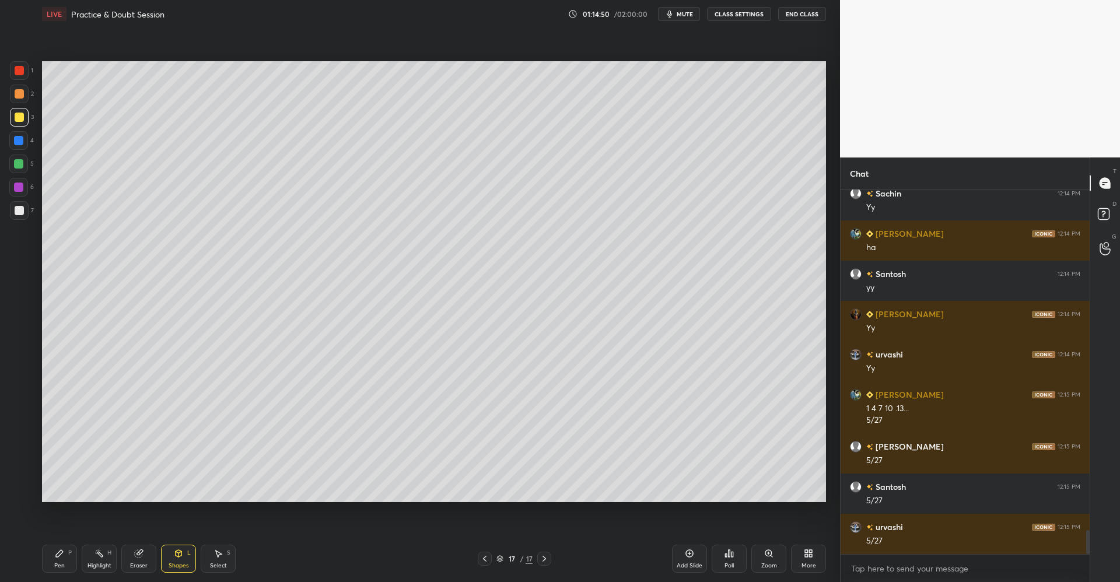
click at [18, 160] on div at bounding box center [18, 163] width 9 height 9
click at [59, 554] on icon at bounding box center [59, 553] width 7 height 7
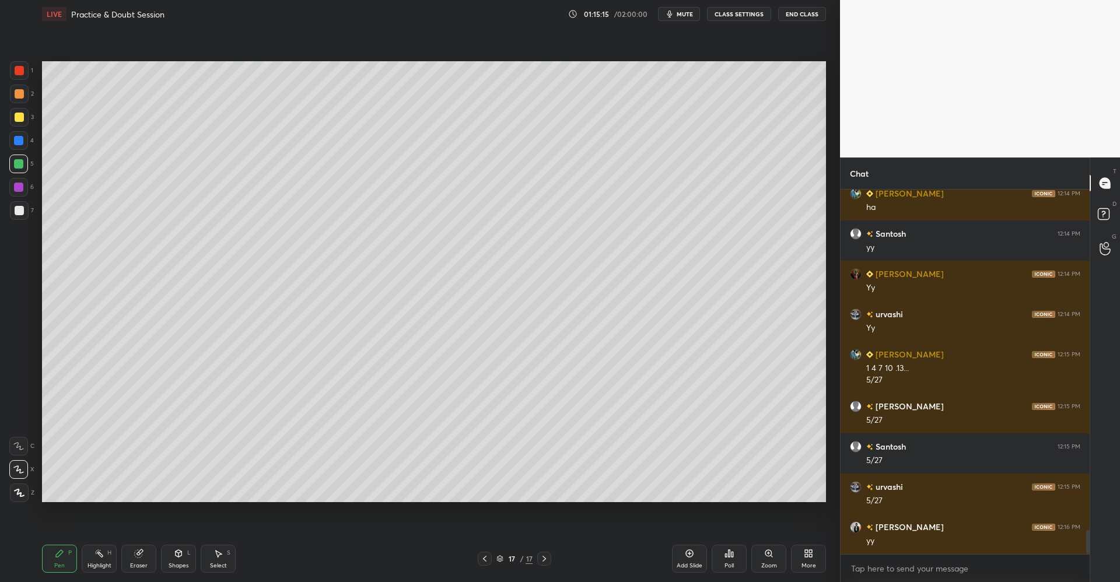
click at [25, 117] on div at bounding box center [19, 117] width 19 height 19
click at [20, 211] on div at bounding box center [19, 210] width 9 height 9
click at [239, 550] on div "Pen P Highlight H Eraser Shapes L Select S" at bounding box center [199, 559] width 315 height 28
click at [224, 558] on div "Select S" at bounding box center [218, 559] width 35 height 28
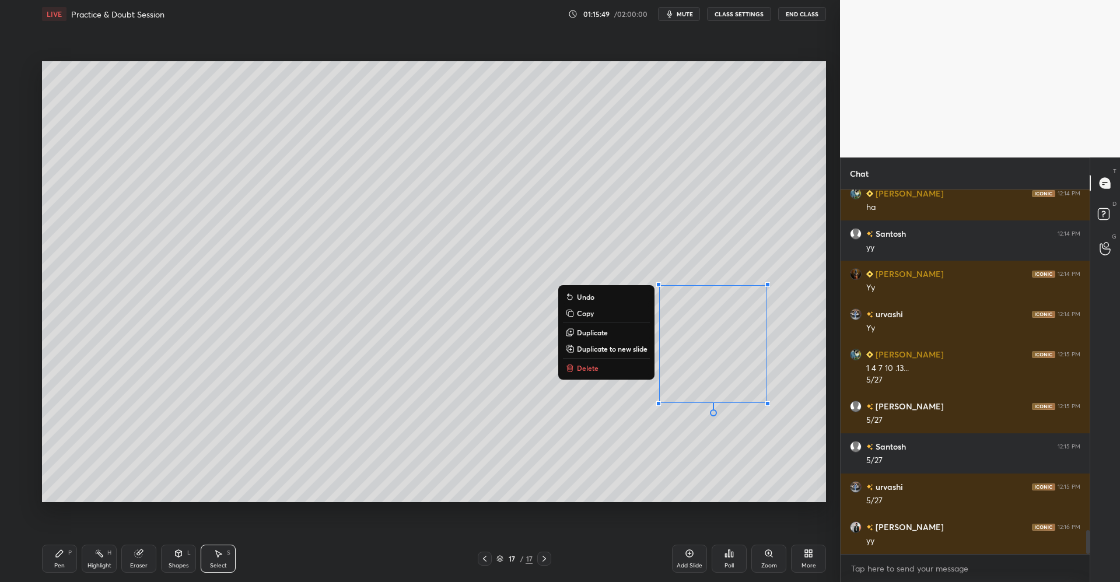
click at [591, 372] on p "Delete" at bounding box center [588, 368] width 22 height 9
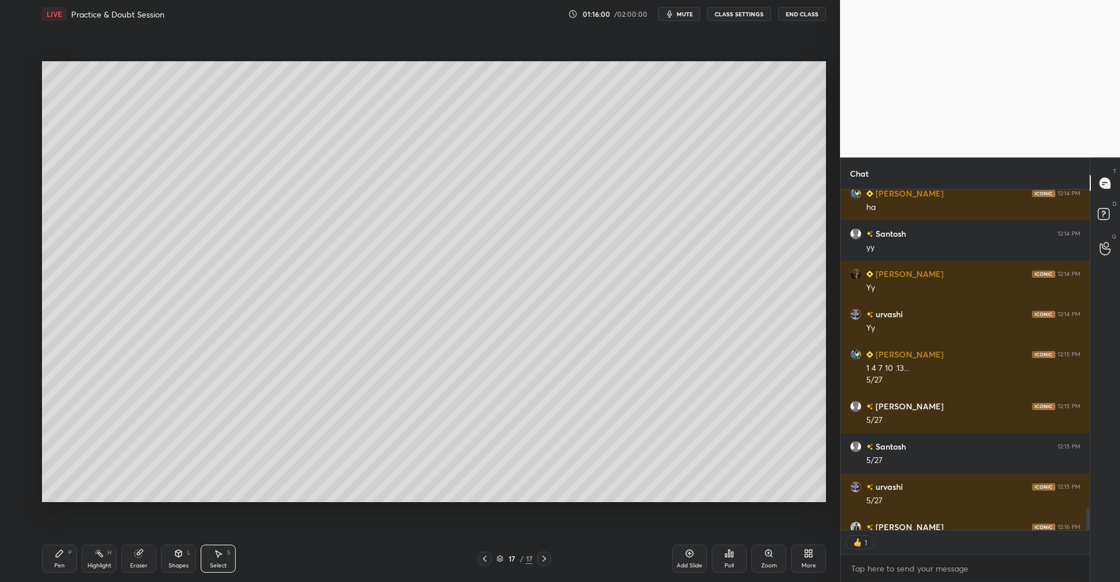
scroll to position [337, 246]
click at [805, 557] on div "More" at bounding box center [808, 559] width 35 height 28
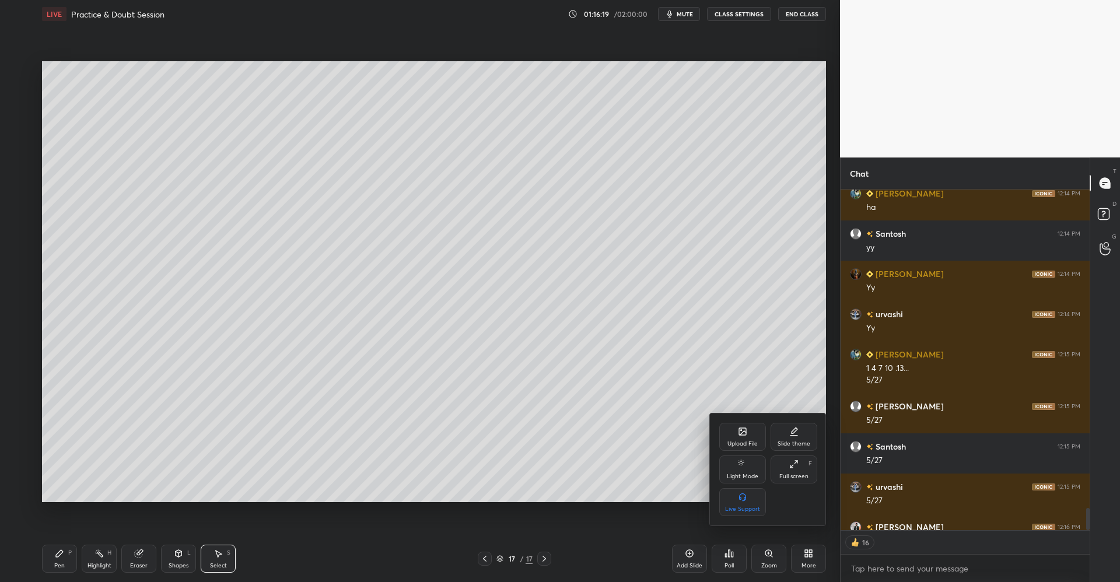
click at [736, 430] on div "Upload File" at bounding box center [743, 437] width 47 height 28
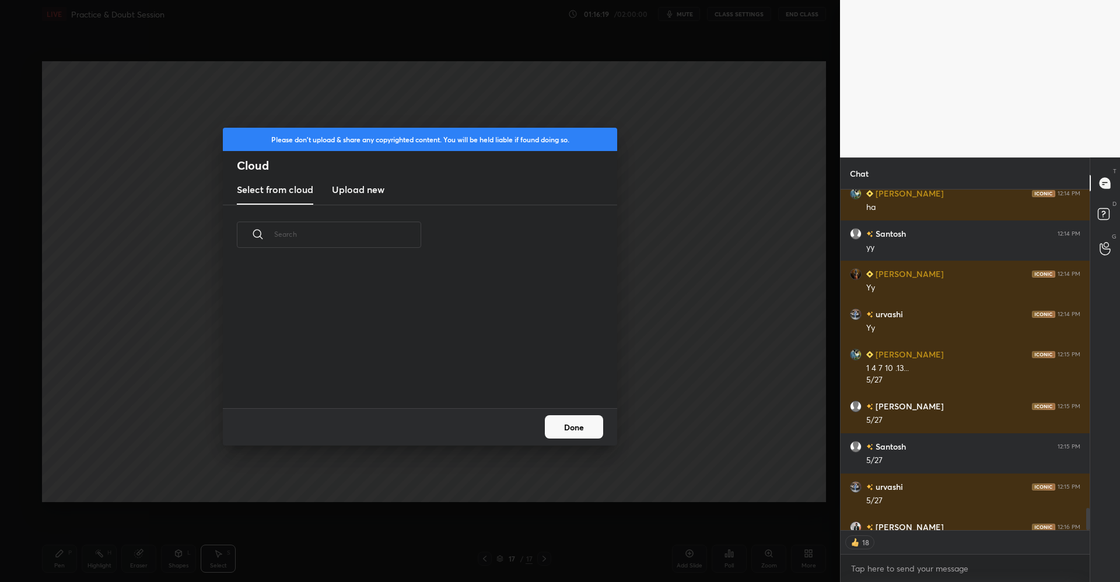
scroll to position [144, 375]
click at [371, 183] on h3 "Upload new" at bounding box center [358, 190] width 53 height 14
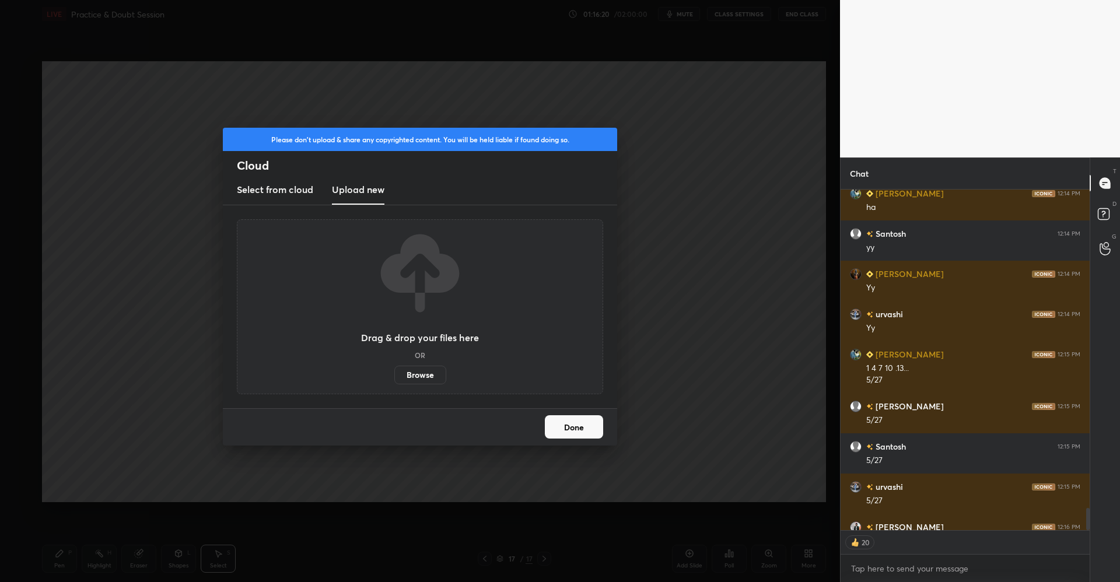
click at [432, 379] on label "Browse" at bounding box center [420, 375] width 52 height 19
click at [394, 379] on input "Browse" at bounding box center [394, 375] width 0 height 19
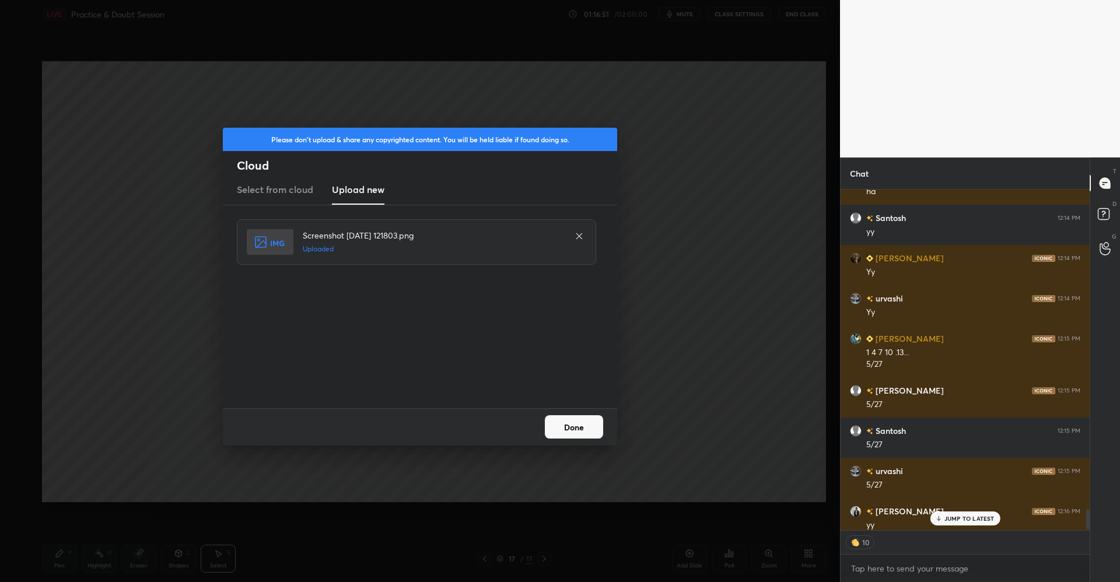
scroll to position [5270, 0]
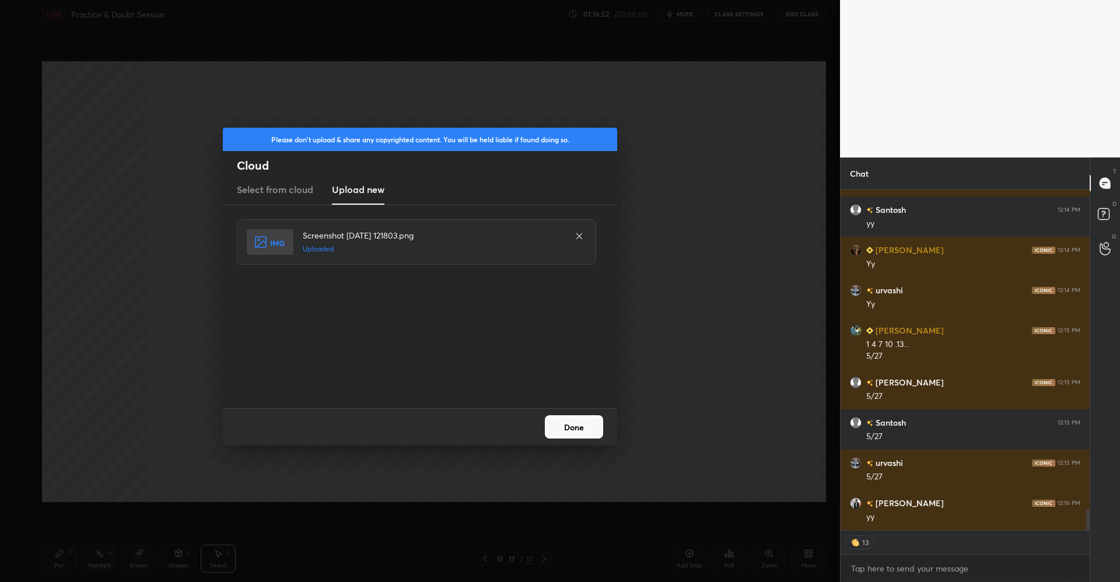
click at [576, 426] on button "Done" at bounding box center [574, 427] width 58 height 23
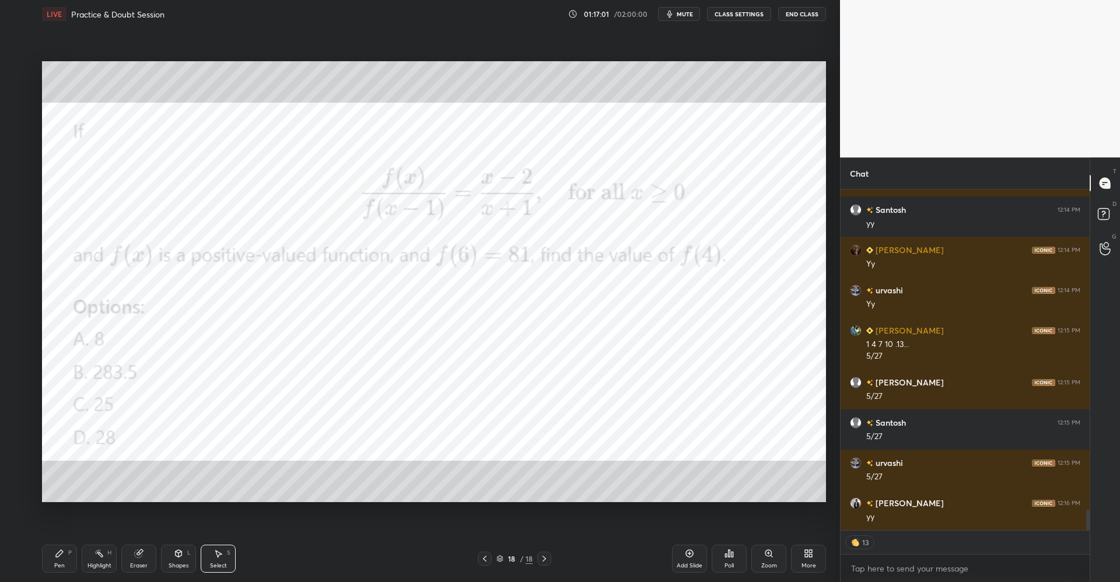
type textarea "x"
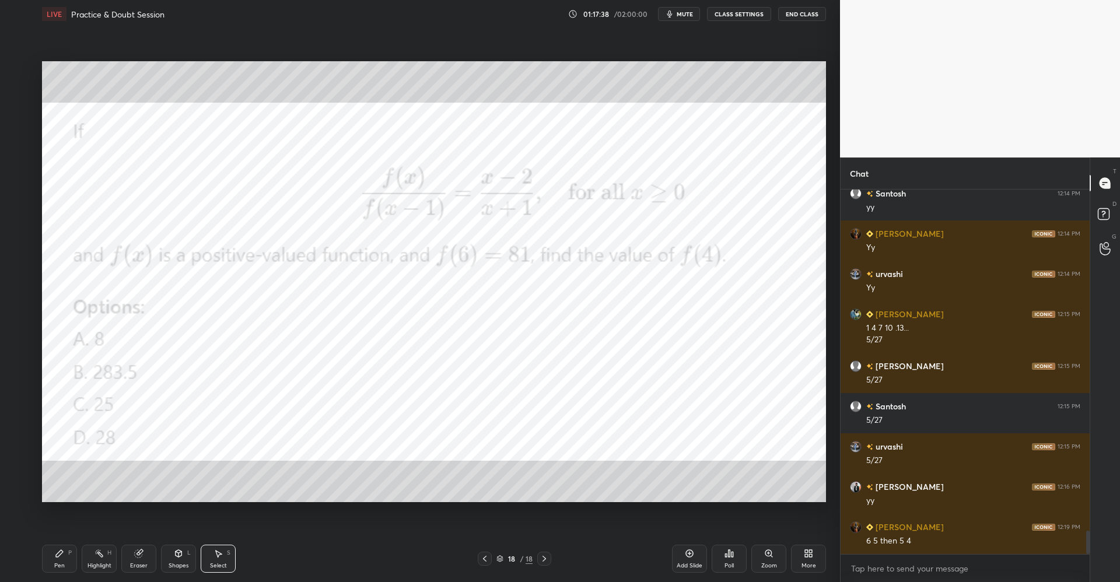
scroll to position [5298, 0]
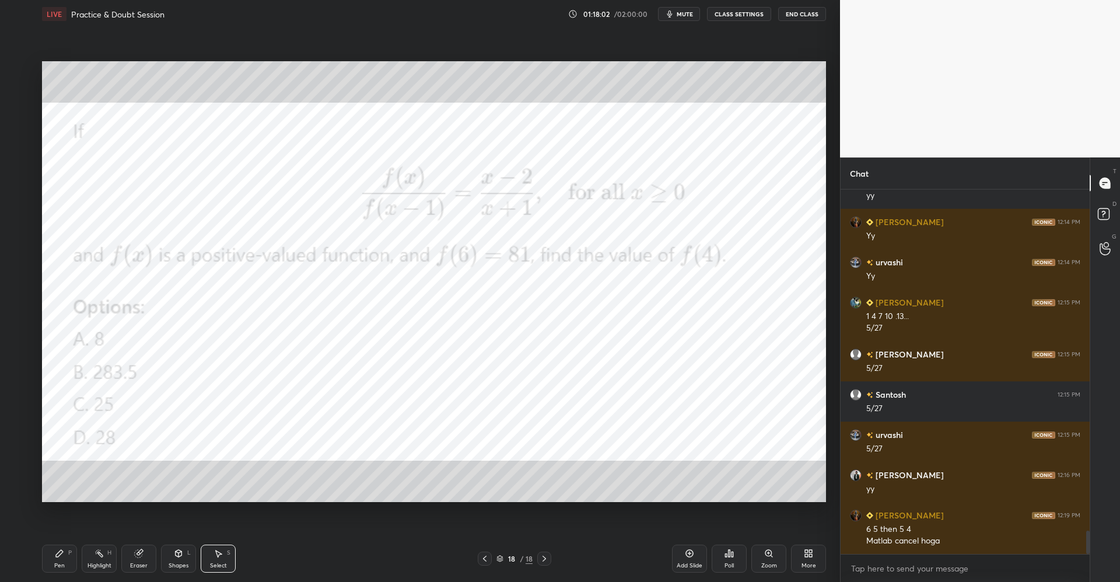
click at [55, 554] on icon at bounding box center [59, 553] width 9 height 9
click at [18, 69] on div at bounding box center [19, 70] width 9 height 9
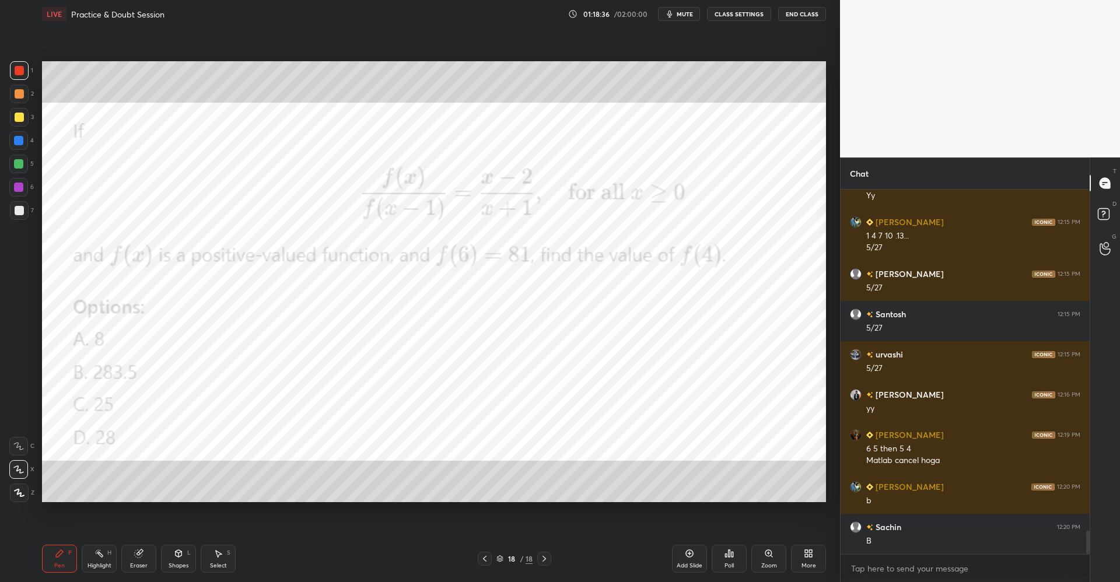
scroll to position [5419, 0]
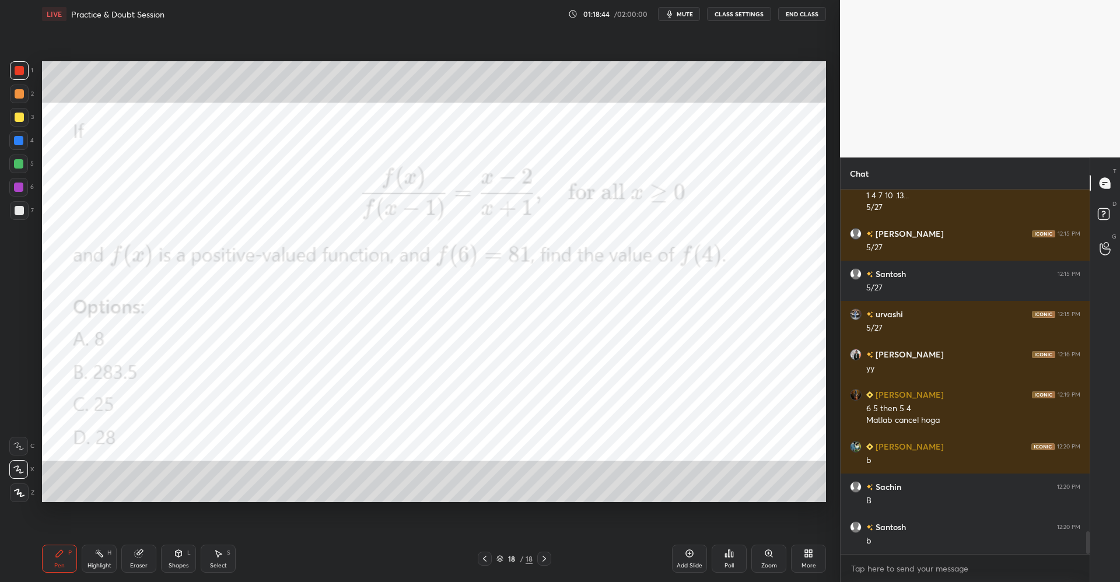
click at [23, 72] on div at bounding box center [19, 70] width 9 height 9
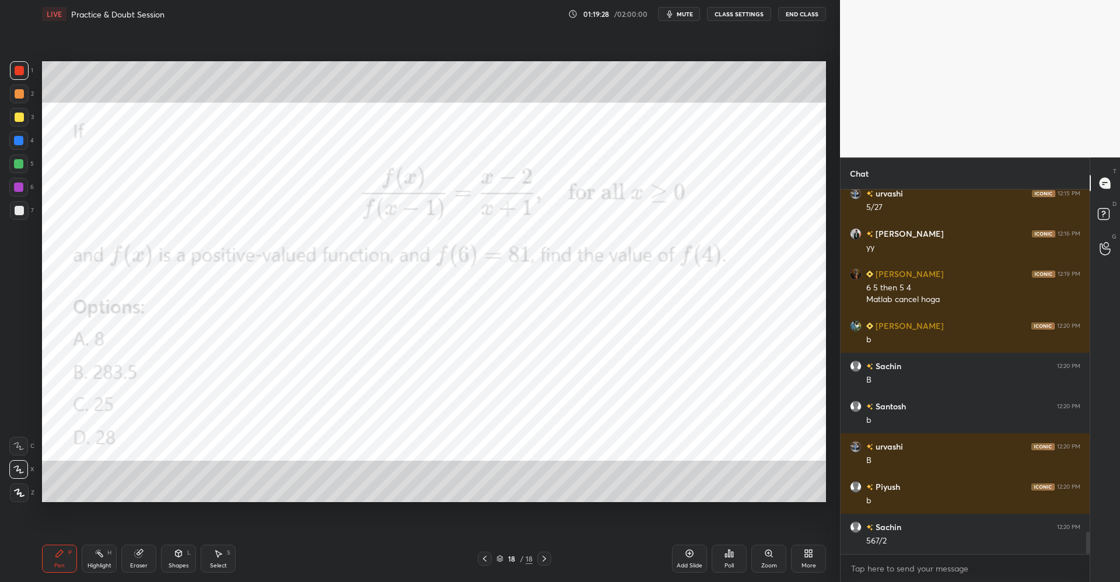
scroll to position [5580, 0]
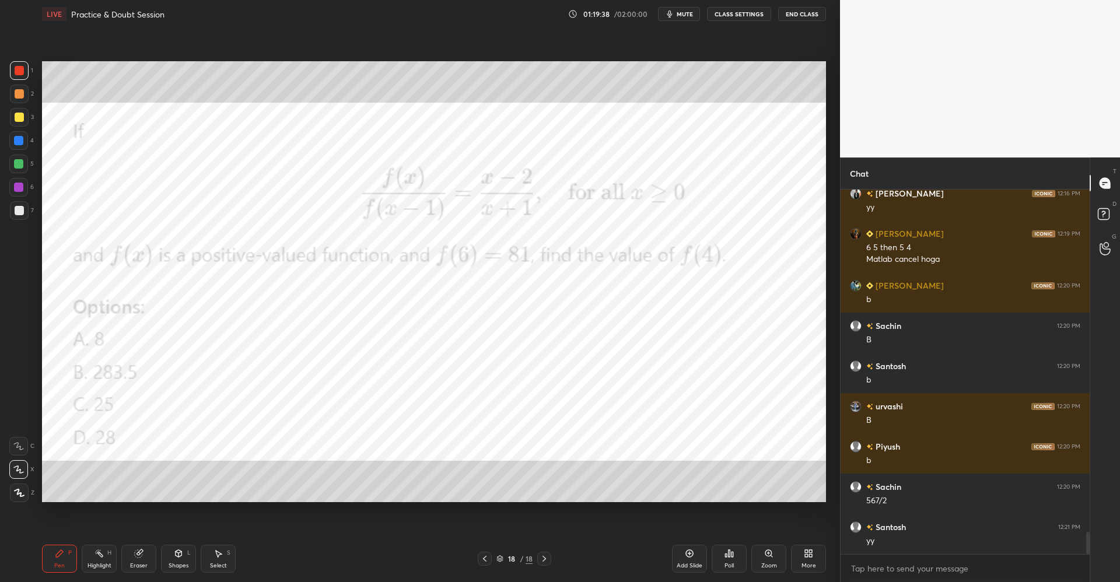
click at [805, 554] on icon at bounding box center [808, 553] width 9 height 9
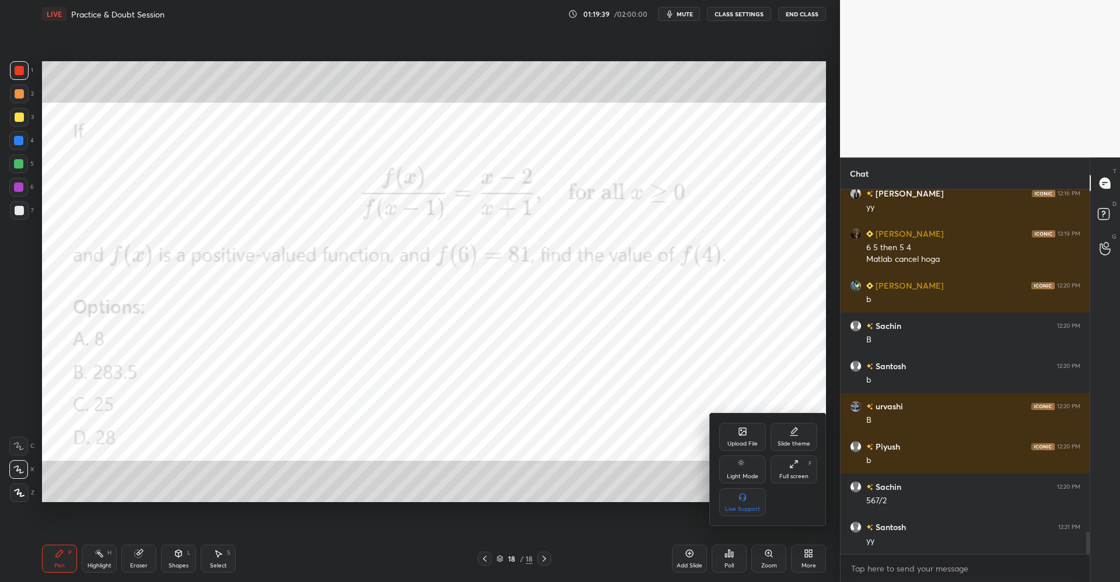
click at [732, 448] on div "Upload File" at bounding box center [743, 437] width 47 height 28
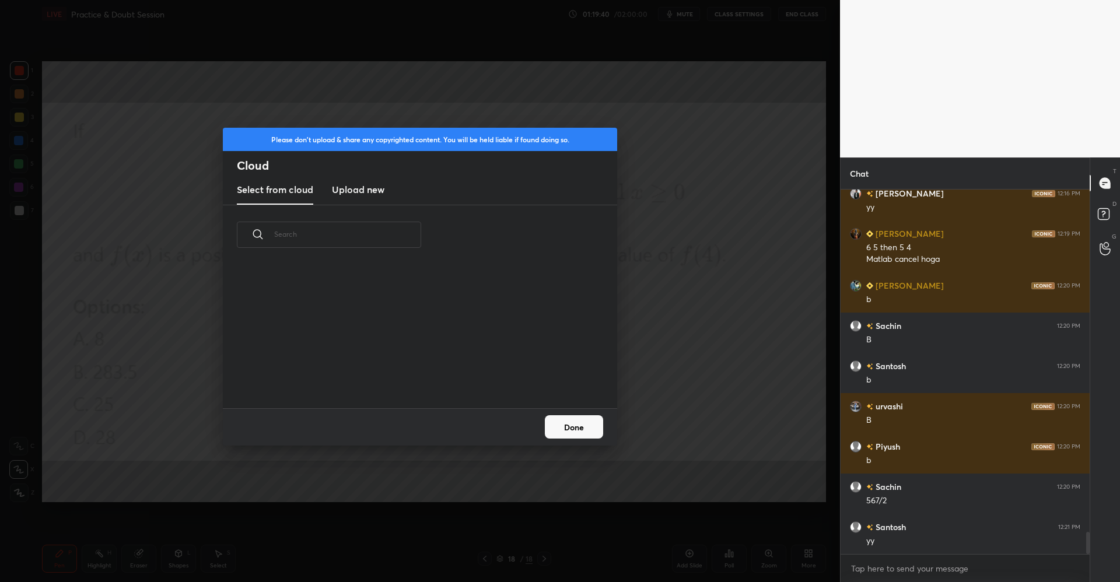
scroll to position [144, 375]
click at [363, 194] on h3 "Upload new" at bounding box center [358, 190] width 53 height 14
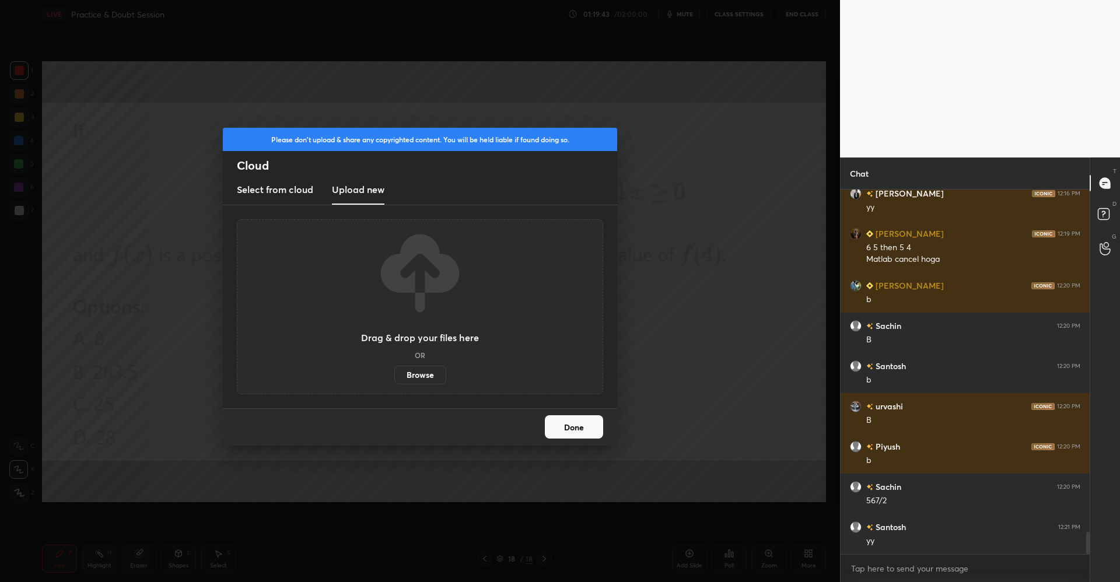
click at [426, 380] on label "Browse" at bounding box center [420, 375] width 52 height 19
click at [394, 380] on input "Browse" at bounding box center [394, 375] width 0 height 19
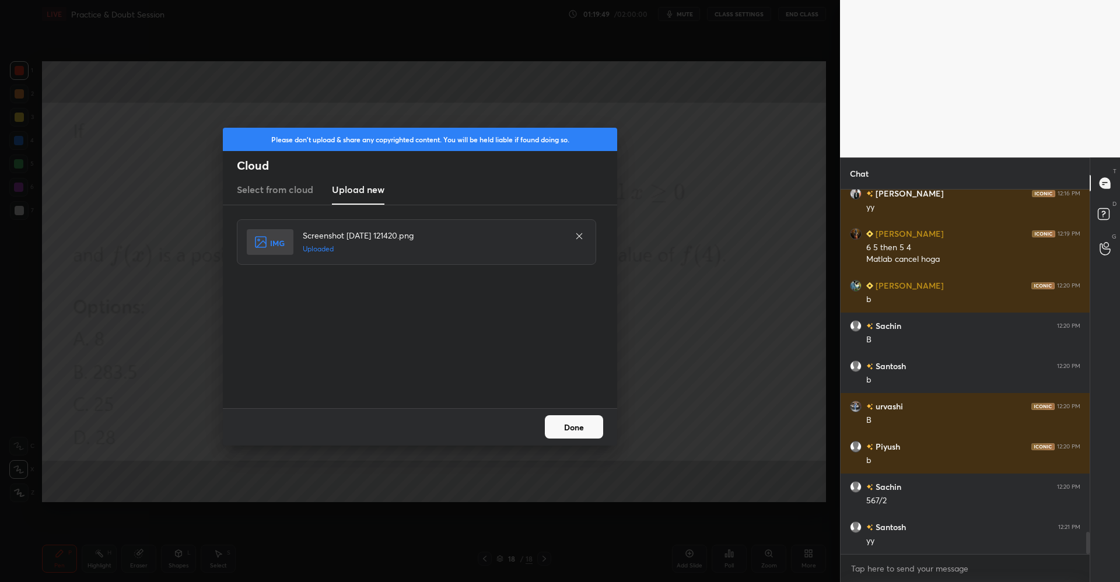
click at [586, 431] on button "Done" at bounding box center [574, 427] width 58 height 23
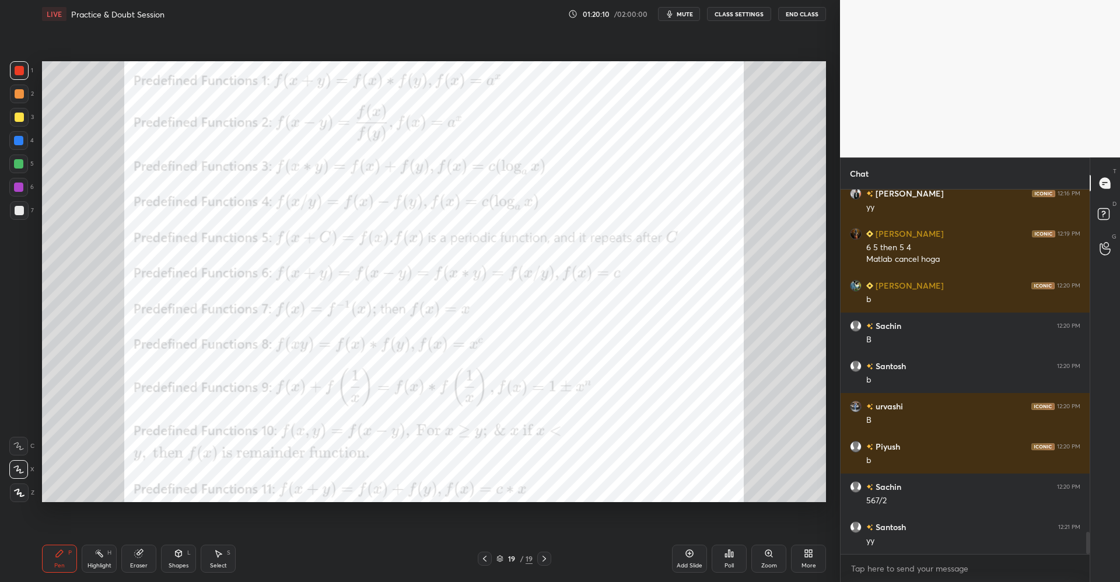
click at [144, 559] on div "Eraser" at bounding box center [138, 559] width 35 height 28
click at [75, 550] on div "Pen P" at bounding box center [59, 559] width 35 height 28
click at [148, 548] on div "Eraser" at bounding box center [138, 559] width 35 height 28
click at [67, 549] on div "Pen P" at bounding box center [59, 559] width 35 height 28
click at [22, 118] on div at bounding box center [19, 117] width 9 height 9
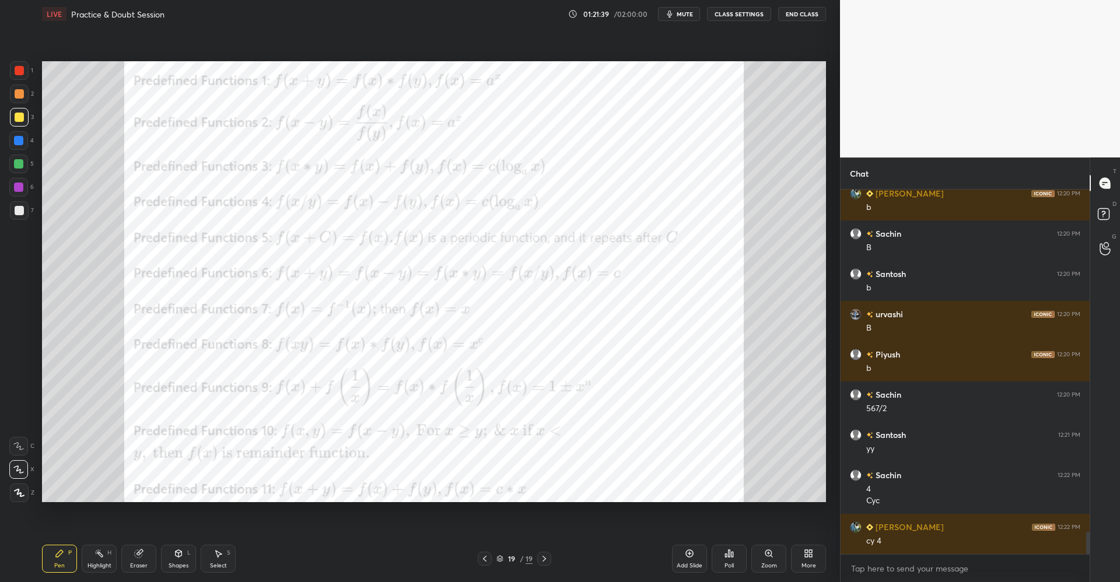
scroll to position [5713, 0]
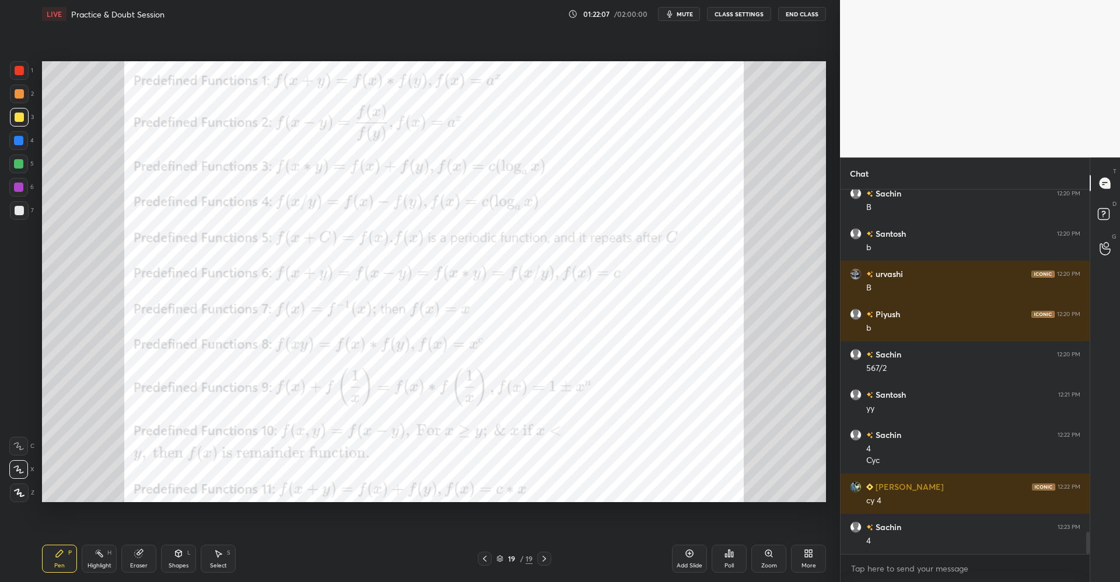
click at [805, 554] on div "More" at bounding box center [808, 559] width 35 height 28
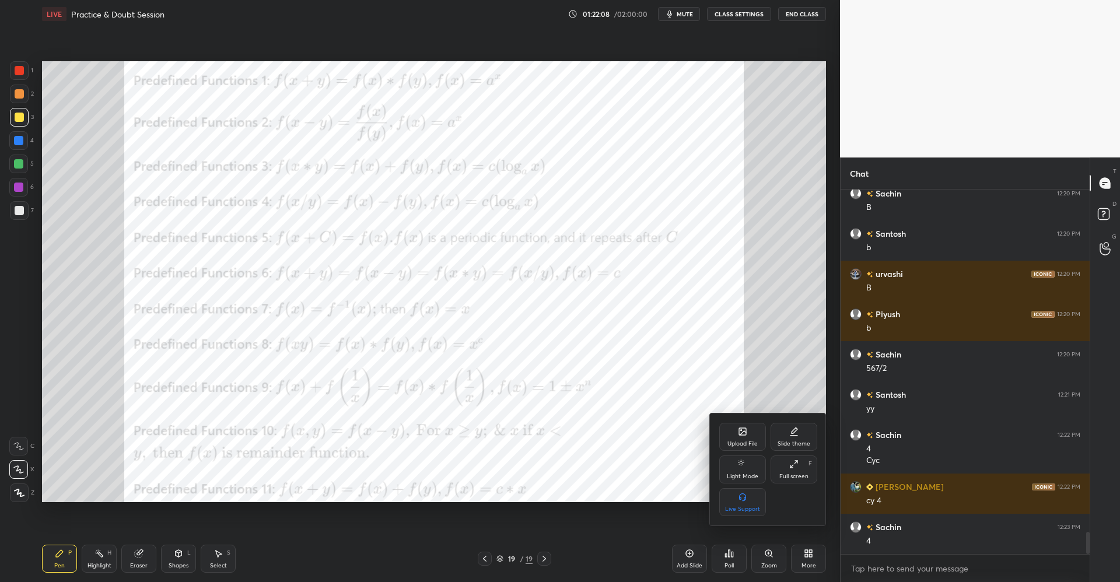
click at [729, 433] on div "Upload File" at bounding box center [743, 437] width 47 height 28
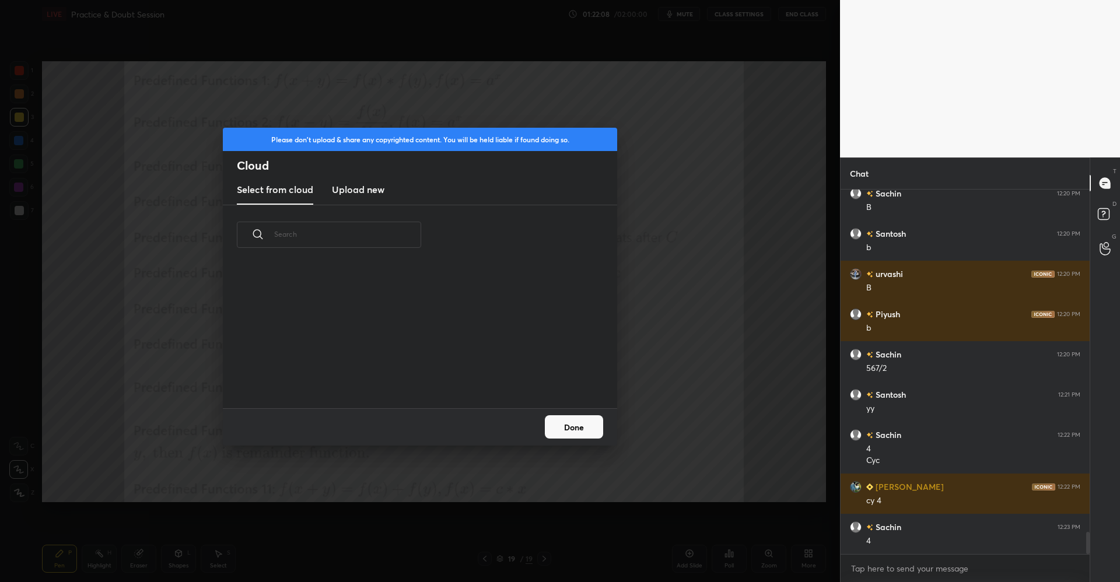
scroll to position [144, 375]
click at [346, 186] on h3 "Upload new" at bounding box center [358, 190] width 53 height 14
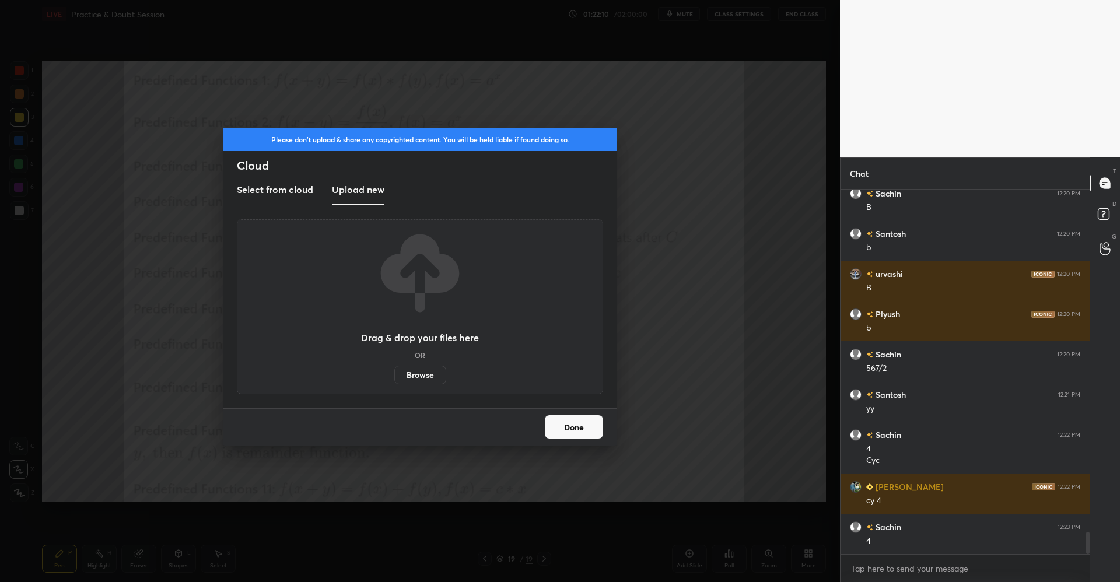
click at [425, 368] on label "Browse" at bounding box center [420, 375] width 52 height 19
click at [394, 368] on input "Browse" at bounding box center [394, 375] width 0 height 19
click at [413, 375] on label "Browse" at bounding box center [420, 375] width 52 height 19
click at [394, 375] on input "Browse" at bounding box center [394, 375] width 0 height 19
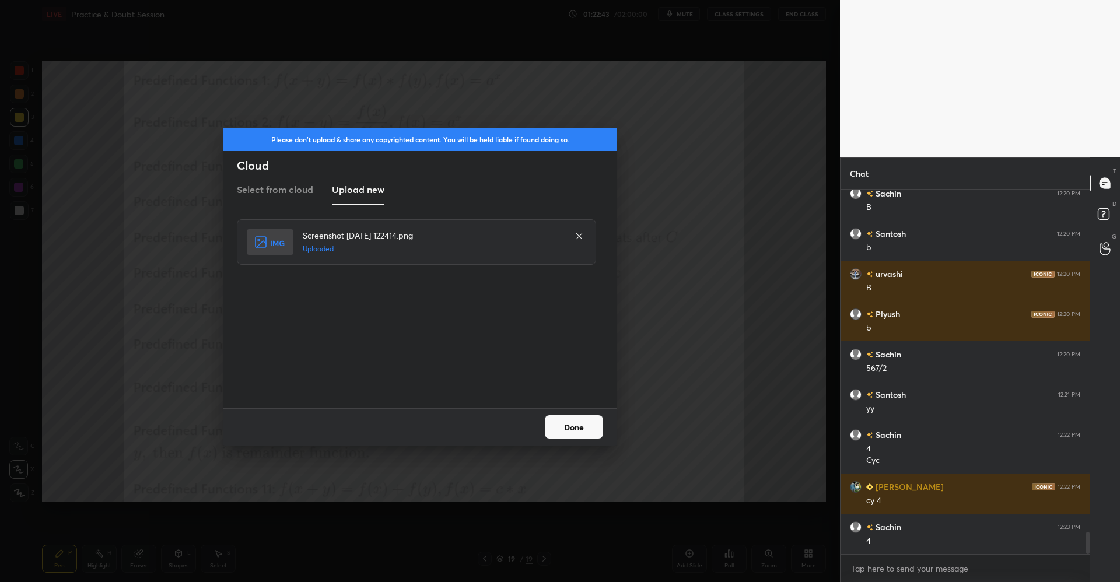
click at [574, 421] on button "Done" at bounding box center [574, 427] width 58 height 23
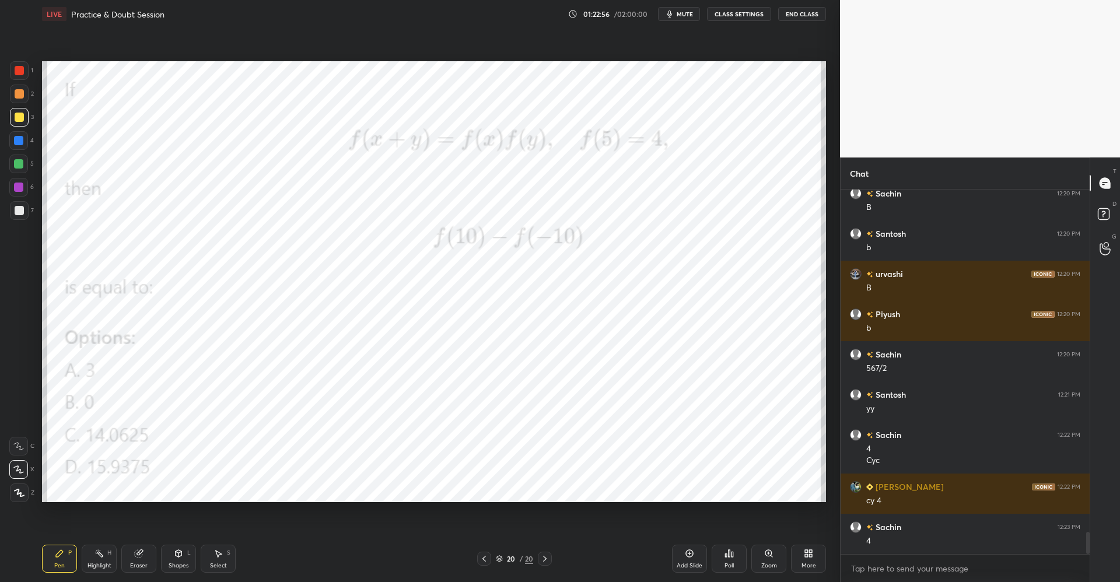
click at [103, 558] on icon at bounding box center [99, 553] width 9 height 9
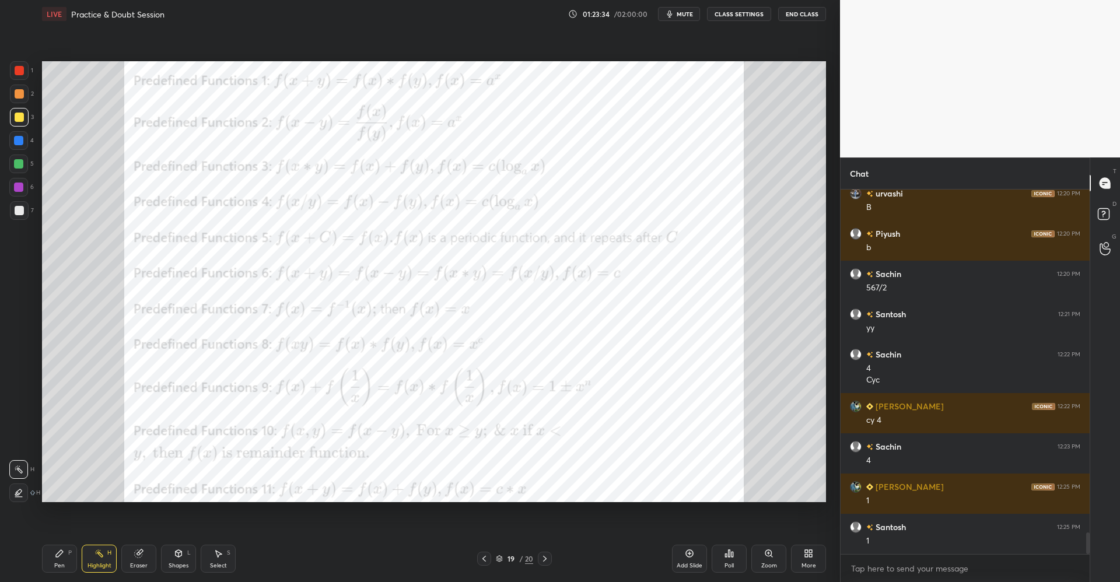
scroll to position [5833, 0]
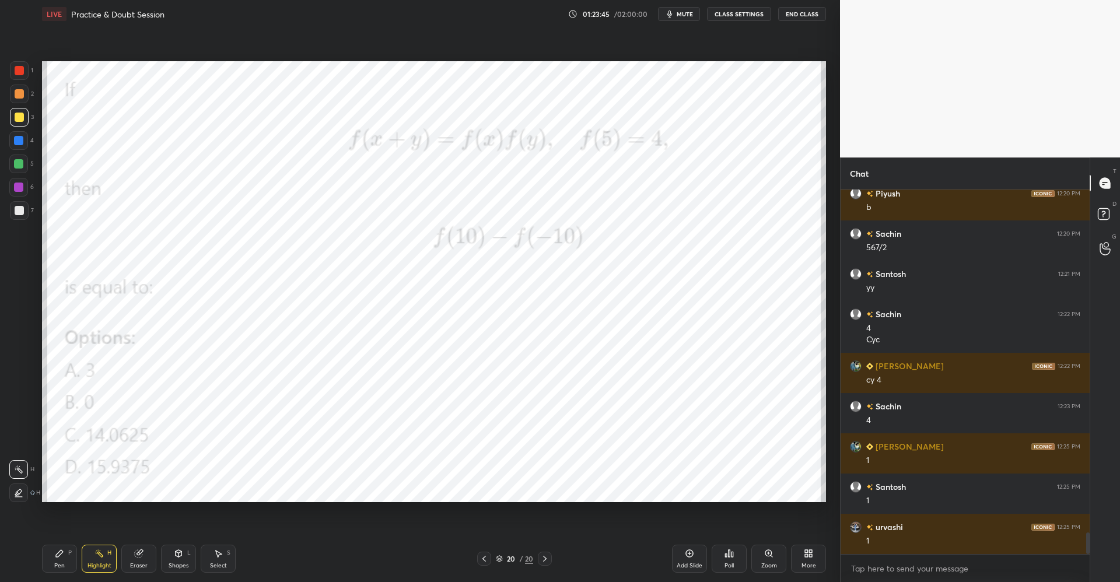
click at [20, 72] on div at bounding box center [19, 70] width 9 height 9
click at [54, 554] on div "Pen P" at bounding box center [59, 559] width 35 height 28
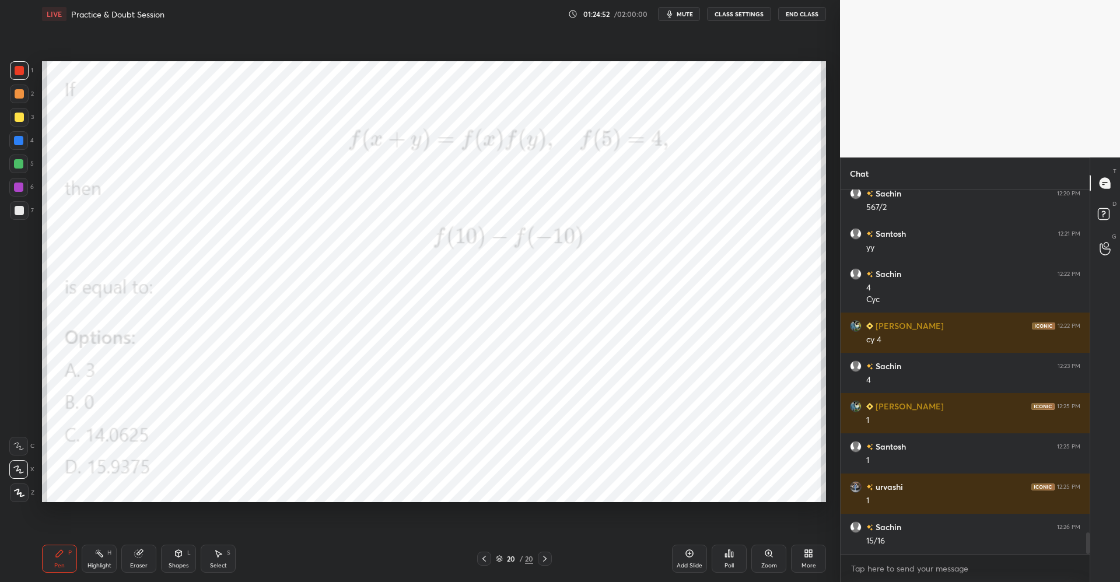
click at [103, 550] on icon at bounding box center [99, 553] width 9 height 9
click at [135, 553] on icon at bounding box center [139, 554] width 8 height 8
click at [61, 547] on div "Pen P" at bounding box center [59, 559] width 35 height 28
click at [142, 560] on div "Eraser" at bounding box center [138, 559] width 35 height 28
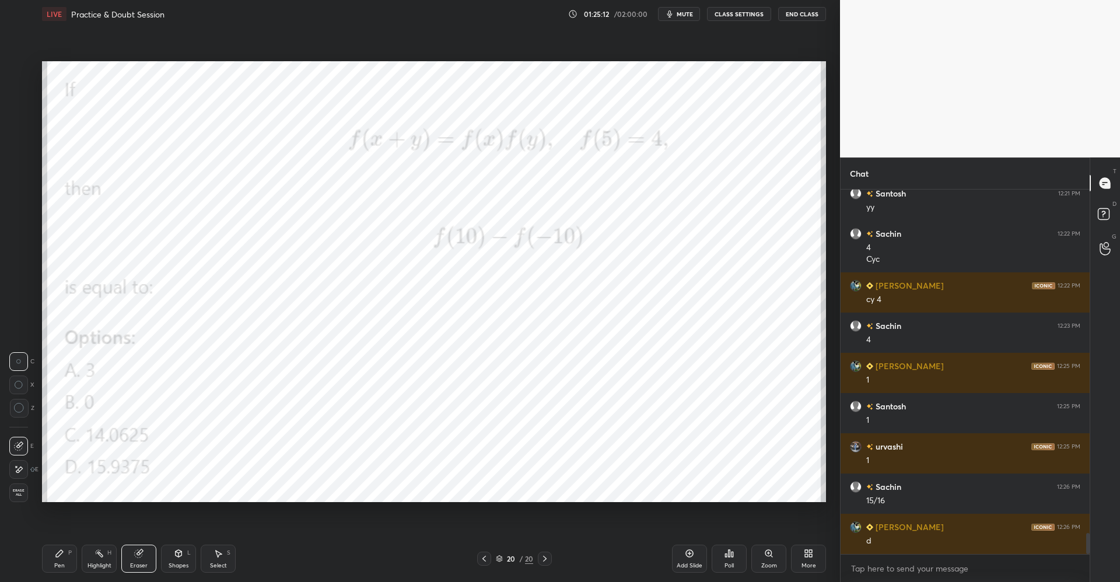
click at [63, 550] on icon at bounding box center [59, 553] width 9 height 9
click at [144, 554] on div "Eraser" at bounding box center [138, 559] width 35 height 28
click at [62, 553] on icon at bounding box center [59, 553] width 7 height 7
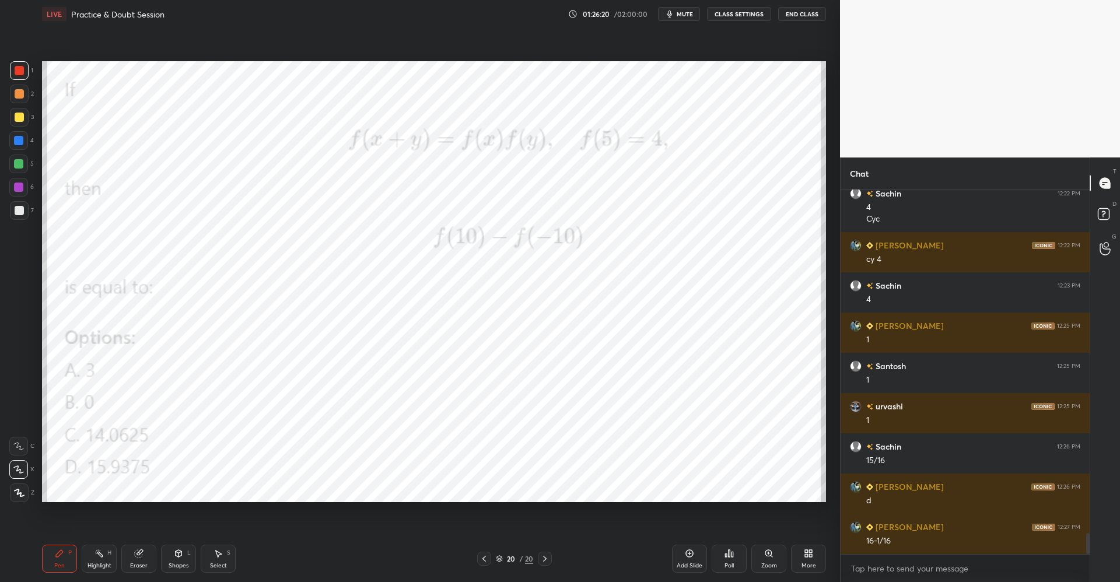
scroll to position [5994, 0]
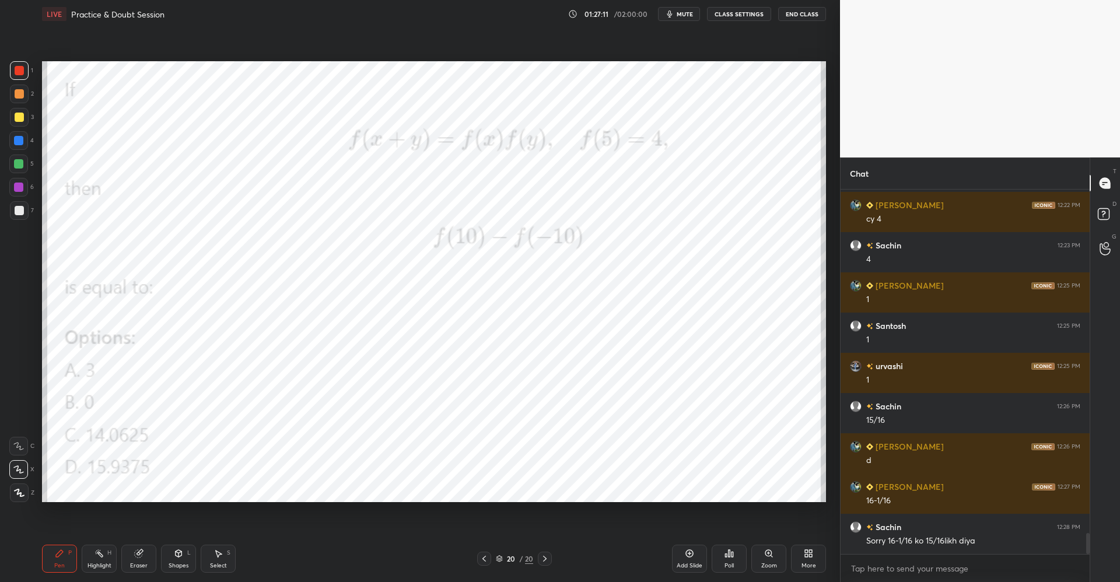
click at [806, 559] on div "More" at bounding box center [808, 559] width 35 height 28
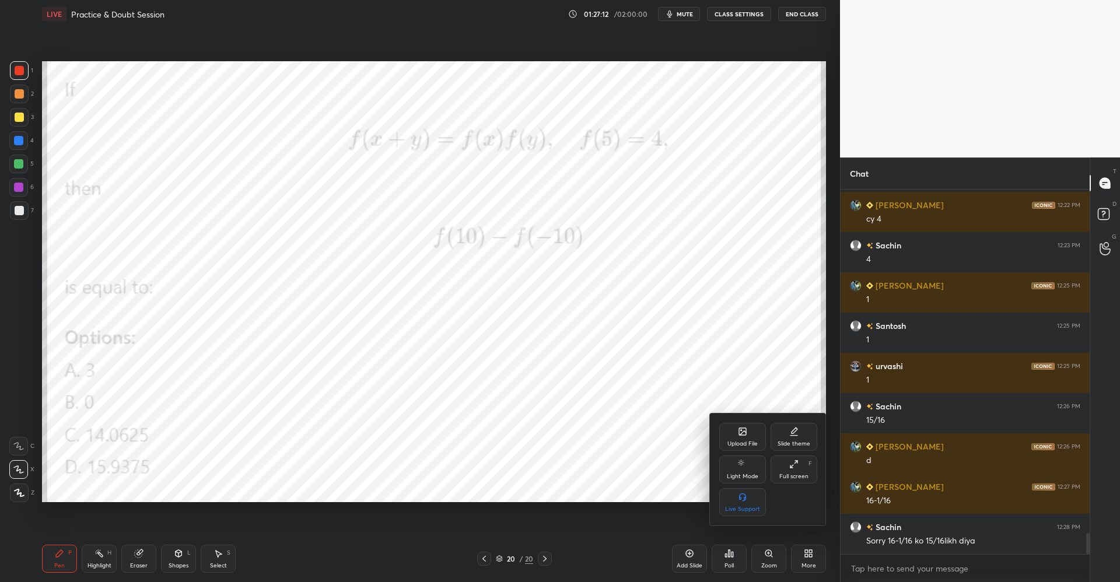
click at [736, 434] on div "Upload File" at bounding box center [743, 437] width 47 height 28
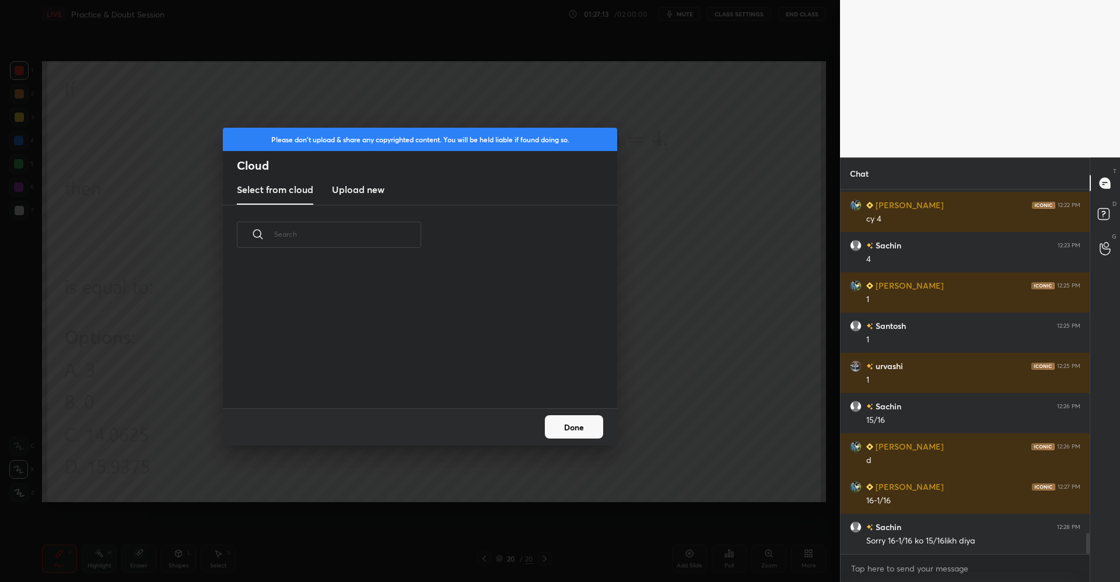
scroll to position [144, 375]
click at [369, 189] on h3 "Upload new" at bounding box center [358, 190] width 53 height 14
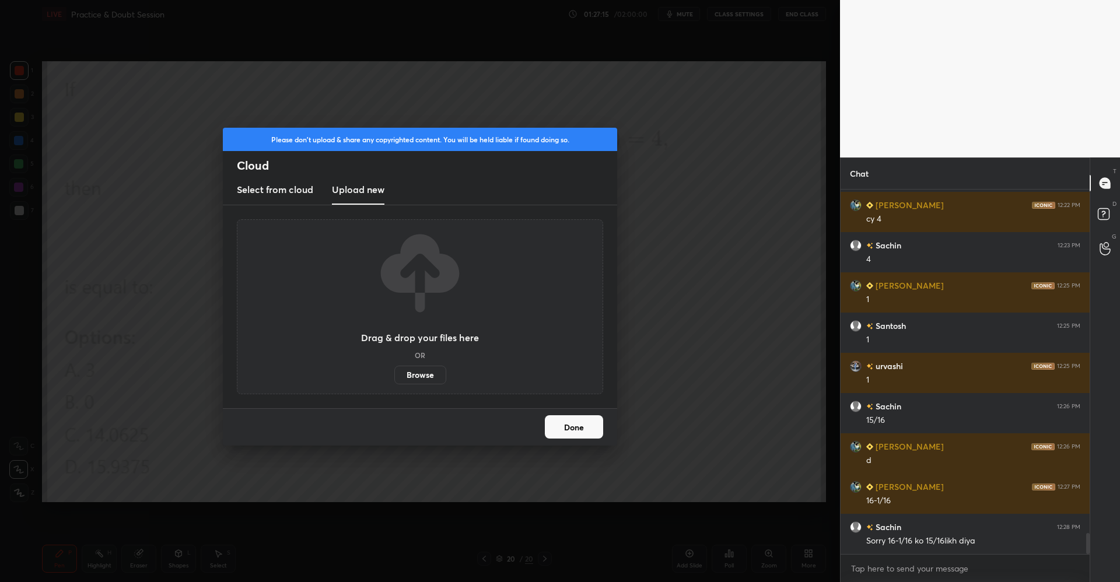
click at [414, 375] on label "Browse" at bounding box center [420, 375] width 52 height 19
click at [394, 375] on input "Browse" at bounding box center [394, 375] width 0 height 19
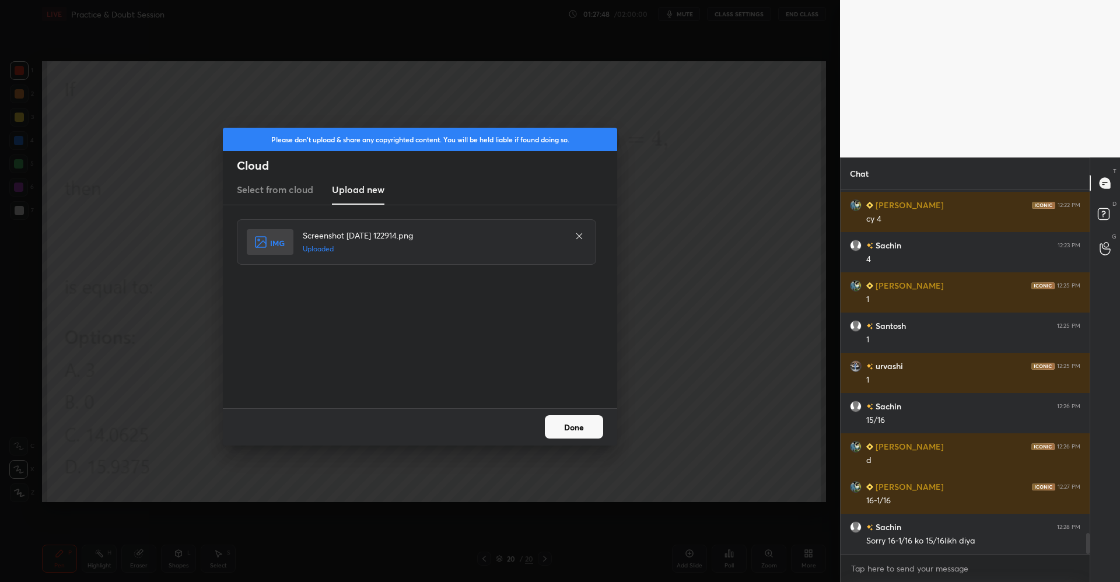
click at [577, 424] on button "Done" at bounding box center [574, 427] width 58 height 23
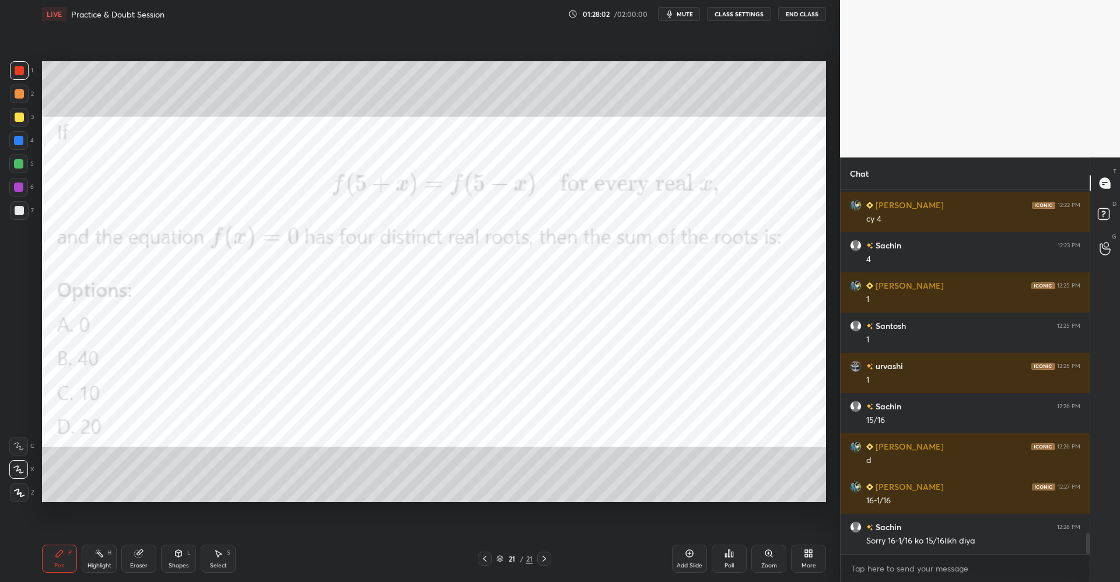
click at [724, 566] on div "Poll" at bounding box center [729, 559] width 35 height 28
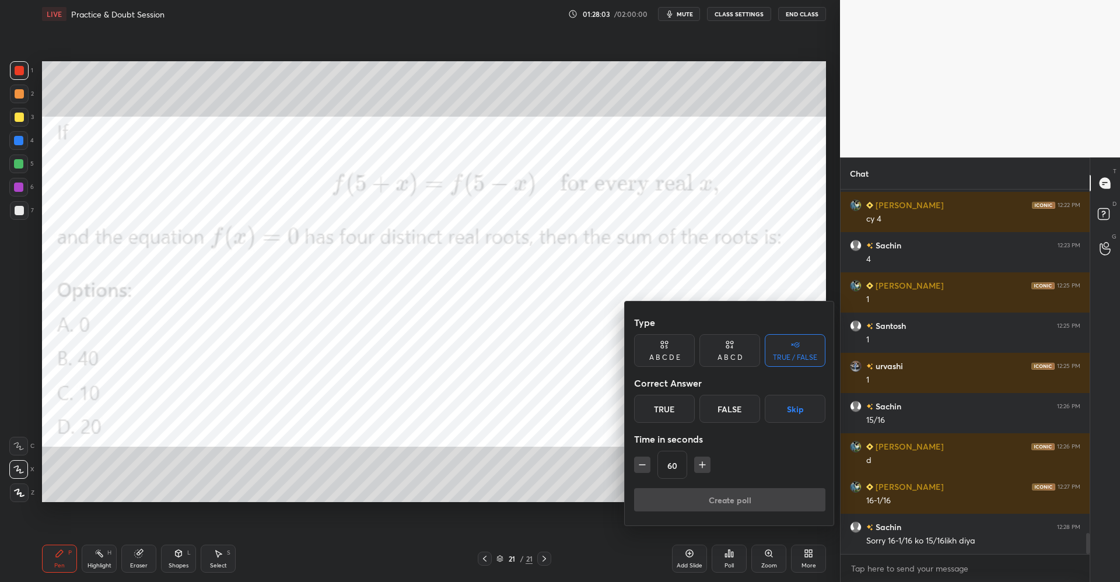
click at [731, 354] on div "A B C D" at bounding box center [730, 357] width 25 height 7
click at [762, 404] on div "D" at bounding box center [769, 409] width 34 height 28
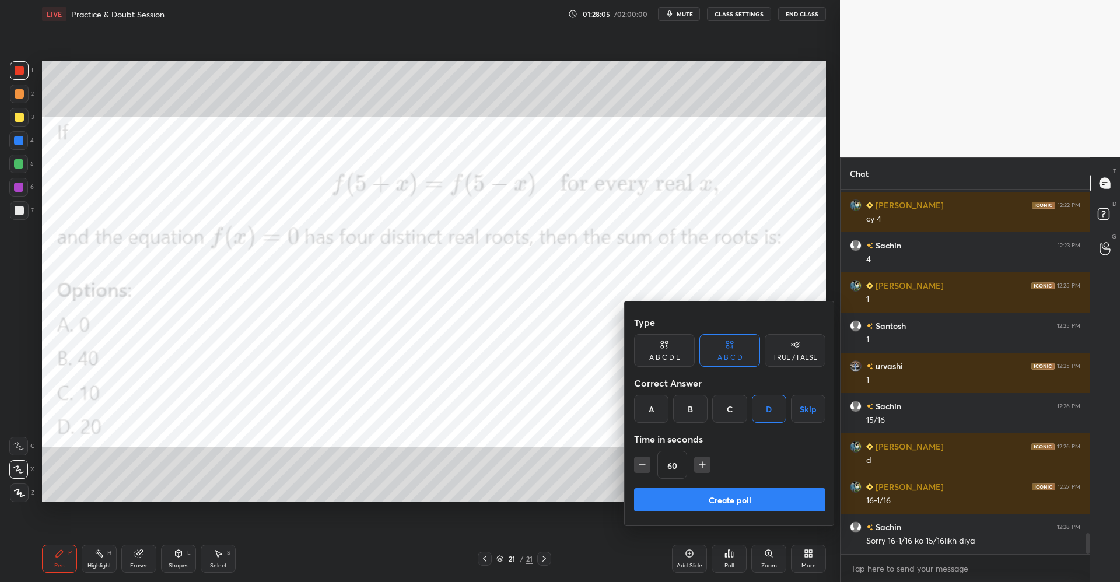
drag, startPoint x: 699, startPoint y: 465, endPoint x: 706, endPoint y: 462, distance: 7.4
click at [701, 464] on icon "button" at bounding box center [703, 465] width 12 height 12
click at [707, 463] on icon "button" at bounding box center [703, 465] width 12 height 12
type input "90"
click at [711, 491] on button "Create poll" at bounding box center [729, 499] width 191 height 23
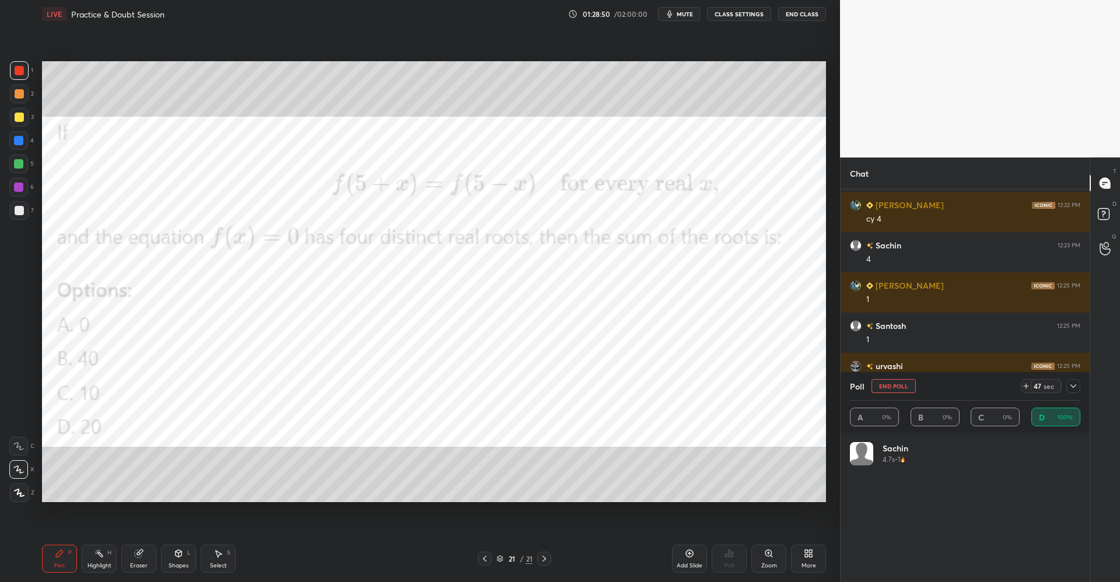
scroll to position [6055, 0]
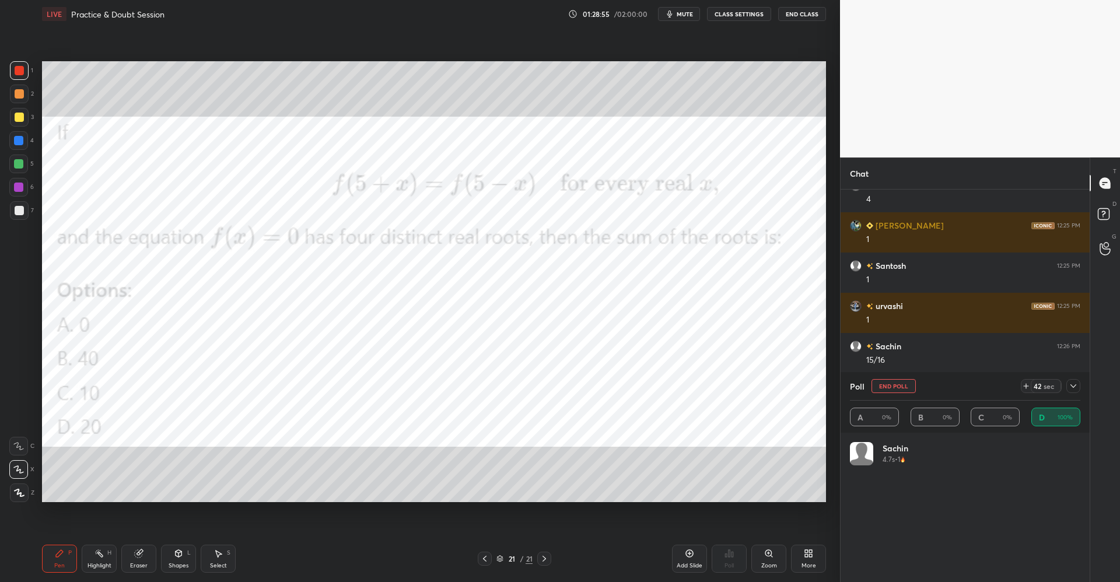
click at [25, 73] on div at bounding box center [19, 70] width 19 height 19
click at [147, 552] on div "Eraser" at bounding box center [138, 559] width 35 height 28
click at [71, 556] on div "P" at bounding box center [70, 553] width 4 height 6
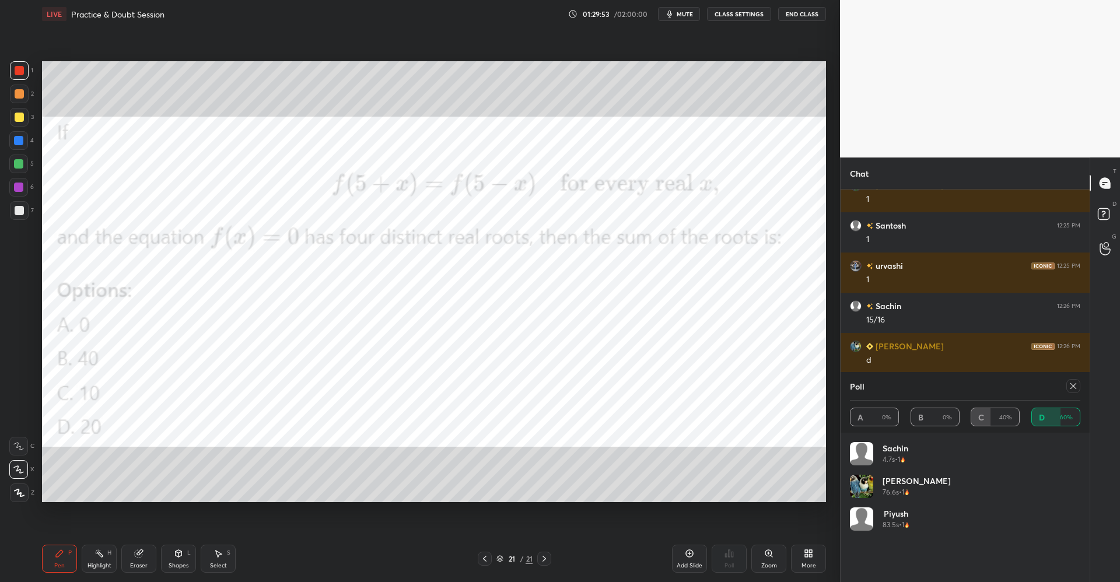
click at [1071, 385] on icon at bounding box center [1073, 386] width 9 height 9
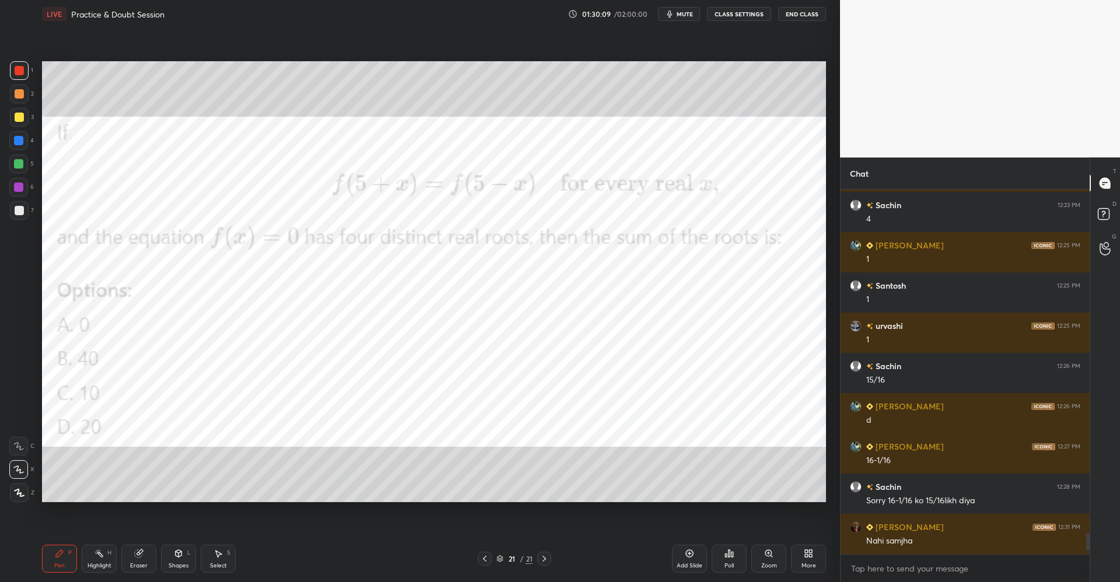
scroll to position [6046, 0]
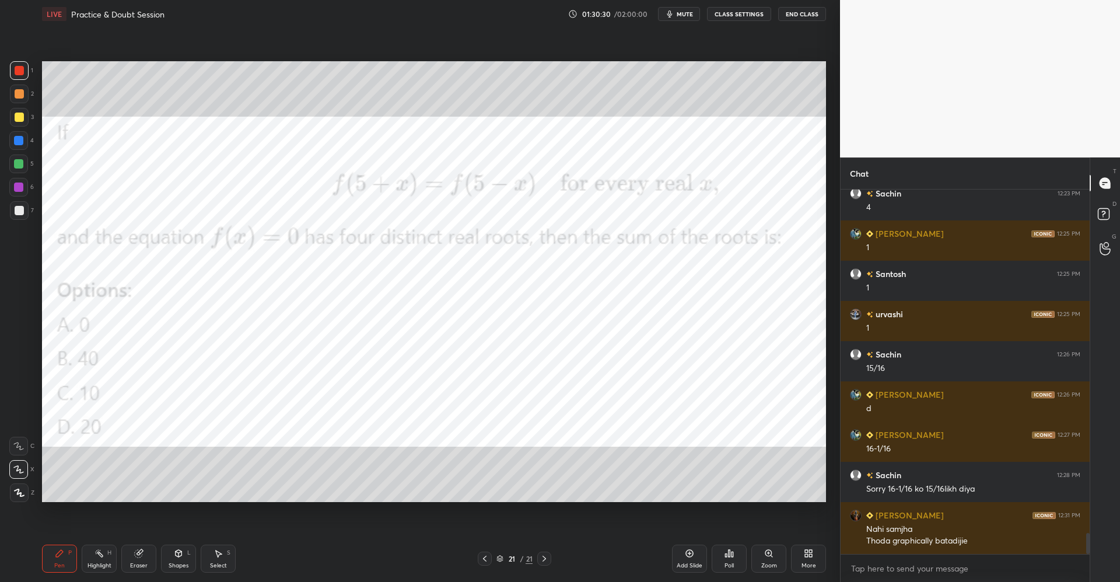
click at [223, 551] on div "Select S" at bounding box center [218, 559] width 35 height 28
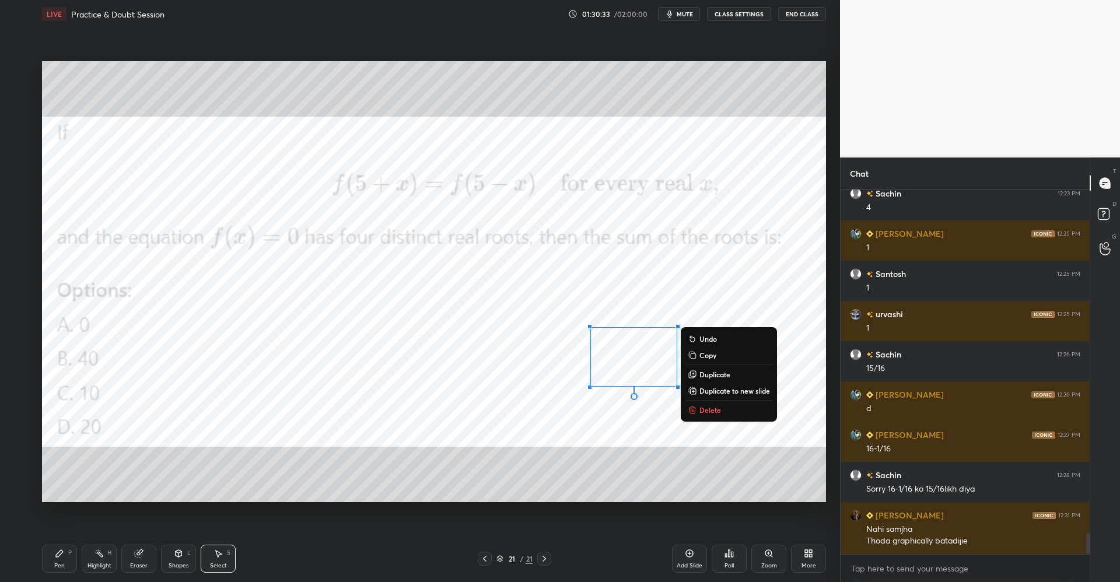
click at [423, 416] on div "0 ° Undo Copy Duplicate Duplicate to new slide Delete" at bounding box center [434, 281] width 784 height 441
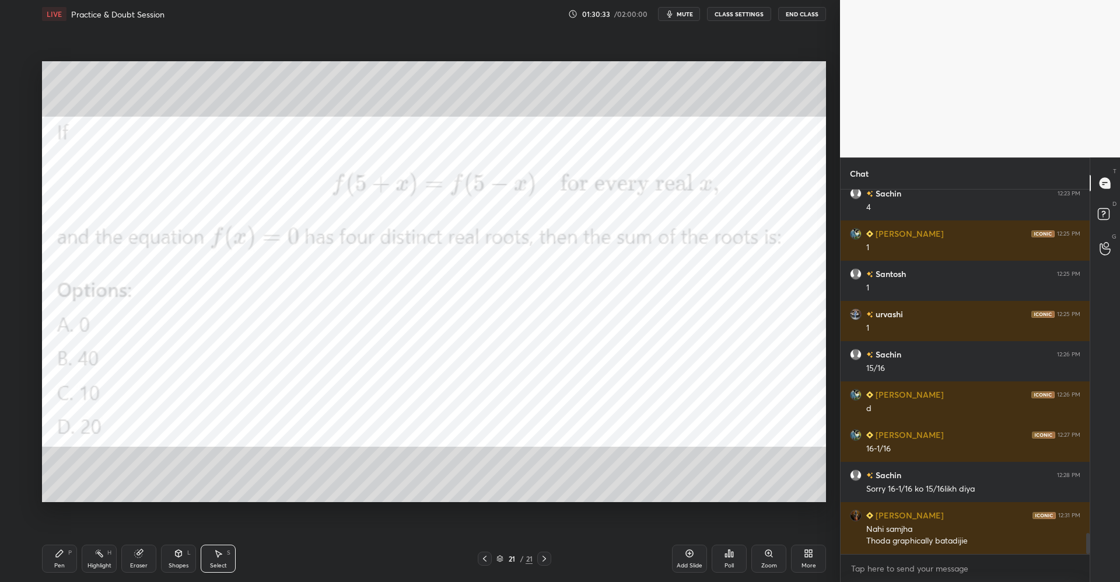
click at [65, 554] on div "Pen P" at bounding box center [59, 559] width 35 height 28
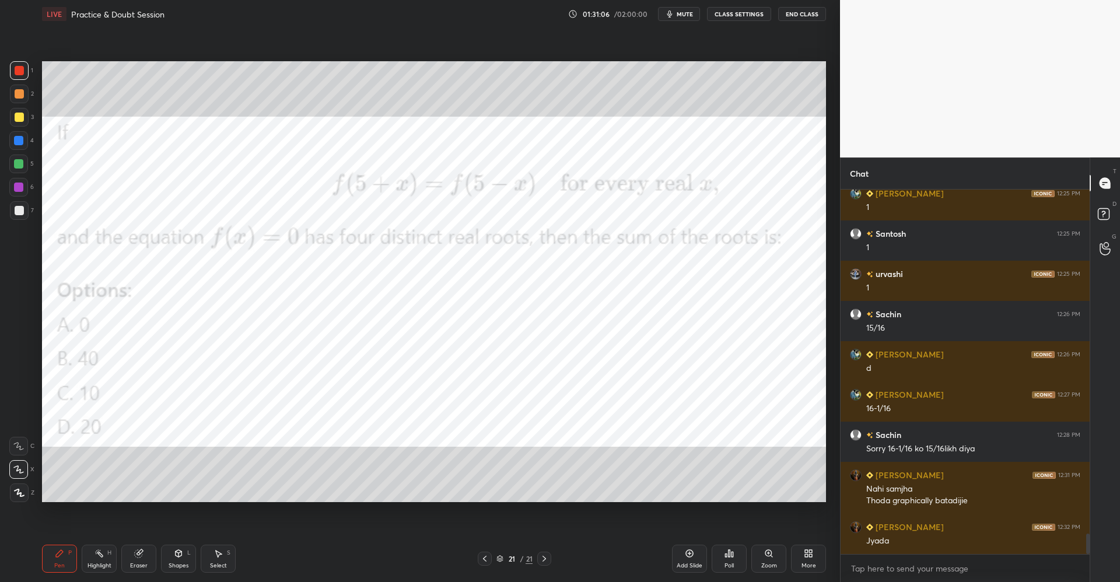
click at [217, 556] on icon at bounding box center [218, 553] width 9 height 9
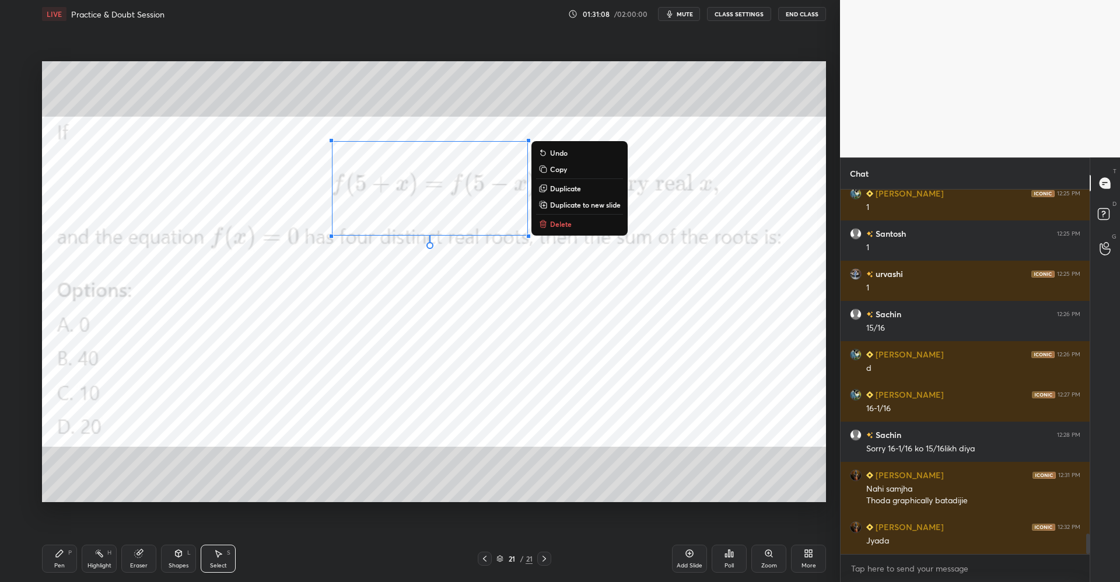
click at [561, 224] on p "Delete" at bounding box center [561, 223] width 22 height 9
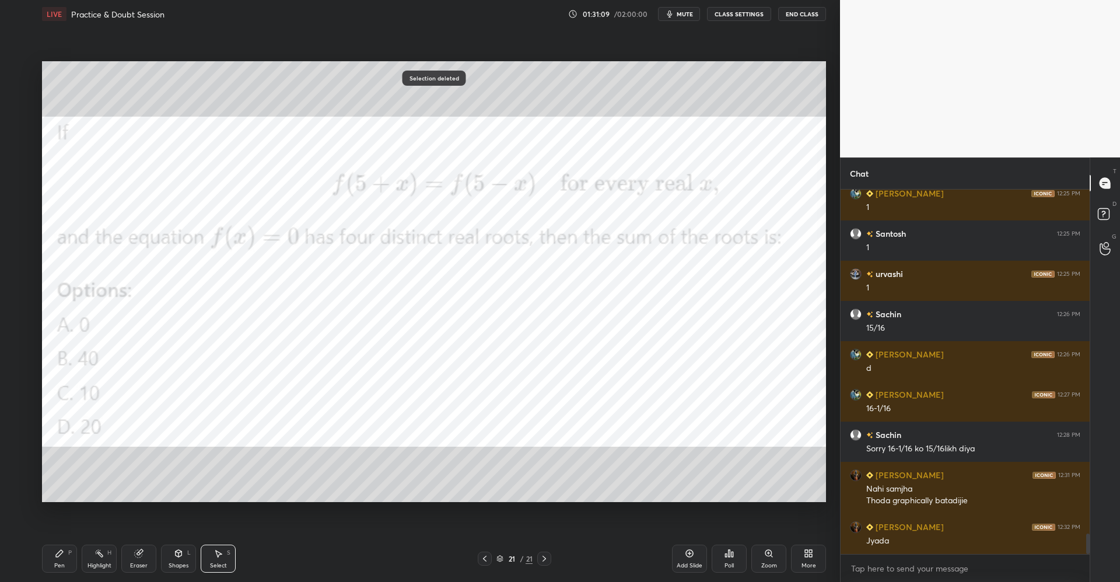
click at [77, 551] on div "Pen P Highlight H Eraser Shapes L Select S" at bounding box center [199, 559] width 315 height 28
click at [72, 550] on div "Pen P" at bounding box center [59, 559] width 35 height 28
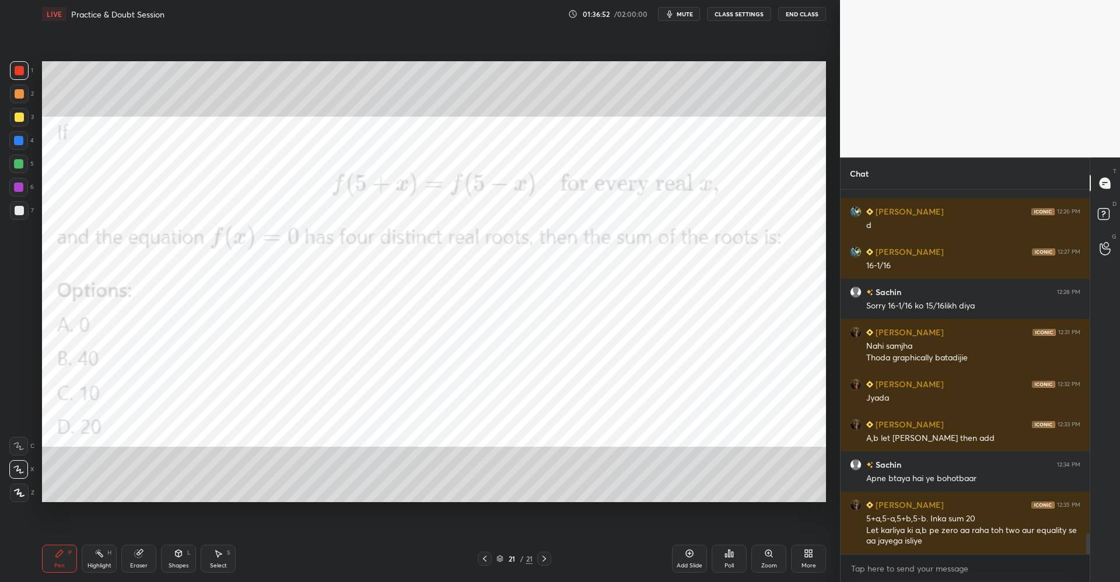
scroll to position [6270, 0]
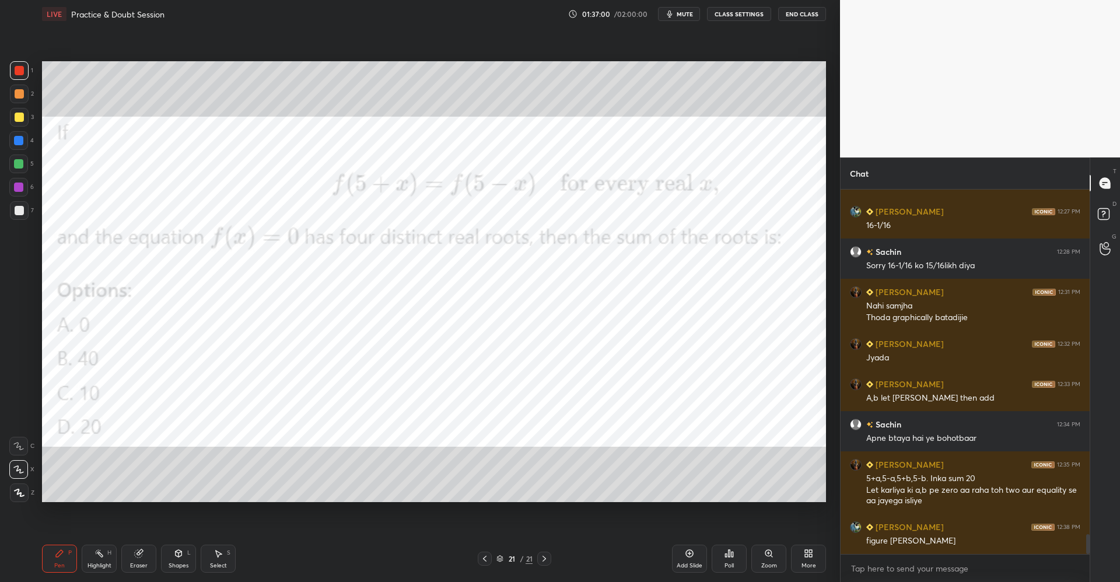
click at [20, 92] on div at bounding box center [19, 93] width 9 height 9
click at [24, 72] on div at bounding box center [19, 70] width 9 height 9
click at [801, 561] on div "More" at bounding box center [808, 559] width 35 height 28
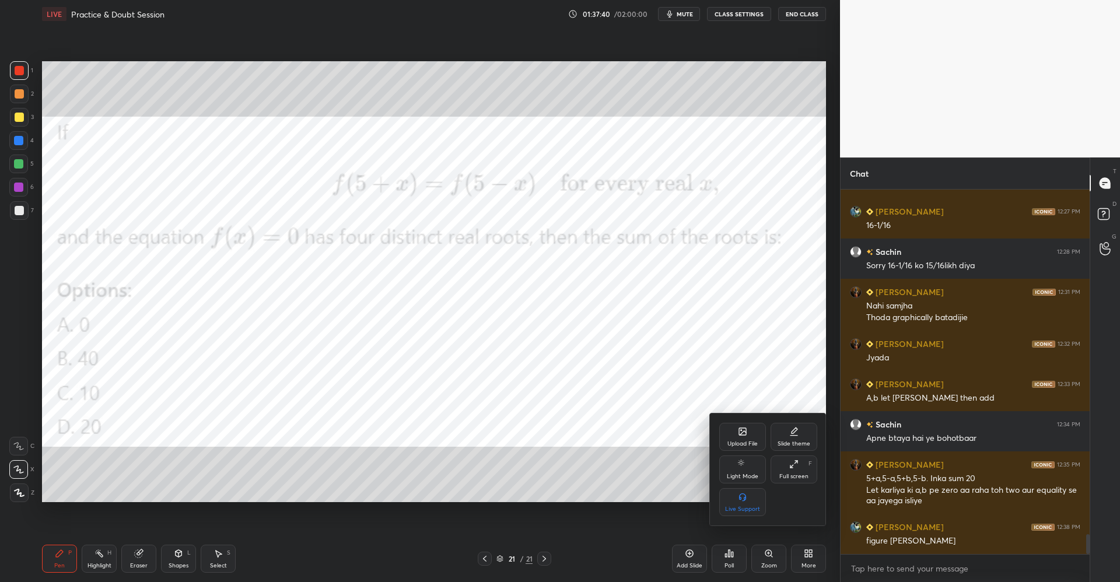
click at [737, 435] on div "Upload File" at bounding box center [743, 437] width 47 height 28
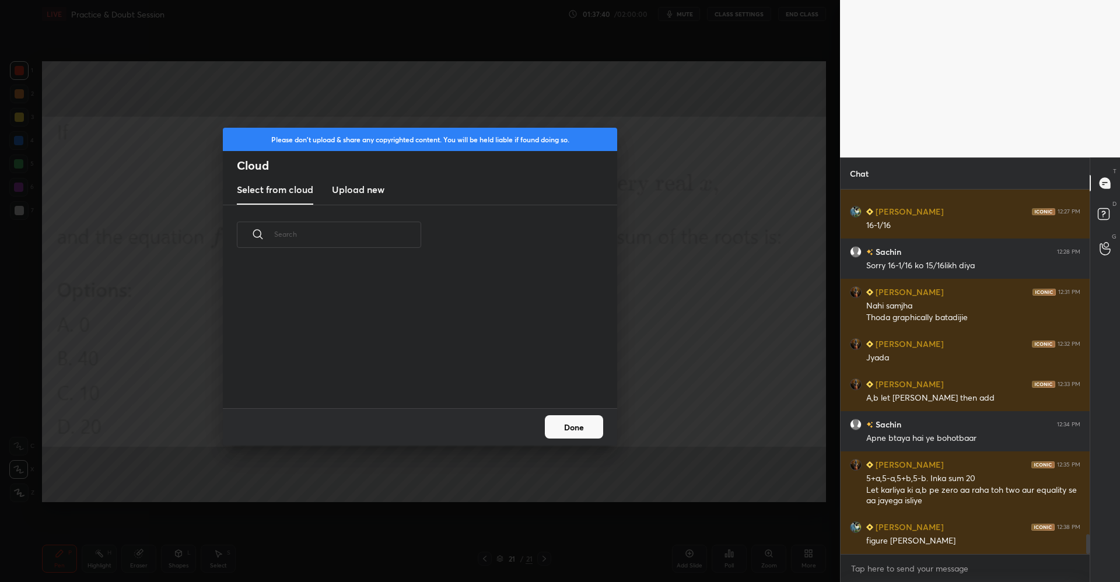
scroll to position [144, 375]
click at [389, 186] on div "Select from cloud Upload new" at bounding box center [420, 190] width 394 height 29
click at [370, 190] on h3 "Upload new" at bounding box center [358, 190] width 53 height 14
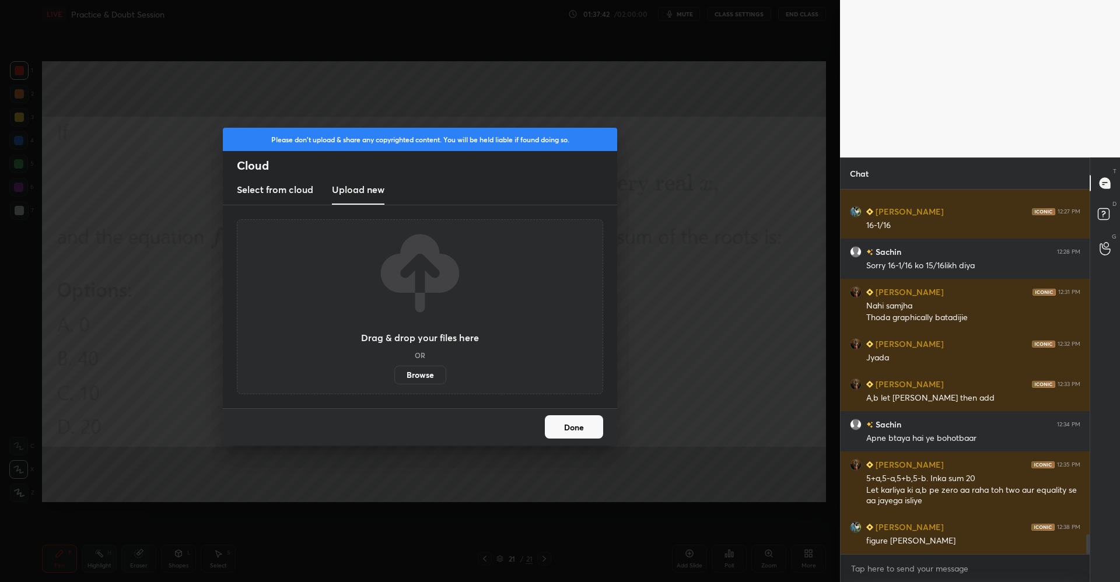
click at [411, 380] on label "Browse" at bounding box center [420, 375] width 52 height 19
click at [394, 380] on input "Browse" at bounding box center [394, 375] width 0 height 19
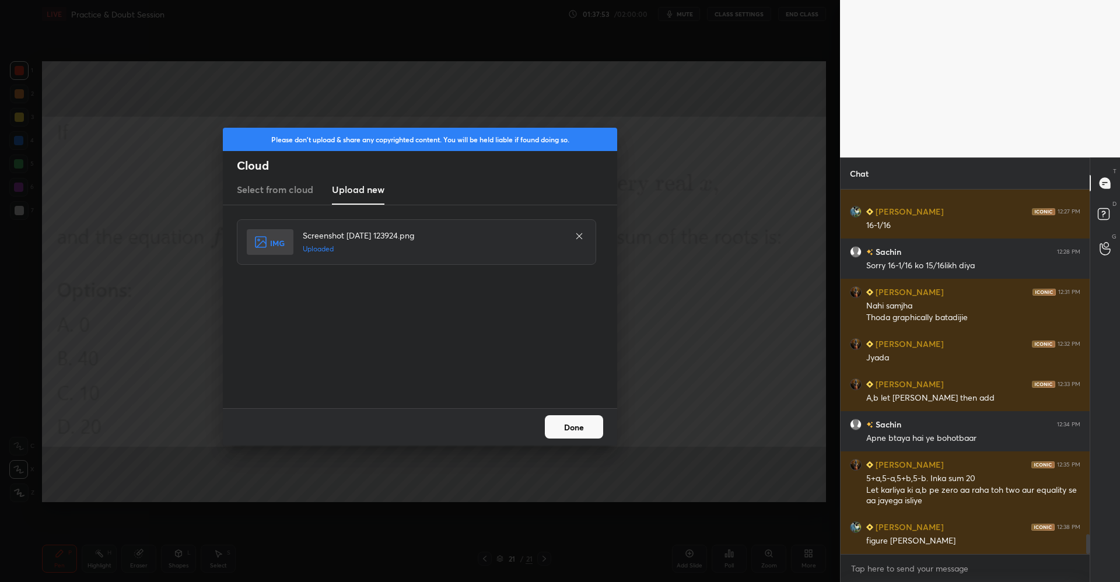
click at [556, 423] on button "Done" at bounding box center [574, 427] width 58 height 23
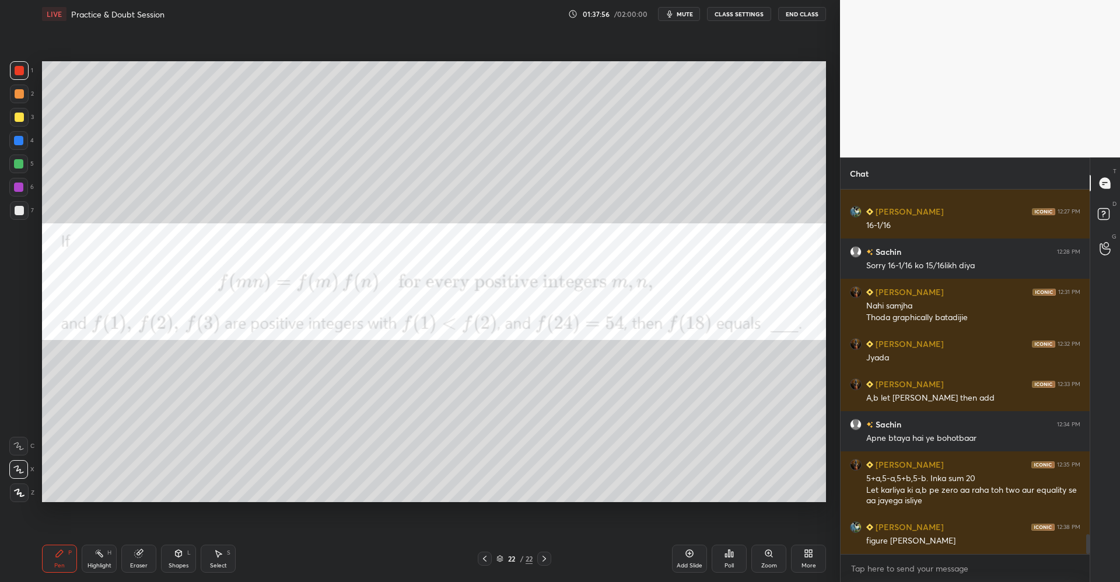
click at [27, 71] on div at bounding box center [19, 70] width 19 height 19
click at [25, 116] on div at bounding box center [19, 117] width 19 height 19
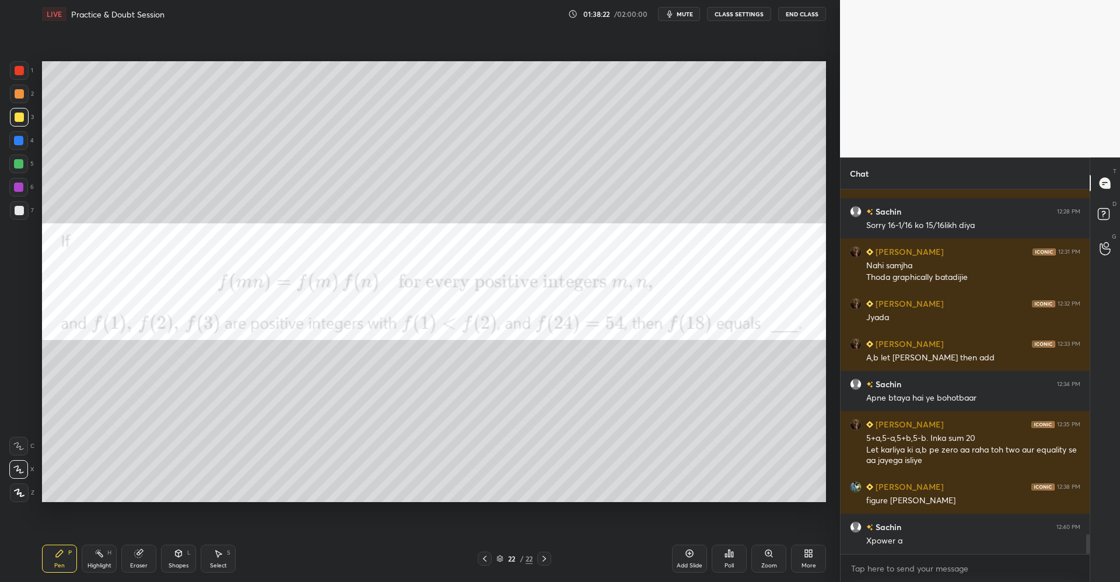
scroll to position [6350, 0]
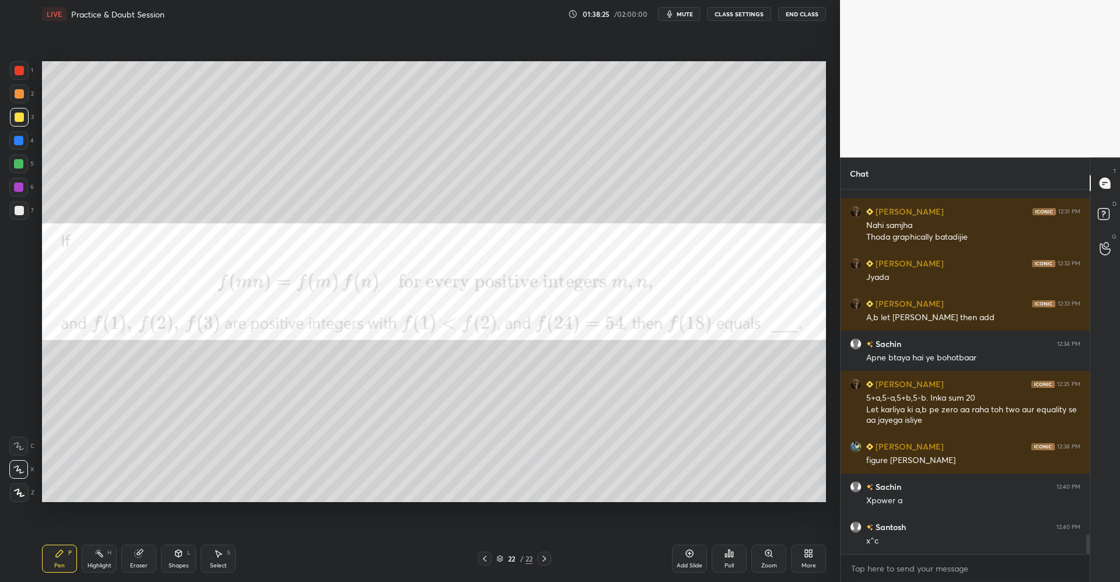
click at [174, 558] on div "Shapes L" at bounding box center [178, 559] width 35 height 28
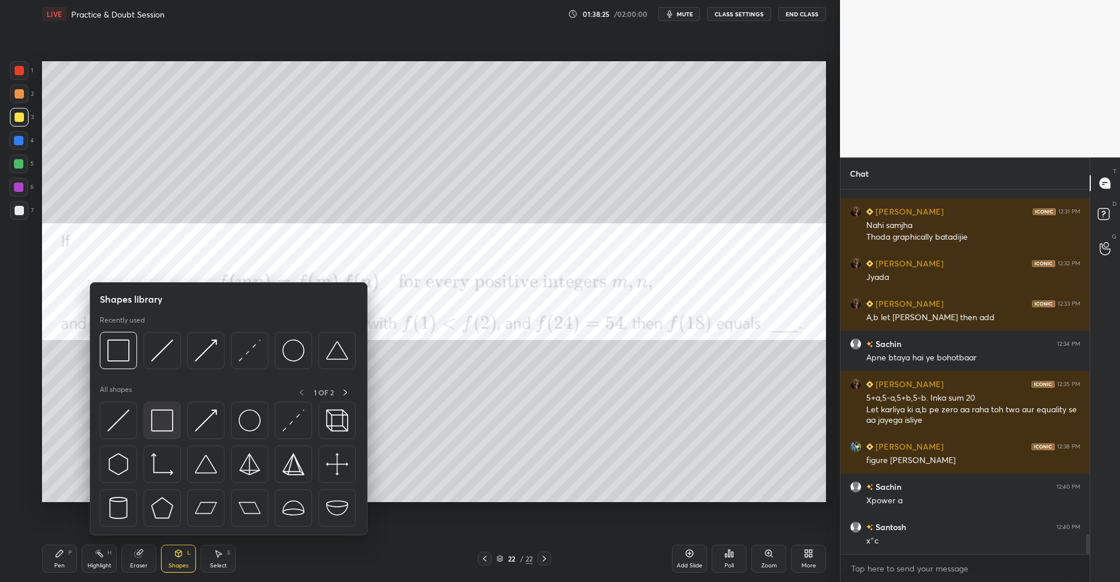
click at [166, 420] on img at bounding box center [162, 421] width 22 height 22
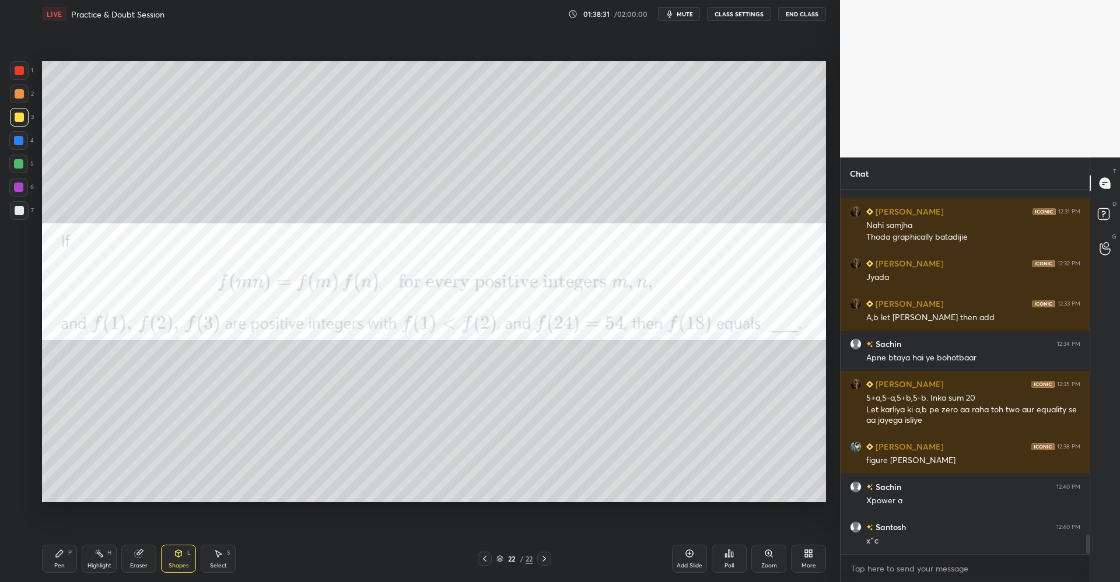
click at [59, 558] on icon at bounding box center [59, 553] width 9 height 9
click at [184, 556] on div "Shapes L" at bounding box center [178, 559] width 35 height 28
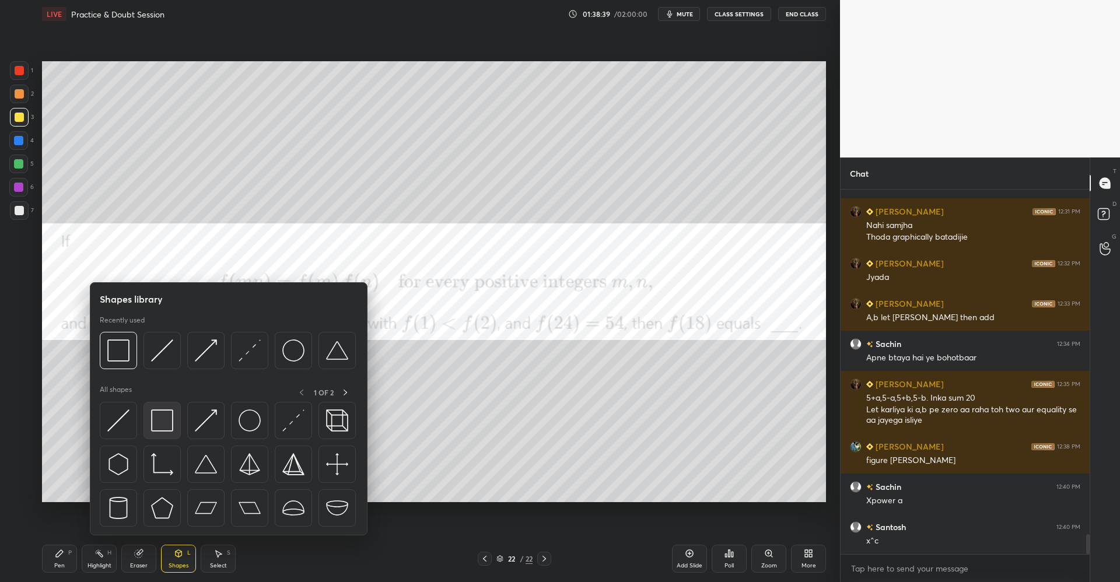
click at [171, 419] on img at bounding box center [162, 421] width 22 height 22
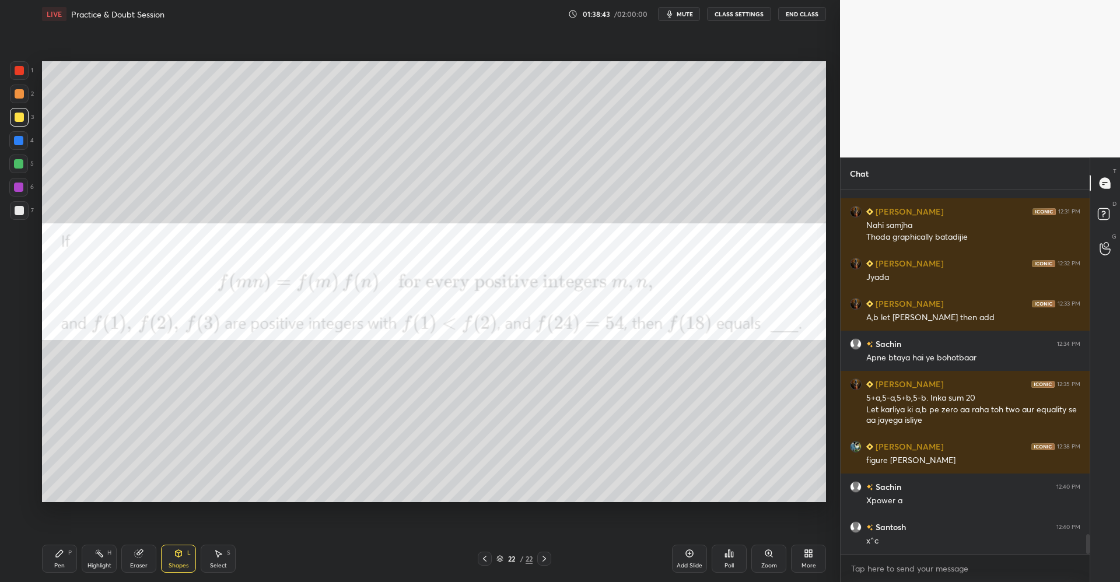
click at [19, 64] on div at bounding box center [19, 70] width 19 height 19
click at [58, 545] on div "Pen P" at bounding box center [59, 559] width 35 height 28
click at [183, 559] on div "Shapes L" at bounding box center [178, 559] width 35 height 28
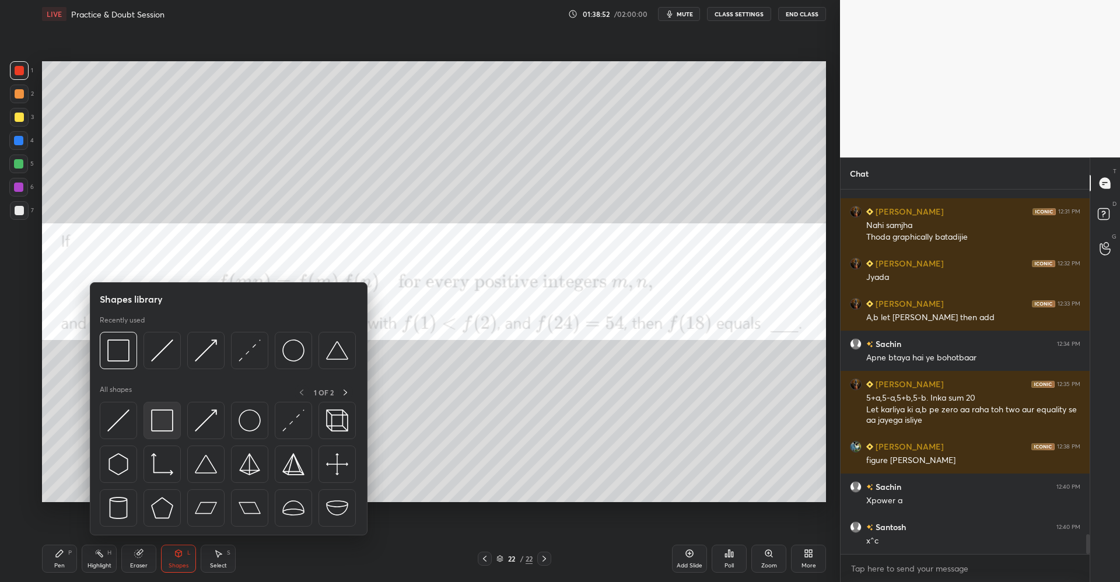
click at [172, 423] on img at bounding box center [162, 421] width 22 height 22
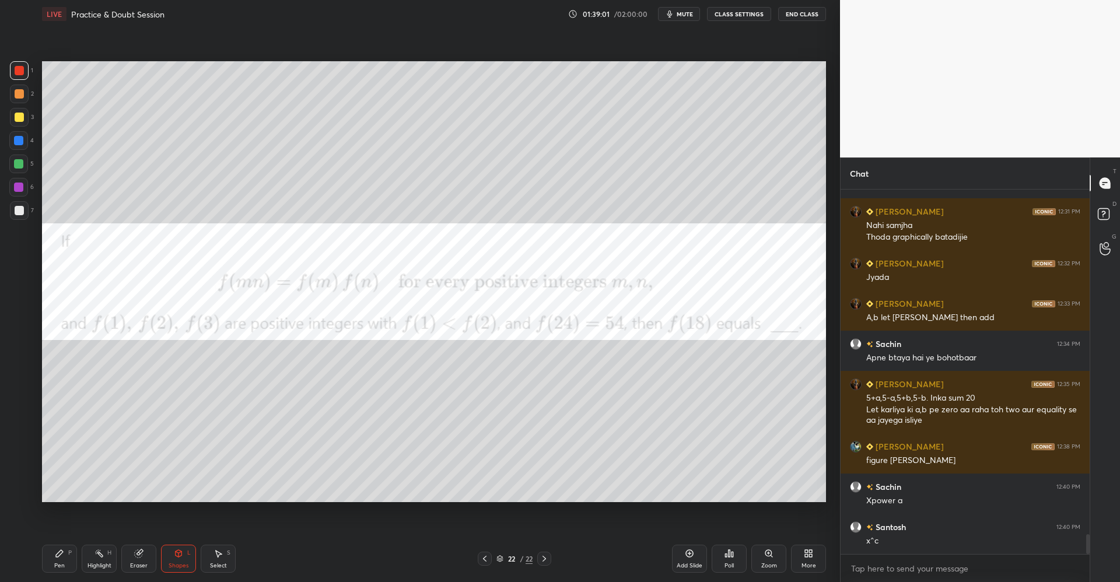
click at [62, 547] on div "Pen P" at bounding box center [59, 559] width 35 height 28
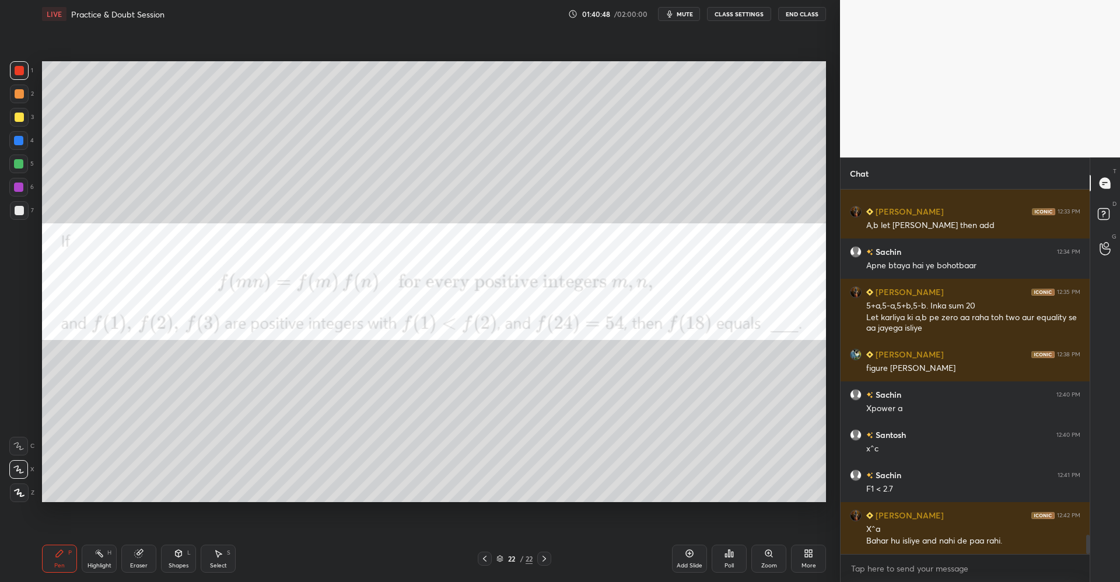
scroll to position [6483, 0]
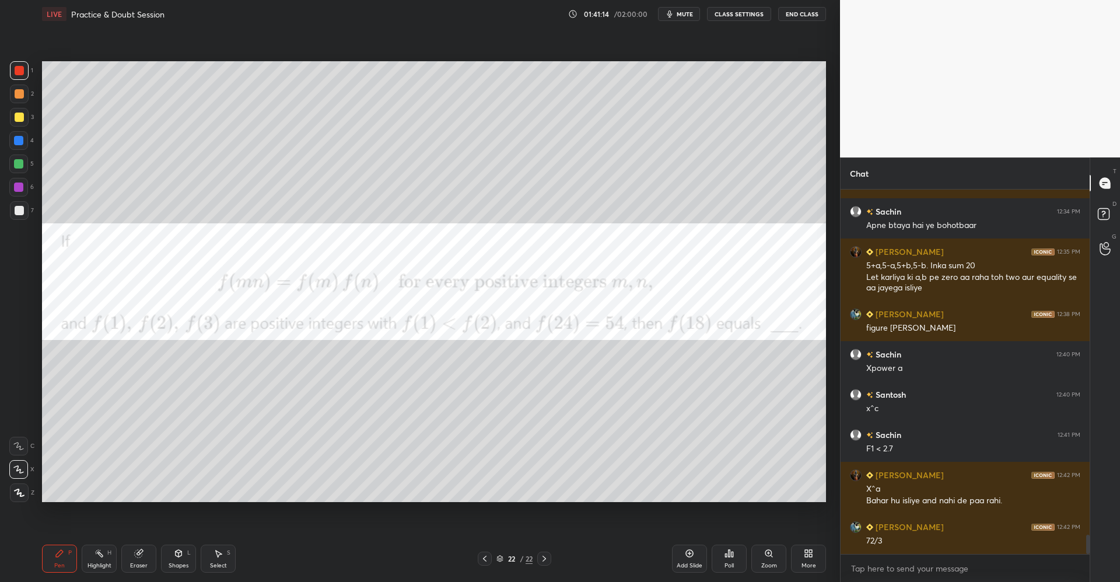
click at [158, 557] on div "Pen P Highlight H Eraser Shapes L Select S" at bounding box center [199, 559] width 315 height 28
click at [150, 562] on div "Eraser" at bounding box center [138, 559] width 35 height 28
click at [69, 558] on div "Pen P" at bounding box center [59, 559] width 35 height 28
click at [23, 121] on div at bounding box center [19, 117] width 9 height 9
click at [219, 559] on div "Select S" at bounding box center [218, 559] width 35 height 28
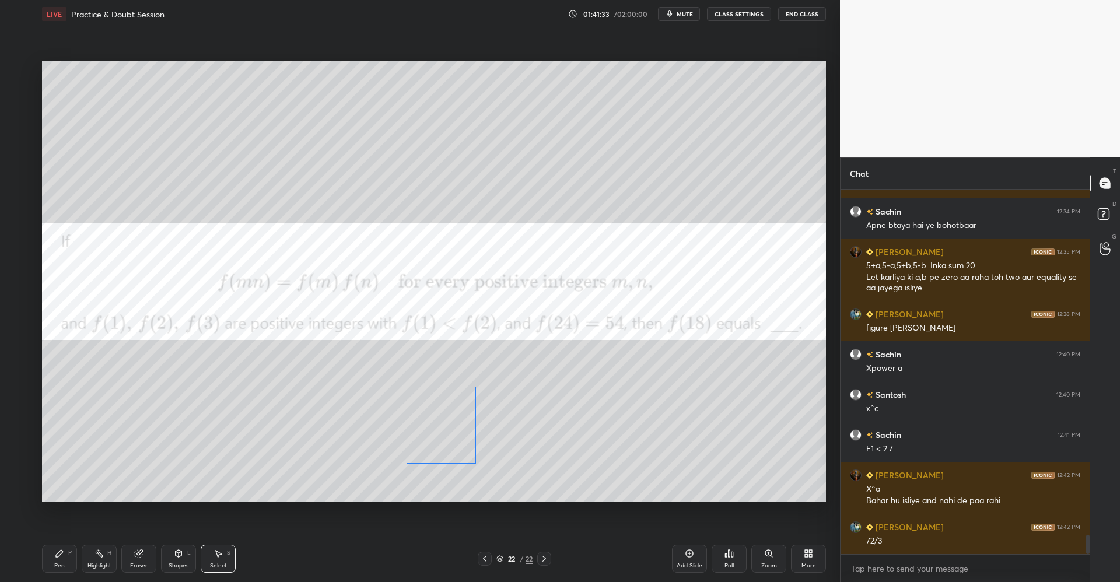
click at [453, 444] on div "0 ° Undo Copy Duplicate Duplicate to new slide Delete" at bounding box center [434, 281] width 784 height 441
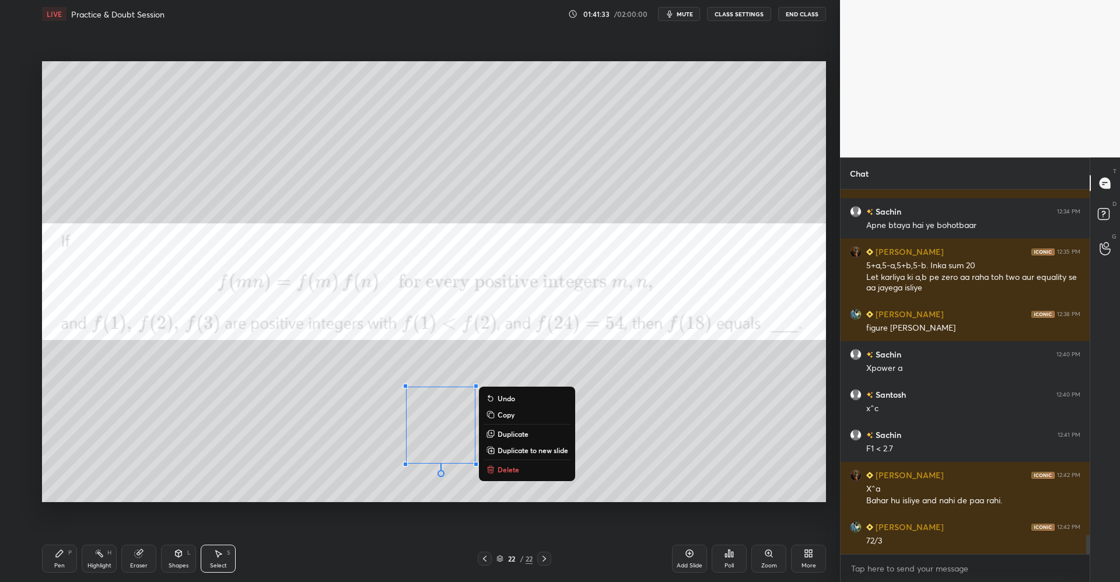
click at [319, 452] on div "0 ° Undo Copy Duplicate Duplicate to new slide Delete" at bounding box center [434, 281] width 784 height 441
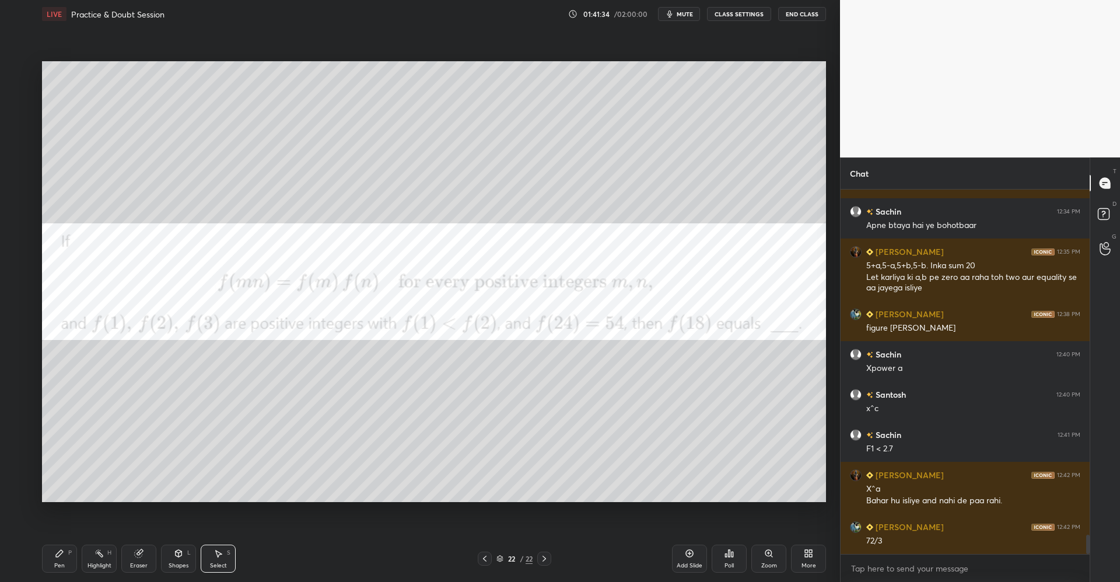
click at [63, 554] on icon at bounding box center [59, 553] width 9 height 9
click at [75, 552] on div "Pen P" at bounding box center [59, 559] width 35 height 28
click at [100, 563] on div "Highlight" at bounding box center [100, 566] width 24 height 6
click at [70, 555] on div "P" at bounding box center [70, 553] width 4 height 6
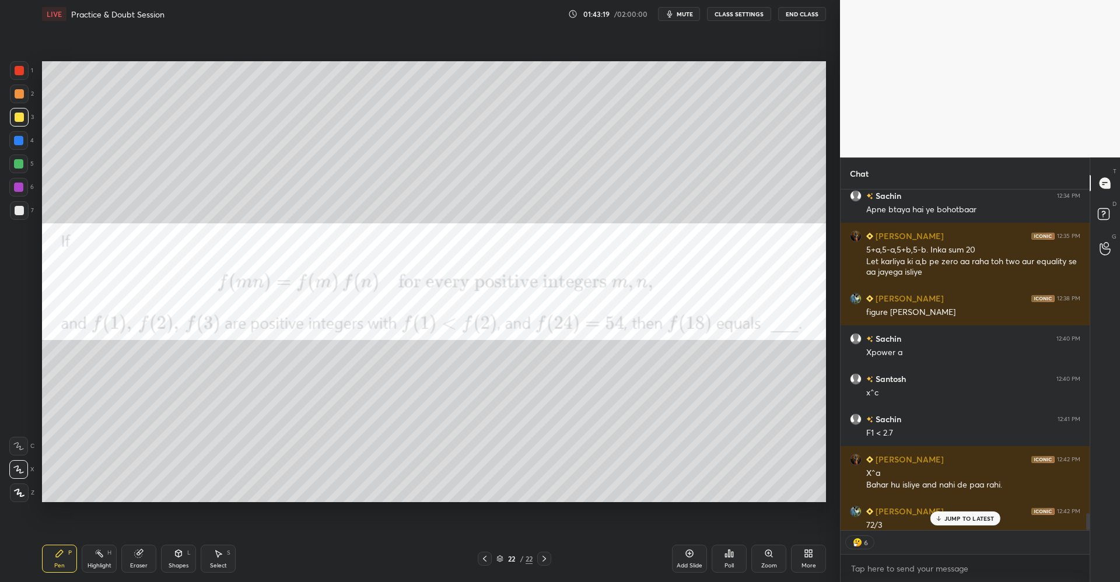
scroll to position [6507, 0]
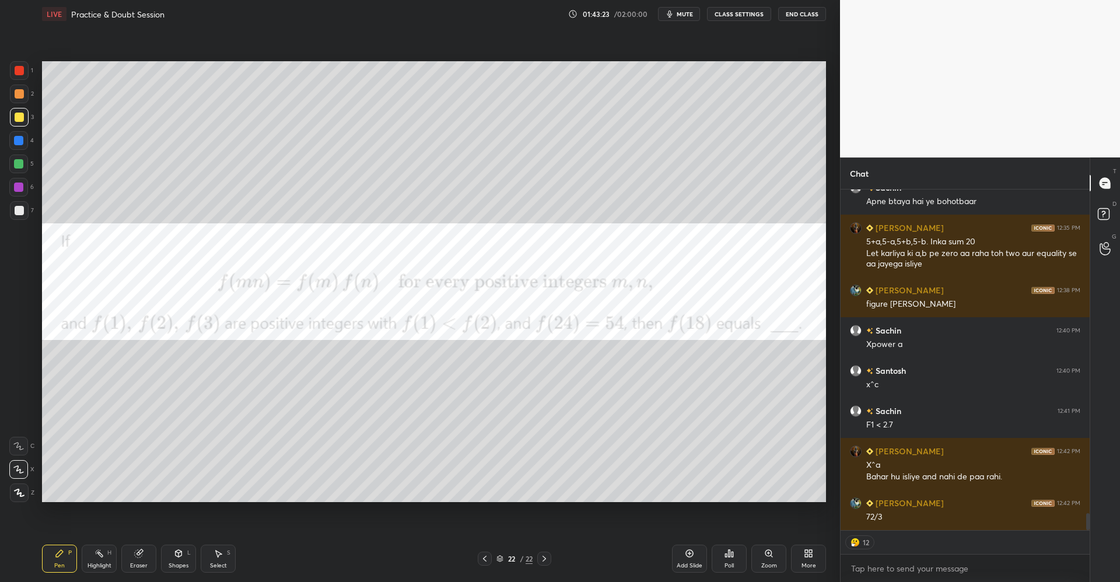
click at [219, 556] on icon at bounding box center [219, 554] width 6 height 7
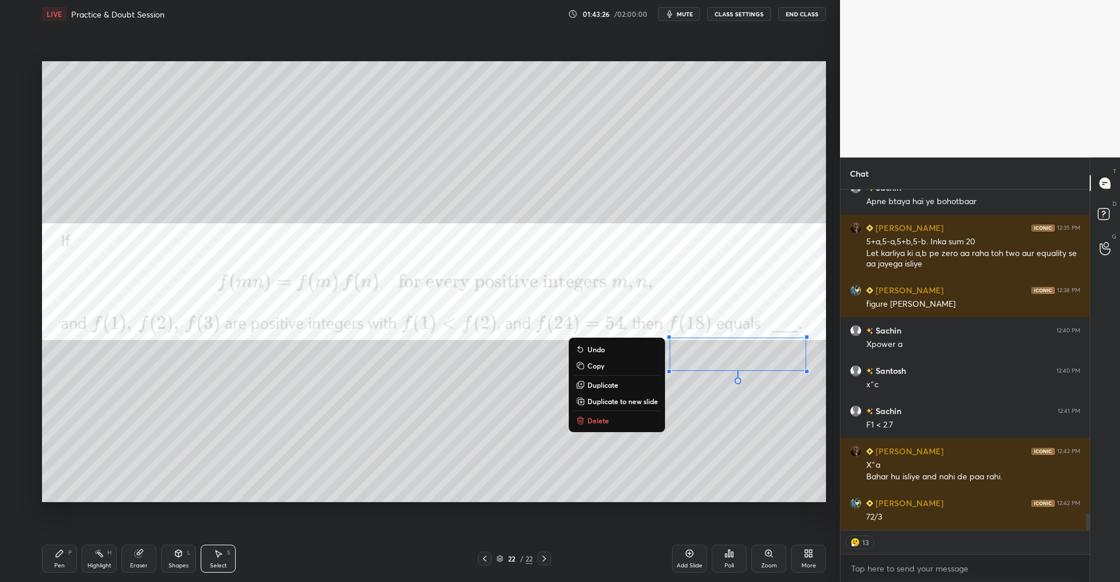
click at [600, 420] on p "Delete" at bounding box center [599, 420] width 22 height 9
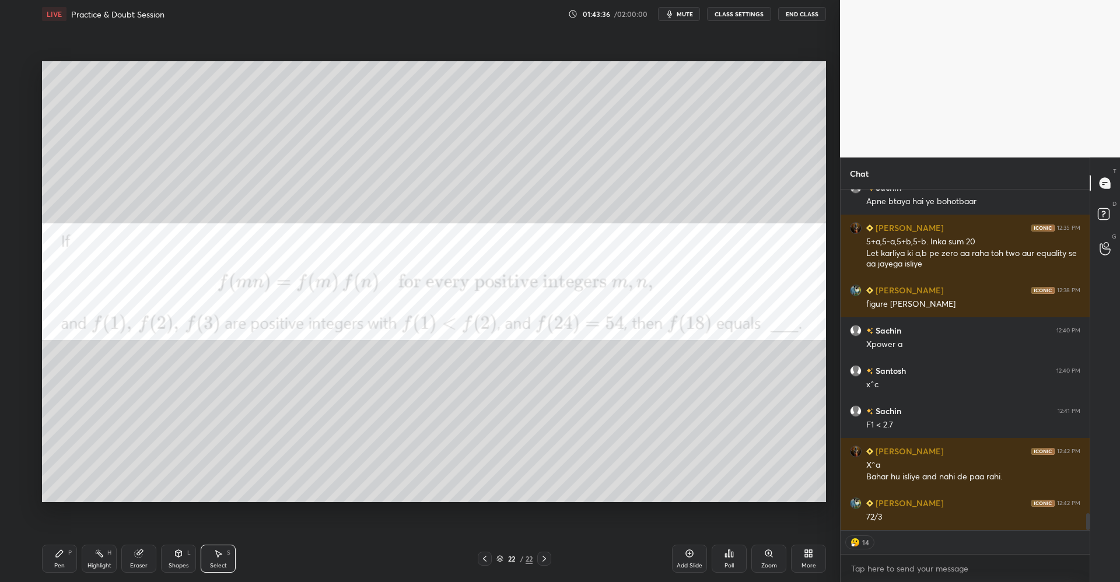
click at [217, 564] on div "Select" at bounding box center [218, 566] width 17 height 6
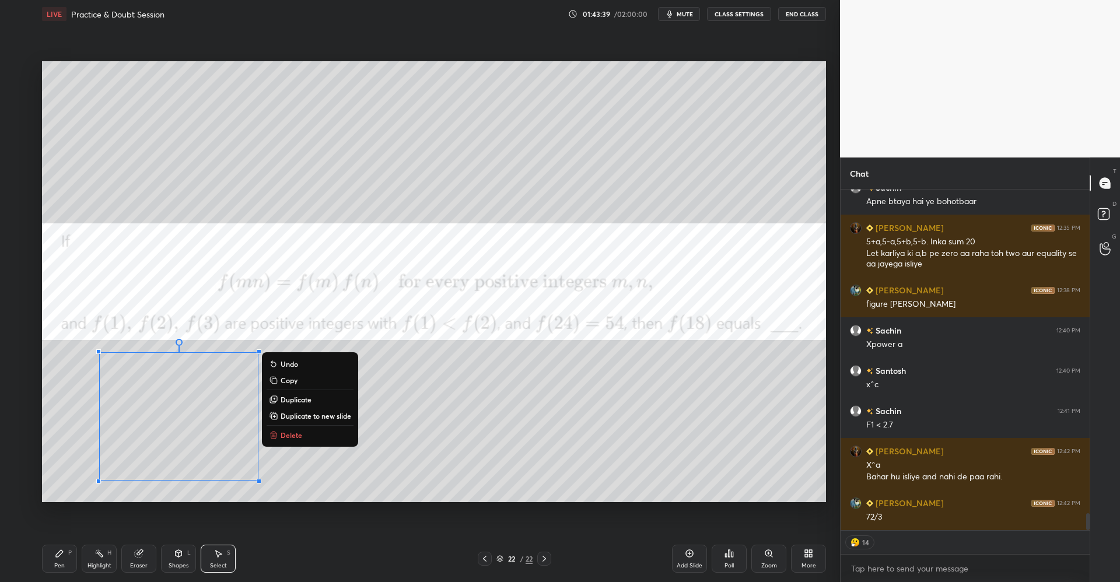
click at [73, 553] on div "Pen P" at bounding box center [59, 559] width 35 height 28
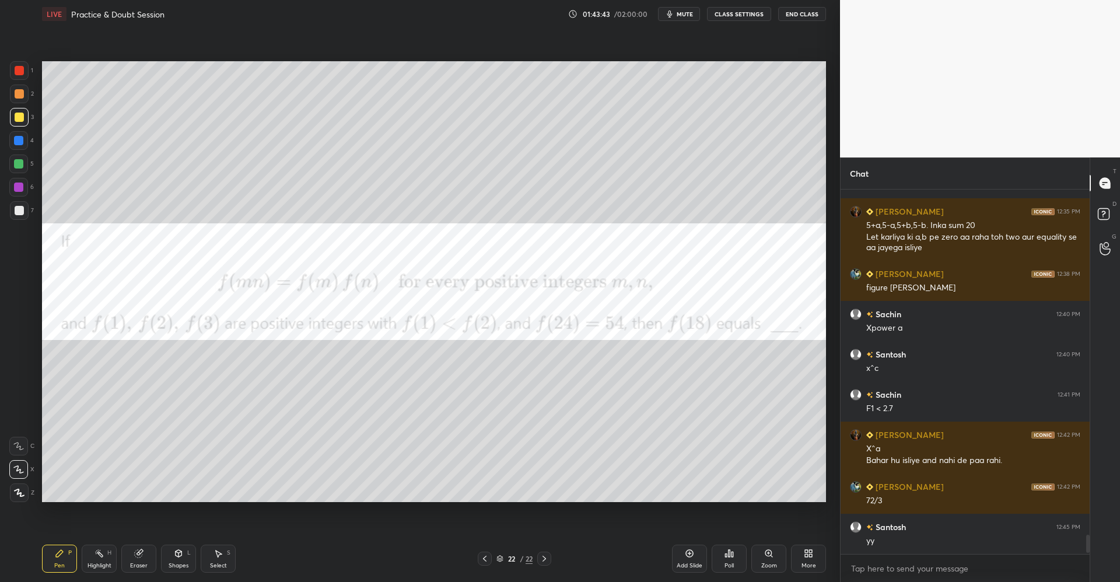
scroll to position [6523, 0]
click at [20, 96] on div at bounding box center [19, 93] width 9 height 9
type textarea "x"
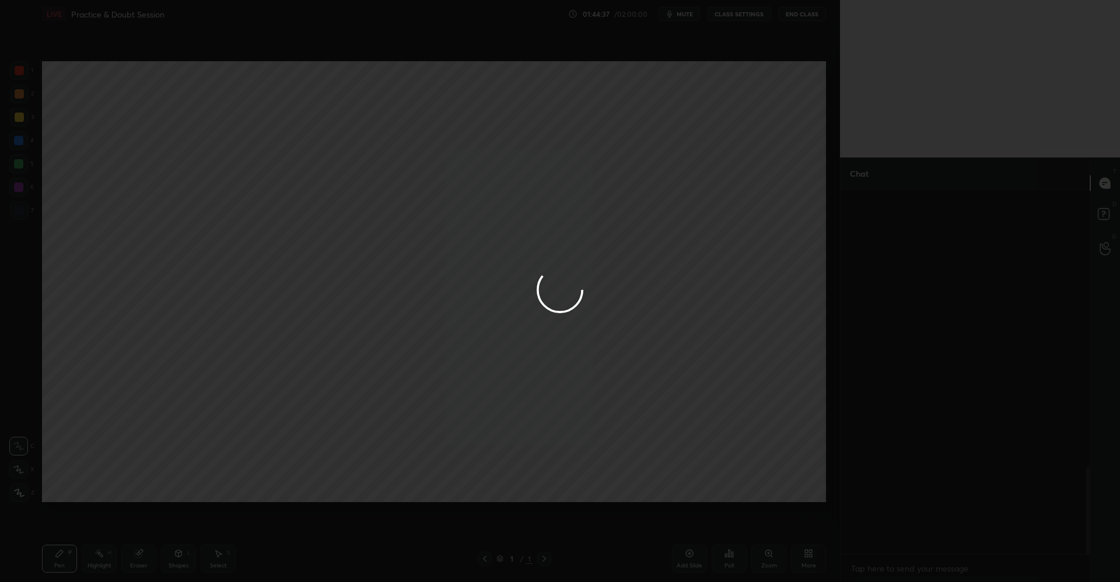
scroll to position [1165, 0]
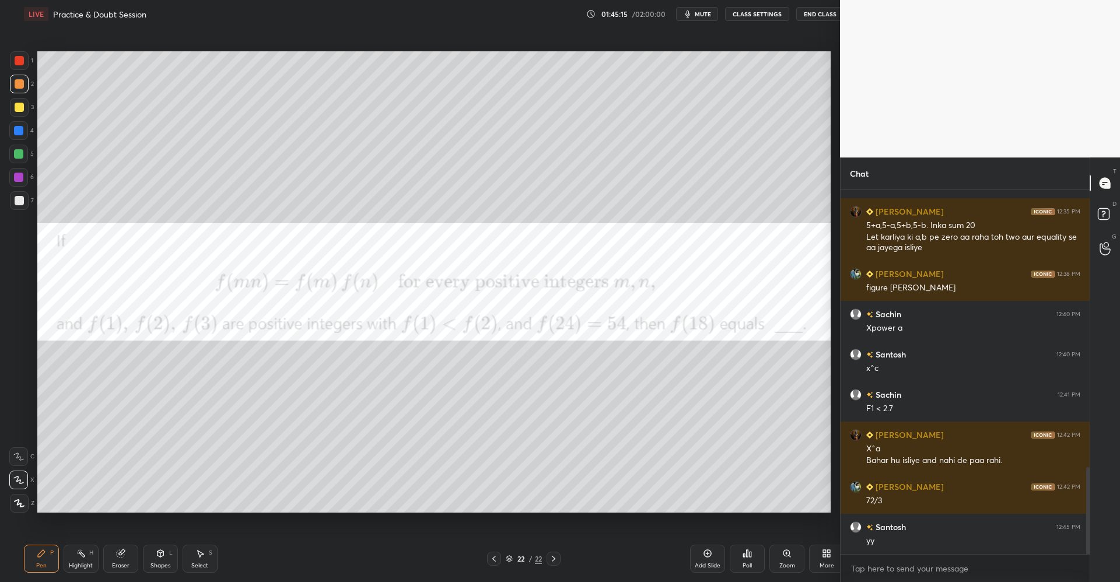
scroll to position [57850, 57564]
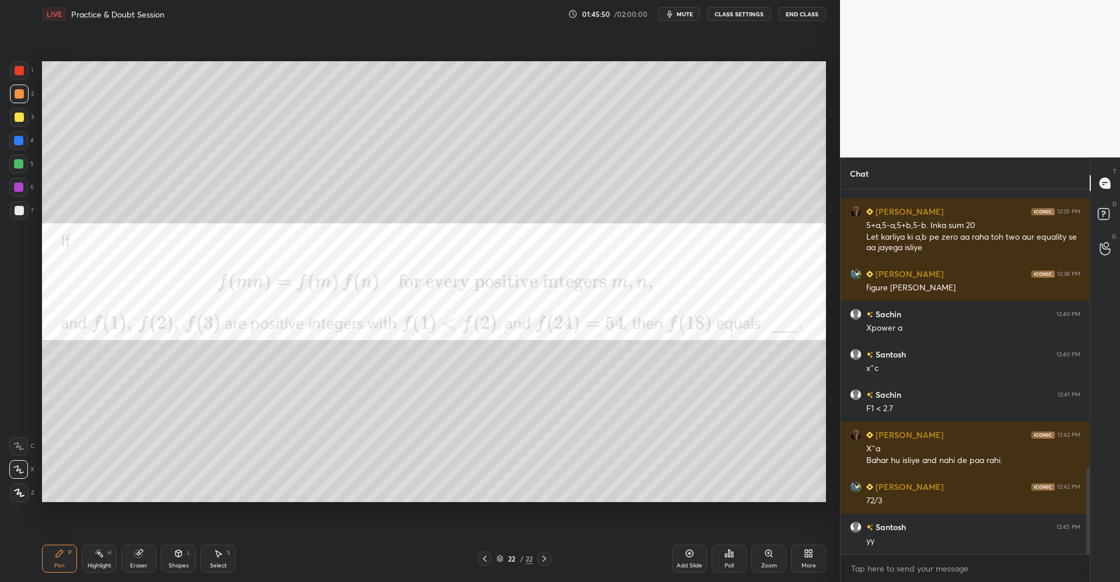
click at [23, 121] on div at bounding box center [19, 117] width 9 height 9
click at [190, 558] on div "Shapes L" at bounding box center [178, 559] width 35 height 28
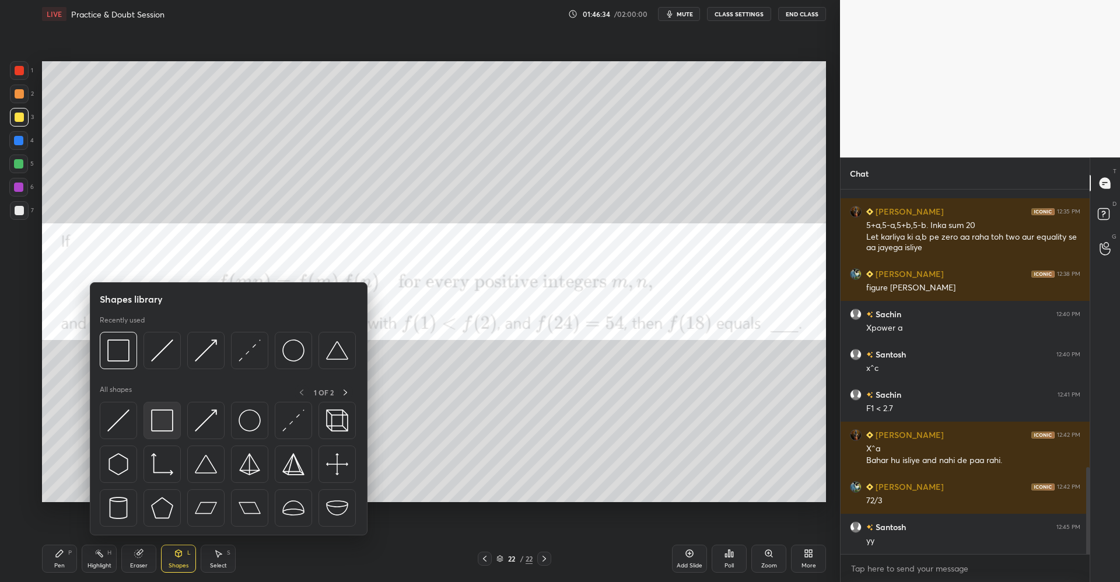
click at [177, 417] on div at bounding box center [162, 420] width 37 height 37
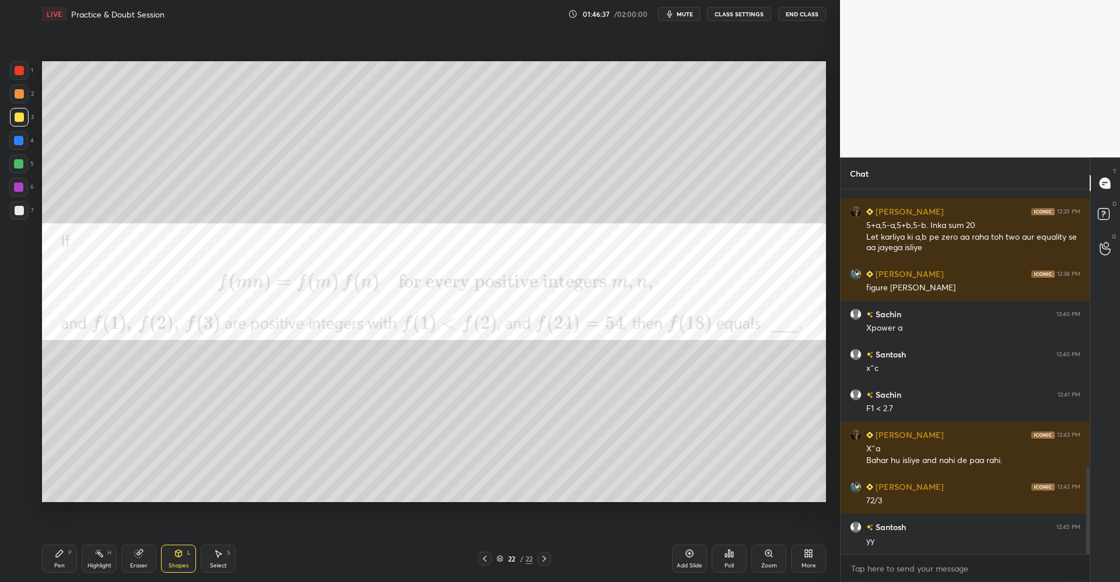
click at [71, 554] on div "P" at bounding box center [70, 553] width 4 height 6
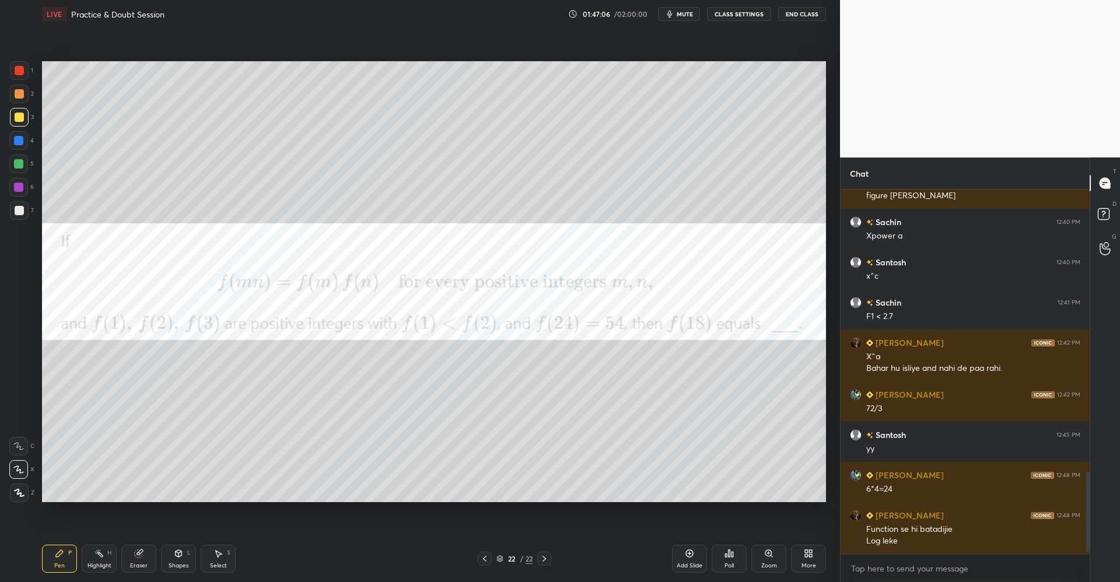
scroll to position [1298, 0]
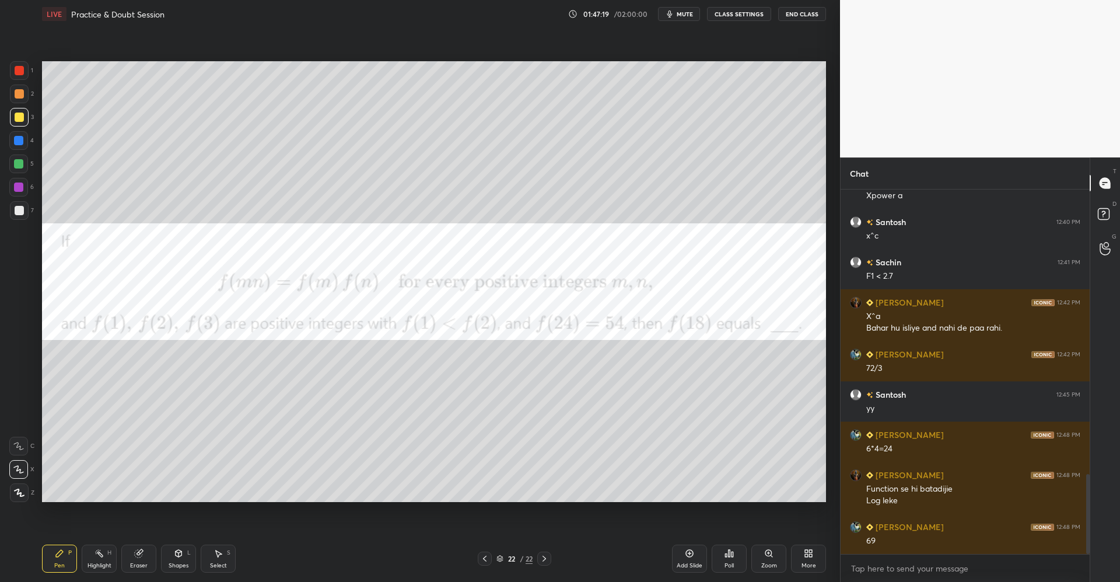
click at [18, 72] on div at bounding box center [19, 70] width 9 height 9
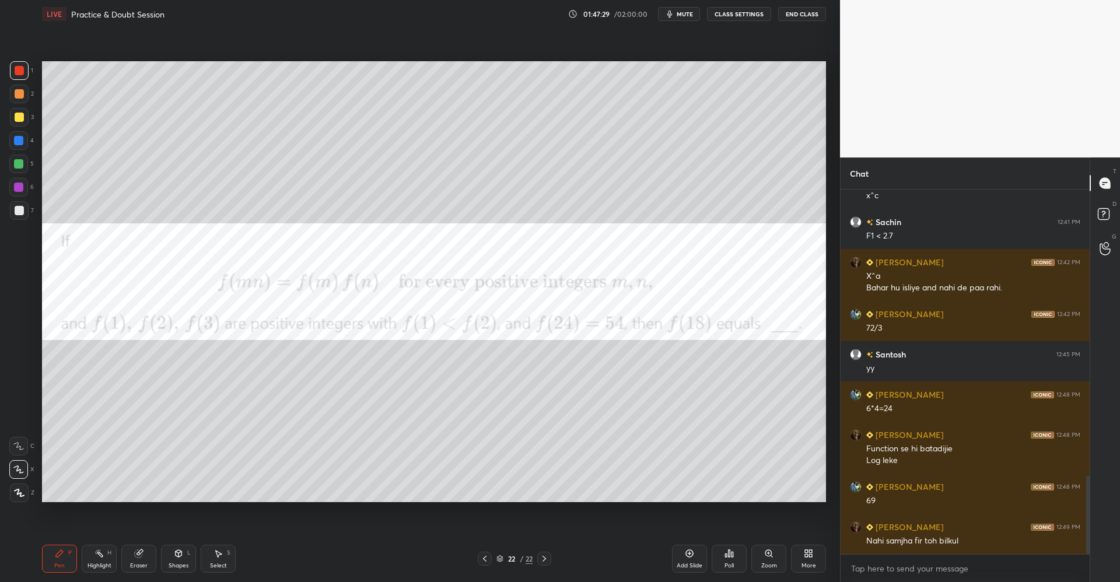
click at [691, 564] on div "Add Slide" at bounding box center [690, 566] width 26 height 6
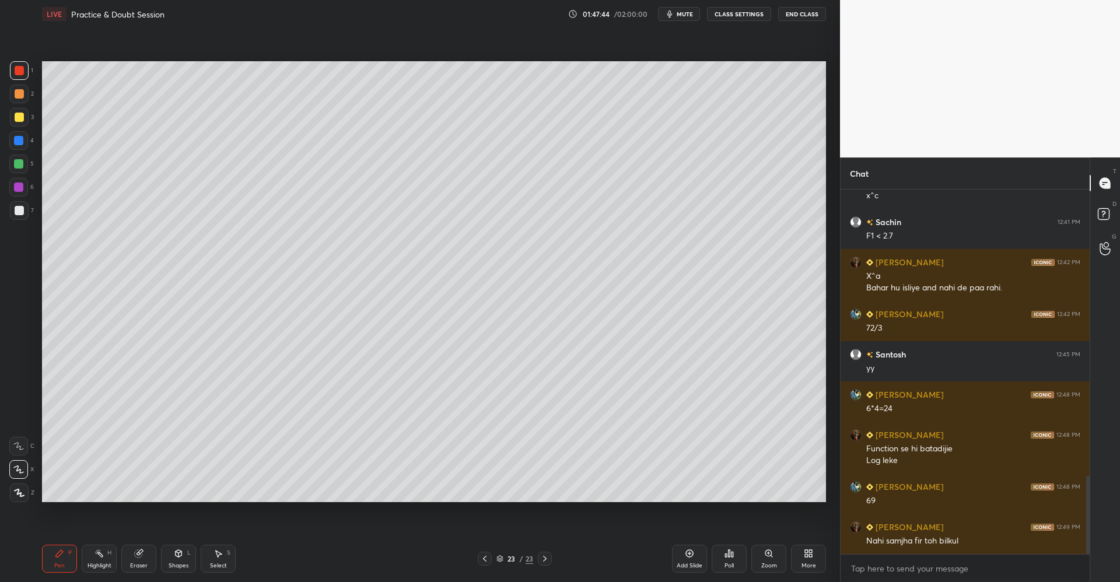
click at [176, 556] on icon at bounding box center [179, 553] width 6 height 7
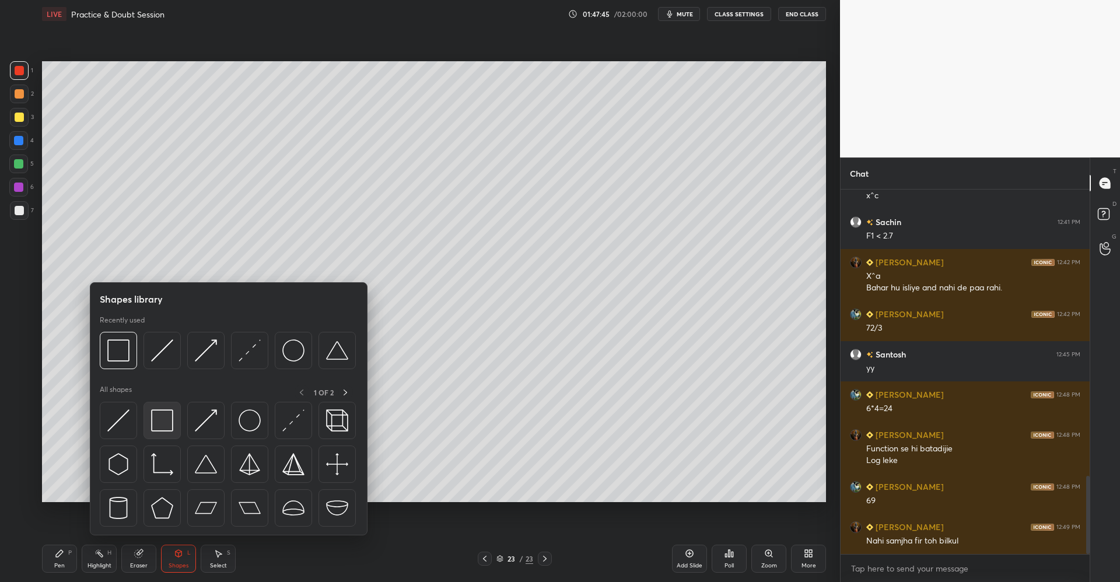
click at [173, 420] on div at bounding box center [162, 420] width 37 height 37
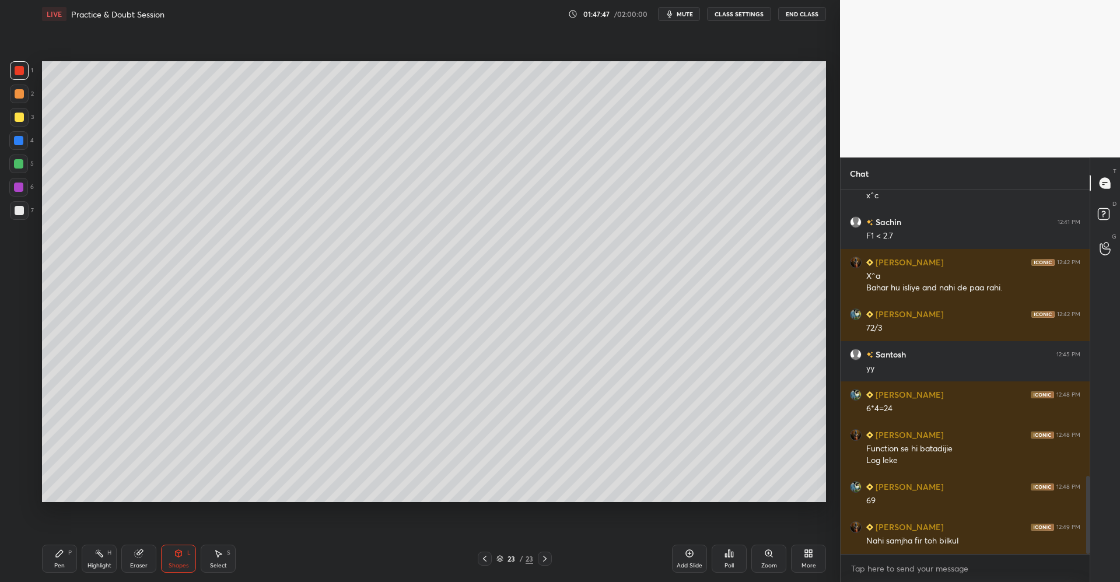
click at [60, 548] on div "Pen P" at bounding box center [59, 559] width 35 height 28
click at [25, 118] on div at bounding box center [19, 117] width 19 height 19
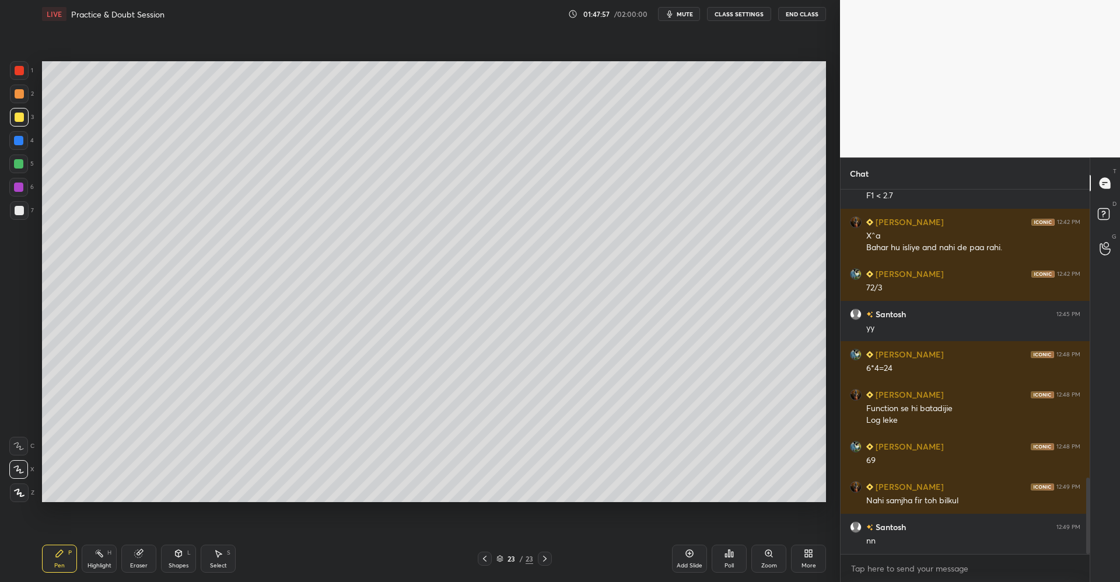
scroll to position [1419, 0]
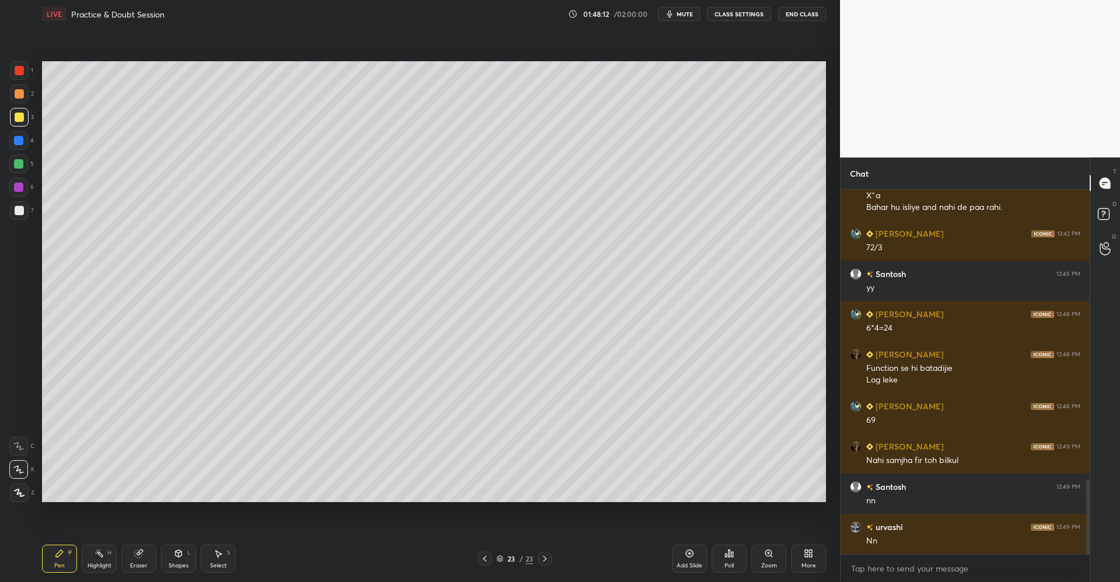
click at [177, 557] on icon at bounding box center [179, 553] width 6 height 7
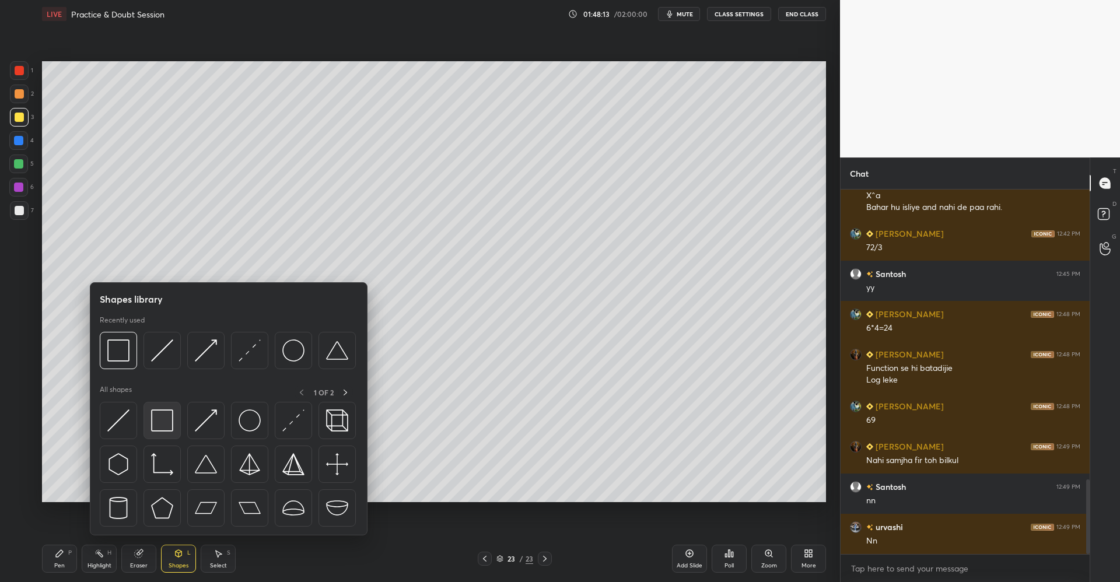
click at [168, 423] on img at bounding box center [162, 421] width 22 height 22
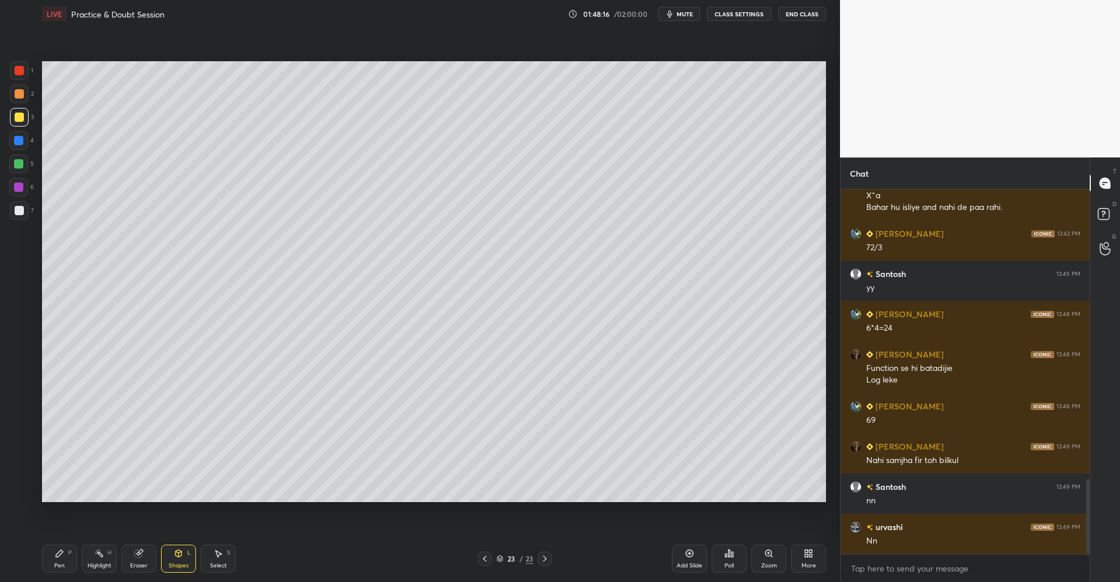
click at [72, 557] on div "Pen P" at bounding box center [59, 559] width 35 height 28
click at [20, 163] on div at bounding box center [18, 163] width 9 height 9
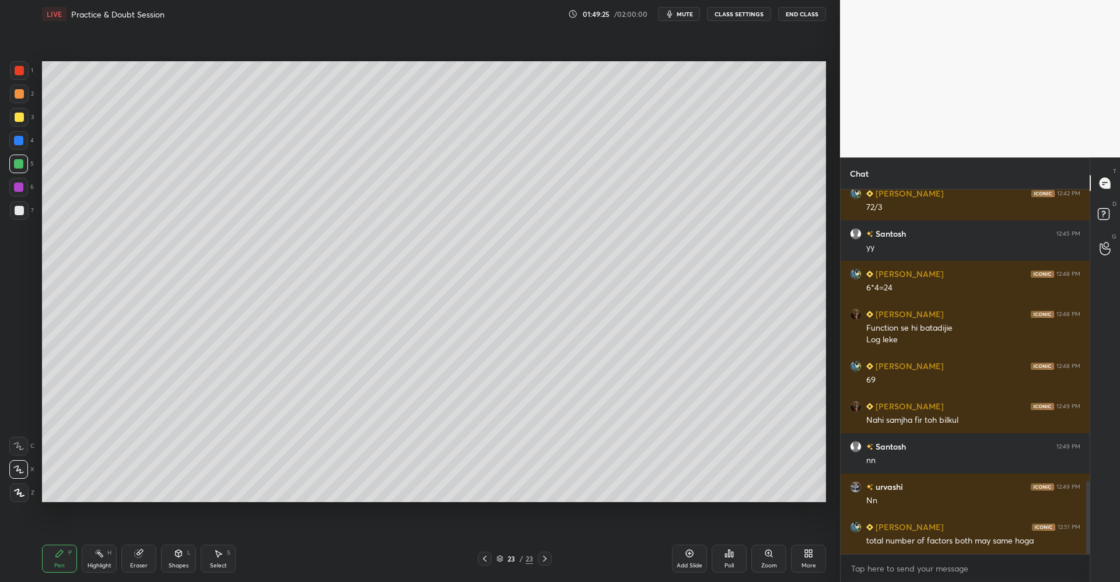
scroll to position [337, 246]
click at [132, 554] on div "Eraser" at bounding box center [138, 559] width 35 height 28
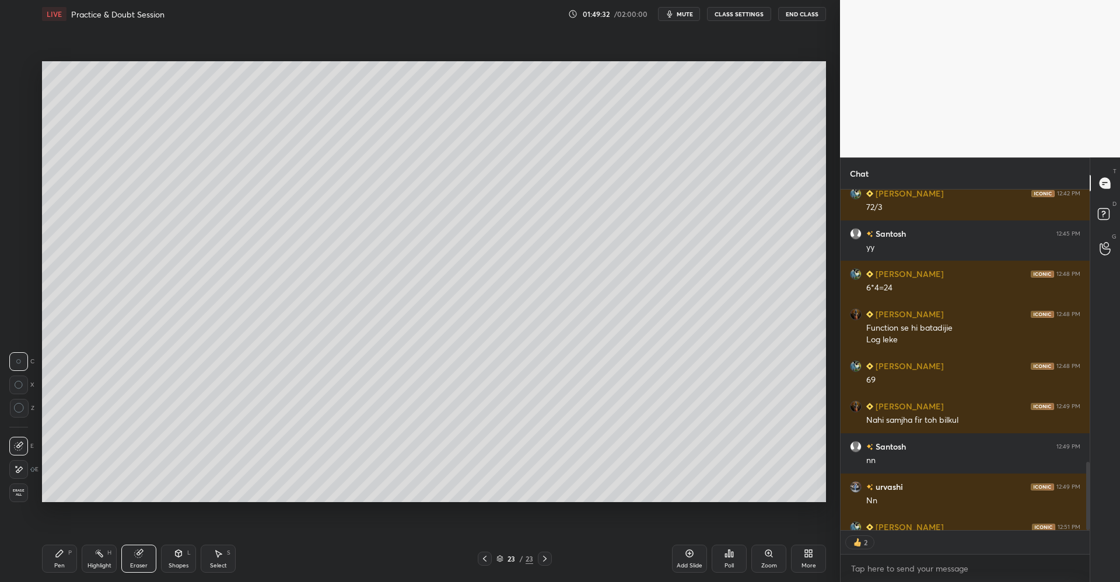
click at [71, 550] on div "P" at bounding box center [70, 553] width 4 height 6
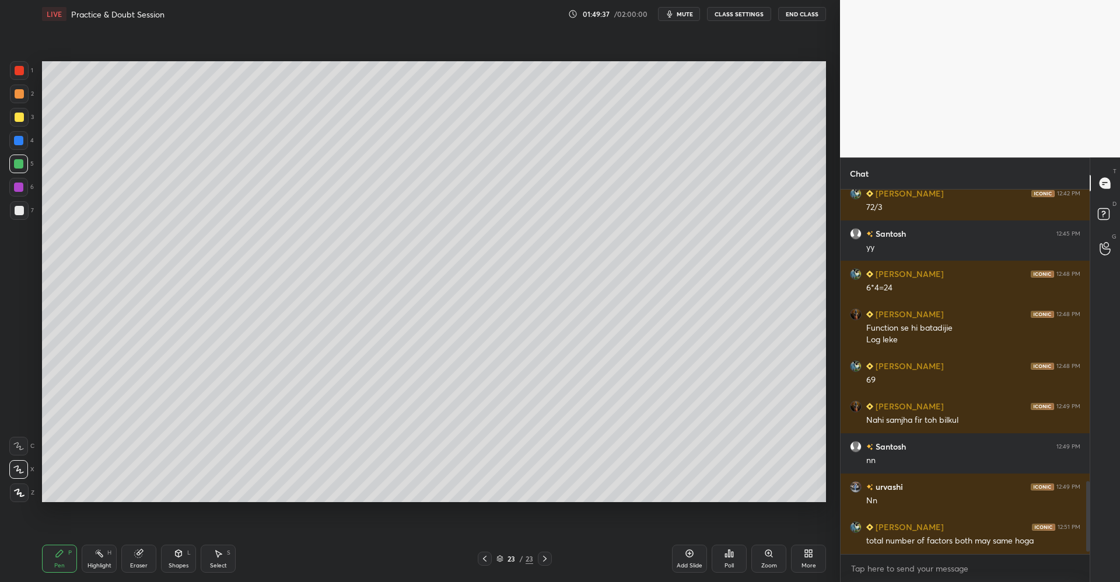
scroll to position [1499, 0]
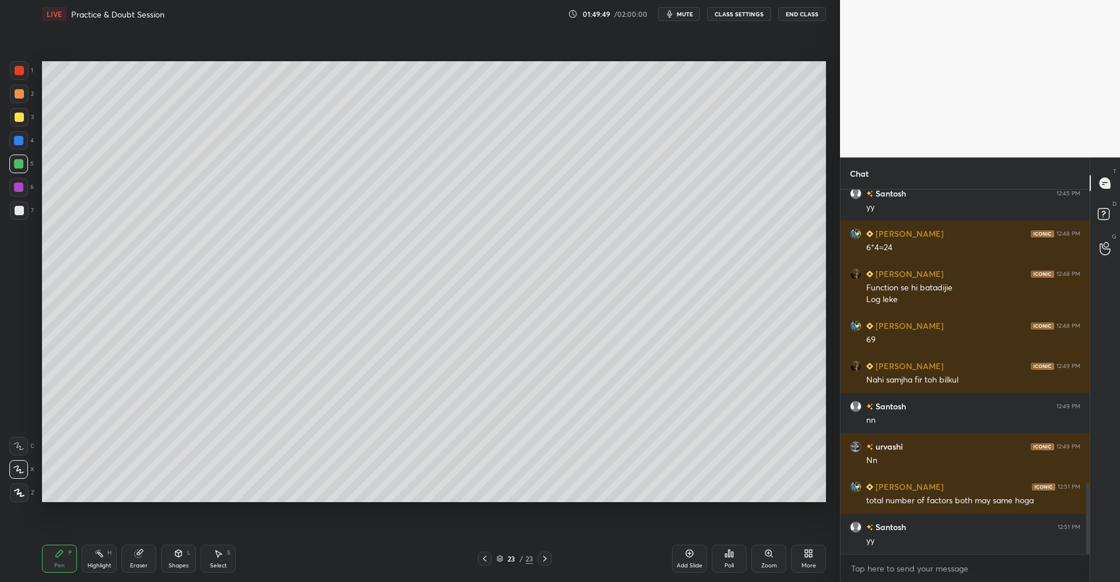
click at [181, 560] on div "Shapes L" at bounding box center [178, 559] width 35 height 28
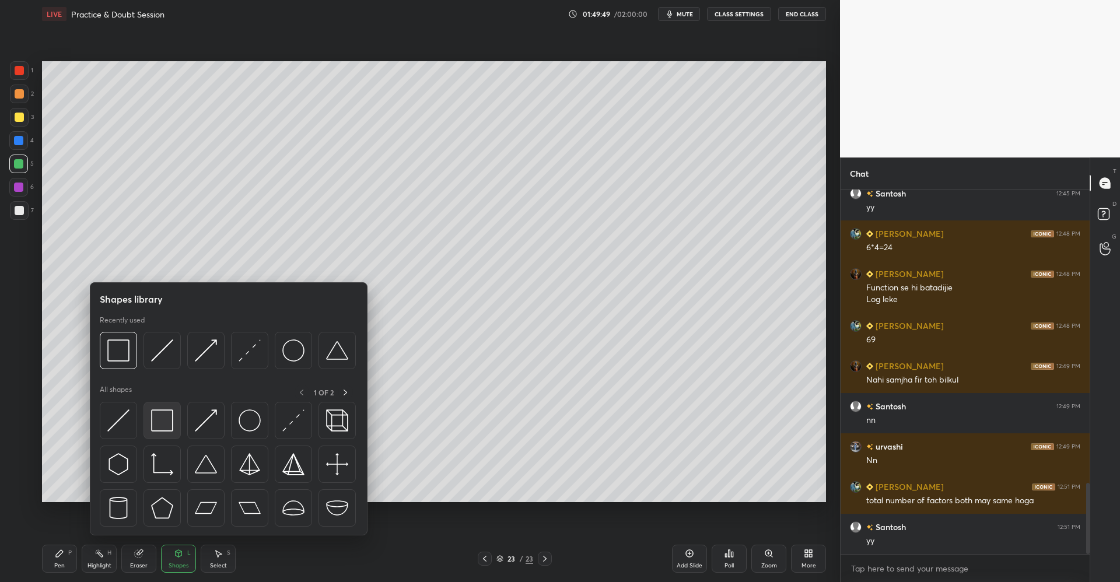
click at [167, 418] on img at bounding box center [162, 421] width 22 height 22
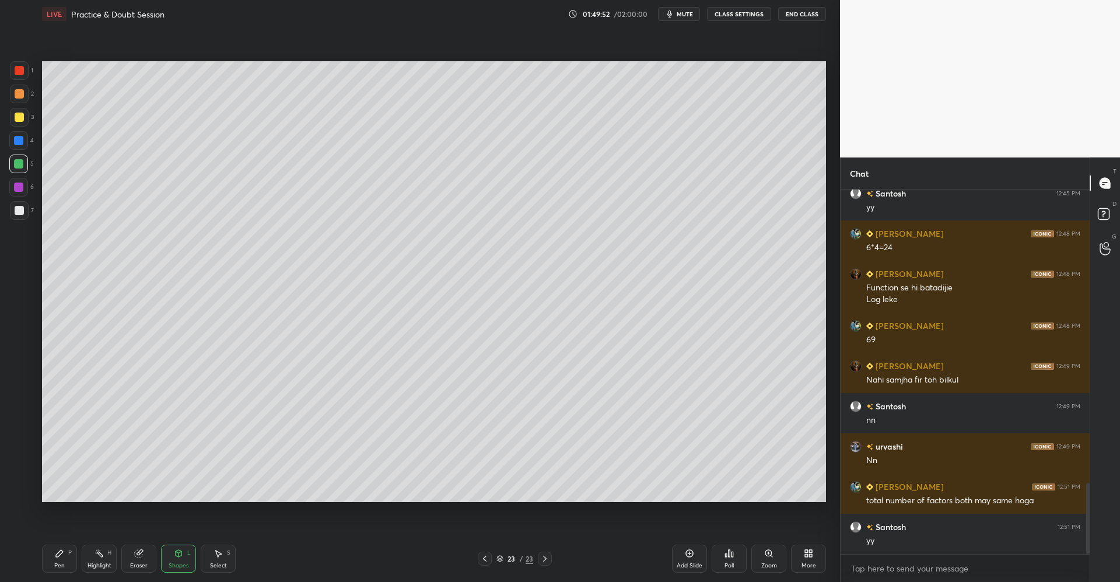
click at [67, 554] on div "Pen P" at bounding box center [59, 559] width 35 height 28
click at [19, 96] on div at bounding box center [19, 93] width 9 height 9
click at [23, 120] on div at bounding box center [19, 117] width 9 height 9
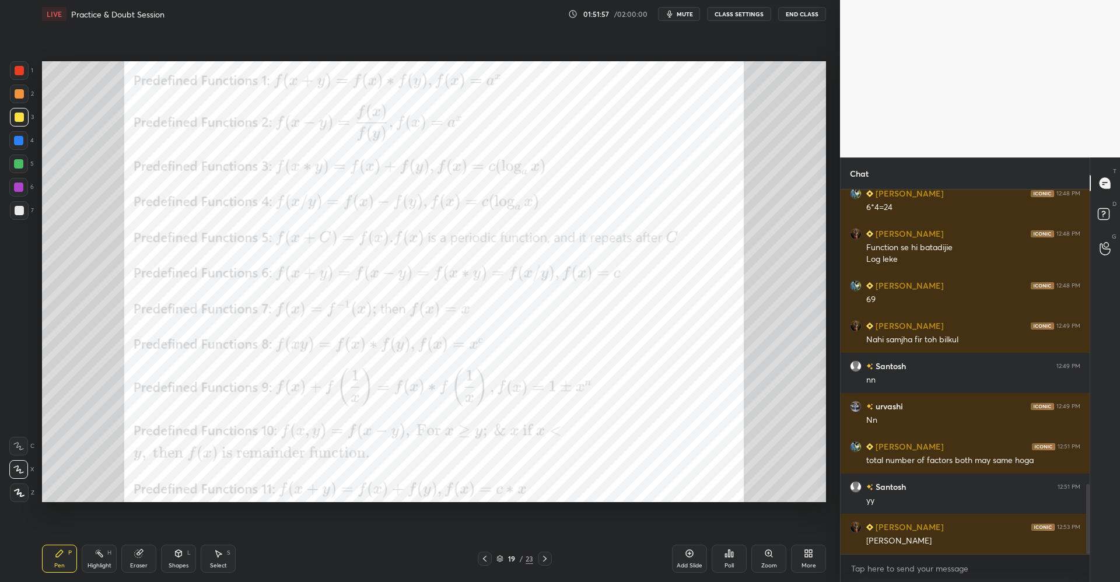
click at [701, 557] on div "Add Slide" at bounding box center [689, 559] width 35 height 28
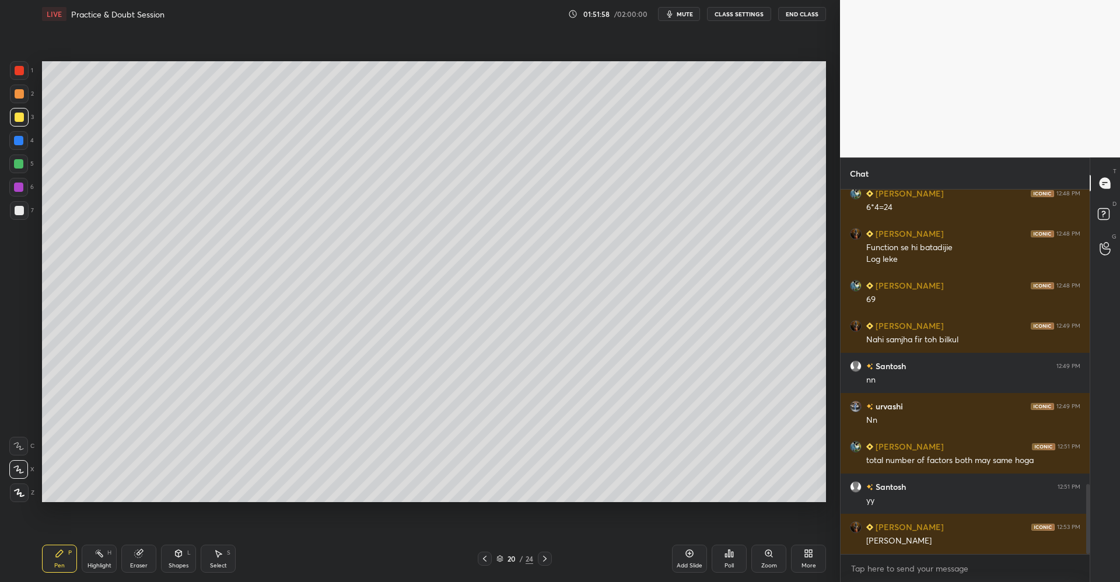
click at [20, 93] on div at bounding box center [19, 93] width 9 height 9
click at [181, 550] on icon at bounding box center [178, 553] width 9 height 9
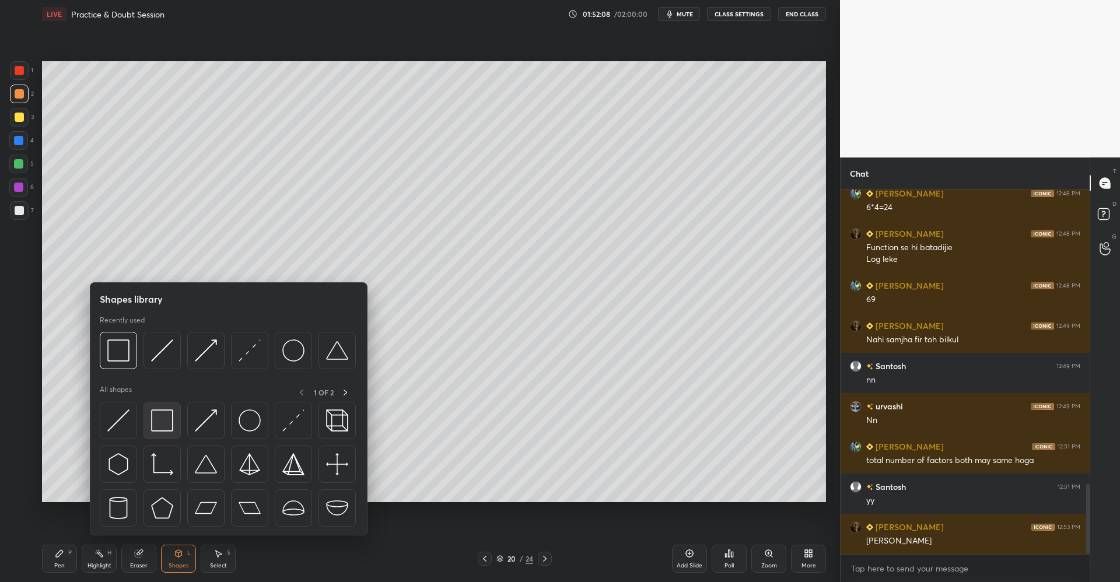
click at [164, 421] on img at bounding box center [162, 421] width 22 height 22
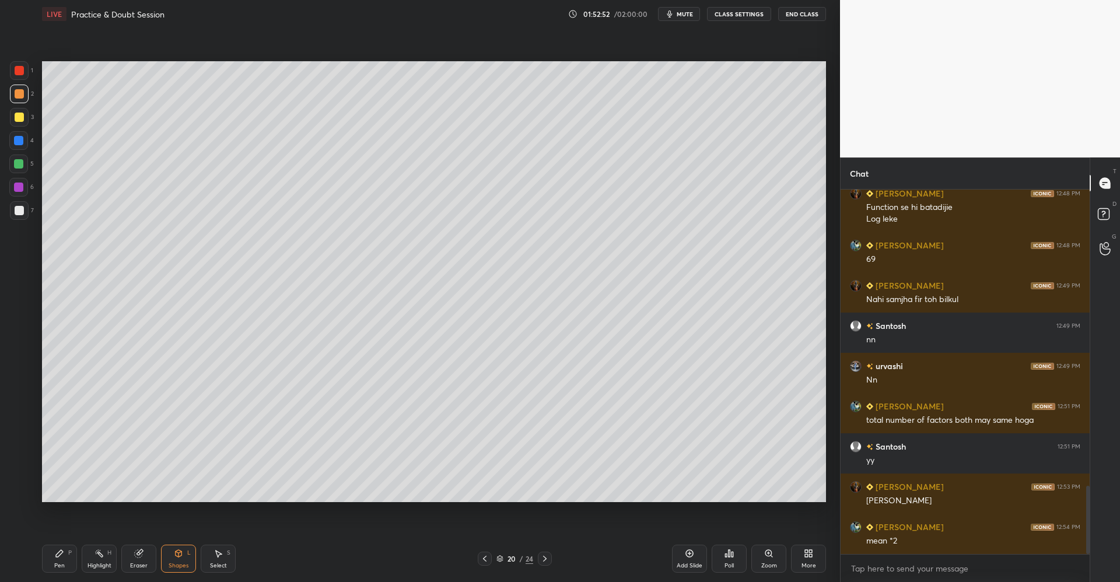
scroll to position [1591, 0]
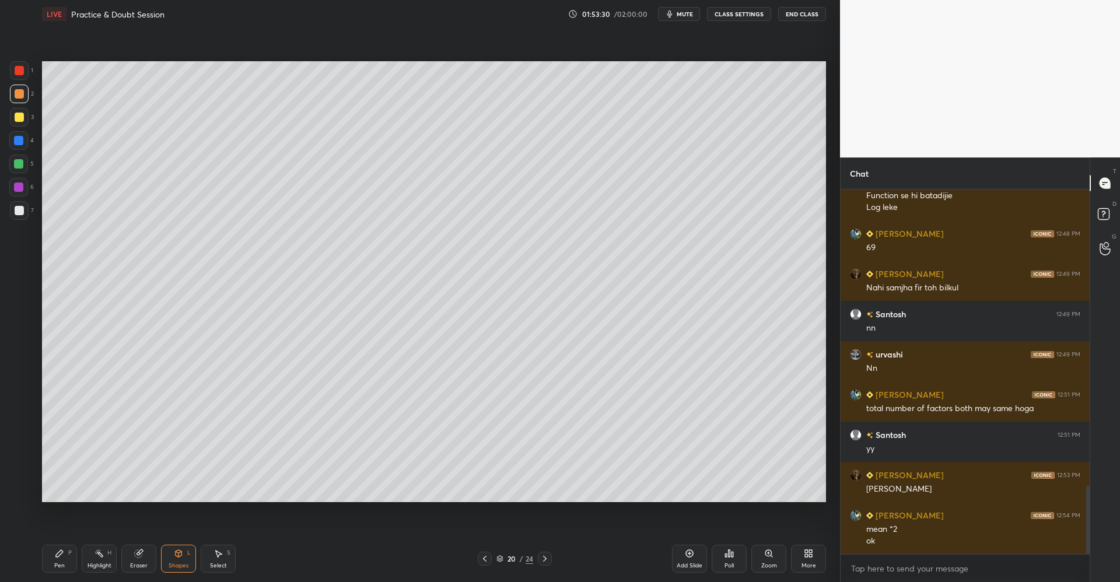
click at [797, 549] on div "More" at bounding box center [808, 559] width 35 height 28
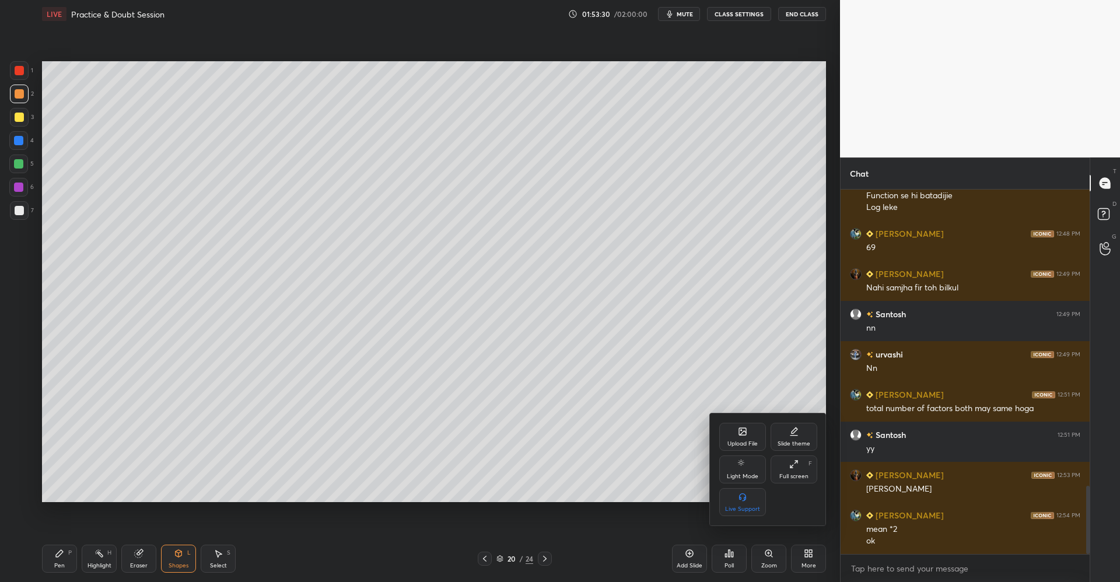
click at [735, 434] on div "Upload File" at bounding box center [743, 437] width 47 height 28
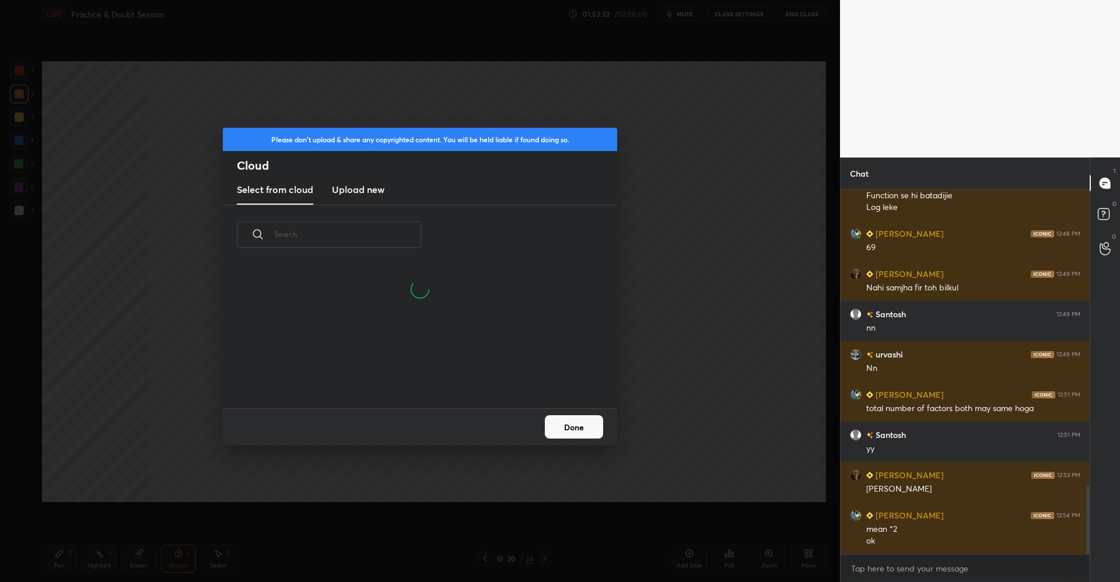
click at [370, 191] on h3 "Upload new" at bounding box center [358, 190] width 53 height 14
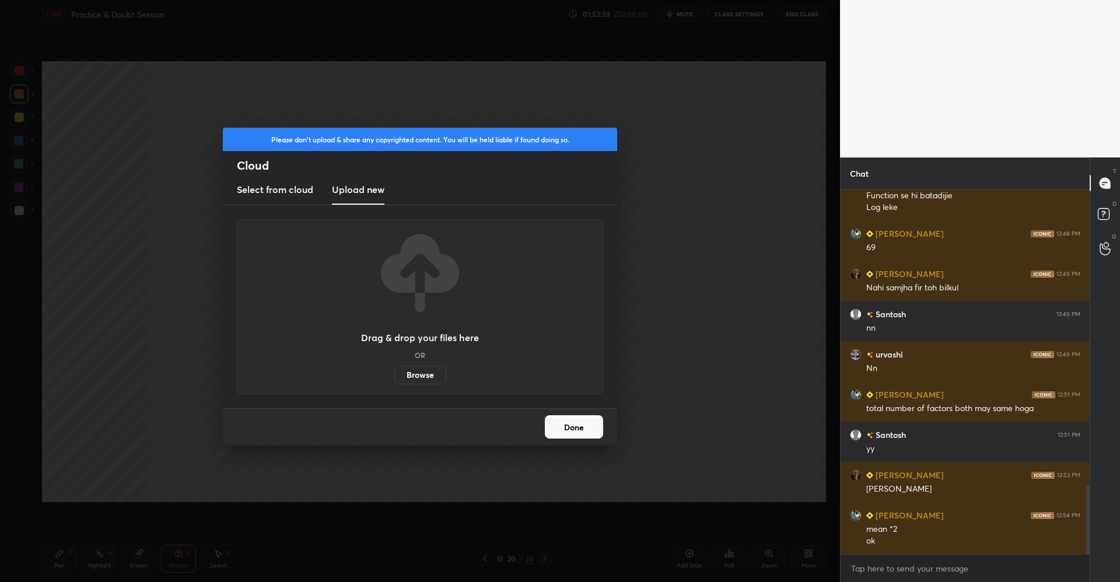
click at [424, 374] on label "Browse" at bounding box center [420, 375] width 52 height 19
click at [394, 374] on input "Browse" at bounding box center [394, 375] width 0 height 19
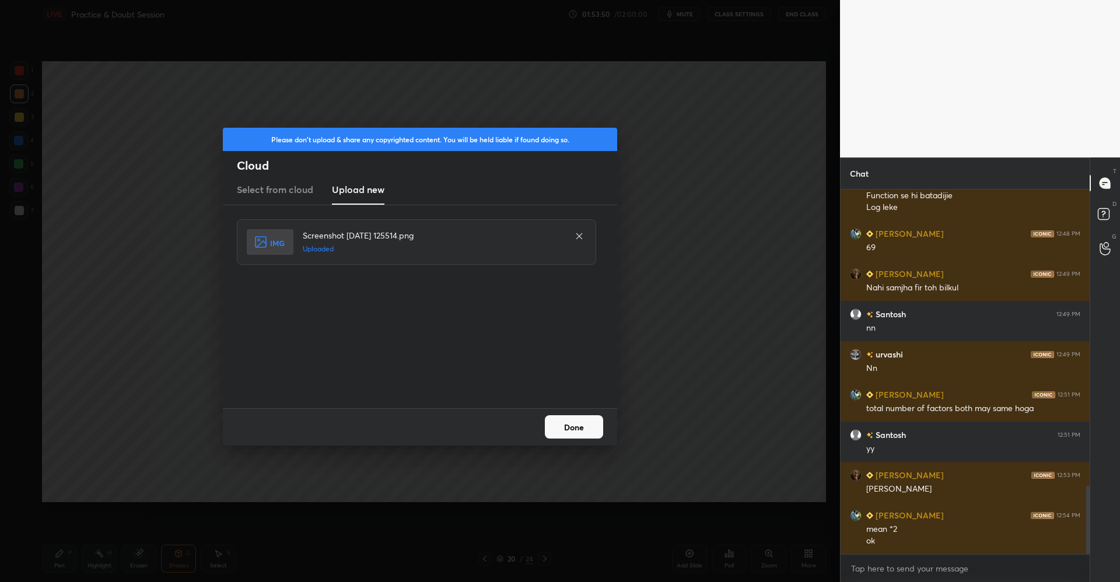
click at [570, 418] on button "Done" at bounding box center [574, 427] width 58 height 23
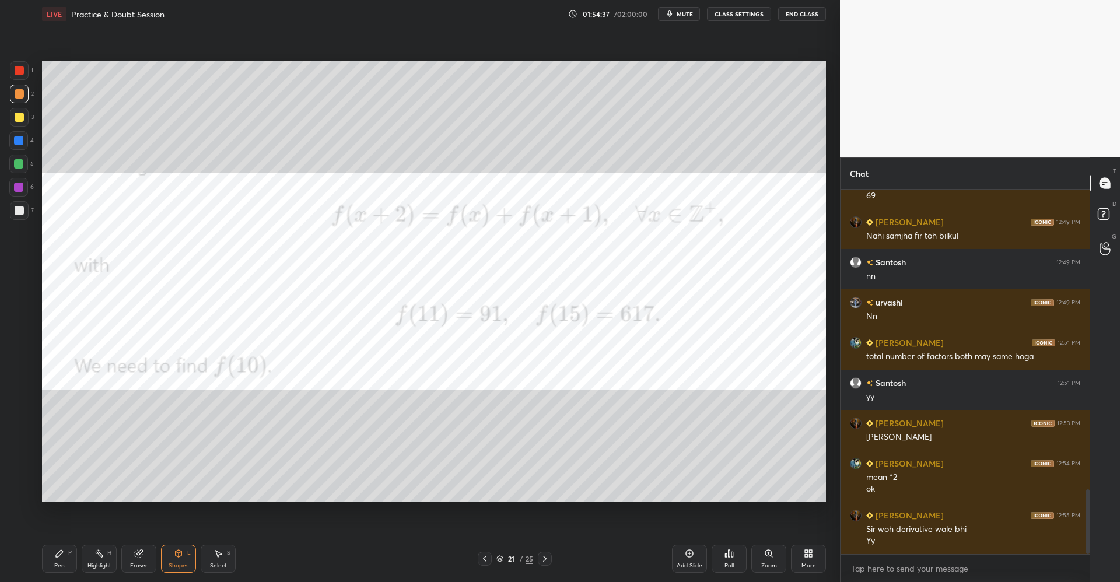
scroll to position [1684, 0]
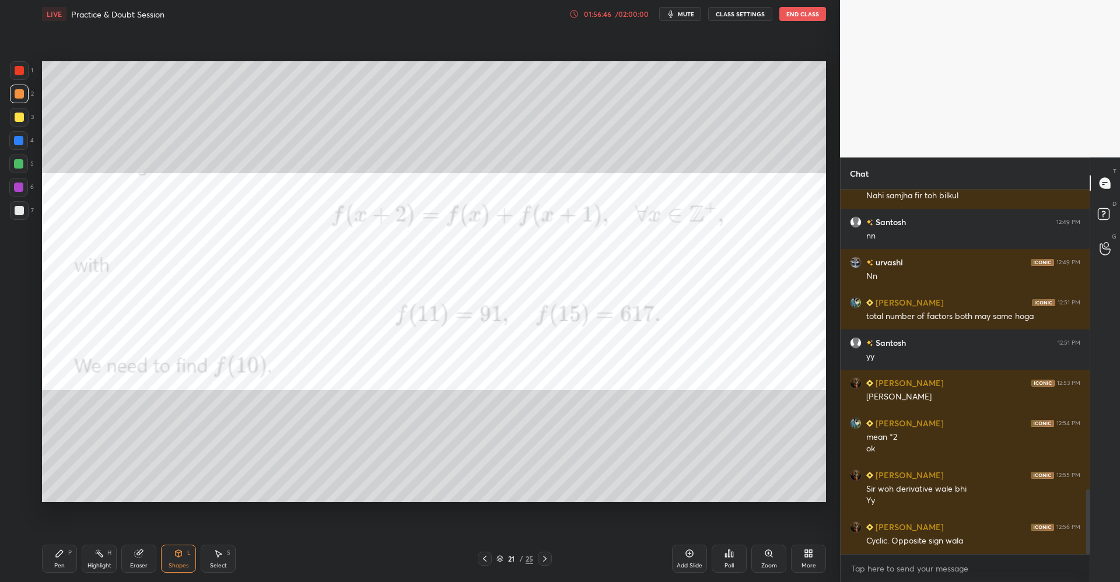
click at [64, 552] on div "Pen P" at bounding box center [59, 559] width 35 height 28
click at [22, 88] on div at bounding box center [19, 94] width 19 height 19
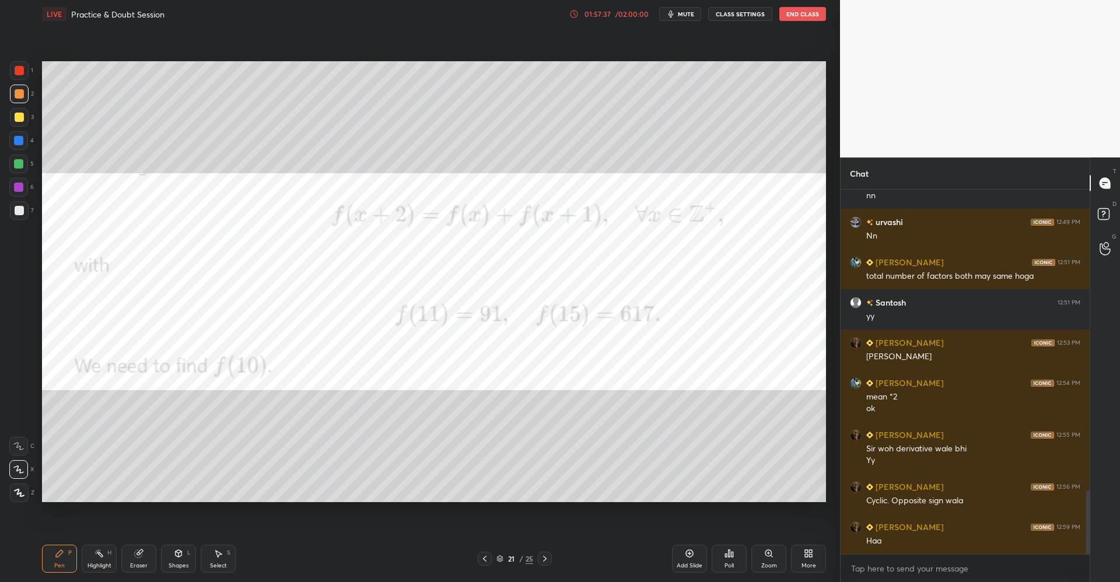
click at [23, 76] on div at bounding box center [19, 70] width 19 height 19
click at [171, 557] on div "Shapes L" at bounding box center [178, 559] width 35 height 28
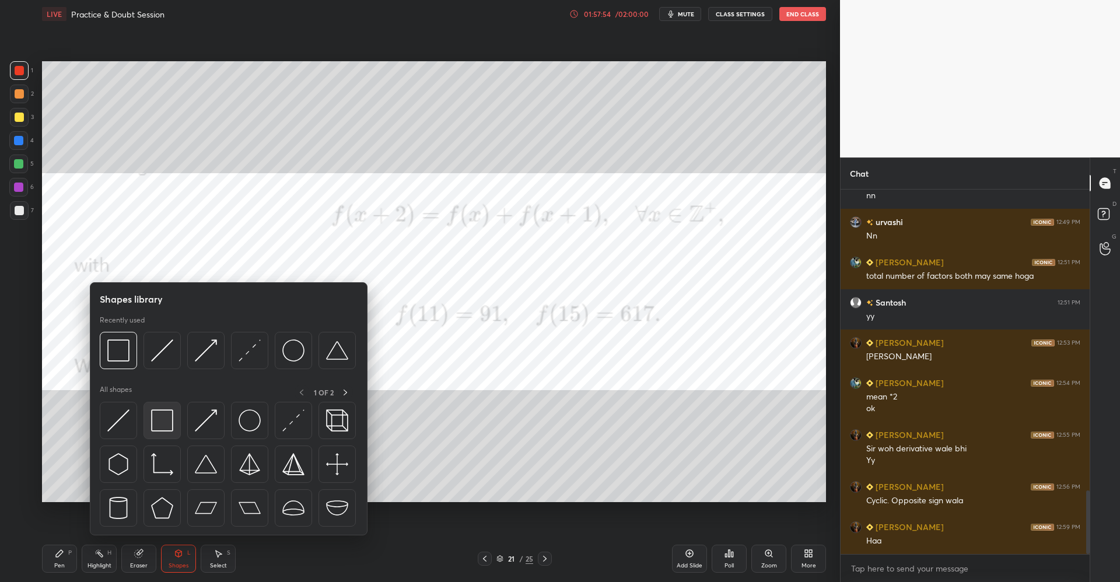
click at [166, 424] on img at bounding box center [162, 421] width 22 height 22
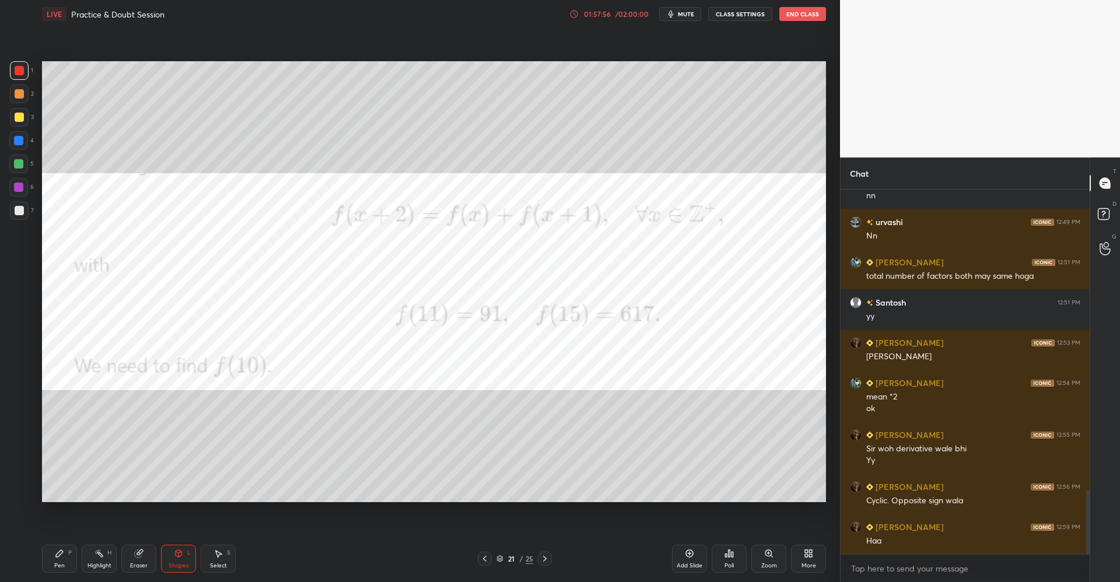
click at [70, 554] on div "P" at bounding box center [70, 553] width 4 height 6
click at [800, 557] on div "More" at bounding box center [808, 559] width 35 height 28
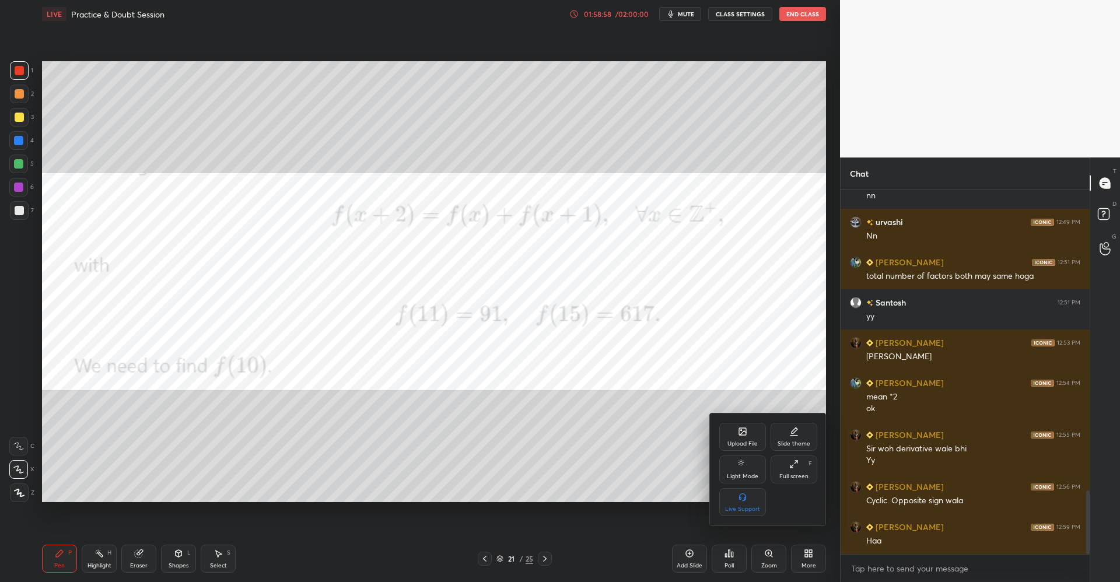
click at [741, 436] on icon at bounding box center [742, 431] width 9 height 9
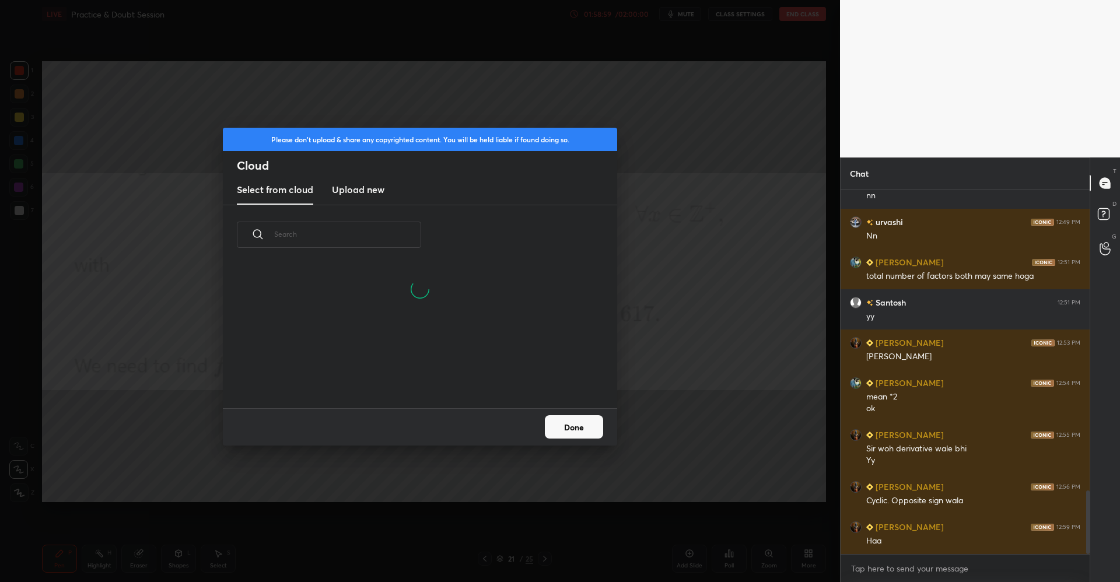
click at [687, 282] on div "Please don't upload & share any copyrighted content. You will be held liable if…" at bounding box center [420, 291] width 840 height 582
click at [706, 431] on div "Please don't upload & share any copyrighted content. You will be held liable if…" at bounding box center [420, 291] width 840 height 582
click at [483, 98] on div "Please don't upload & share any copyrighted content. You will be held liable if…" at bounding box center [420, 291] width 840 height 582
click at [691, 412] on div "Please don't upload & share any copyrighted content. You will be held liable if…" at bounding box center [420, 291] width 840 height 582
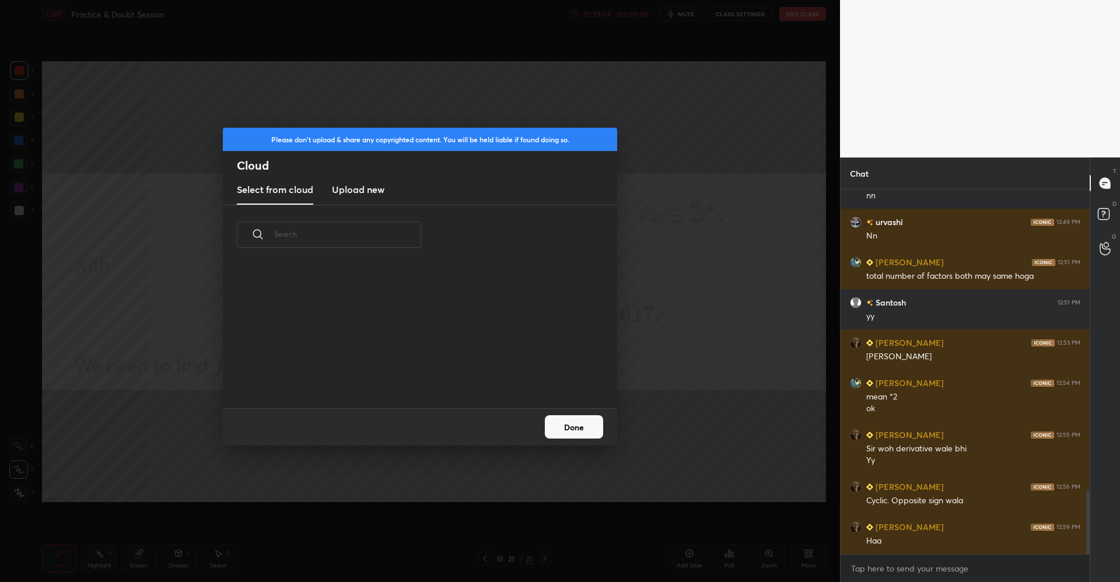
click at [586, 431] on button "Done" at bounding box center [574, 427] width 58 height 23
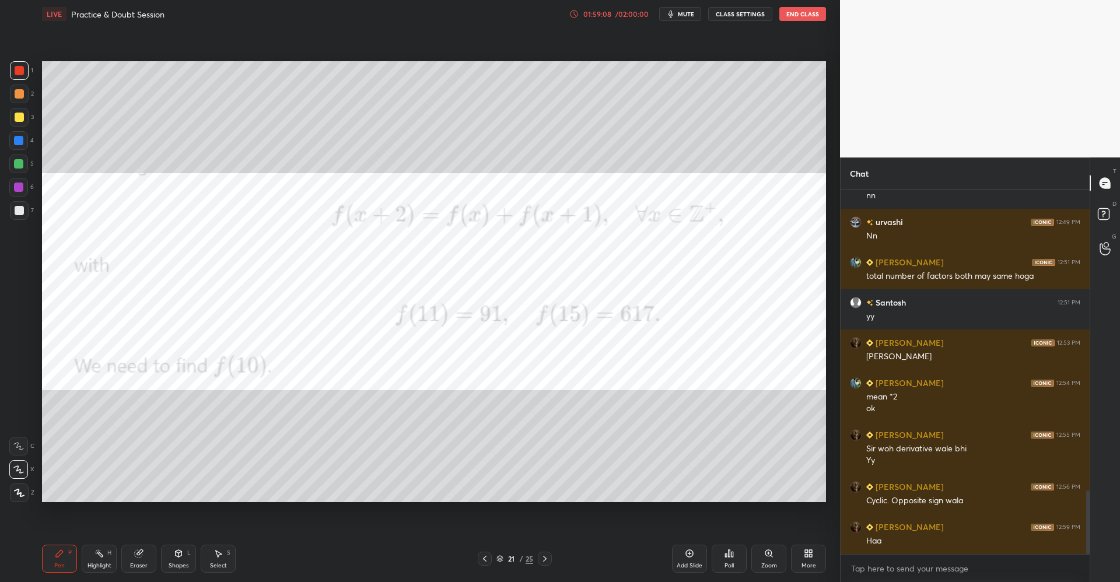
click at [547, 556] on icon at bounding box center [544, 558] width 9 height 9
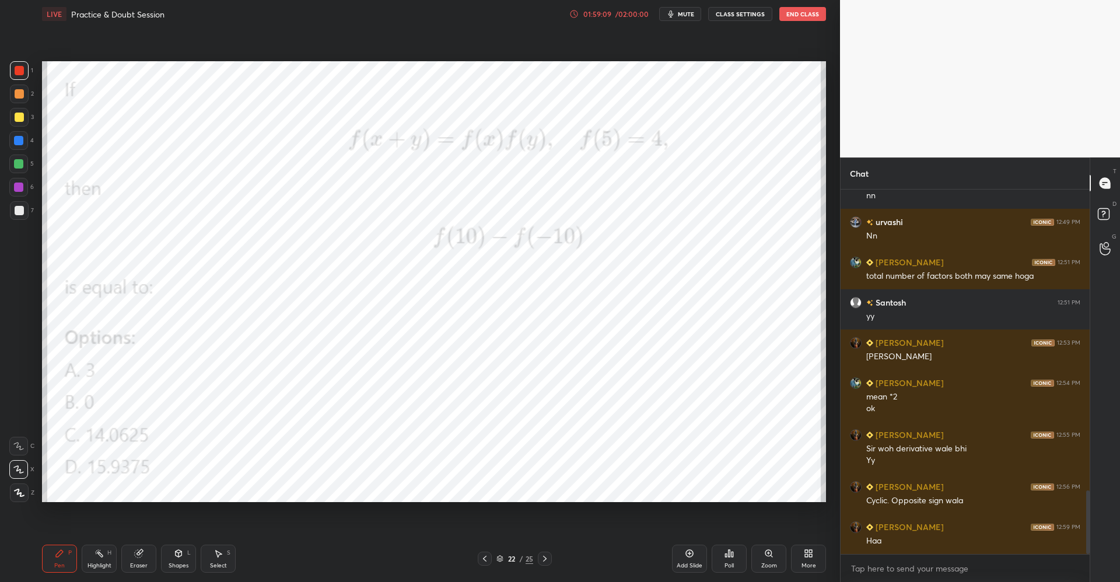
click at [547, 560] on icon at bounding box center [544, 558] width 9 height 9
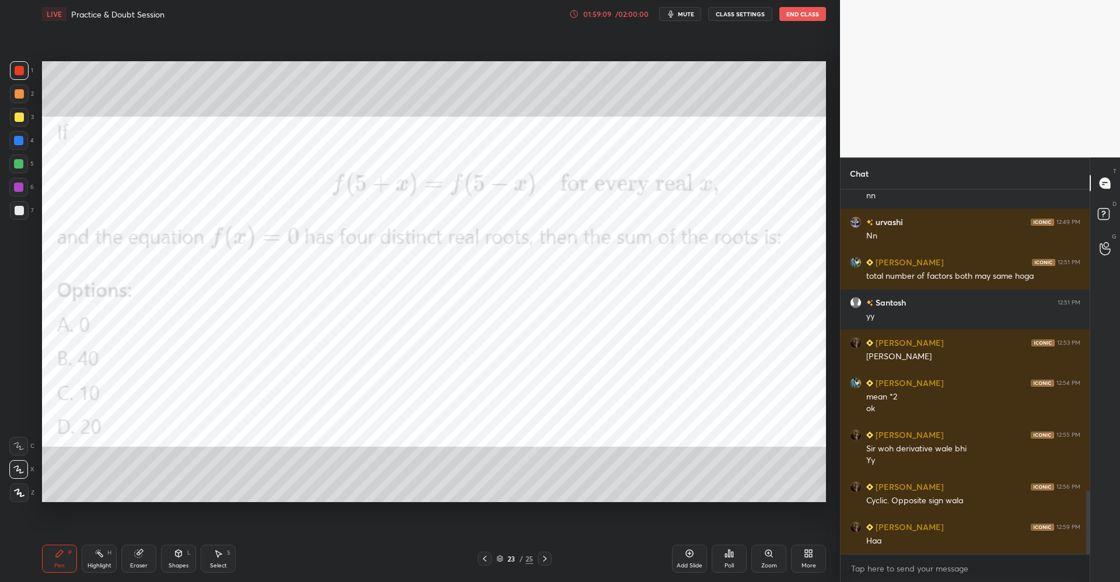
click at [548, 561] on icon at bounding box center [544, 558] width 9 height 9
click at [547, 560] on icon at bounding box center [544, 558] width 9 height 9
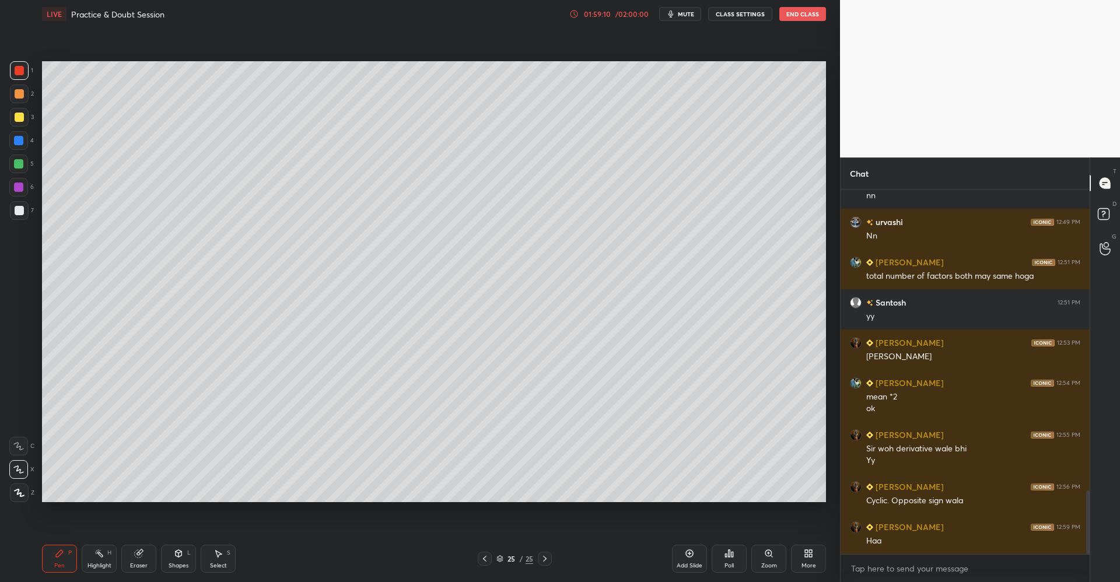
click at [546, 560] on icon at bounding box center [544, 558] width 9 height 9
click at [694, 563] on div "Add Slide" at bounding box center [690, 566] width 26 height 6
click at [25, 114] on div at bounding box center [19, 117] width 19 height 19
click at [177, 564] on div "Shapes" at bounding box center [179, 566] width 20 height 6
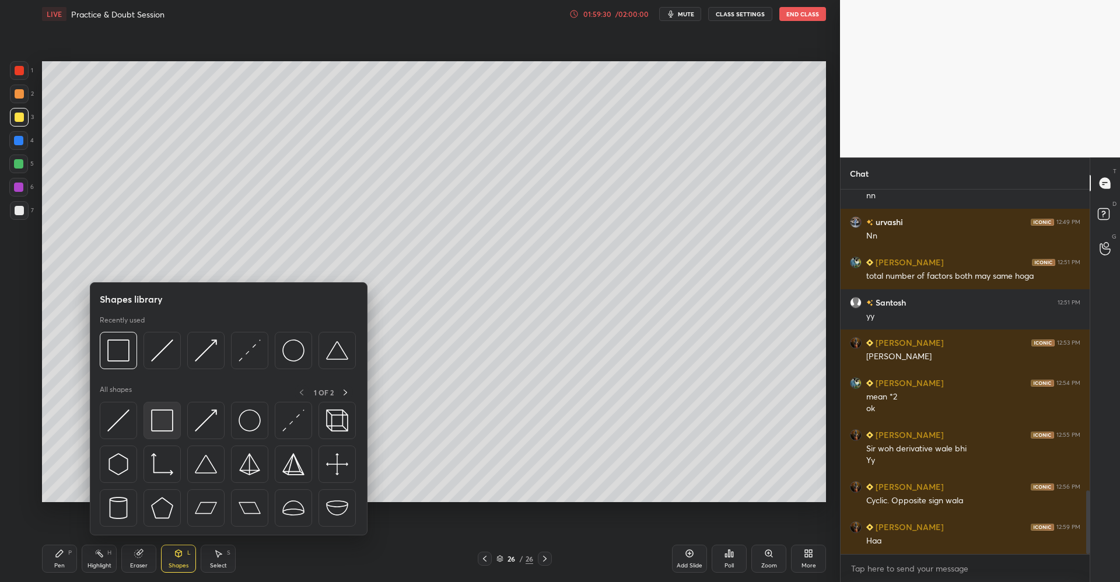
click at [165, 420] on img at bounding box center [162, 421] width 22 height 22
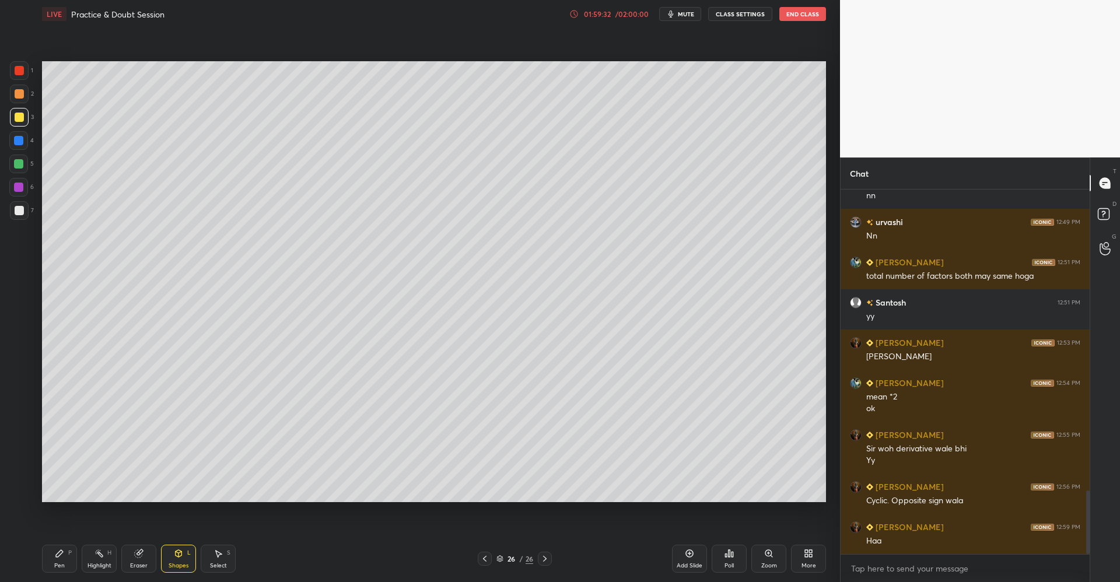
click at [61, 551] on icon at bounding box center [59, 553] width 7 height 7
click at [23, 95] on div at bounding box center [19, 93] width 9 height 9
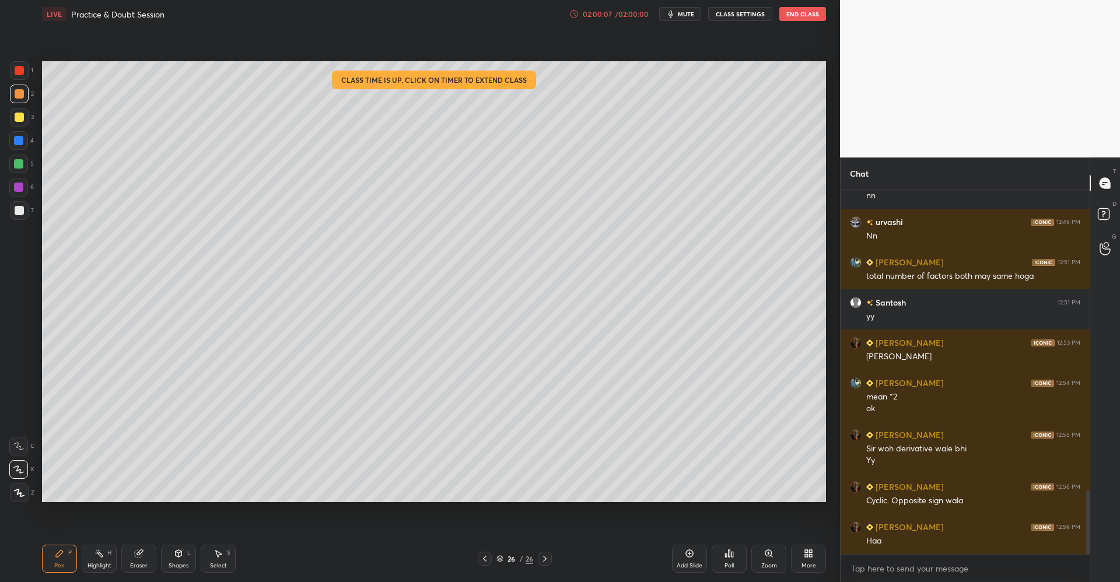
scroll to position [1764, 0]
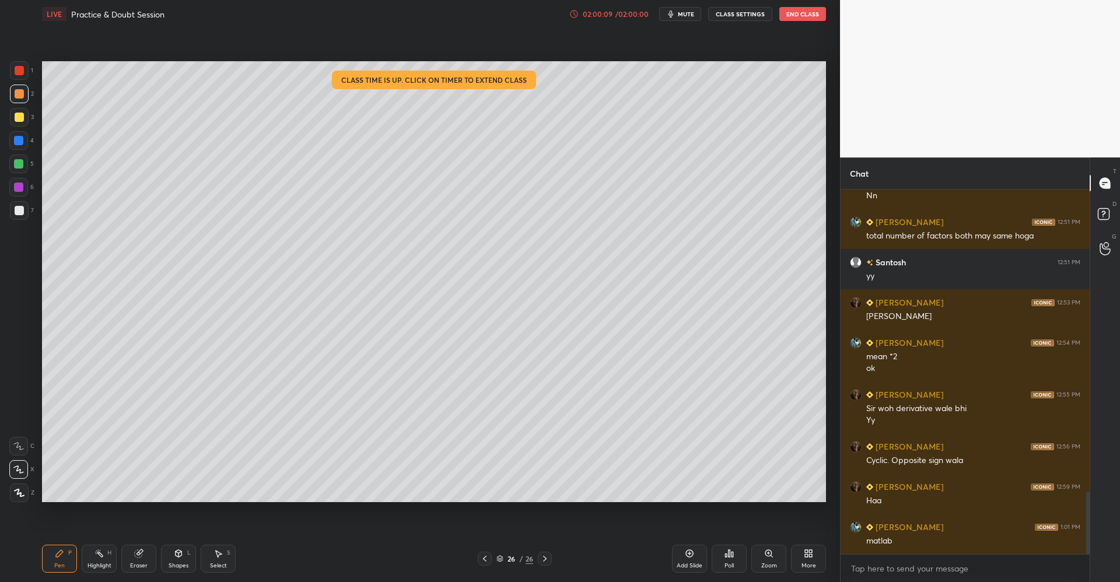
click at [221, 558] on div "Select S" at bounding box center [218, 559] width 35 height 28
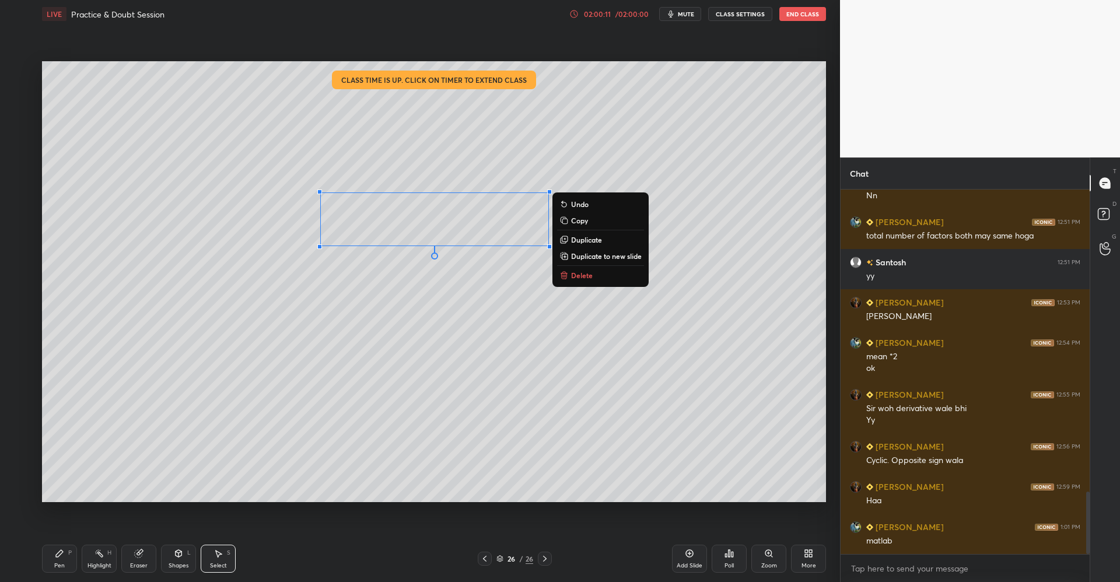
click at [581, 282] on button "Delete" at bounding box center [600, 275] width 87 height 14
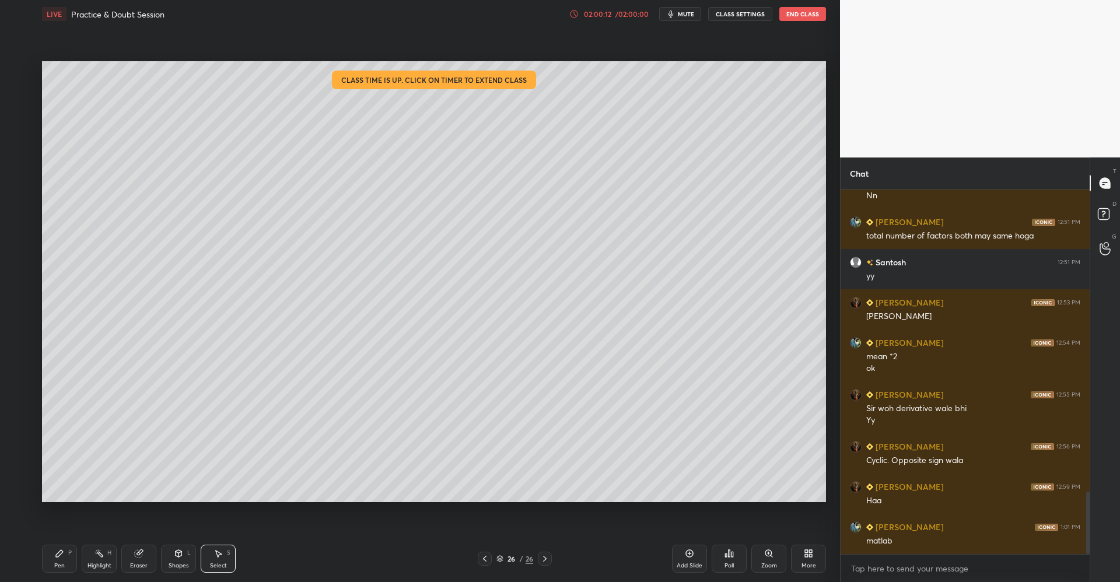
click at [62, 556] on icon at bounding box center [59, 553] width 9 height 9
click at [146, 544] on div "Pen P Highlight H Eraser Shapes L Select S 26 / 26 Add Slide Poll Zoom More" at bounding box center [434, 559] width 784 height 47
click at [147, 557] on div "Eraser" at bounding box center [138, 559] width 35 height 28
click at [68, 554] on div "P" at bounding box center [70, 553] width 4 height 6
click at [688, 554] on icon at bounding box center [690, 554] width 4 height 4
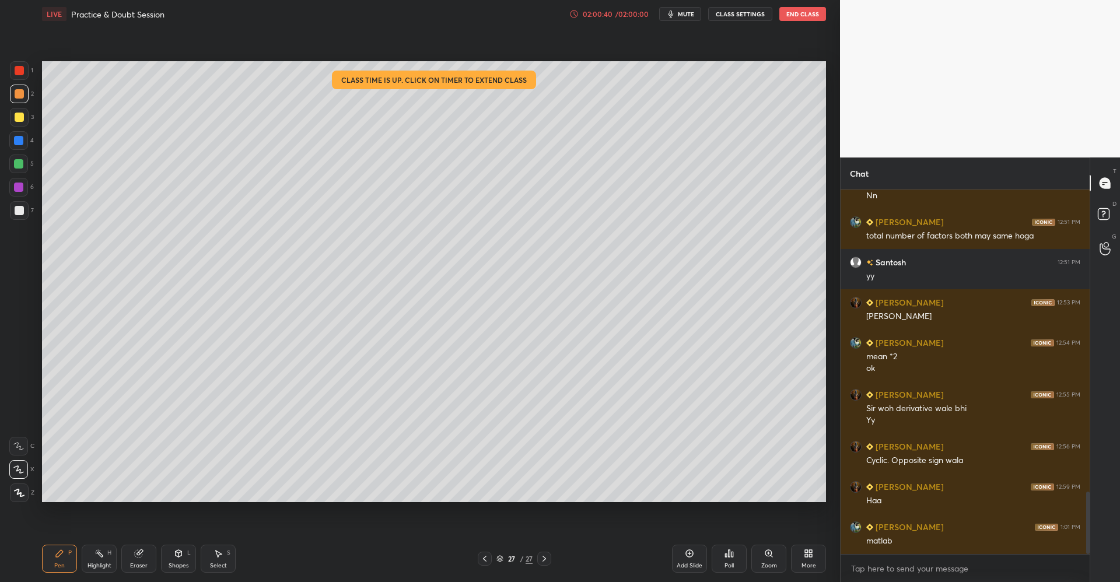
click at [620, 14] on div "/ 02:00:00" at bounding box center [632, 14] width 36 height 7
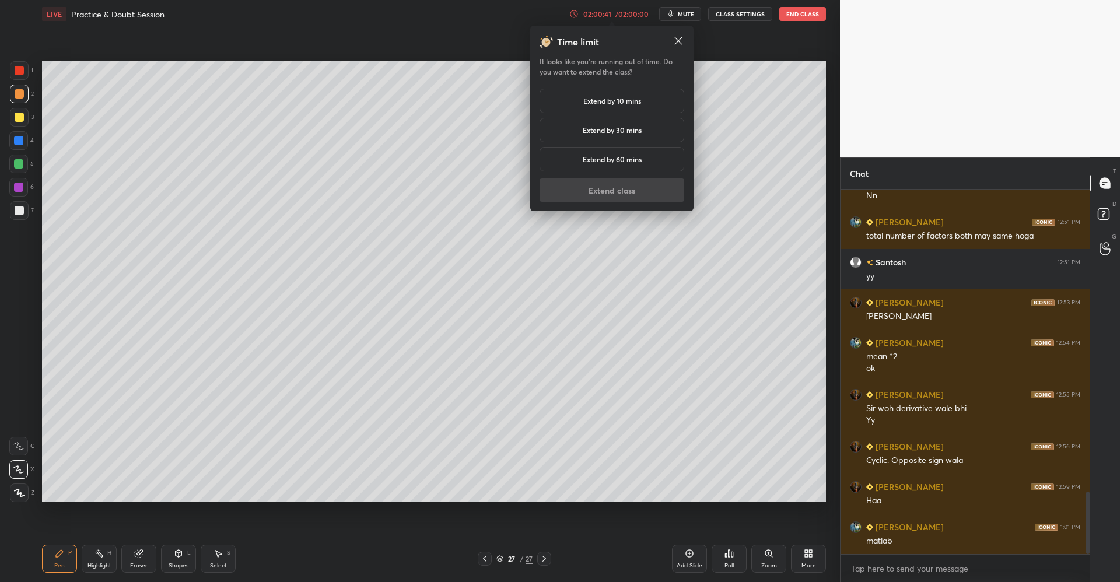
click at [607, 95] on div "Extend by 10 mins" at bounding box center [612, 101] width 145 height 25
click at [612, 187] on button "Extend class" at bounding box center [612, 190] width 145 height 23
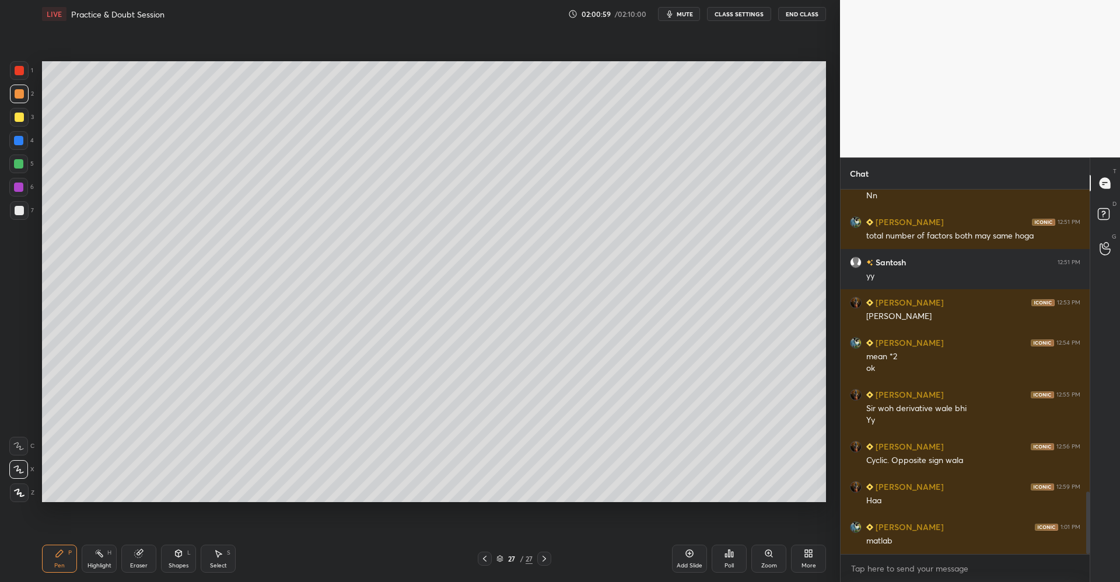
click at [179, 560] on div "Shapes L" at bounding box center [178, 559] width 35 height 28
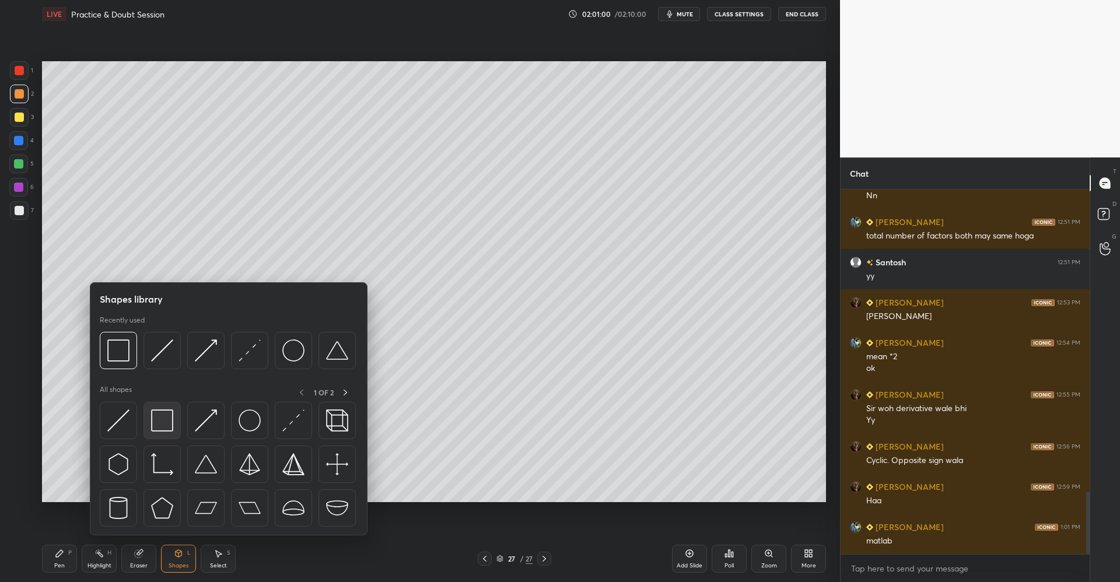
click at [163, 423] on img at bounding box center [162, 421] width 22 height 22
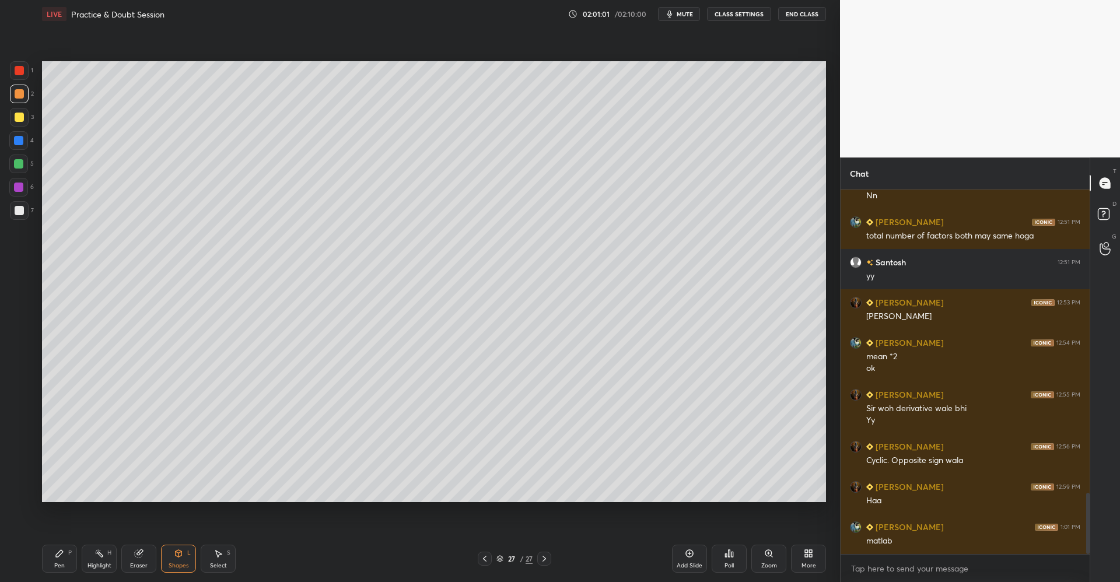
scroll to position [1804, 0]
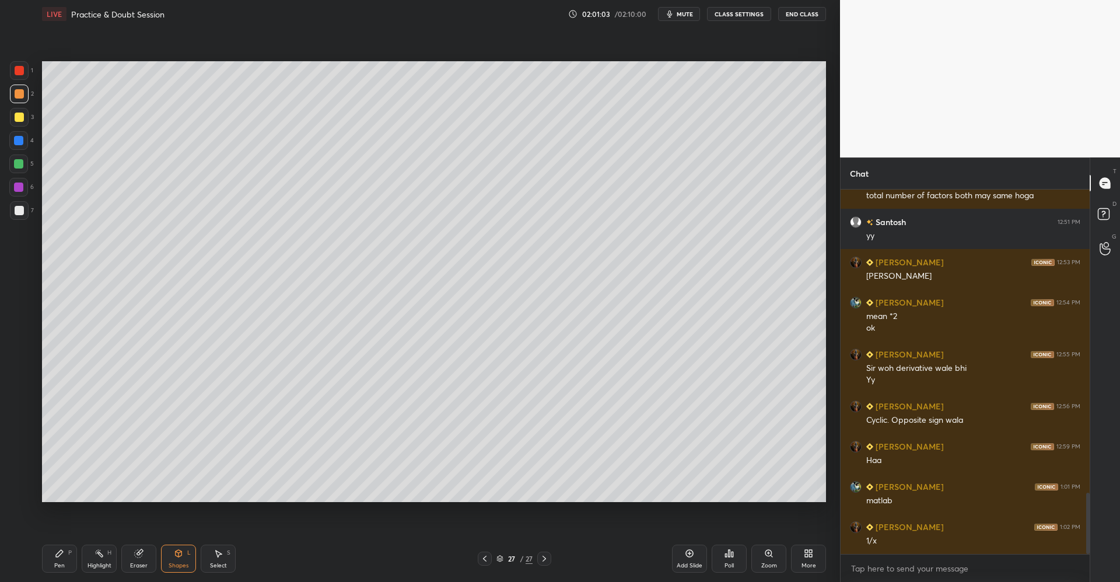
click at [64, 557] on icon at bounding box center [59, 553] width 9 height 9
click at [25, 120] on div at bounding box center [19, 117] width 19 height 19
click at [218, 553] on icon at bounding box center [219, 554] width 6 height 7
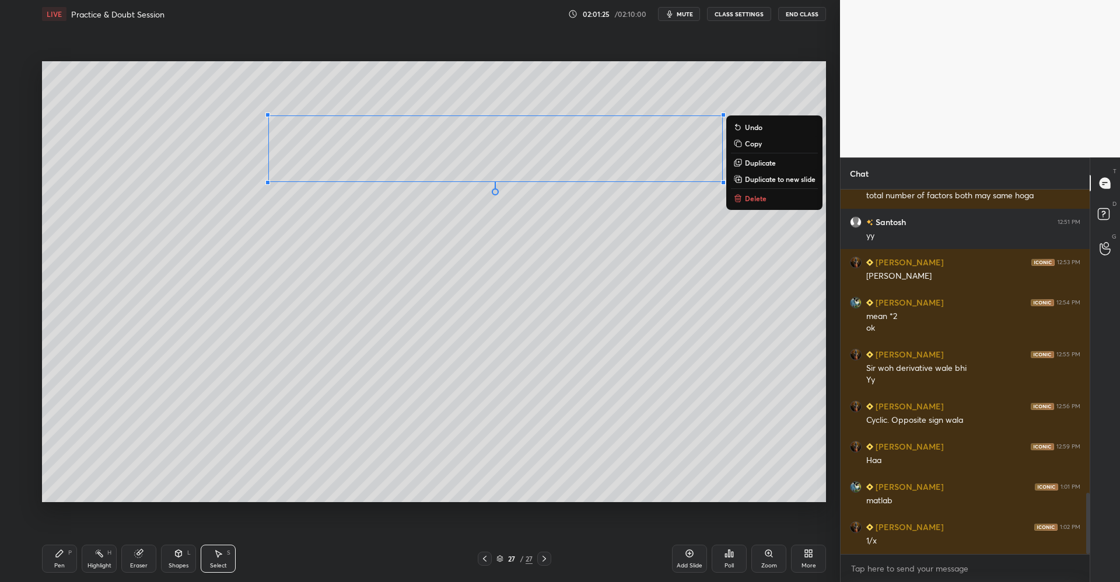
click at [758, 180] on p "Duplicate to new slide" at bounding box center [780, 178] width 71 height 9
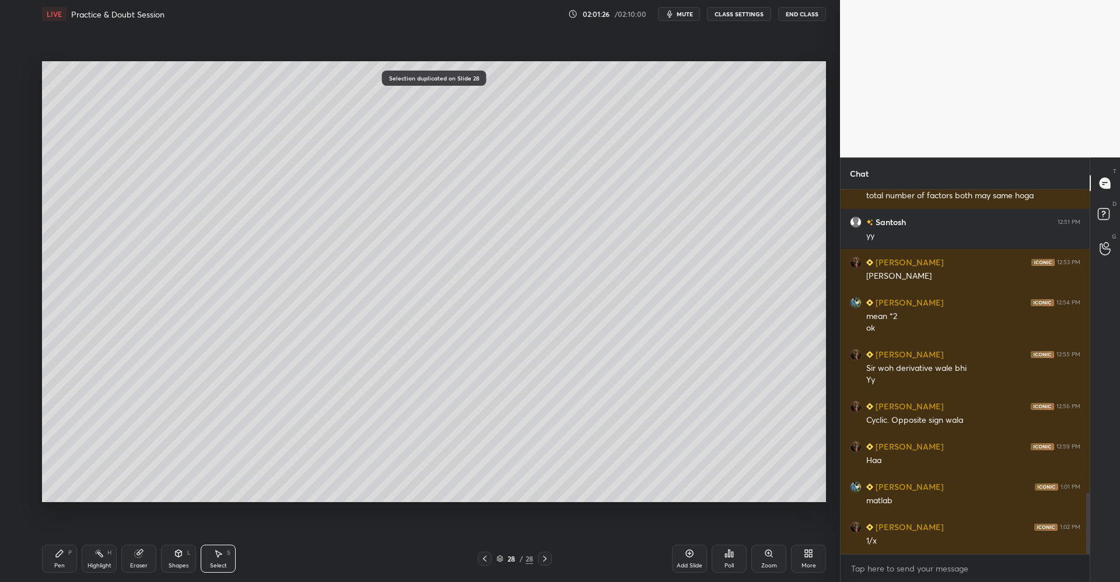
click at [66, 551] on div "Pen P" at bounding box center [59, 559] width 35 height 28
click at [19, 96] on div at bounding box center [19, 93] width 9 height 9
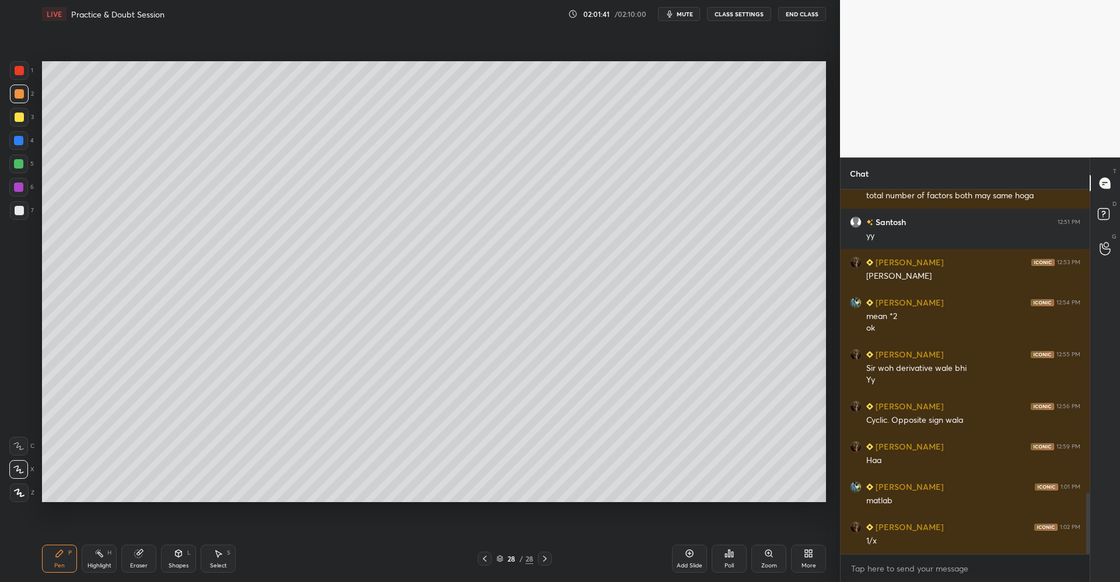
click at [116, 556] on div "Highlight H" at bounding box center [99, 559] width 35 height 28
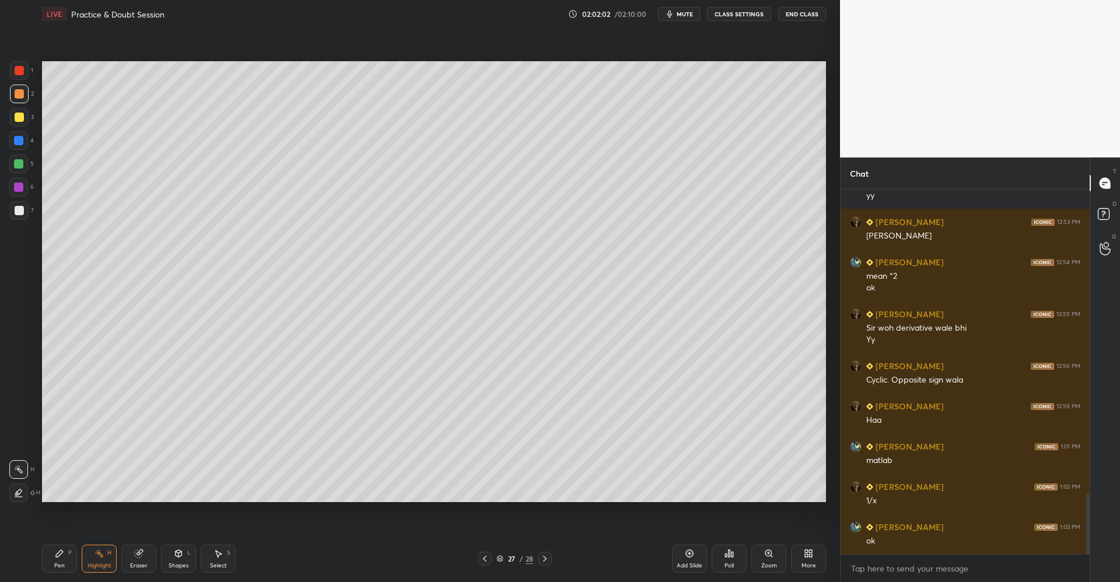
click at [62, 556] on icon at bounding box center [59, 553] width 9 height 9
click at [16, 74] on div at bounding box center [19, 70] width 9 height 9
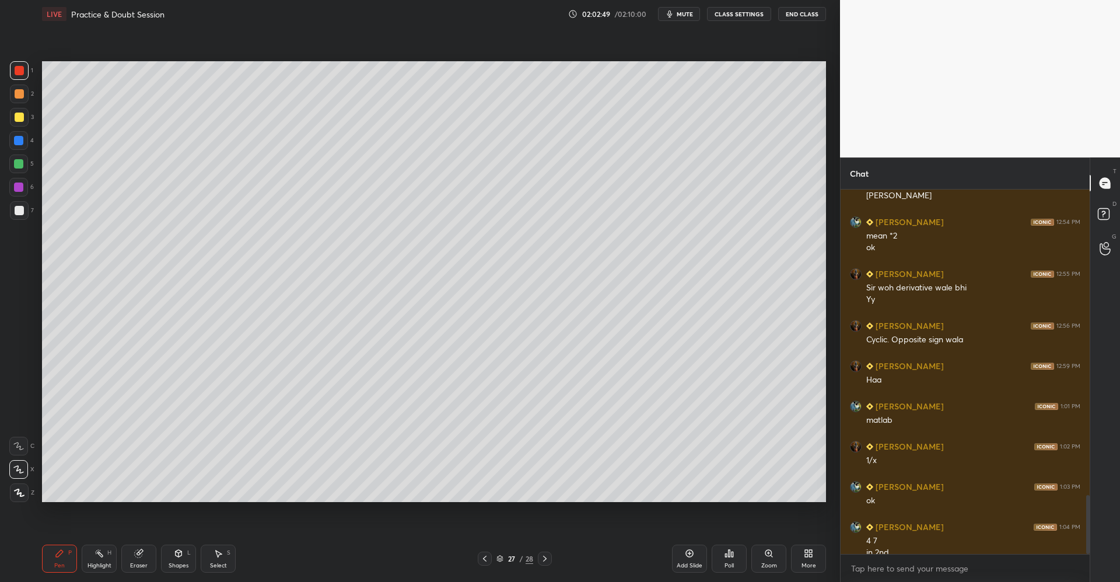
scroll to position [1897, 0]
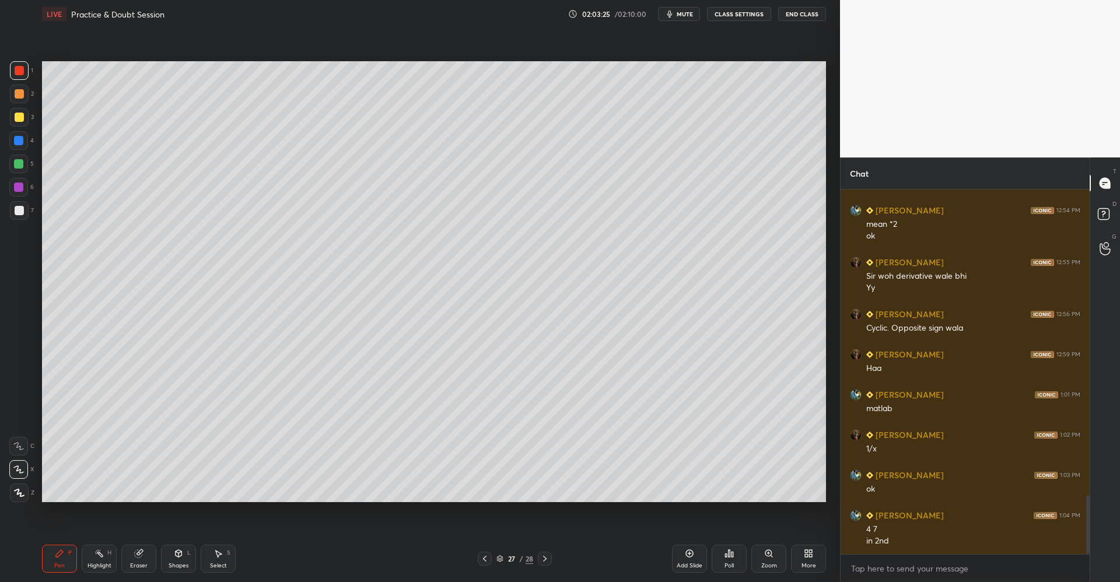
click at [21, 121] on div at bounding box center [19, 117] width 9 height 9
click at [180, 549] on icon at bounding box center [178, 553] width 9 height 9
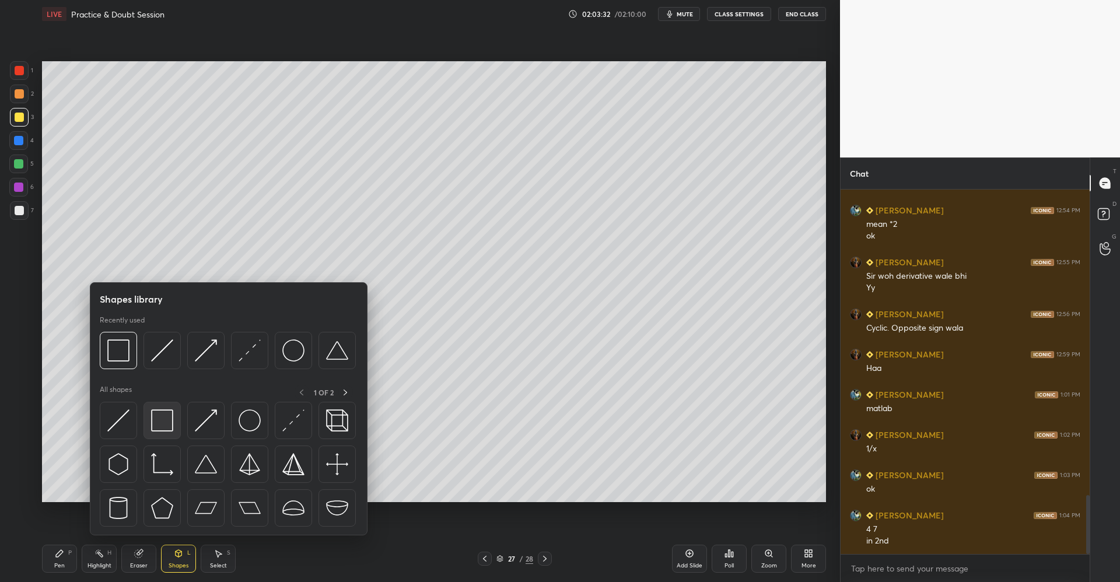
click at [174, 416] on div at bounding box center [162, 420] width 37 height 37
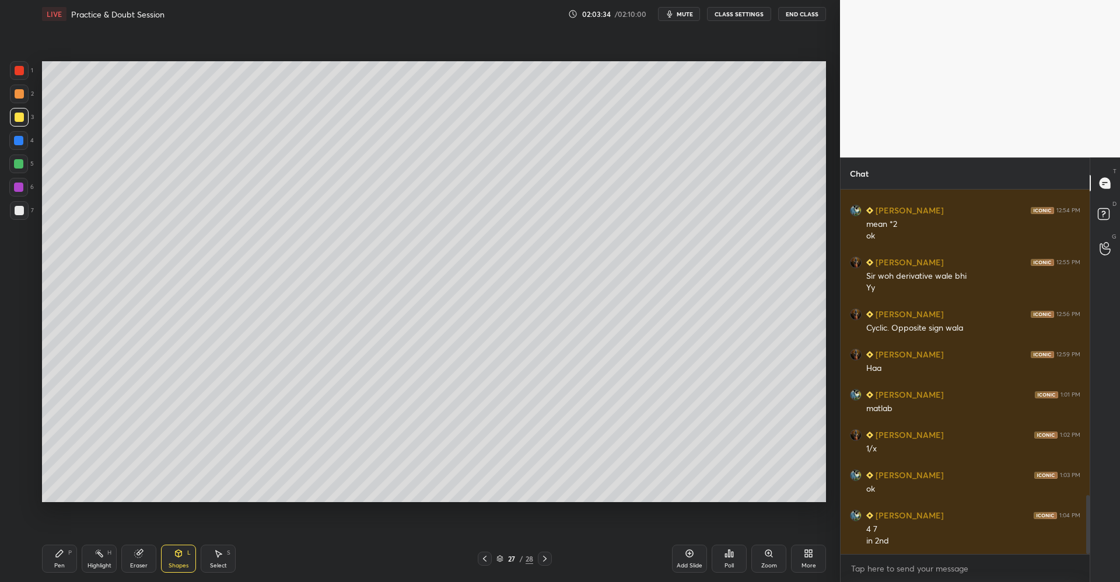
click at [65, 551] on div "Pen P" at bounding box center [59, 559] width 35 height 28
click at [223, 554] on div "Select S" at bounding box center [218, 559] width 35 height 28
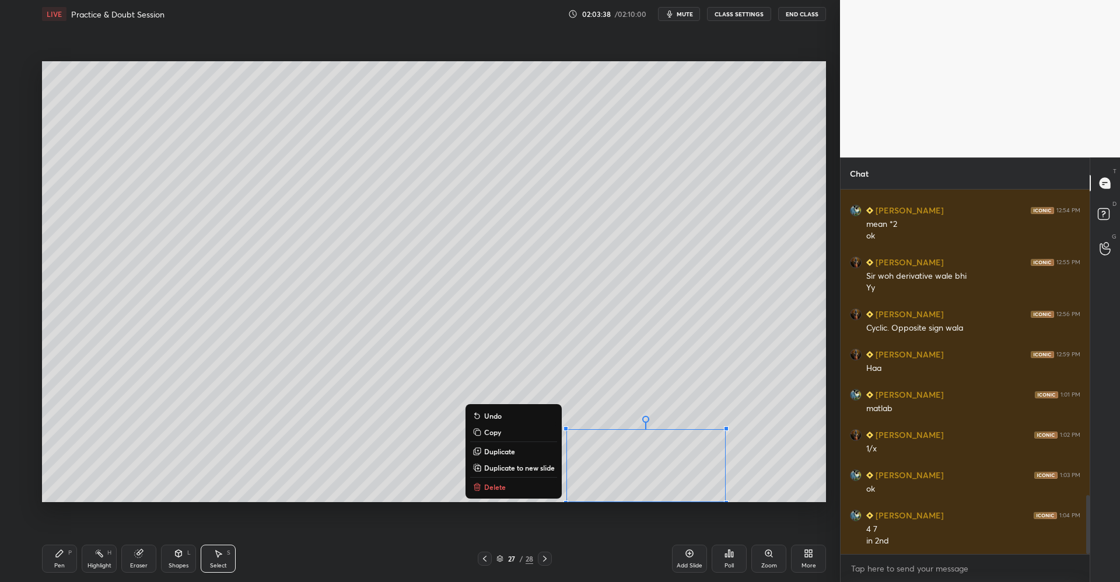
click at [489, 487] on p "Delete" at bounding box center [495, 487] width 22 height 9
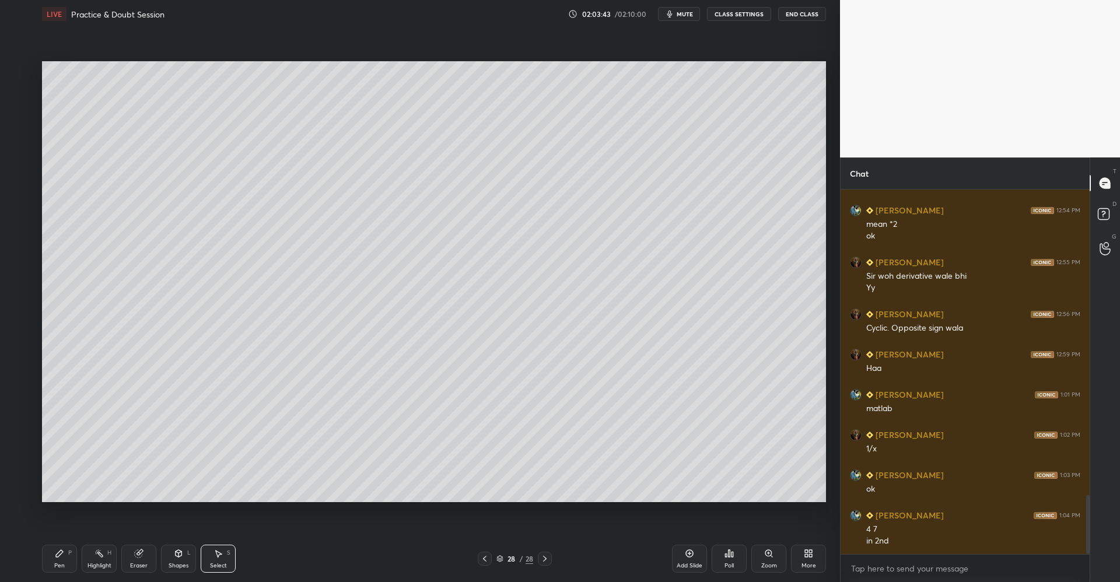
scroll to position [1937, 0]
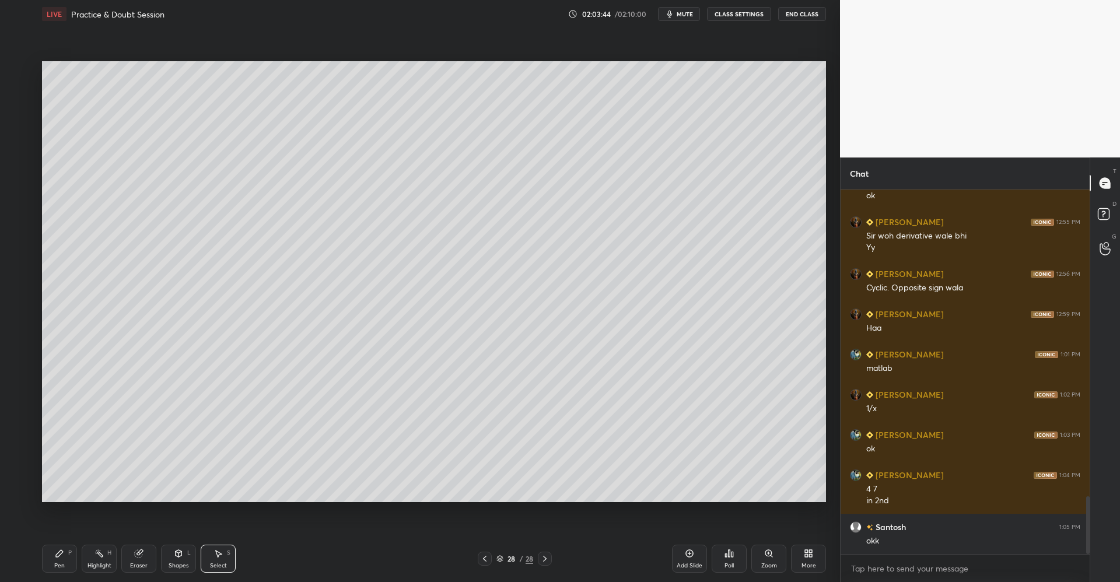
click at [812, 558] on div "More" at bounding box center [808, 559] width 35 height 28
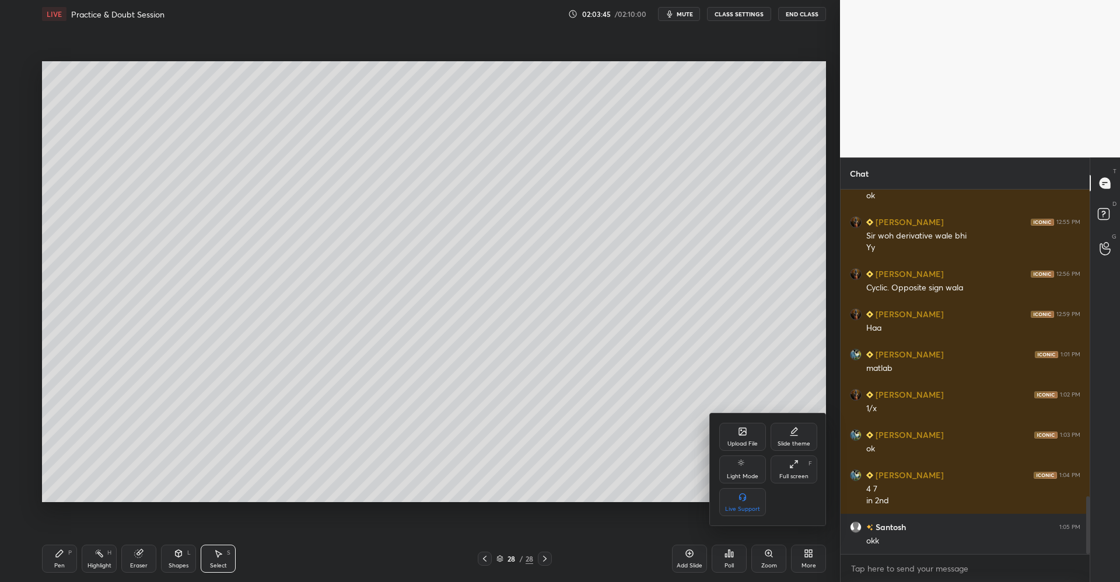
click at [738, 432] on div "Upload File" at bounding box center [743, 437] width 47 height 28
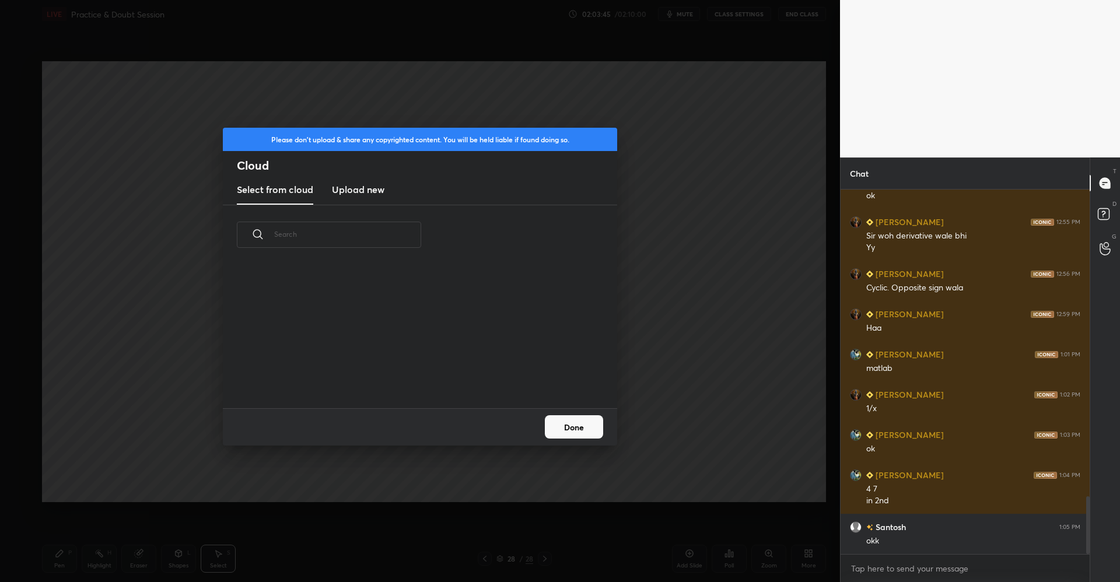
scroll to position [4, 6]
drag, startPoint x: 372, startPoint y: 194, endPoint x: 368, endPoint y: 198, distance: 6.2
click at [370, 194] on h3 "Upload new" at bounding box center [358, 190] width 53 height 14
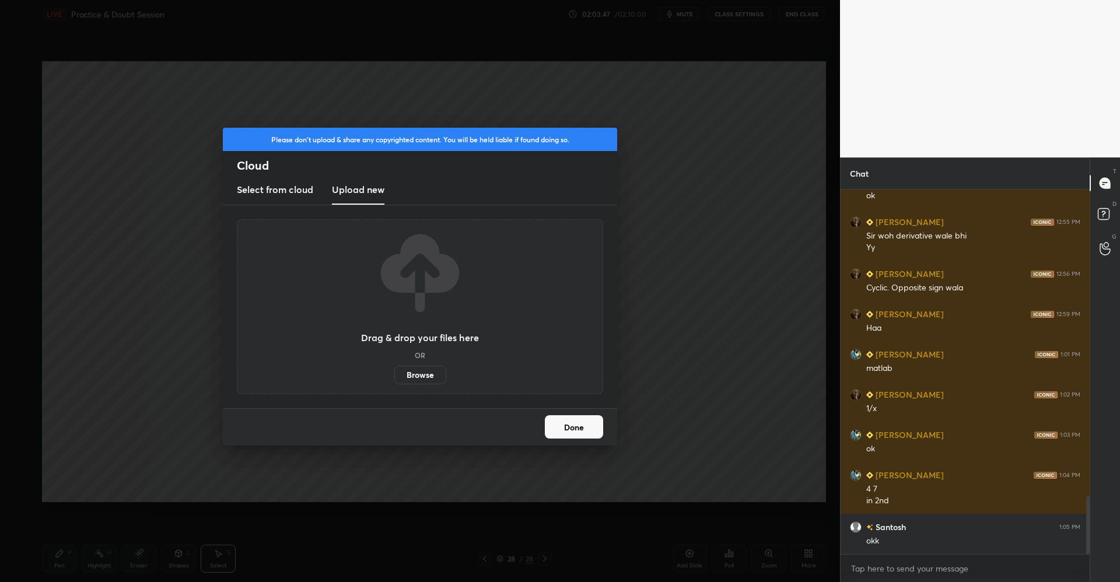
click at [409, 375] on label "Browse" at bounding box center [420, 375] width 52 height 19
click at [394, 375] on input "Browse" at bounding box center [394, 375] width 0 height 19
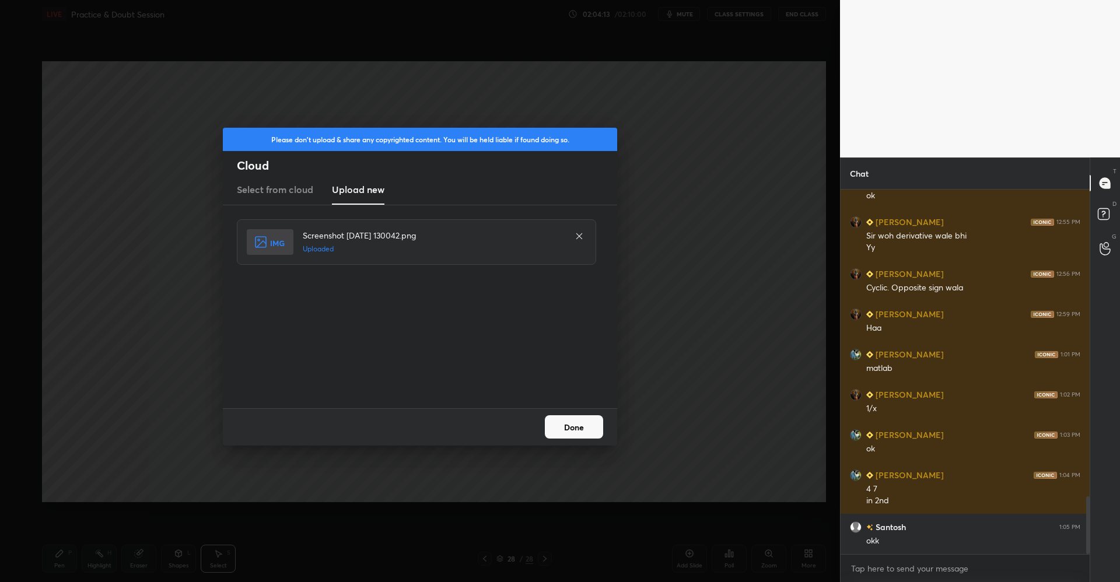
click at [584, 425] on button "Done" at bounding box center [574, 427] width 58 height 23
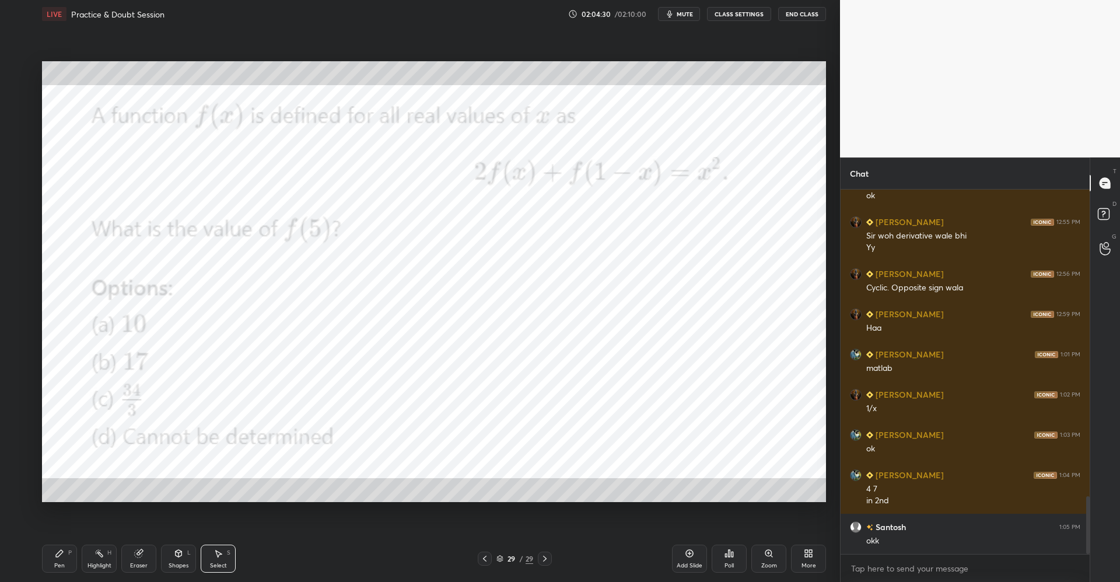
scroll to position [1977, 0]
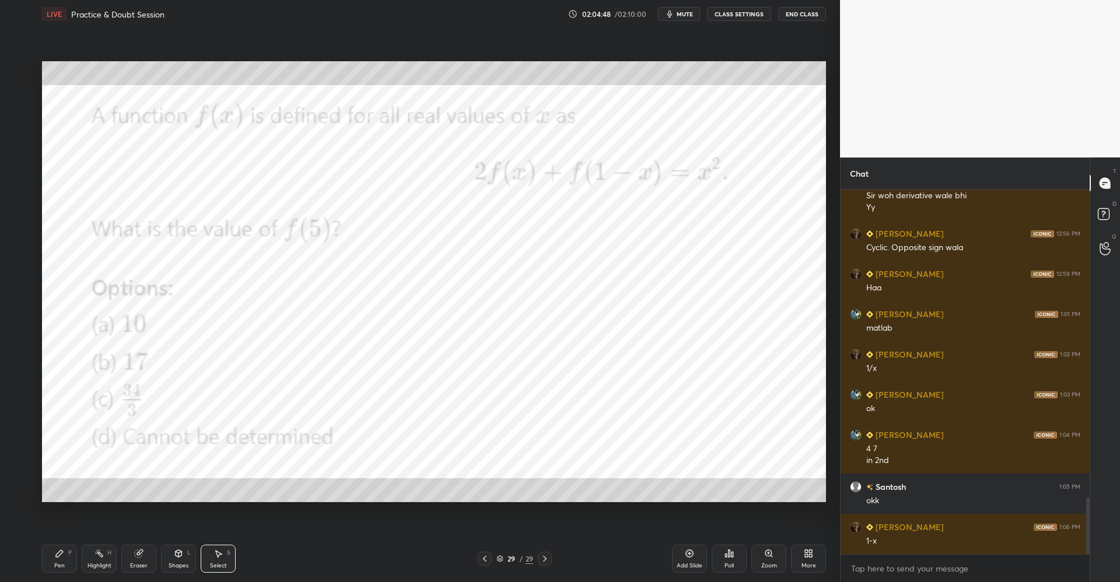
click at [180, 554] on icon at bounding box center [179, 553] width 6 height 7
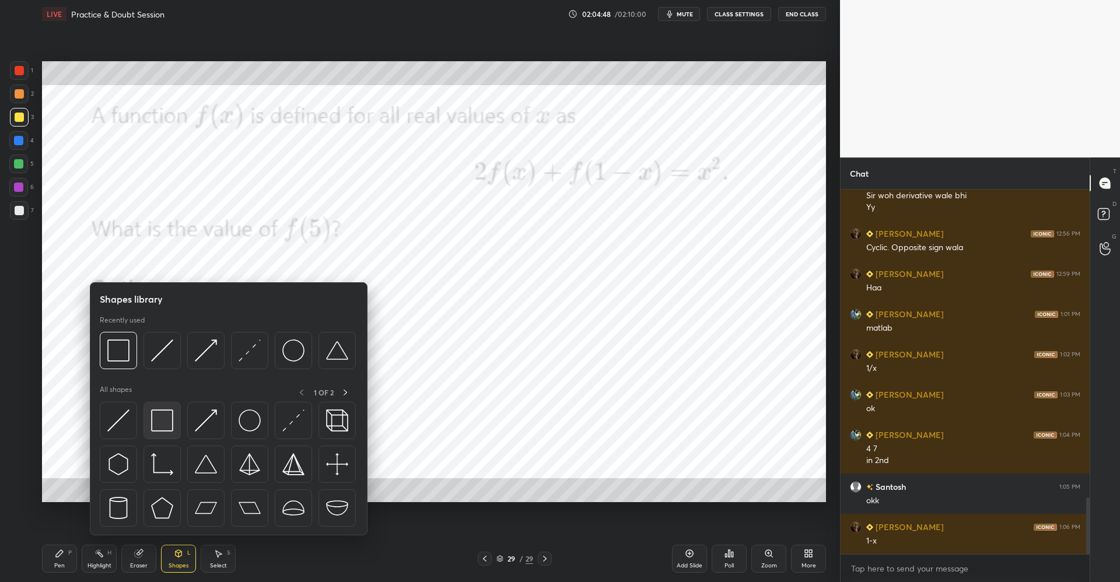
click at [163, 419] on img at bounding box center [162, 421] width 22 height 22
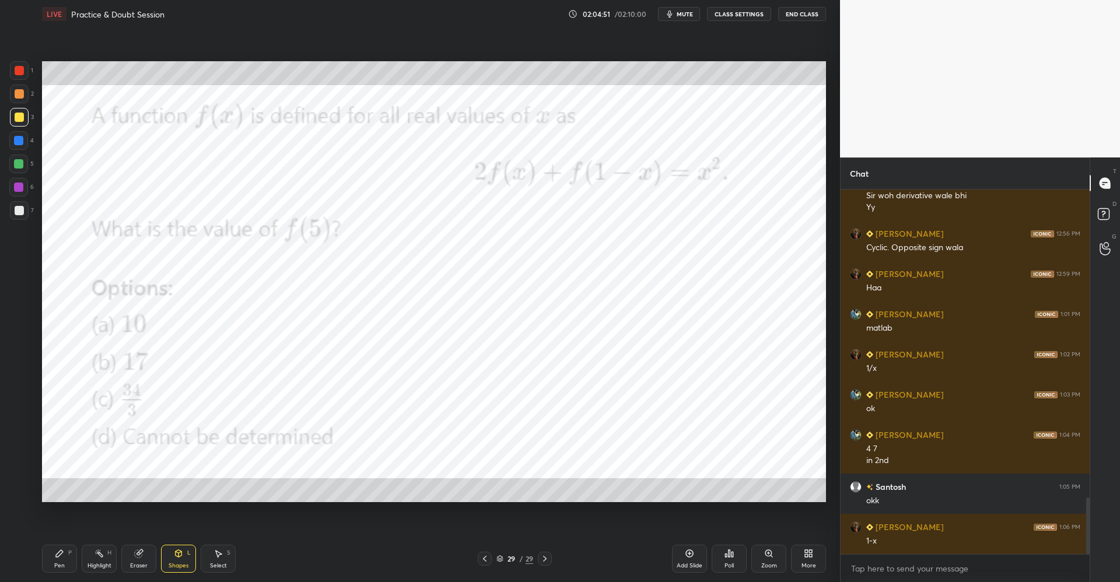
click at [22, 74] on div at bounding box center [19, 70] width 9 height 9
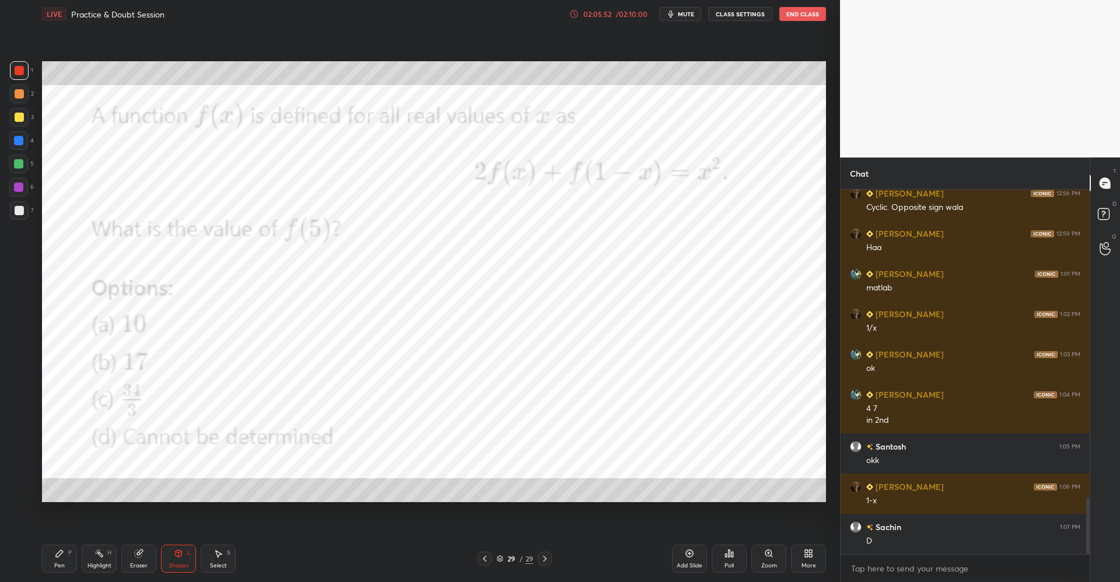
click at [62, 553] on icon at bounding box center [59, 553] width 7 height 7
click at [106, 558] on div "Highlight H" at bounding box center [99, 559] width 35 height 28
click at [60, 560] on div "Pen P" at bounding box center [59, 559] width 35 height 28
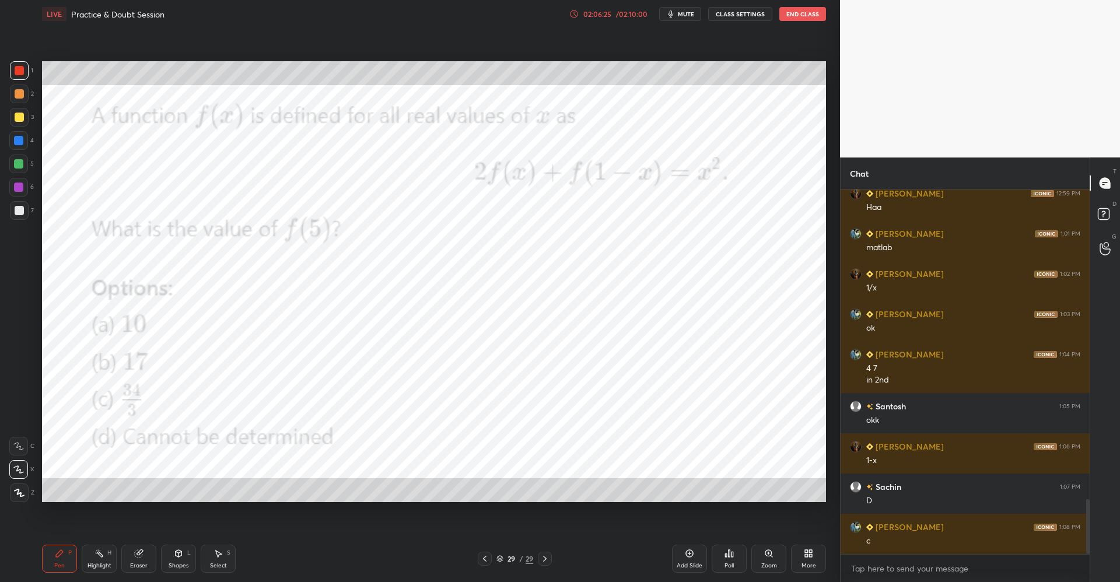
click at [140, 561] on div "Eraser" at bounding box center [138, 559] width 35 height 28
click at [65, 563] on div "Pen P" at bounding box center [59, 559] width 35 height 28
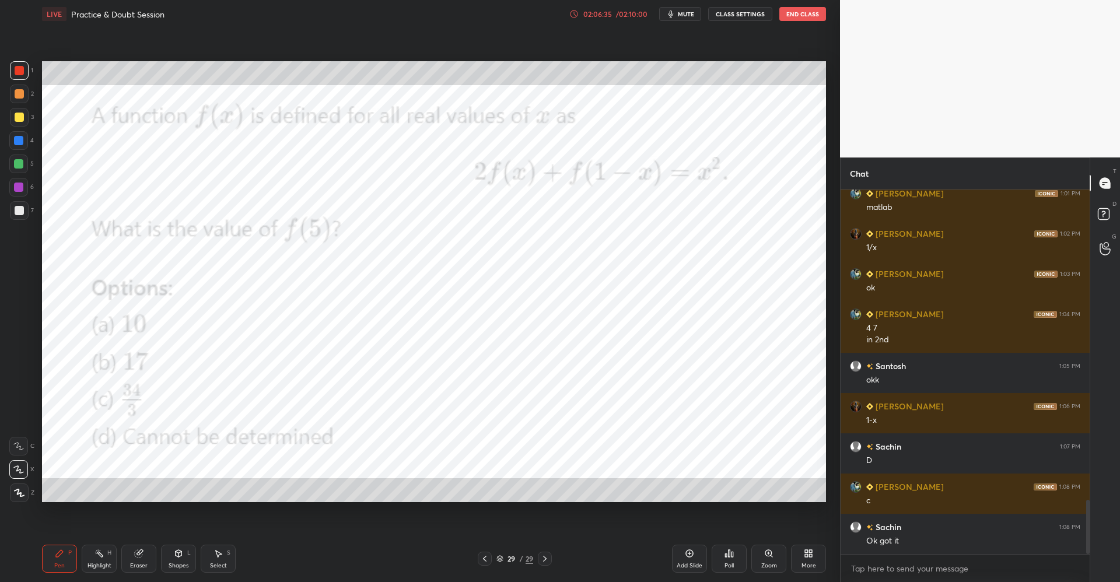
click at [23, 141] on div at bounding box center [18, 140] width 9 height 9
click at [689, 557] on icon at bounding box center [689, 553] width 9 height 9
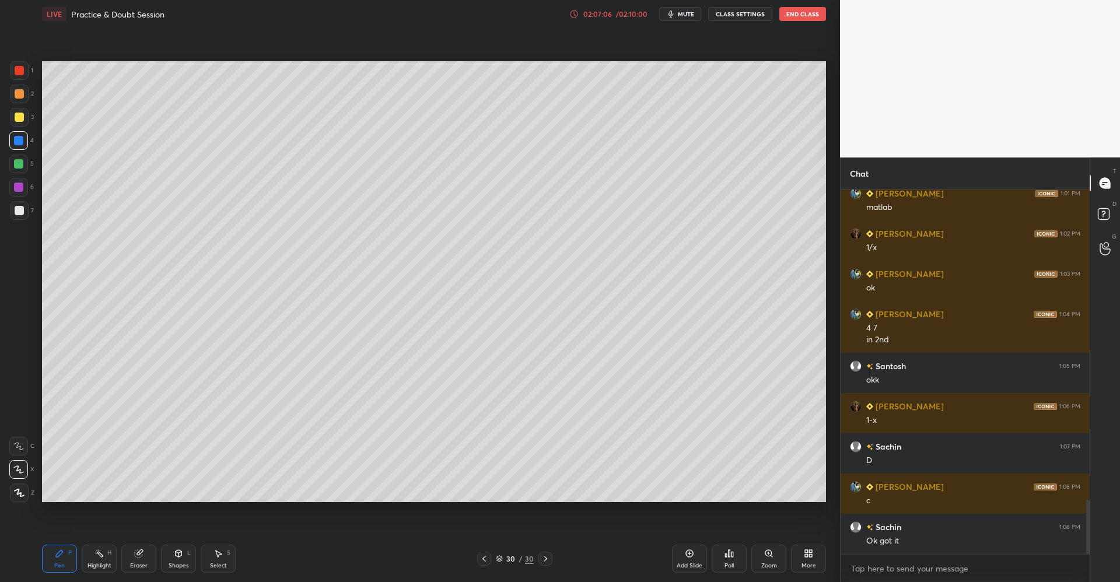
click at [25, 115] on div at bounding box center [19, 117] width 19 height 19
click at [180, 553] on icon at bounding box center [179, 553] width 6 height 7
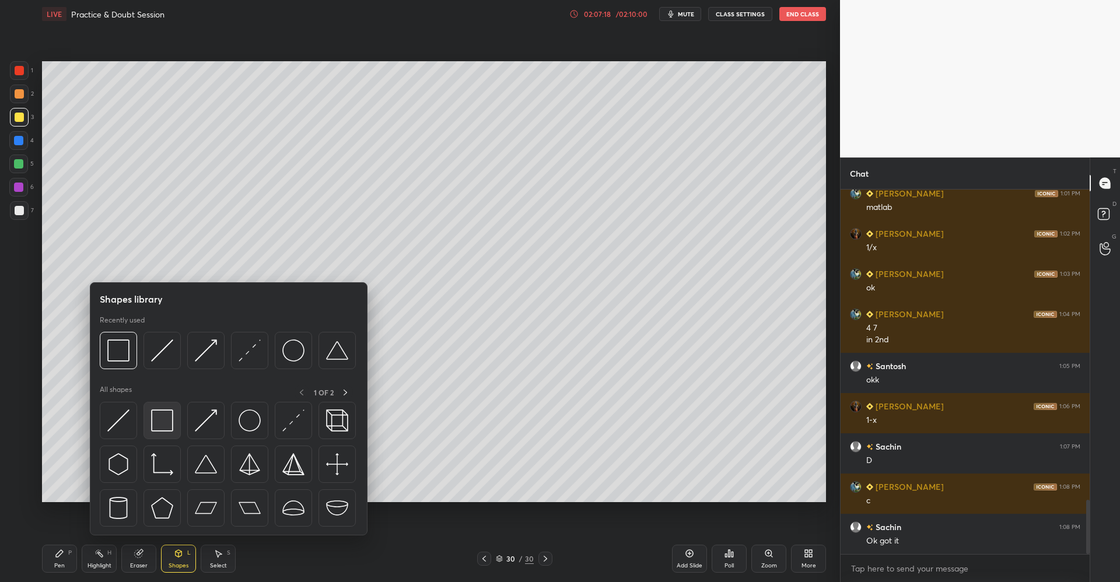
click at [169, 423] on img at bounding box center [162, 421] width 22 height 22
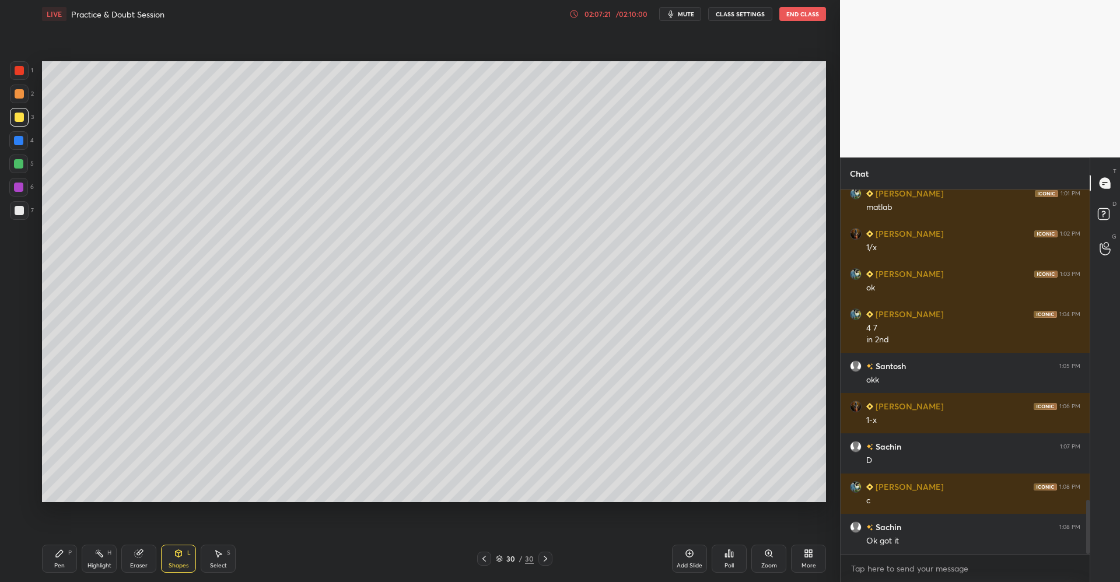
click at [65, 557] on div "Pen P" at bounding box center [59, 559] width 35 height 28
click at [175, 557] on icon at bounding box center [178, 553] width 9 height 9
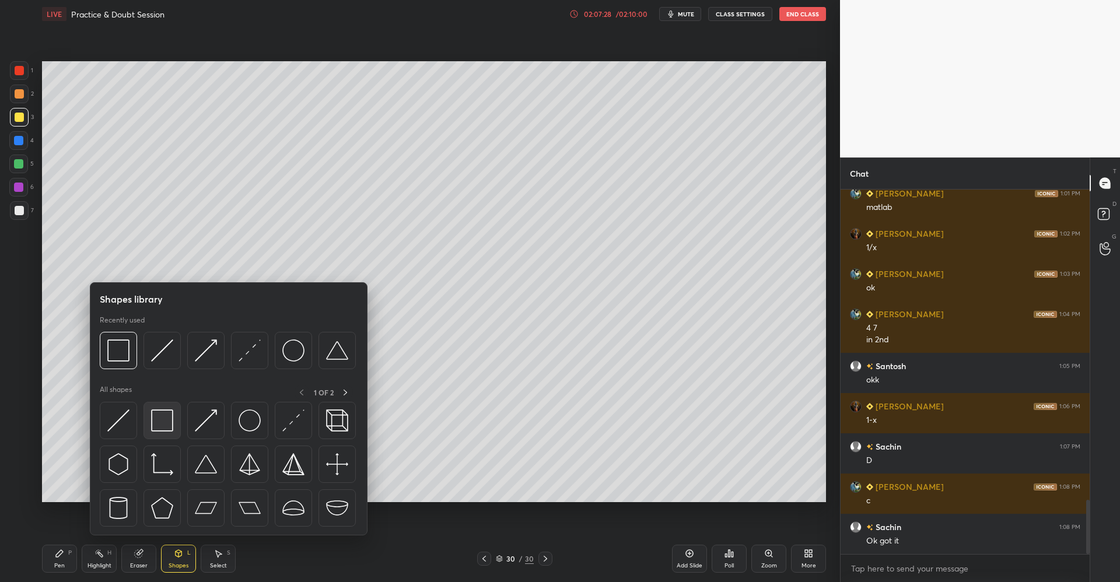
click at [159, 421] on img at bounding box center [162, 421] width 22 height 22
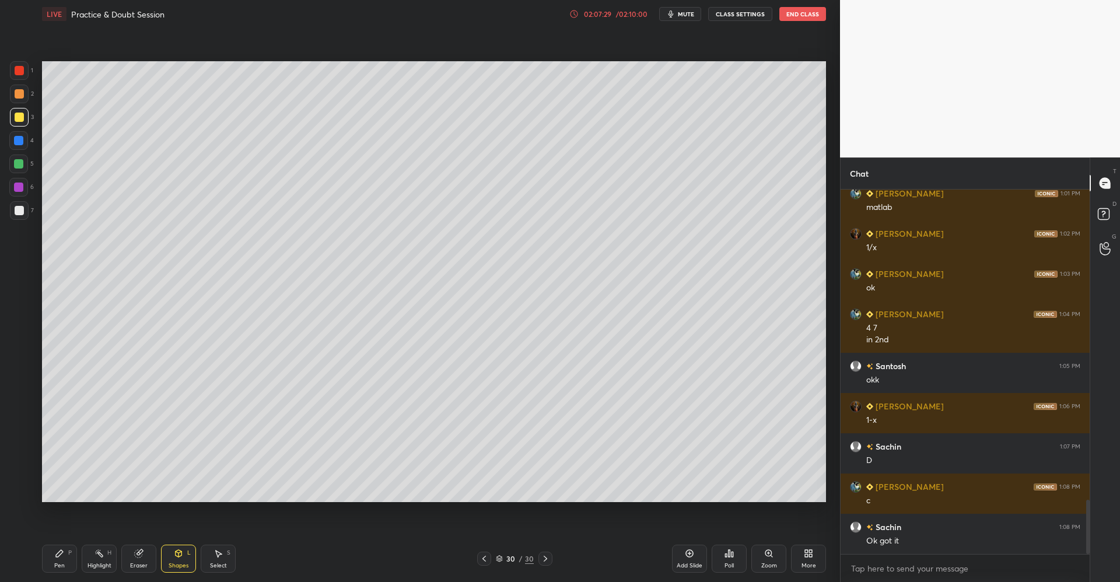
click at [23, 162] on div at bounding box center [18, 163] width 9 height 9
click at [60, 556] on icon at bounding box center [59, 553] width 7 height 7
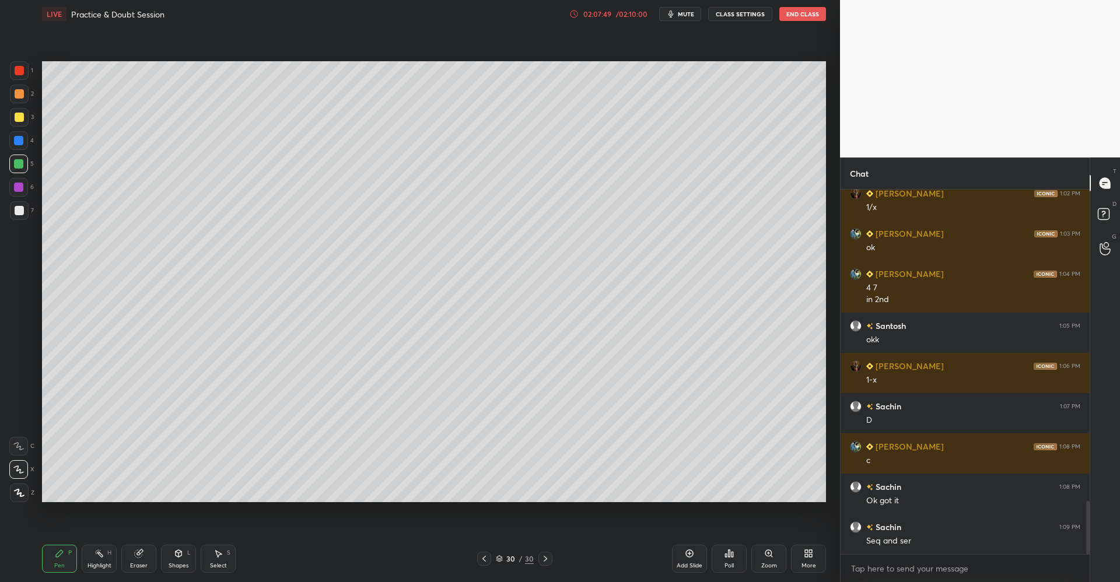
scroll to position [2178, 0]
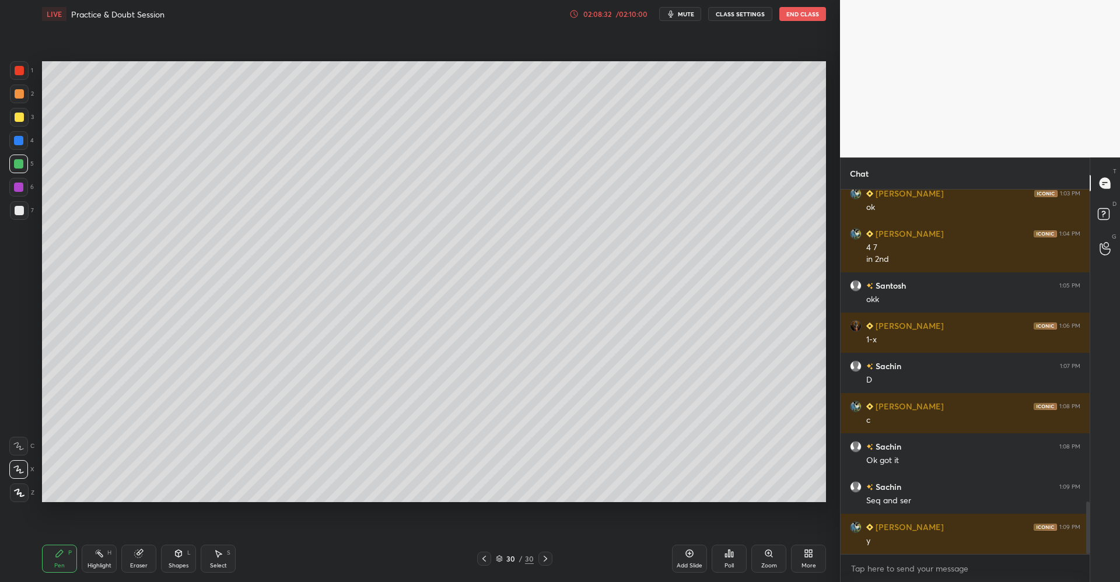
click at [15, 118] on div at bounding box center [19, 117] width 9 height 9
click at [181, 555] on icon at bounding box center [179, 553] width 6 height 7
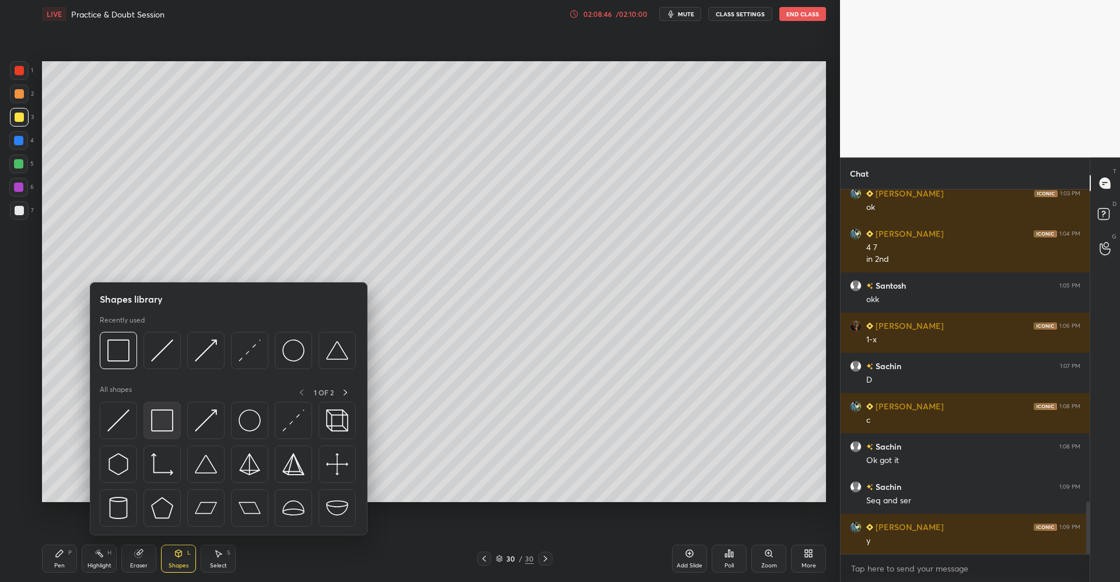
click at [169, 419] on img at bounding box center [162, 421] width 22 height 22
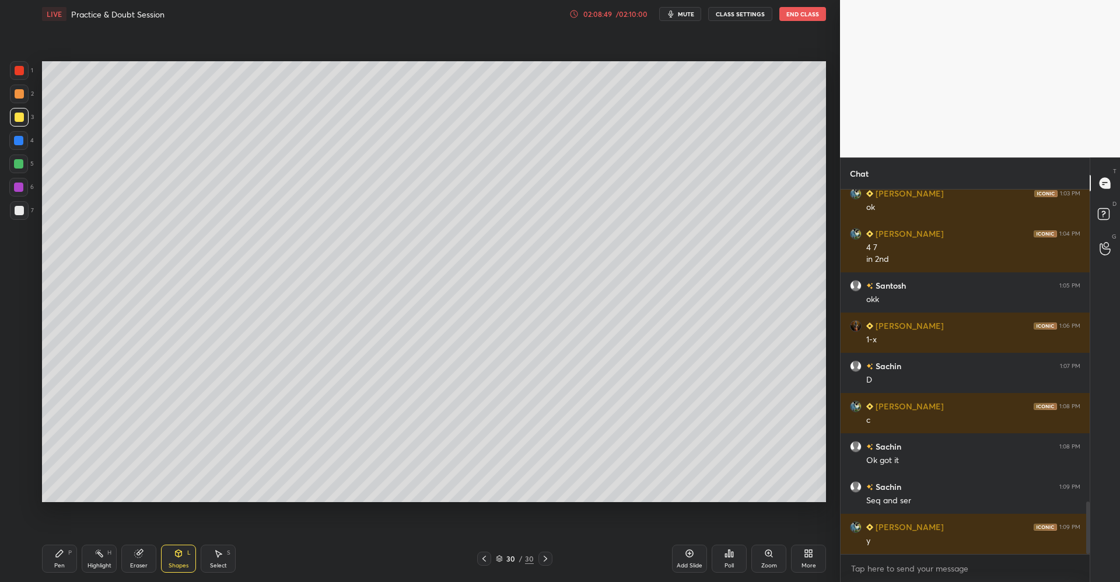
click at [18, 211] on div at bounding box center [19, 210] width 9 height 9
click at [64, 551] on div "Pen P" at bounding box center [59, 559] width 35 height 28
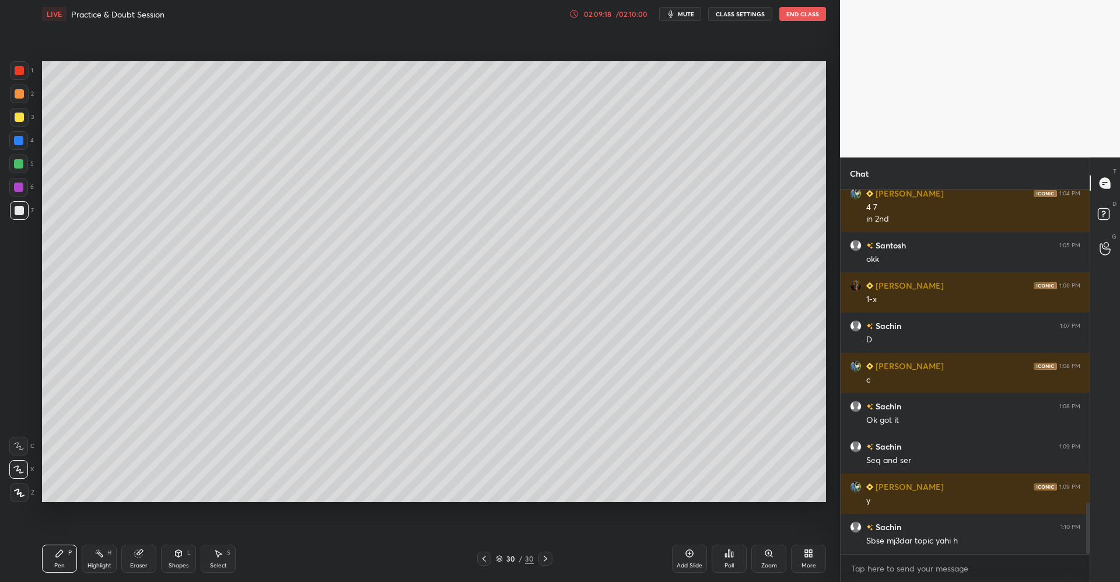
click at [687, 558] on div "Add Slide" at bounding box center [689, 559] width 35 height 28
click at [23, 117] on div at bounding box center [19, 117] width 9 height 9
click at [177, 552] on icon at bounding box center [179, 553] width 6 height 2
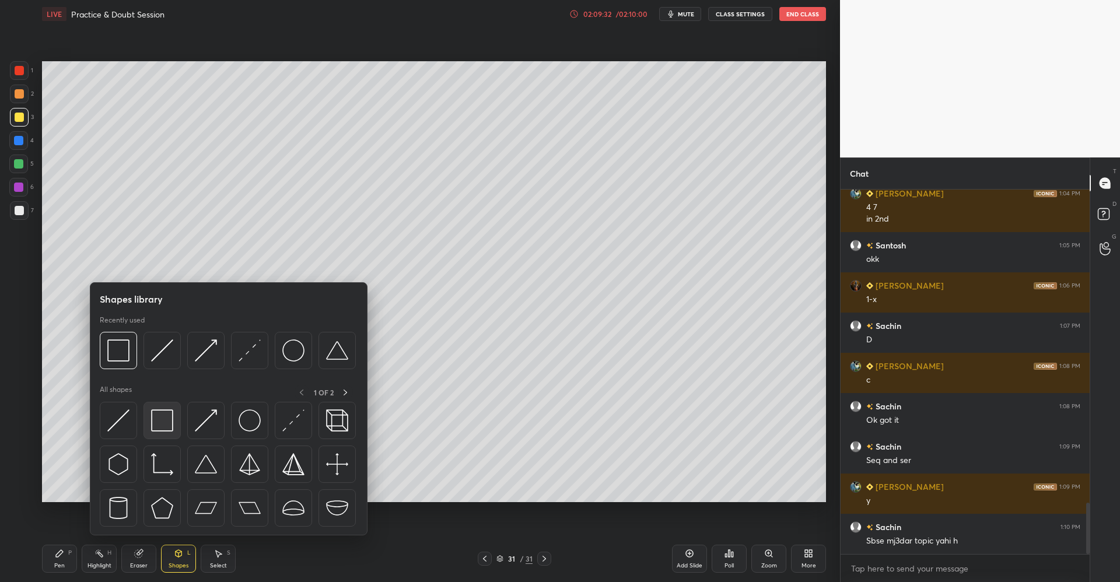
click at [173, 421] on img at bounding box center [162, 421] width 22 height 22
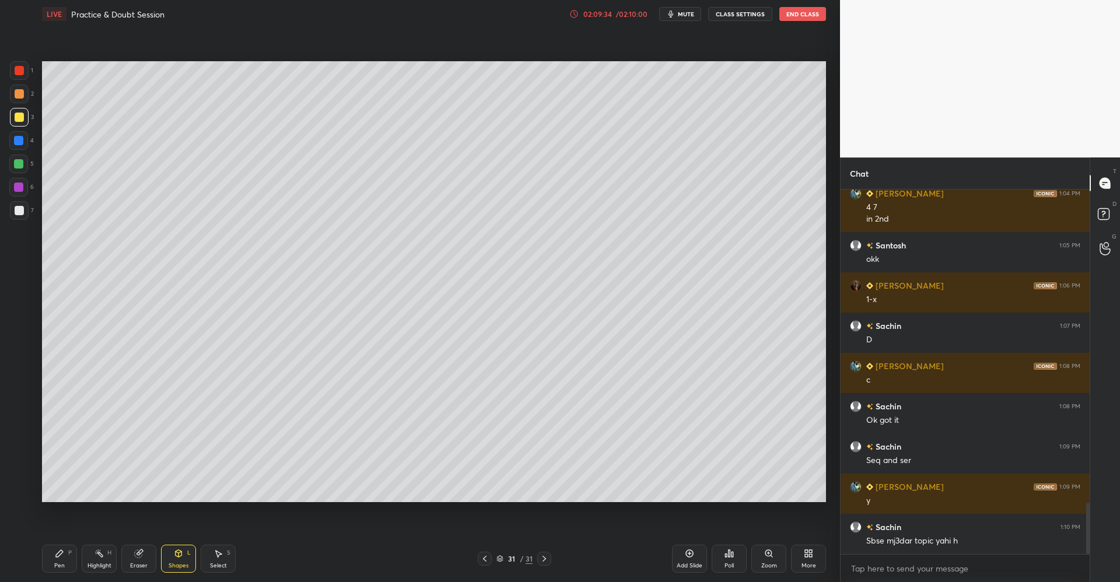
click at [62, 551] on icon at bounding box center [59, 553] width 7 height 7
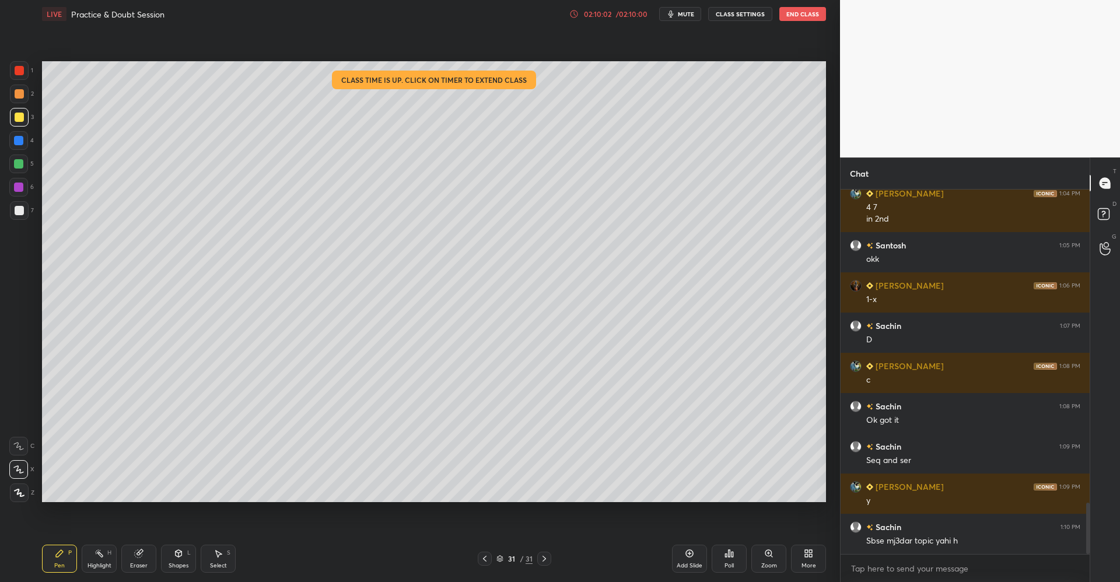
click at [23, 160] on div at bounding box center [18, 163] width 9 height 9
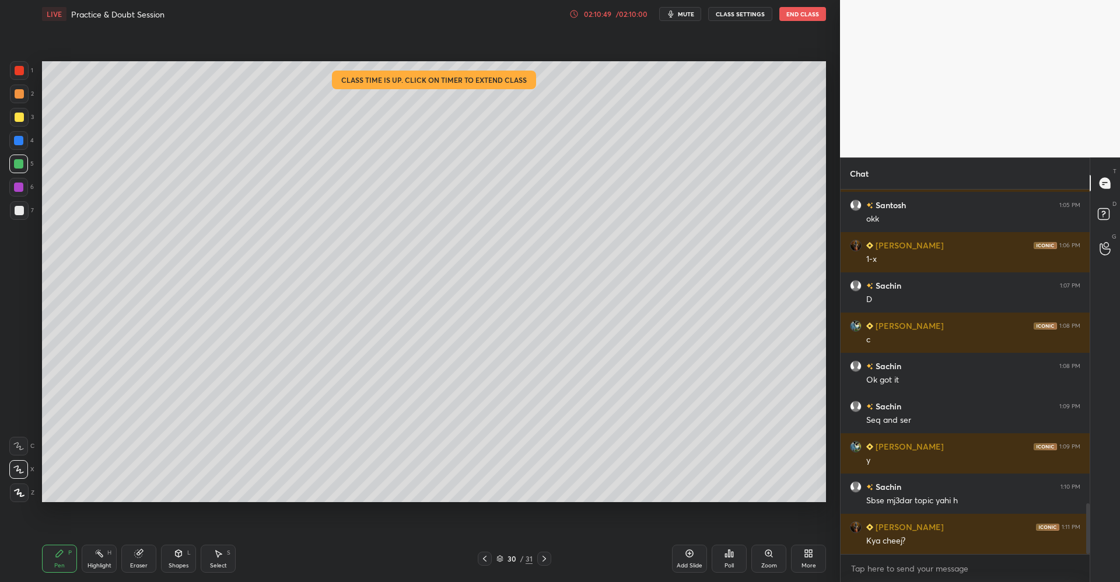
click at [179, 557] on icon at bounding box center [179, 555] width 0 height 4
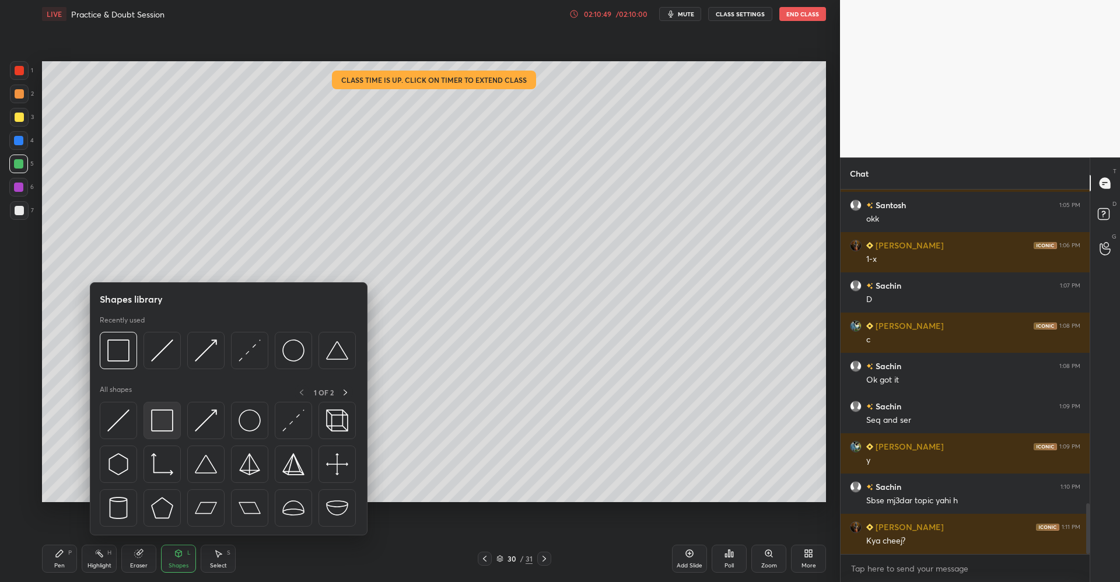
click at [159, 420] on img at bounding box center [162, 421] width 22 height 22
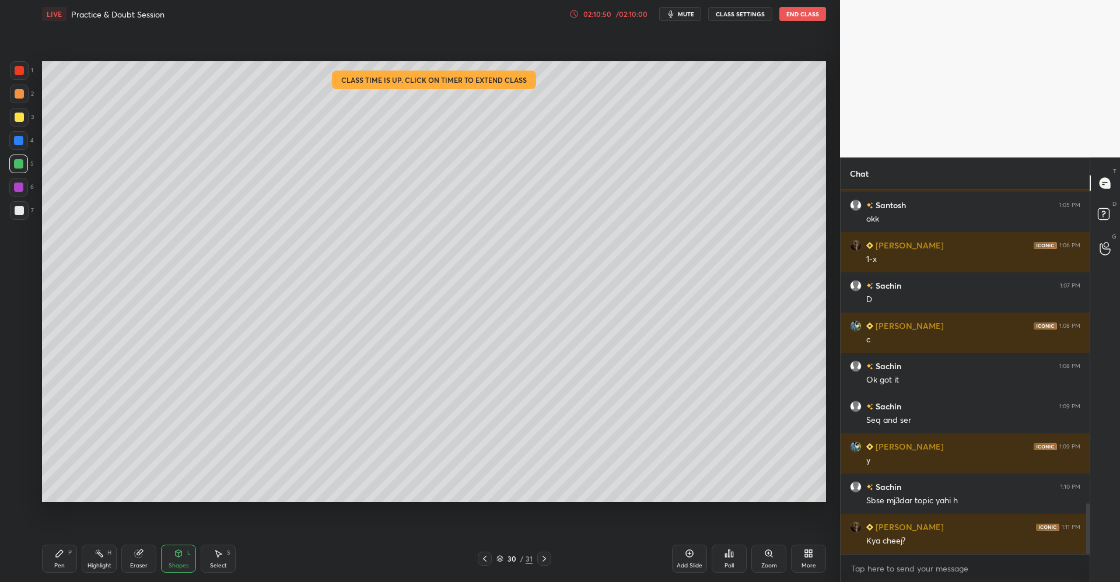
click at [19, 118] on div at bounding box center [19, 117] width 9 height 9
click at [67, 551] on div "Pen P" at bounding box center [59, 559] width 35 height 28
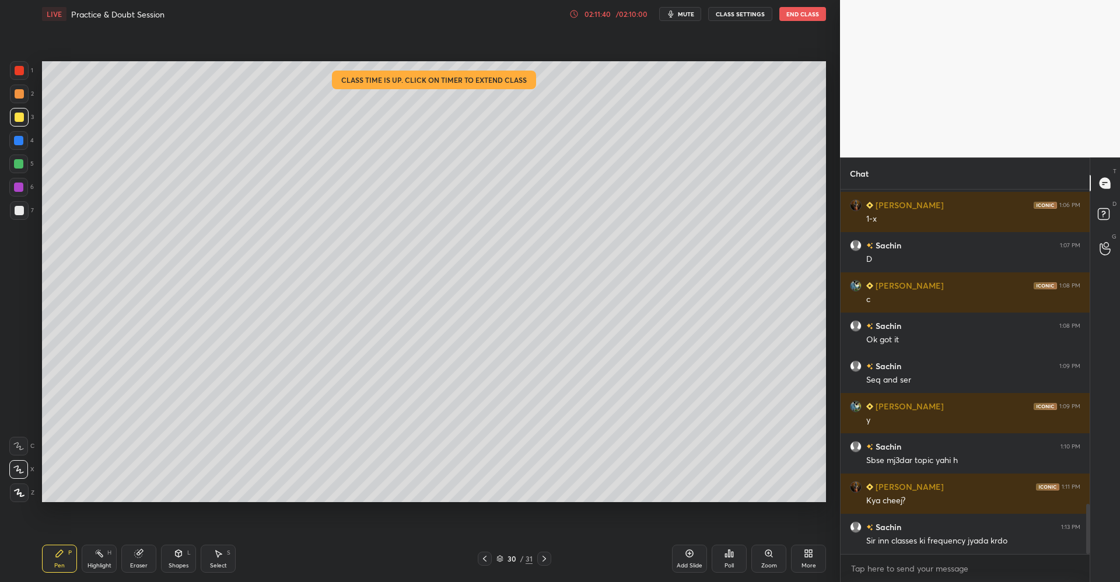
click at [548, 563] on icon at bounding box center [544, 558] width 9 height 9
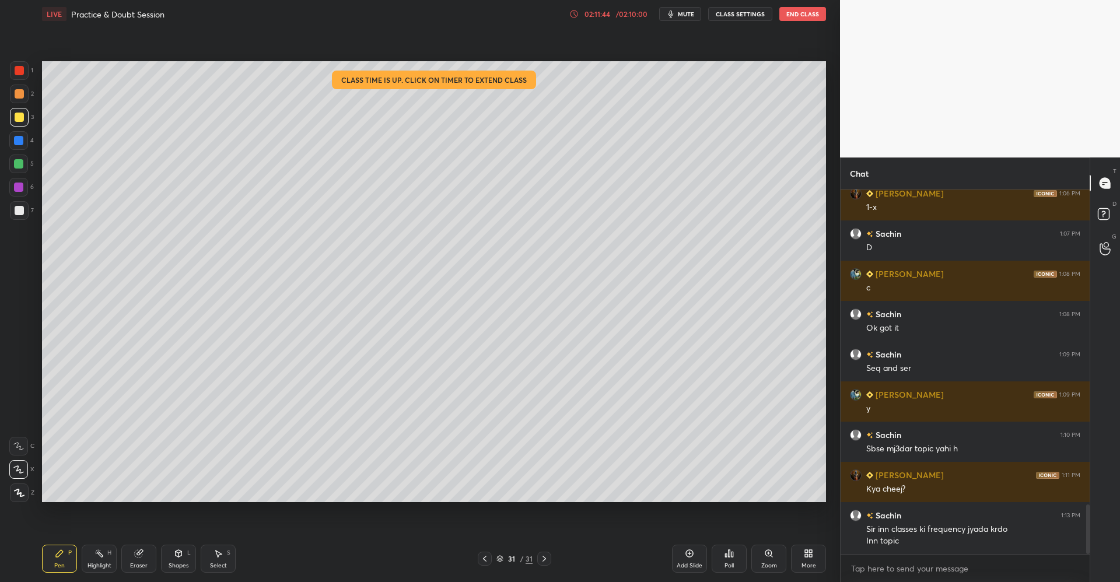
click at [20, 212] on div at bounding box center [19, 210] width 9 height 9
click at [176, 553] on icon at bounding box center [179, 553] width 6 height 2
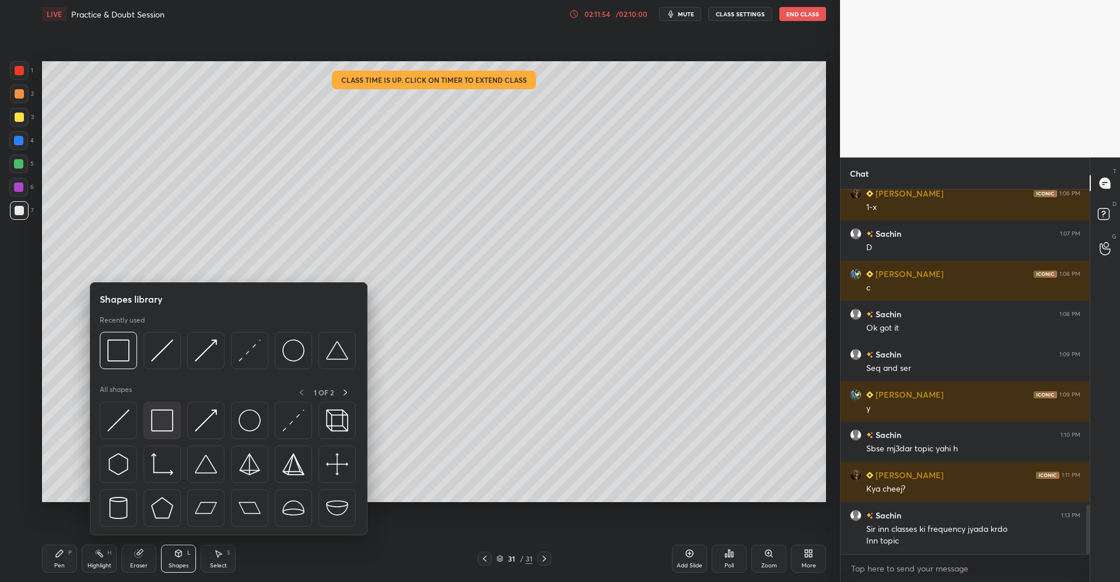
click at [166, 427] on img at bounding box center [162, 421] width 22 height 22
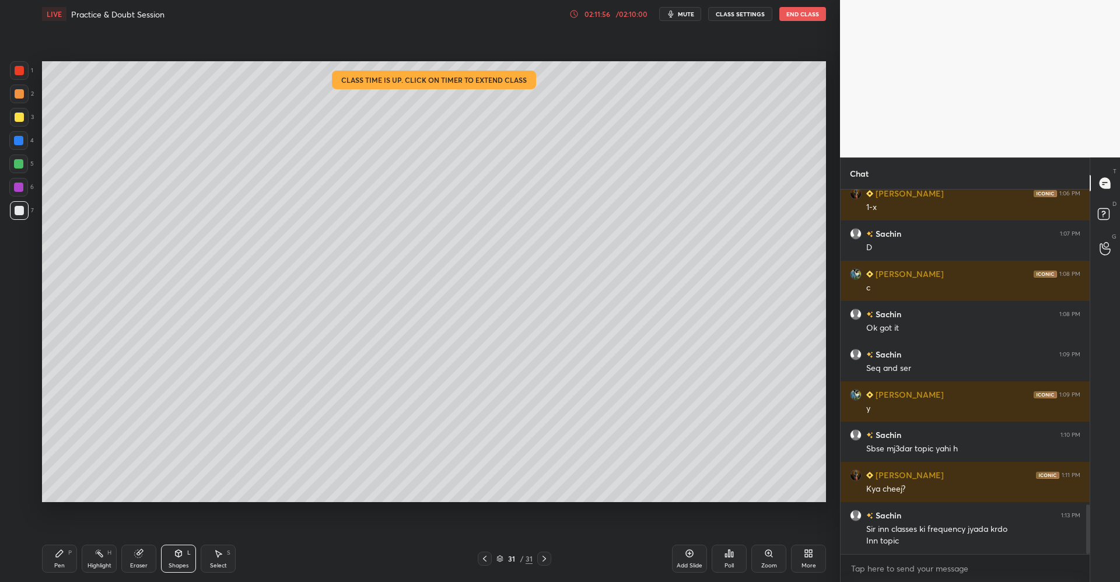
click at [74, 547] on div "Pen P" at bounding box center [59, 559] width 35 height 28
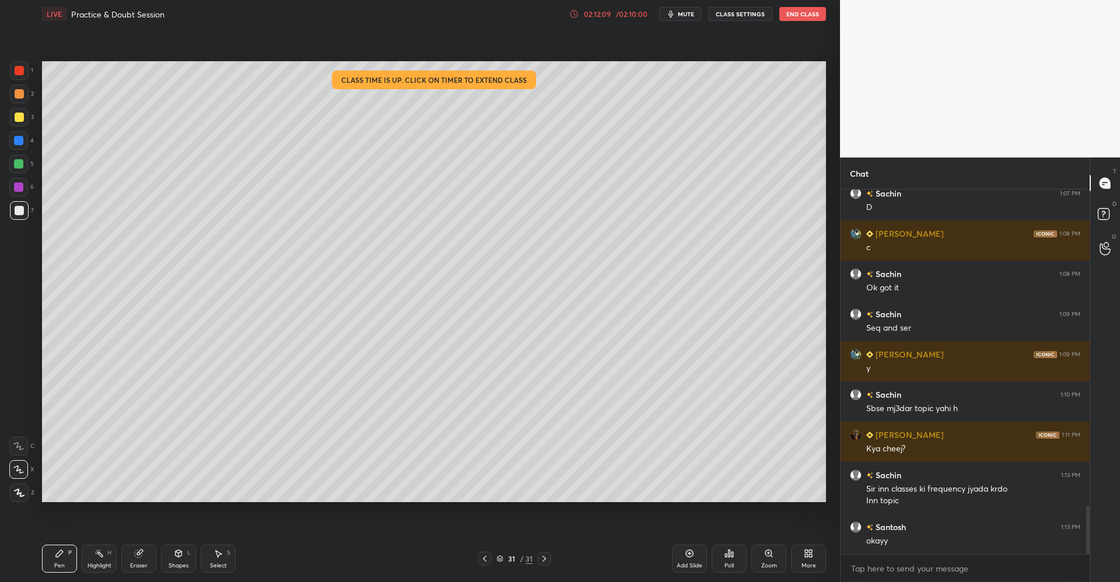
scroll to position [2391, 0]
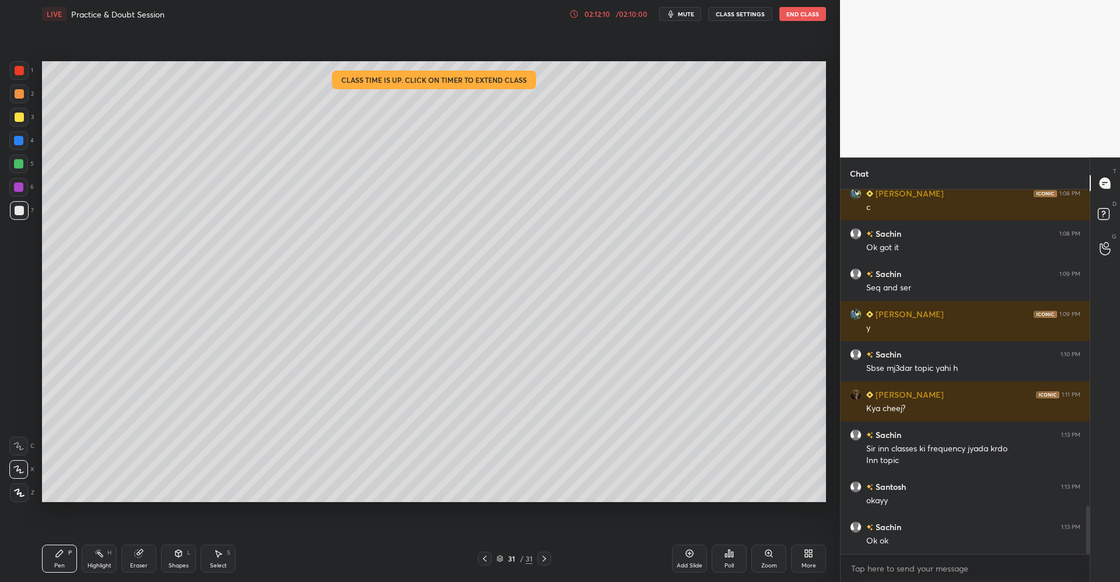
click at [23, 115] on div at bounding box center [19, 117] width 9 height 9
click at [178, 557] on icon at bounding box center [179, 553] width 6 height 7
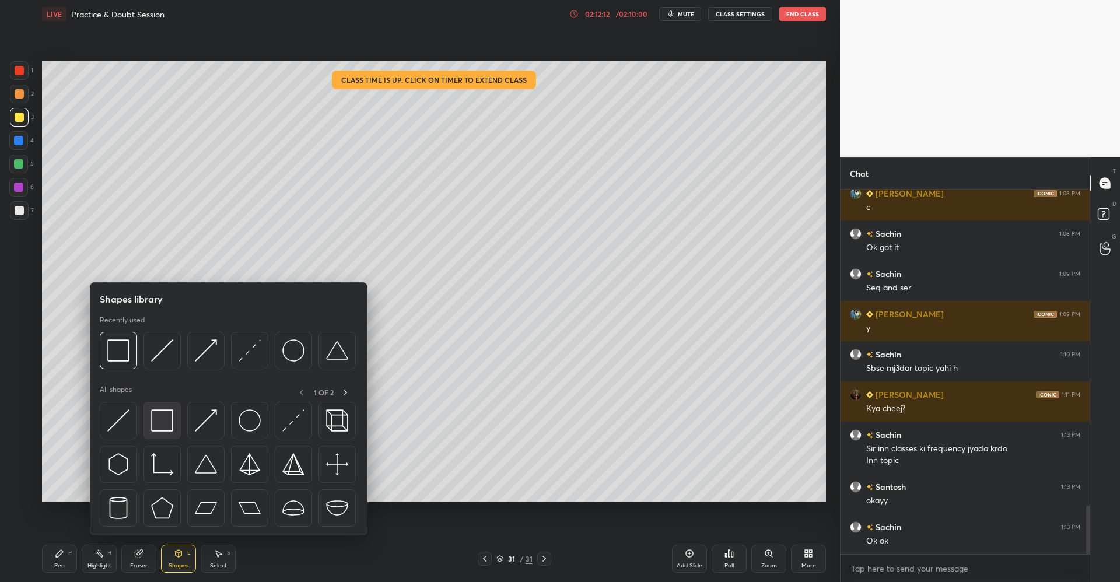
click at [170, 424] on img at bounding box center [162, 421] width 22 height 22
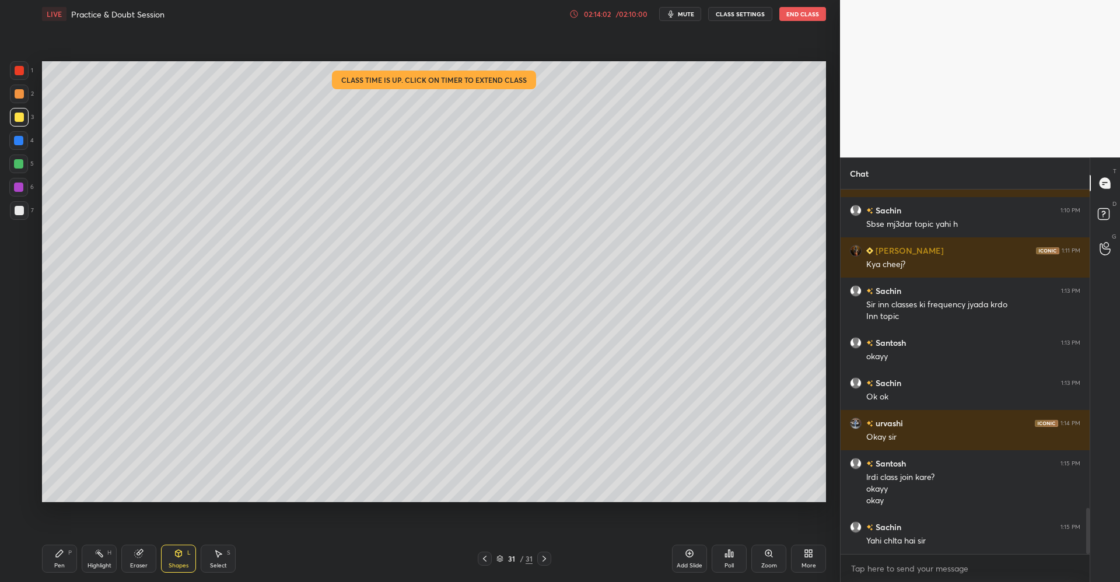
scroll to position [2576, 0]
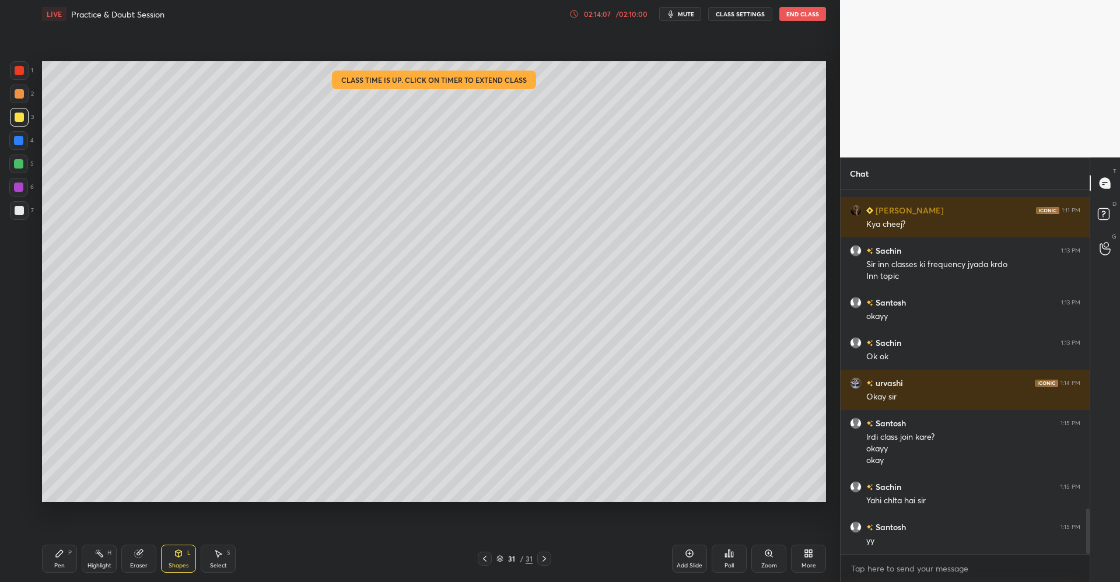
click at [803, 15] on button "End Class" at bounding box center [803, 14] width 47 height 14
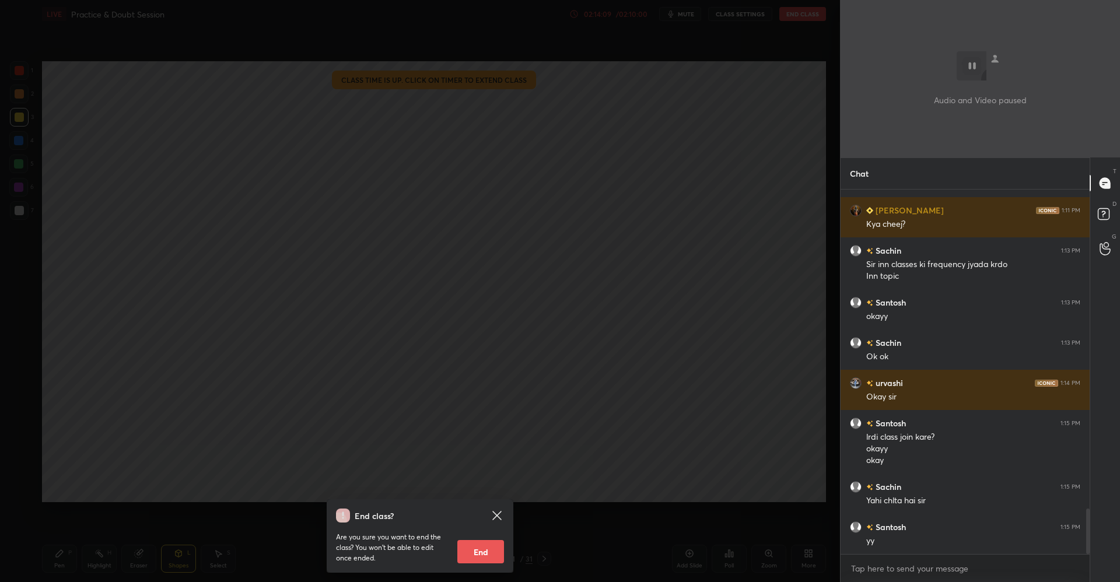
scroll to position [2588, 0]
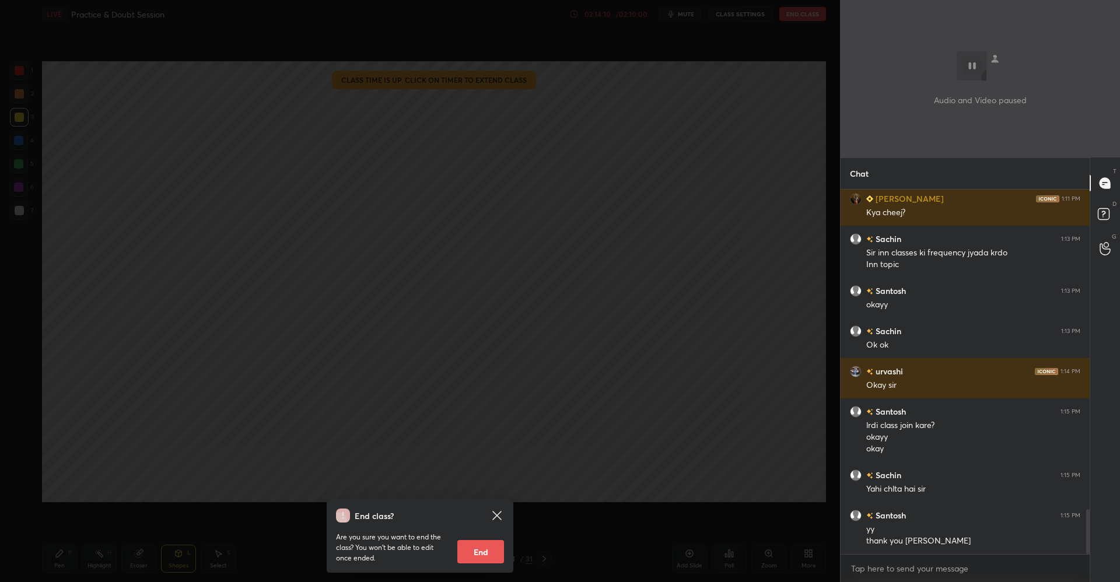
click at [470, 555] on button "End" at bounding box center [481, 551] width 47 height 23
type textarea "x"
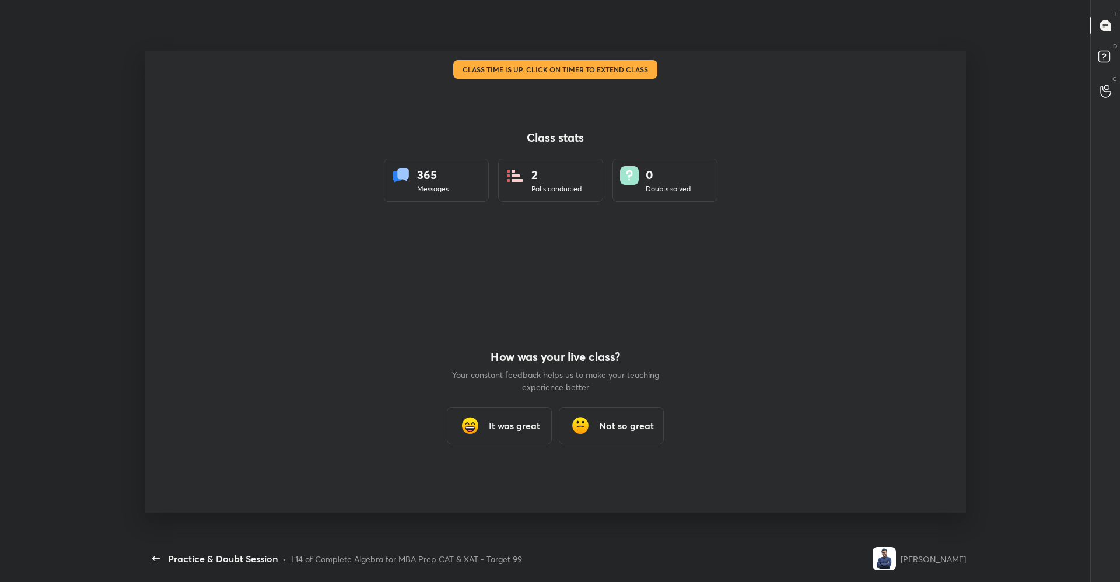
scroll to position [0, 0]
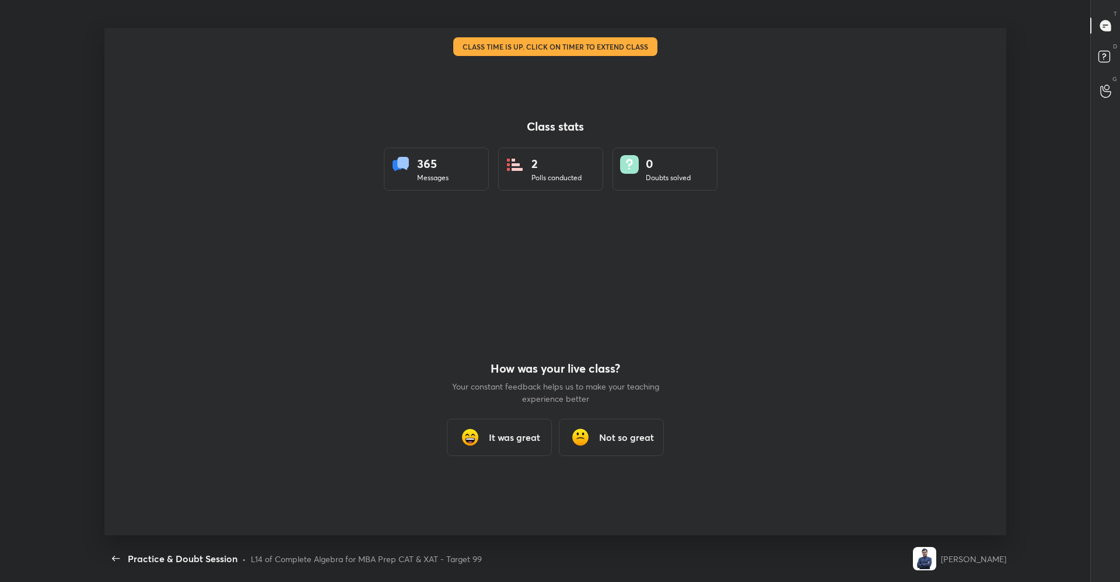
click at [496, 435] on h3 "It was great" at bounding box center [514, 438] width 51 height 14
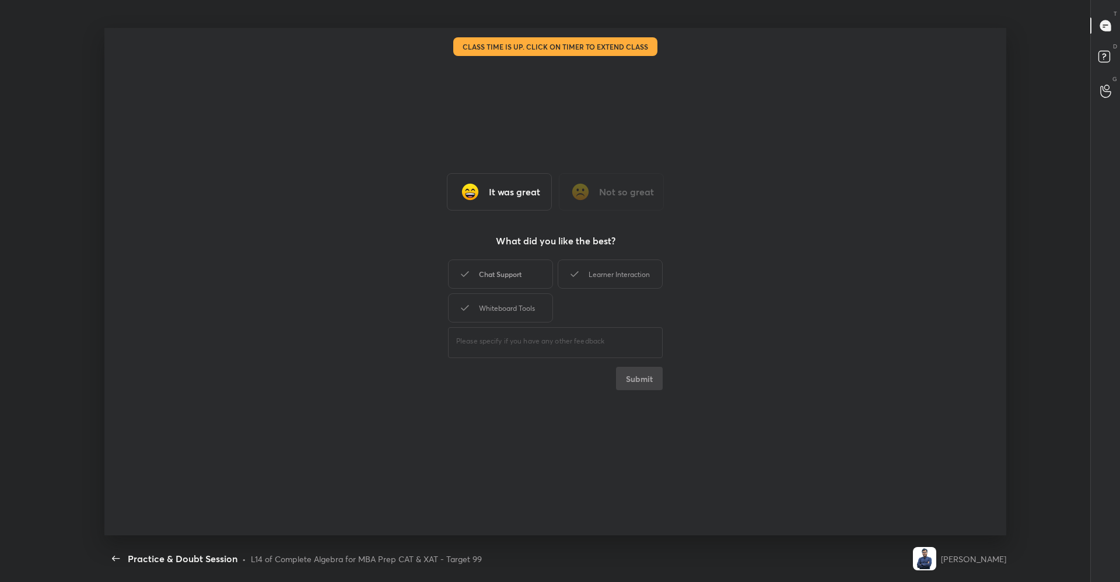
click at [488, 275] on div "Chat Support" at bounding box center [500, 274] width 105 height 29
click at [600, 270] on div "Learner Interaction" at bounding box center [610, 274] width 105 height 29
click at [507, 296] on div "Whiteboard Tools" at bounding box center [500, 308] width 105 height 29
click at [659, 390] on div "It was great Not so great What did you like the best? Chat Support Learner Inte…" at bounding box center [555, 282] width 903 height 508
click at [624, 380] on button "Submit" at bounding box center [639, 378] width 47 height 23
